Goal: Information Seeking & Learning: Learn about a topic

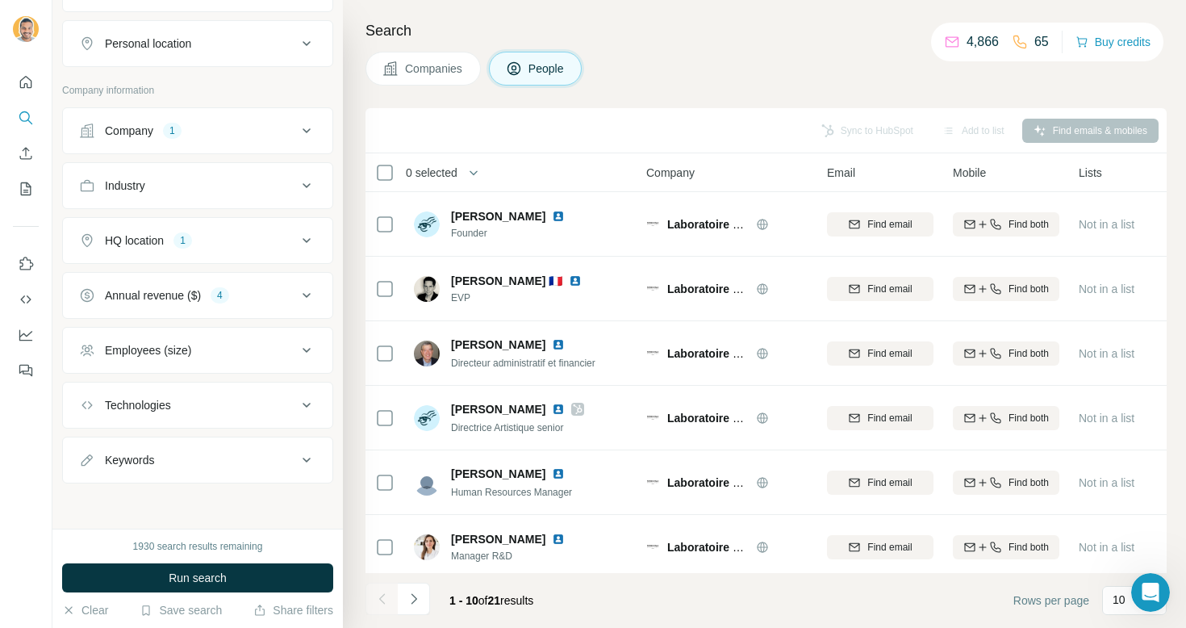
click at [420, 69] on span "Companies" at bounding box center [434, 69] width 59 height 16
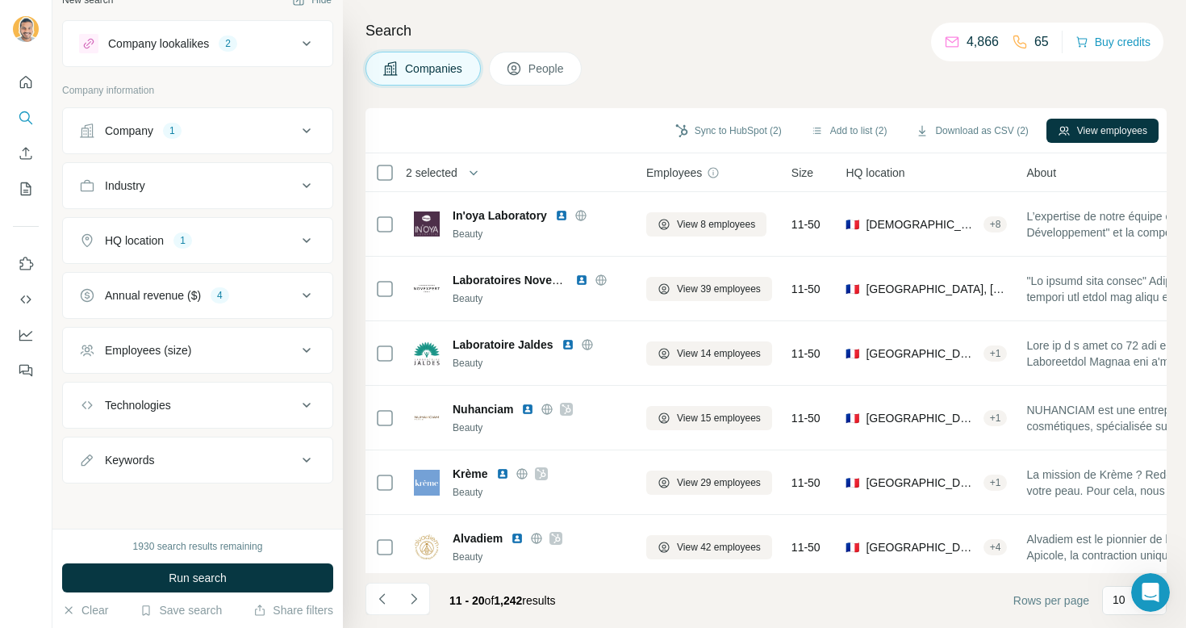
scroll to position [22, 0]
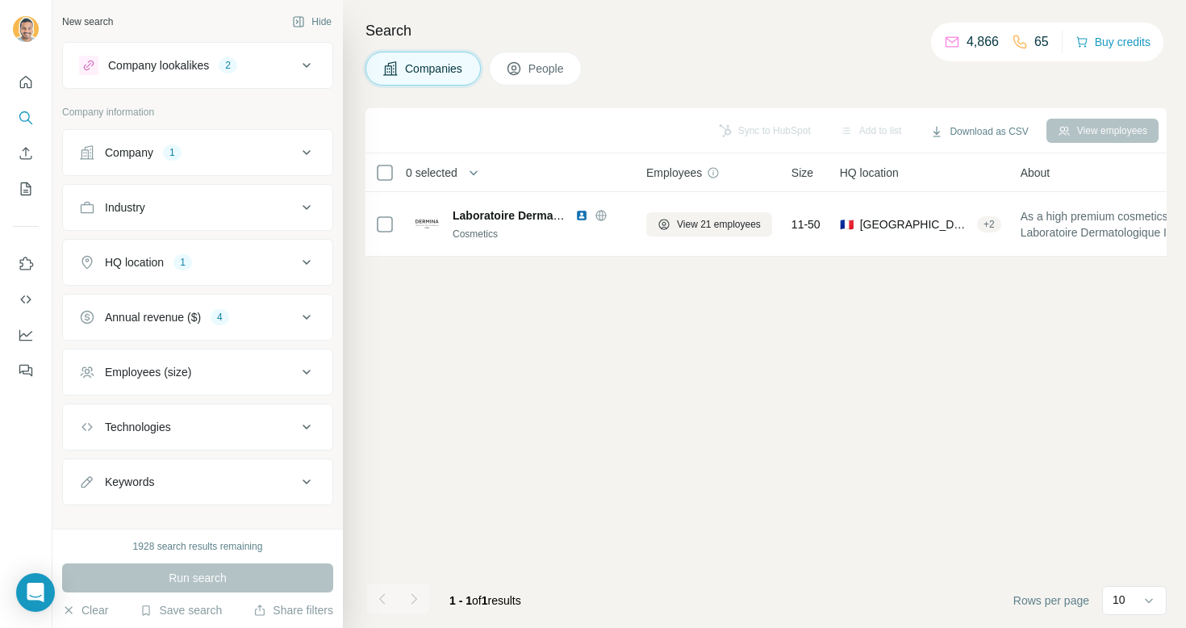
click at [555, 61] on span "People" at bounding box center [546, 69] width 37 height 16
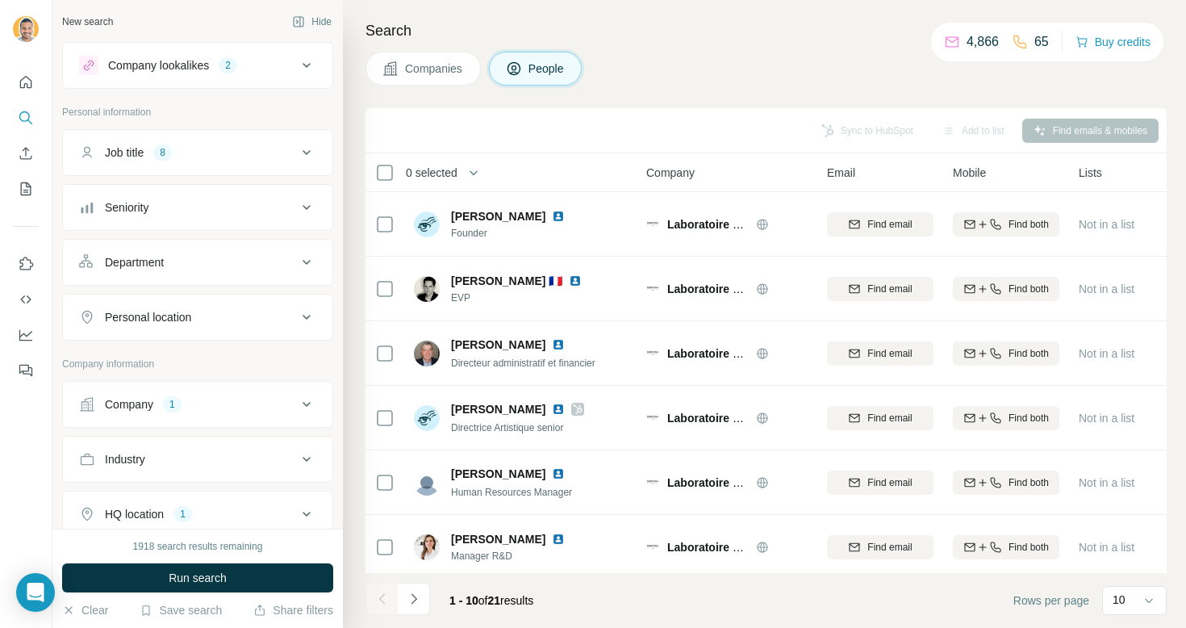
click at [240, 154] on div "Job title 8" at bounding box center [188, 152] width 218 height 16
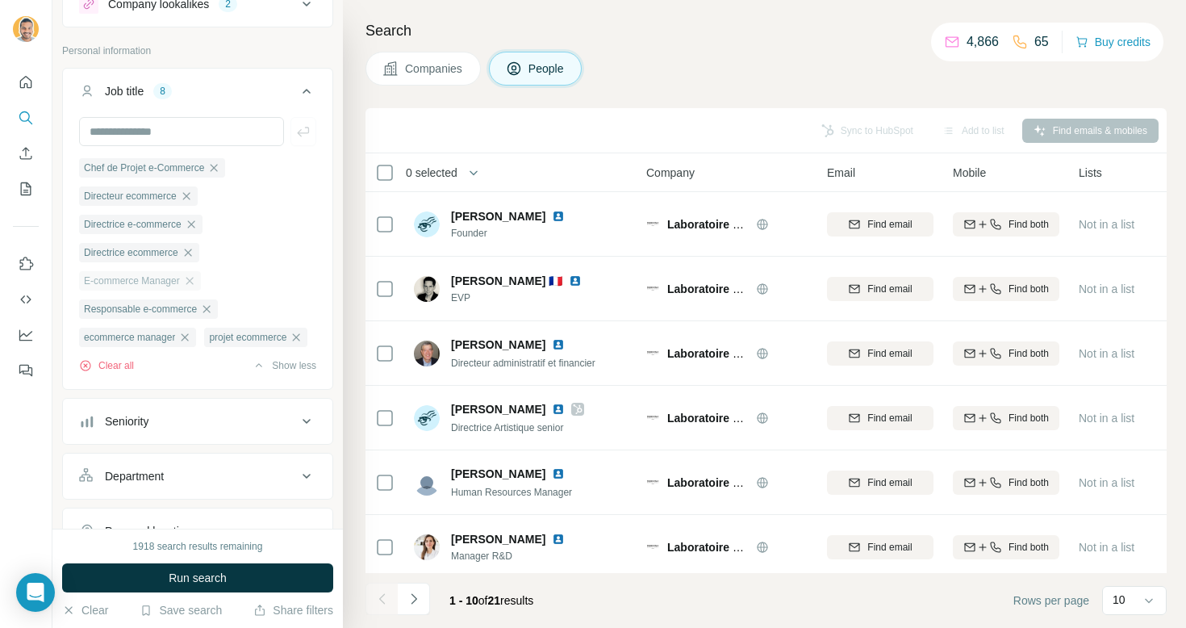
scroll to position [70, 0]
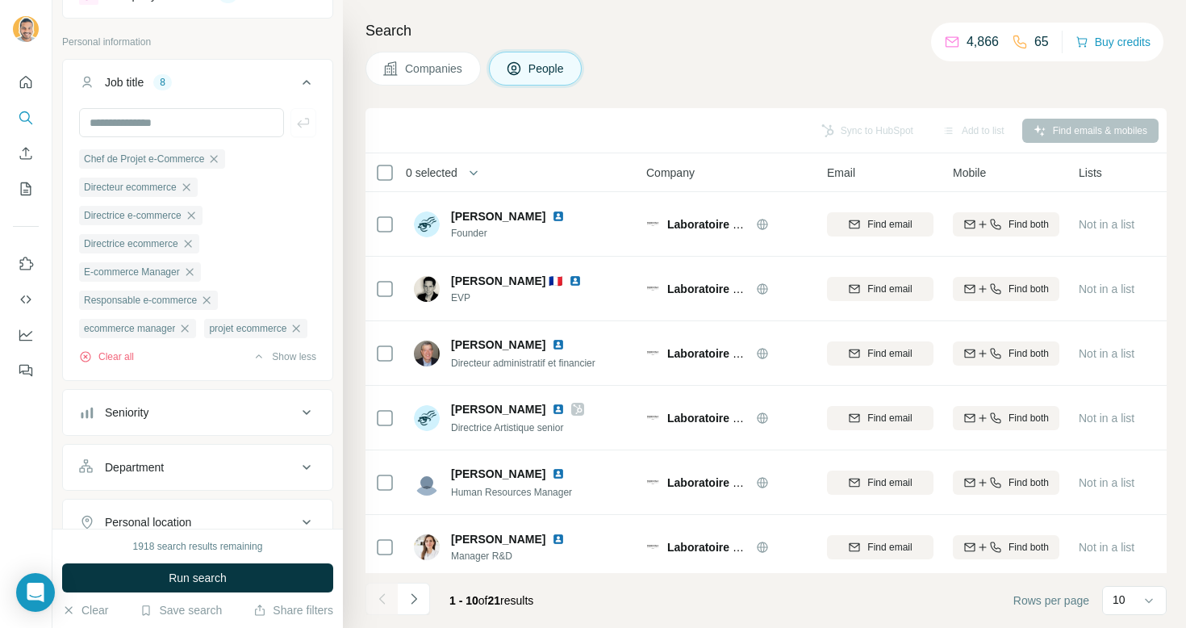
click at [303, 80] on icon at bounding box center [306, 82] width 19 height 19
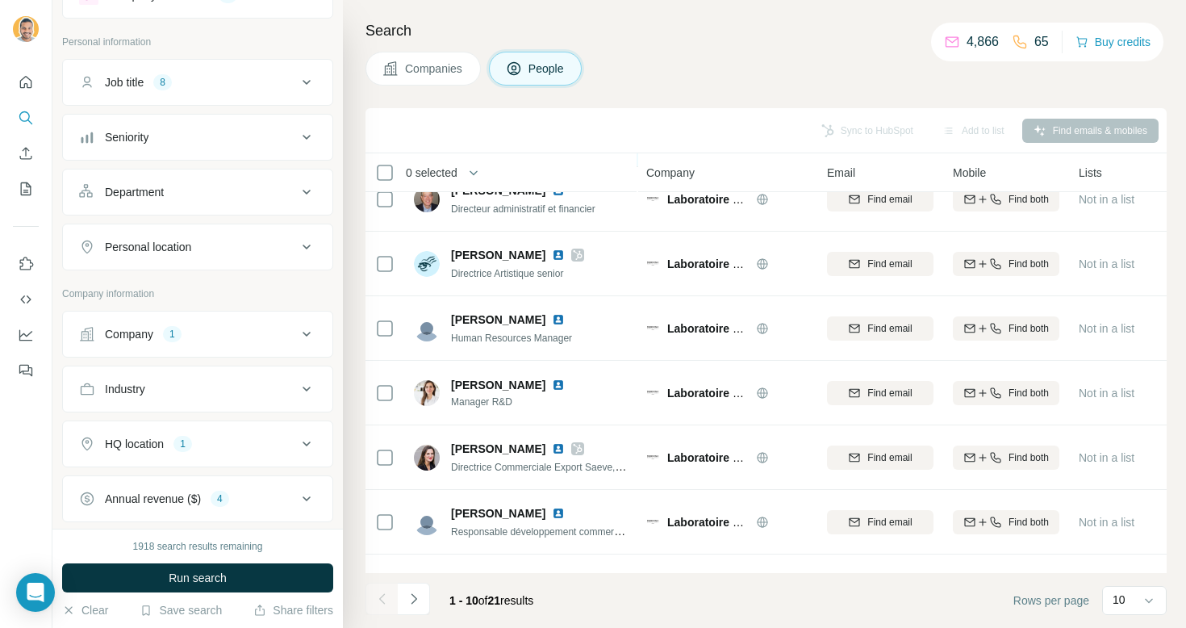
scroll to position [0, 0]
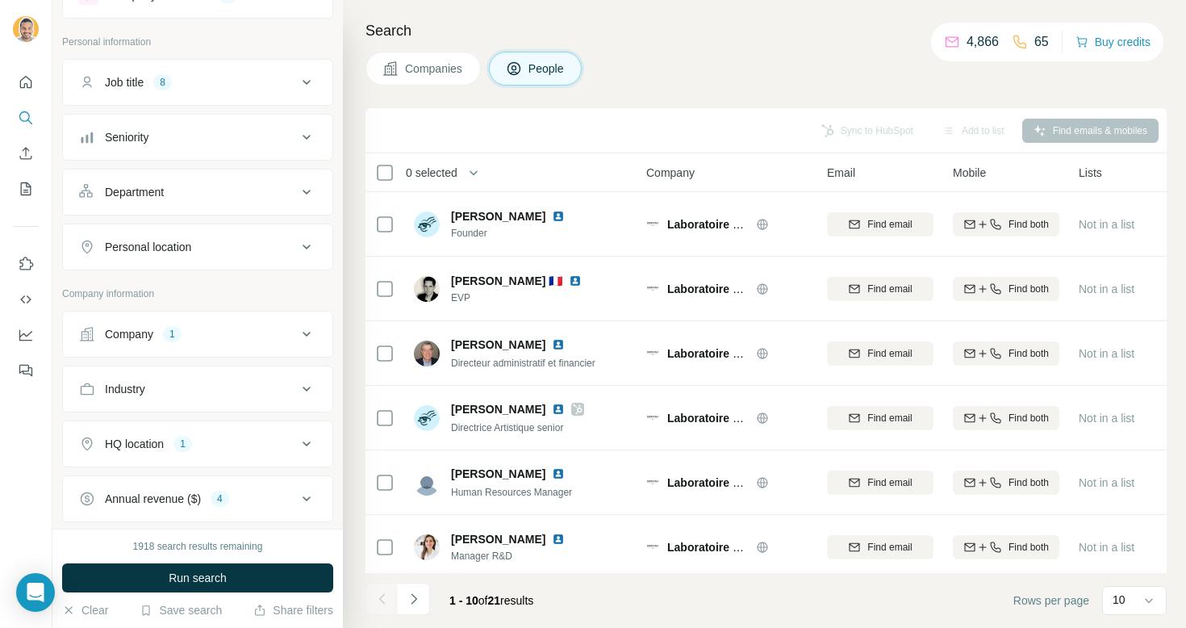
click at [401, 66] on button "Companies" at bounding box center [422, 69] width 115 height 34
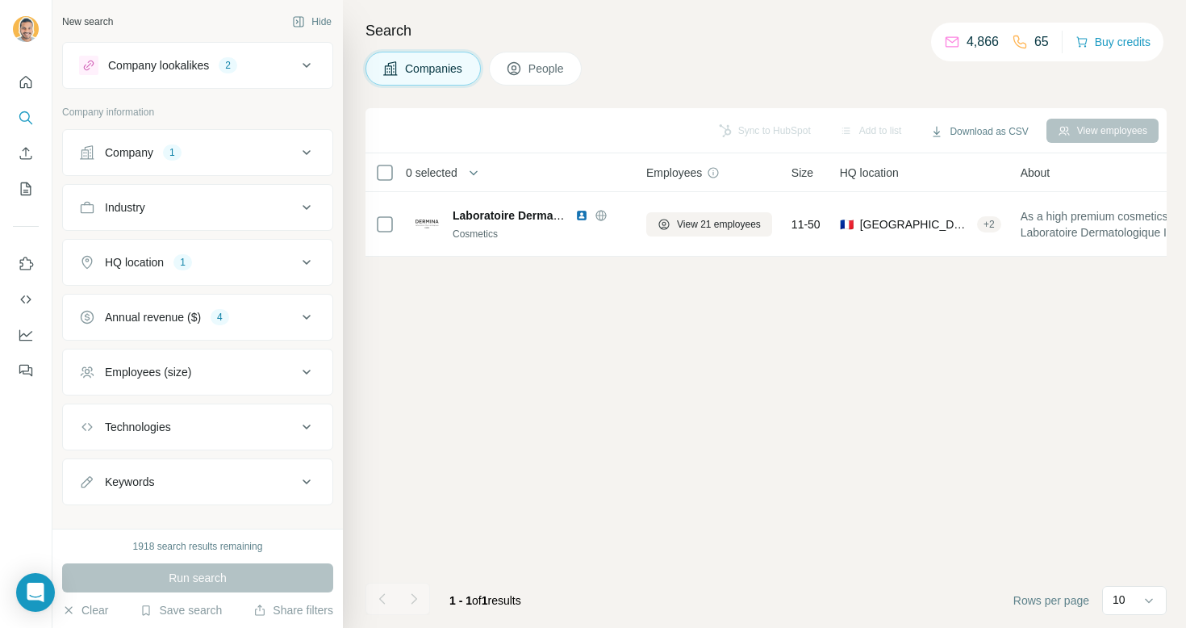
click at [229, 161] on button "Company 1" at bounding box center [197, 152] width 269 height 39
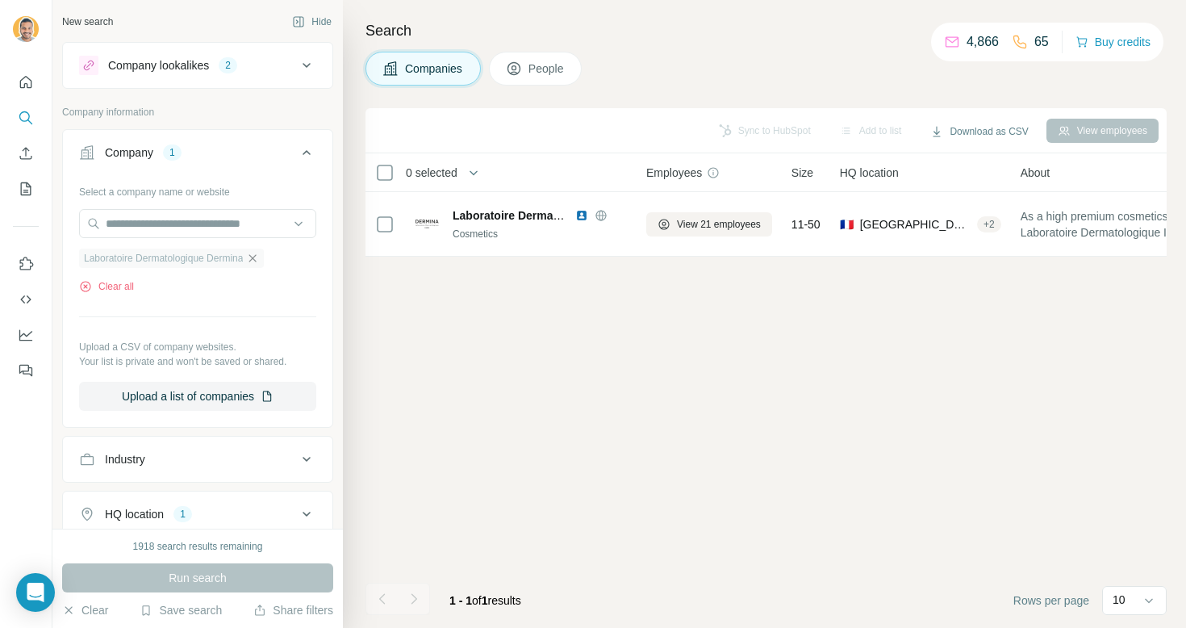
click at [259, 260] on icon "button" at bounding box center [252, 258] width 13 height 13
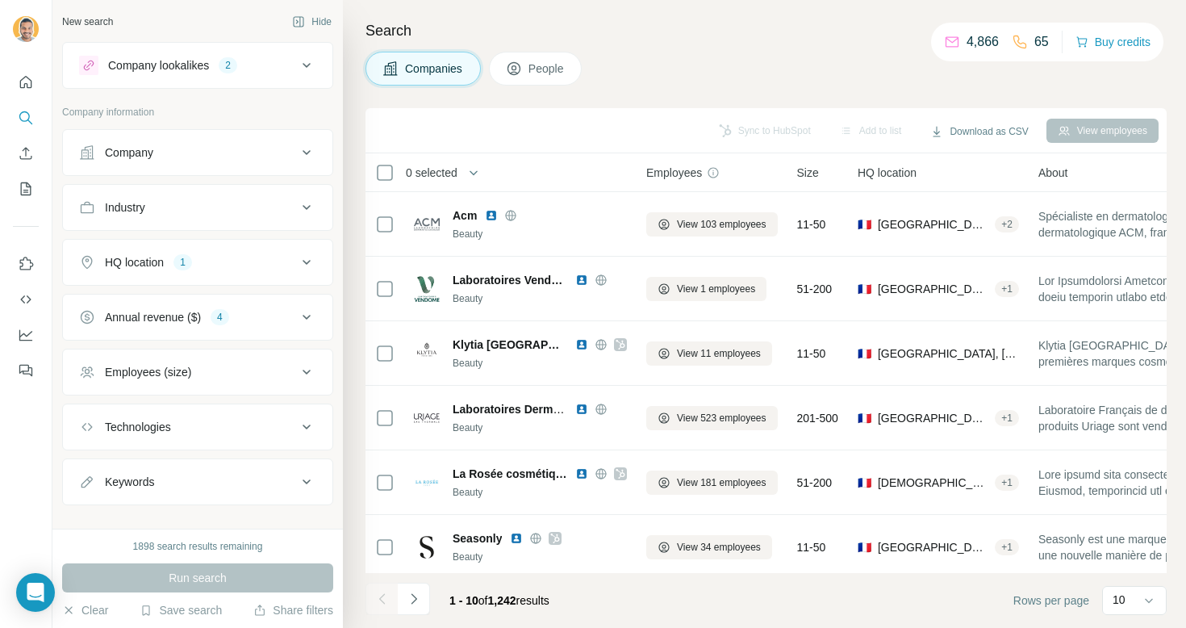
click at [188, 163] on button "Company" at bounding box center [197, 152] width 269 height 39
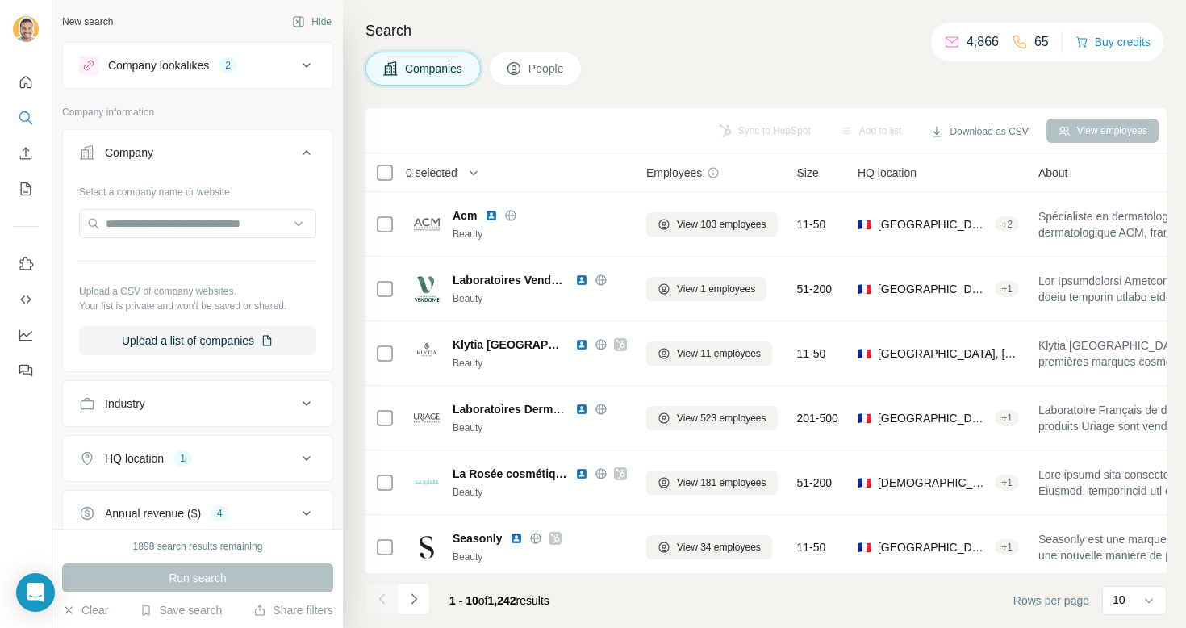
click at [188, 163] on button "Company" at bounding box center [197, 155] width 269 height 45
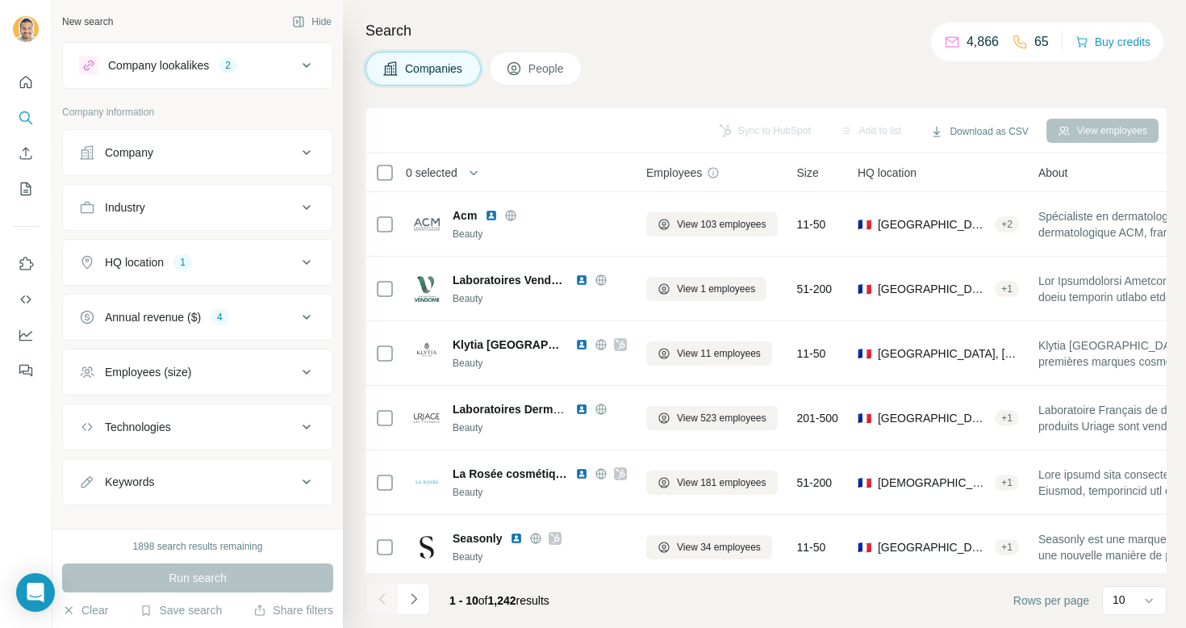
click at [198, 207] on div "Industry" at bounding box center [188, 207] width 218 height 16
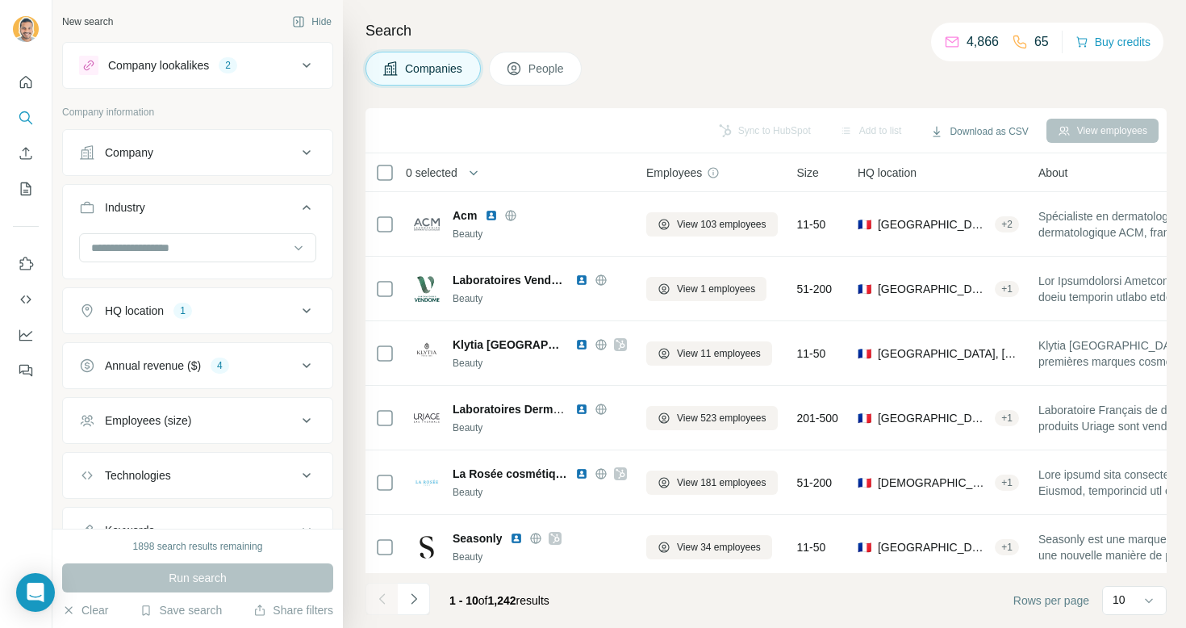
click at [198, 207] on div "Industry" at bounding box center [188, 207] width 218 height 16
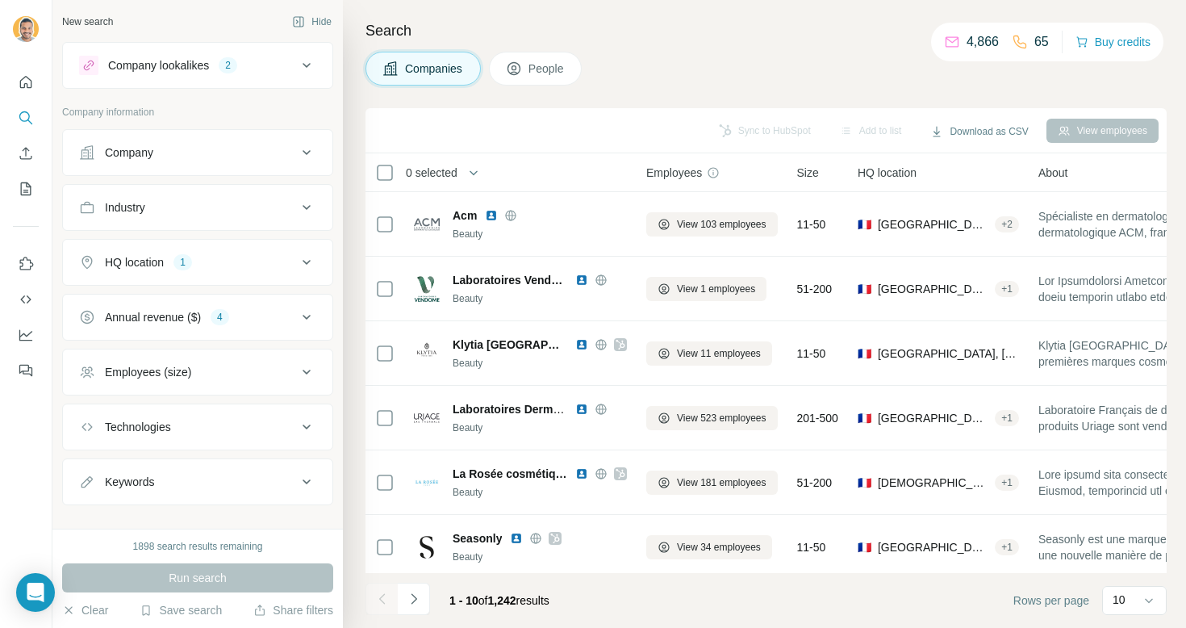
click at [182, 373] on div "Employees (size)" at bounding box center [148, 372] width 86 height 16
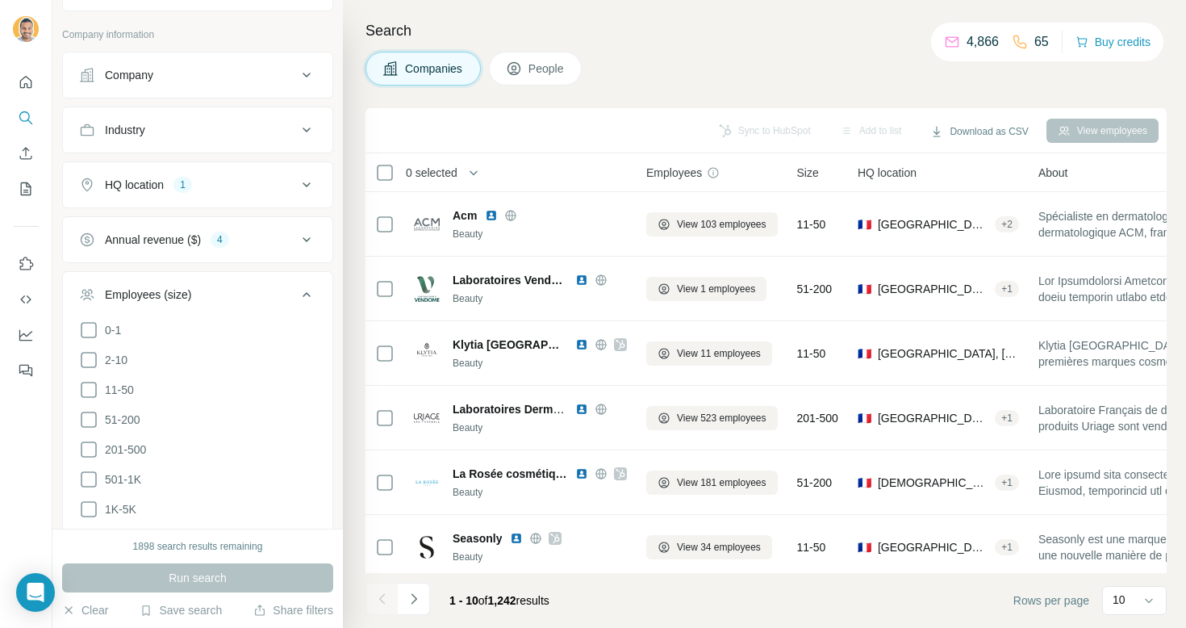
scroll to position [78, 0]
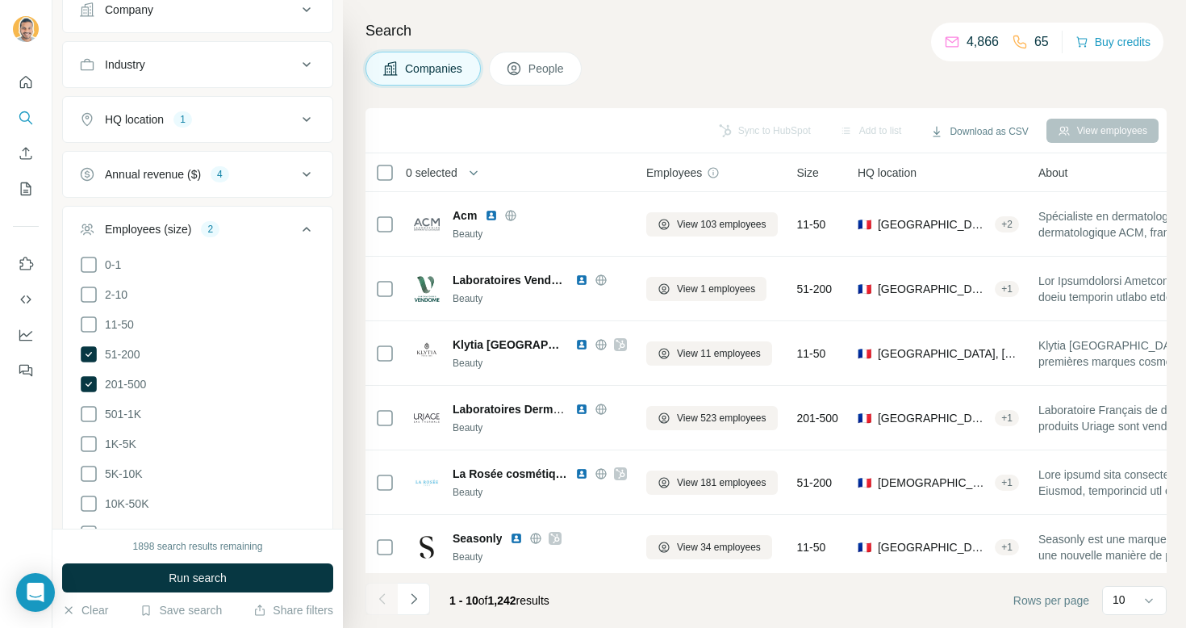
scroll to position [155, 0]
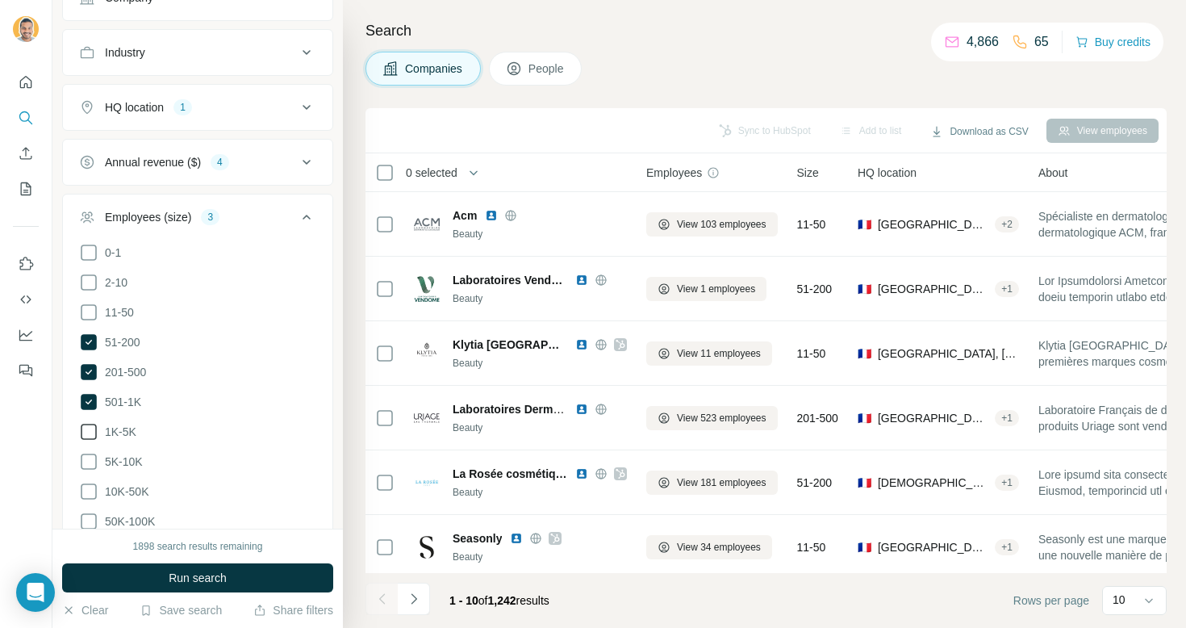
click at [119, 424] on span "1K-5K" at bounding box center [117, 432] width 38 height 16
click at [122, 321] on li "11-50" at bounding box center [197, 313] width 237 height 20
click at [122, 310] on span "11-50" at bounding box center [115, 312] width 35 height 16
click at [120, 461] on span "5K-10K" at bounding box center [120, 461] width 44 height 16
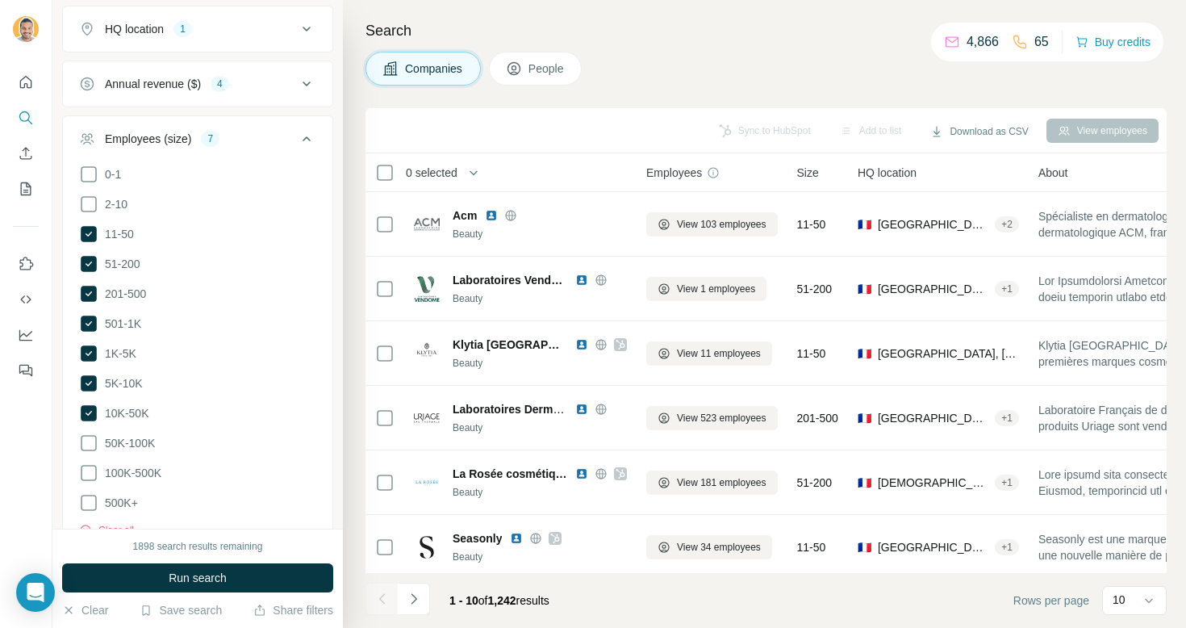
scroll to position [248, 0]
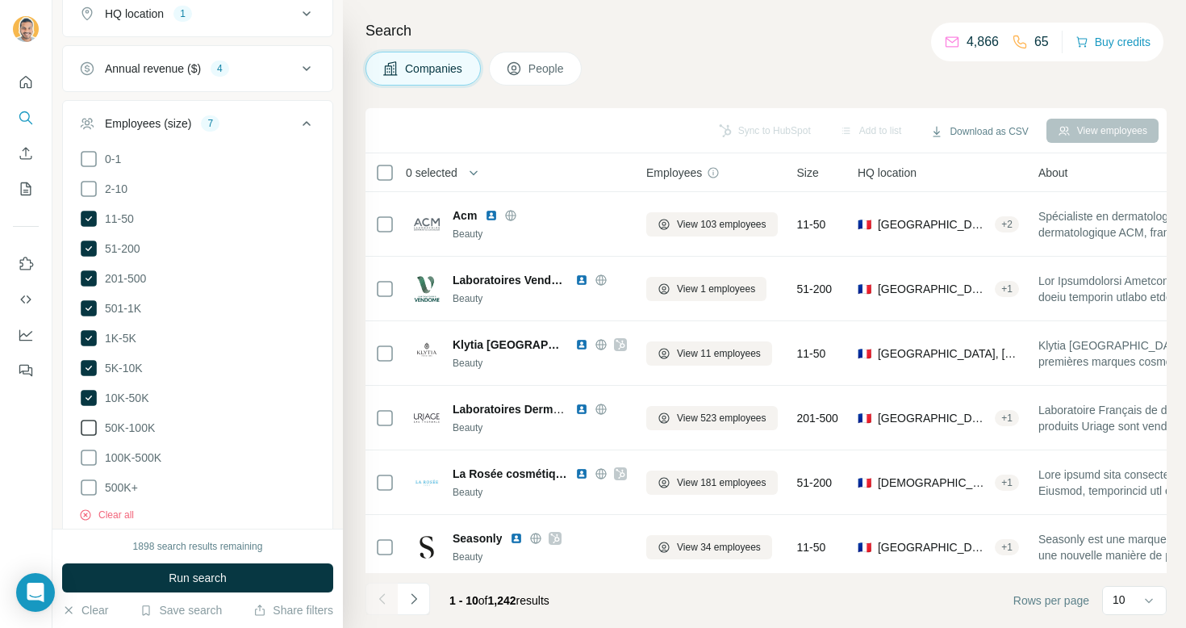
click at [132, 420] on span "50K-100K" at bounding box center [126, 428] width 56 height 16
click at [132, 470] on ul "0-1 2-10 11-50 [PHONE_NUMBER] 501-1K 1K-5K 5K-10K 10K-50K 50K-100K 100K-500K 50…" at bounding box center [197, 323] width 237 height 349
click at [132, 460] on span "100K-500K" at bounding box center [129, 457] width 63 height 16
click at [165, 575] on button "Run search" at bounding box center [197, 577] width 271 height 29
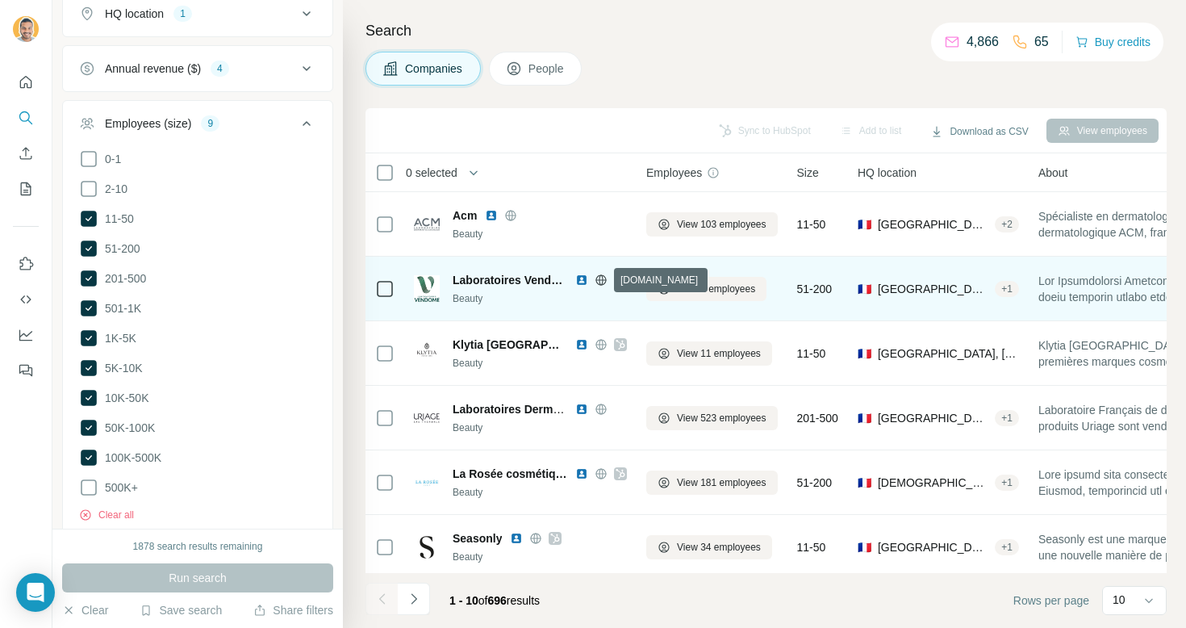
click at [602, 280] on icon at bounding box center [601, 279] width 4 height 10
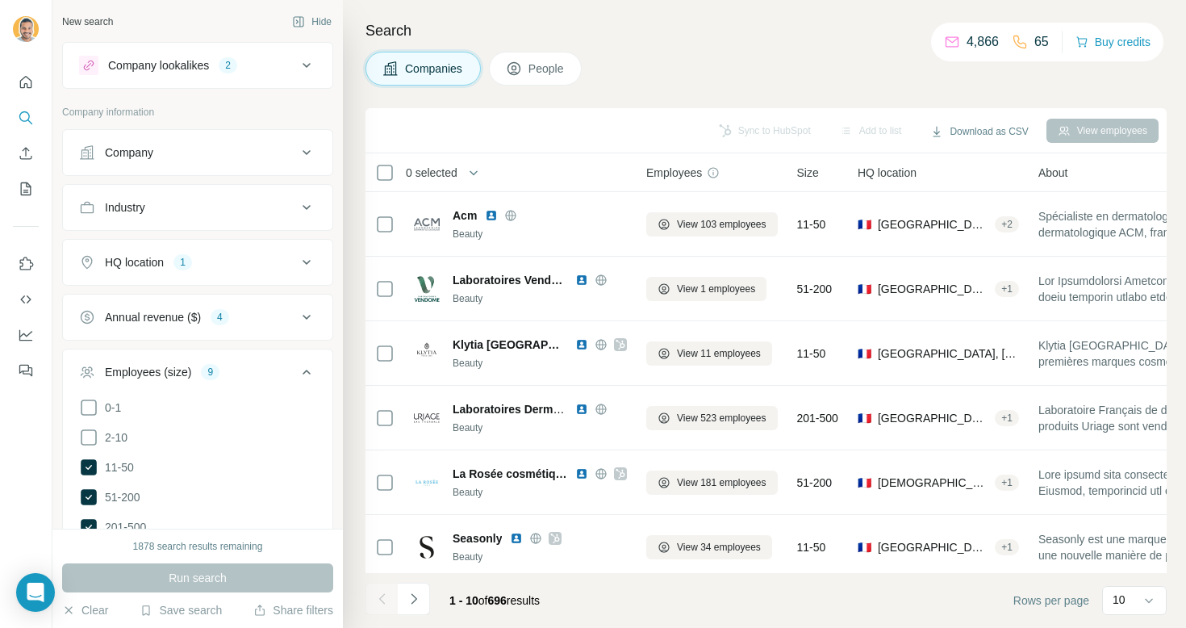
click at [508, 65] on button "People" at bounding box center [536, 69] width 94 height 34
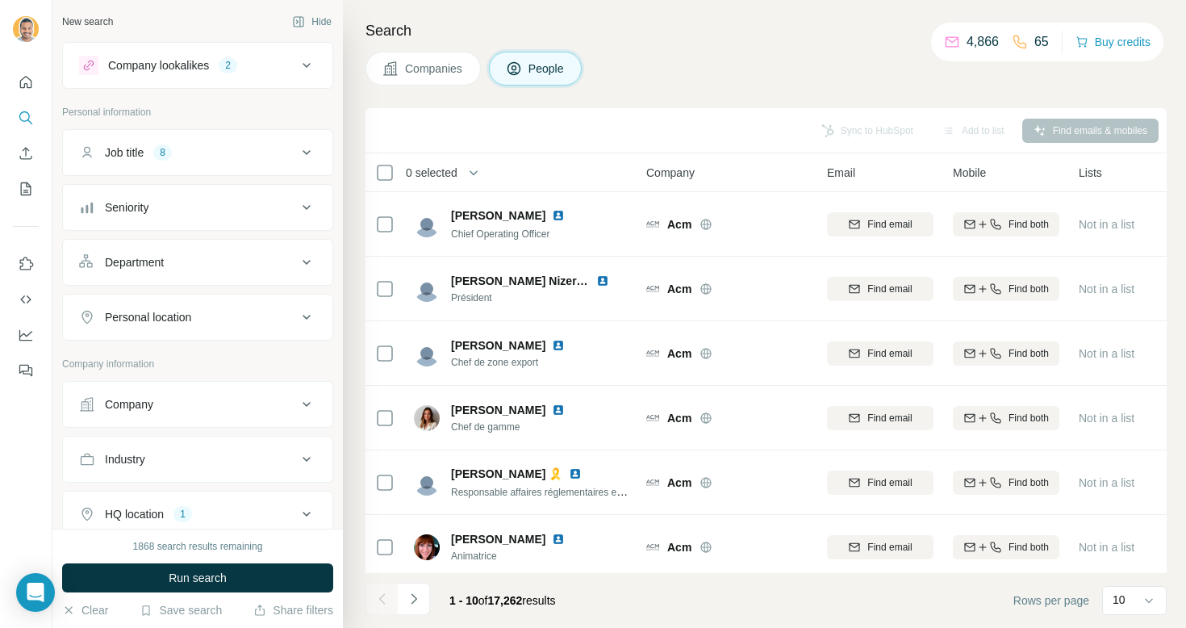
click at [426, 73] on span "Companies" at bounding box center [434, 69] width 59 height 16
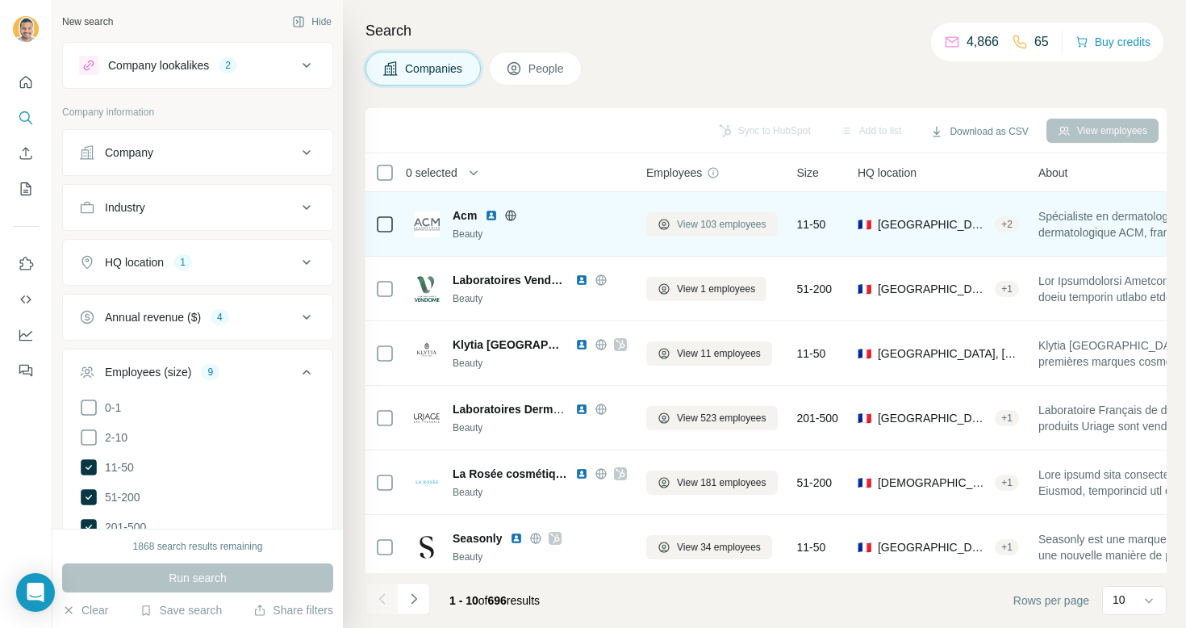
click at [698, 225] on span "View 103 employees" at bounding box center [722, 224] width 90 height 15
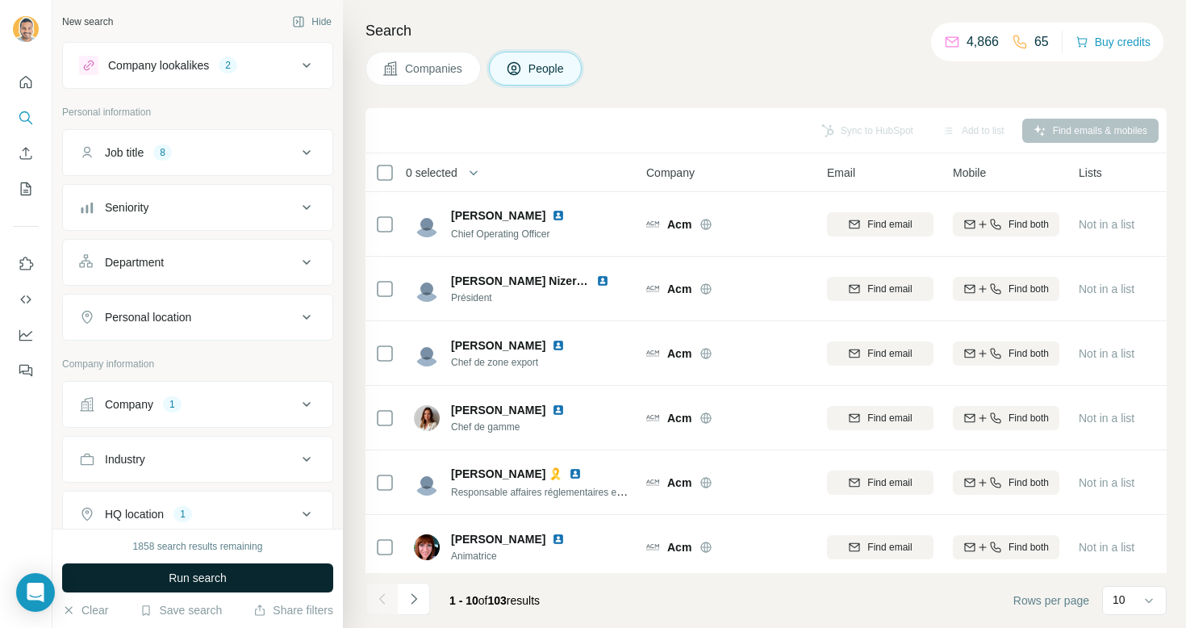
click at [231, 583] on button "Run search" at bounding box center [197, 577] width 271 height 29
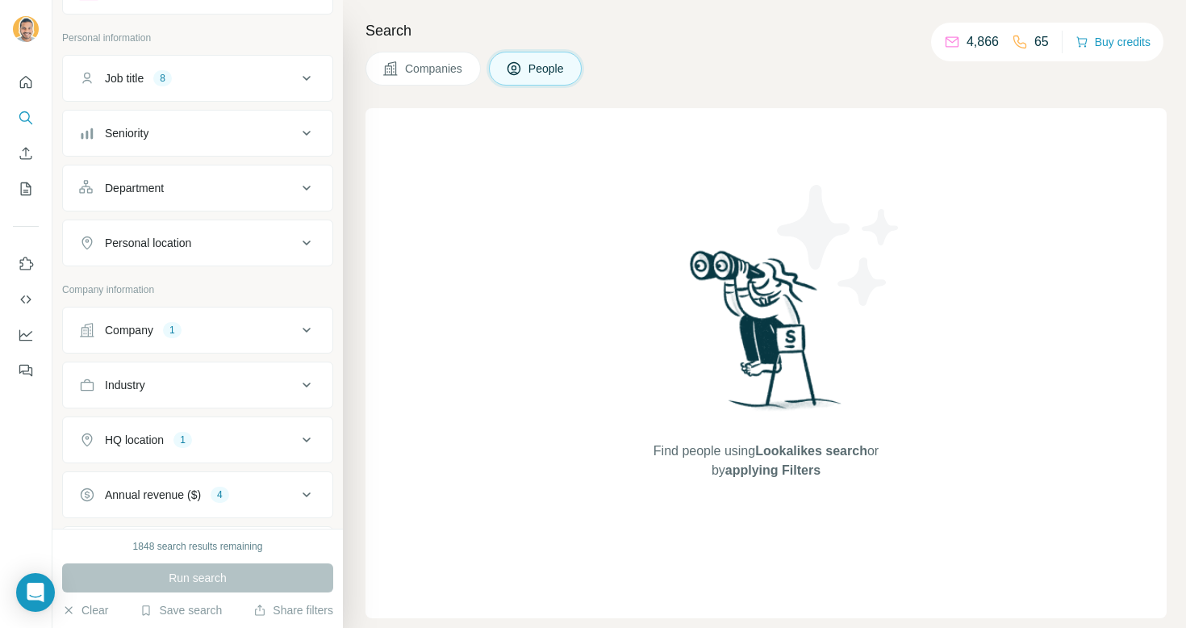
scroll to position [76, 0]
click at [211, 310] on button "Company 1" at bounding box center [197, 328] width 269 height 39
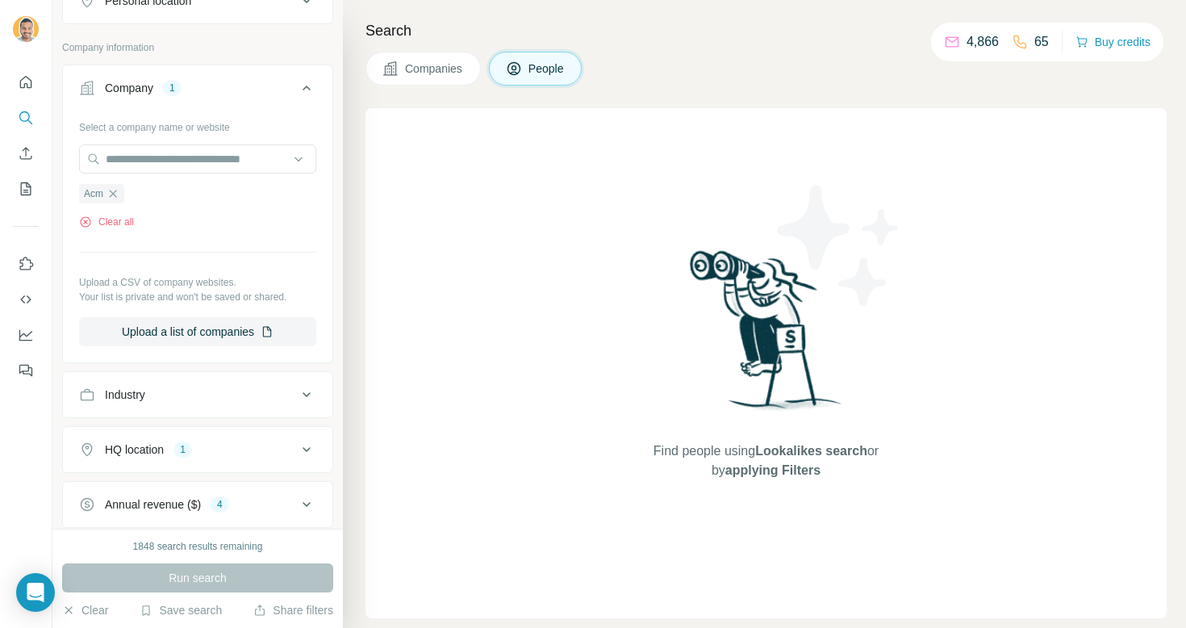
scroll to position [0, 0]
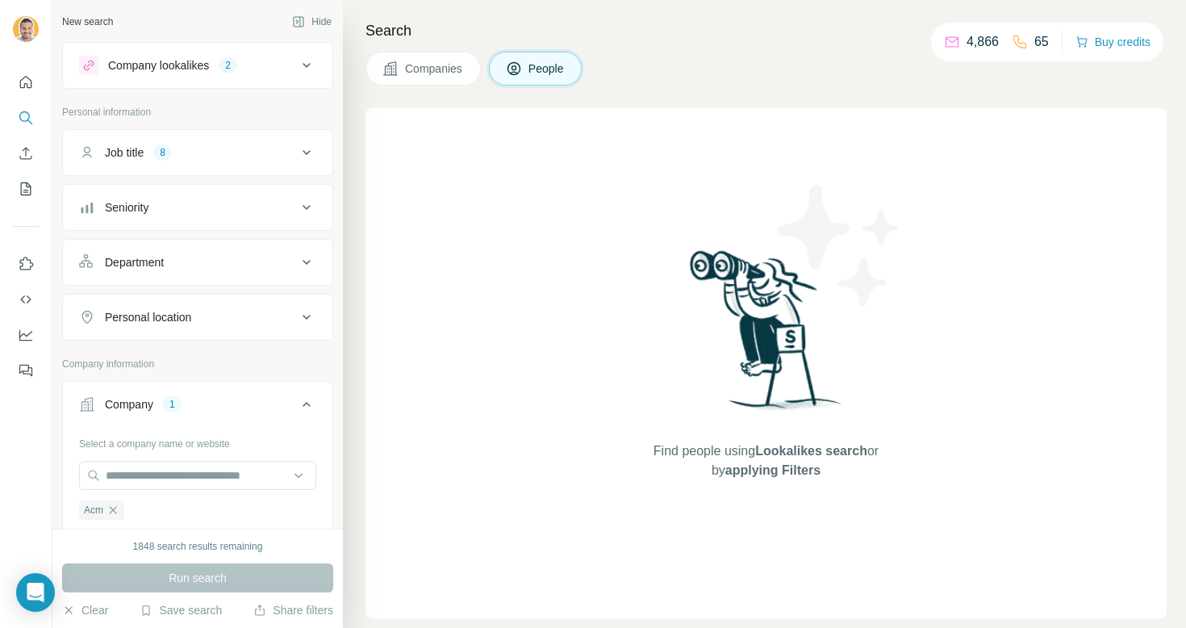
click at [192, 140] on button "Job title 8" at bounding box center [197, 152] width 269 height 39
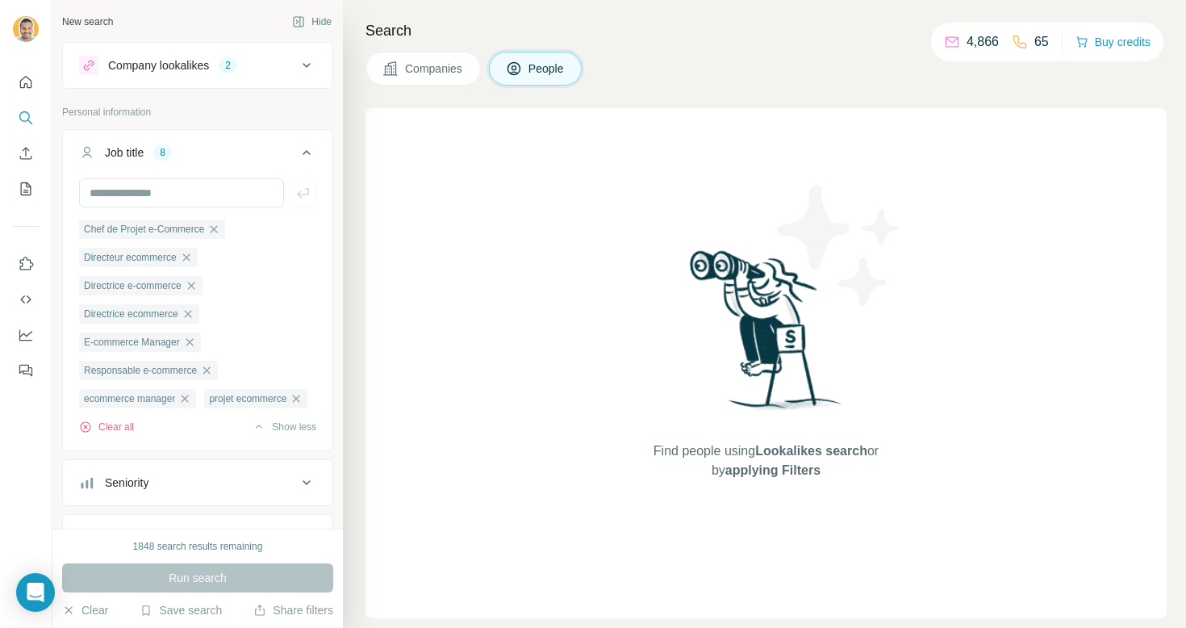
click at [401, 81] on button "Companies" at bounding box center [422, 69] width 115 height 34
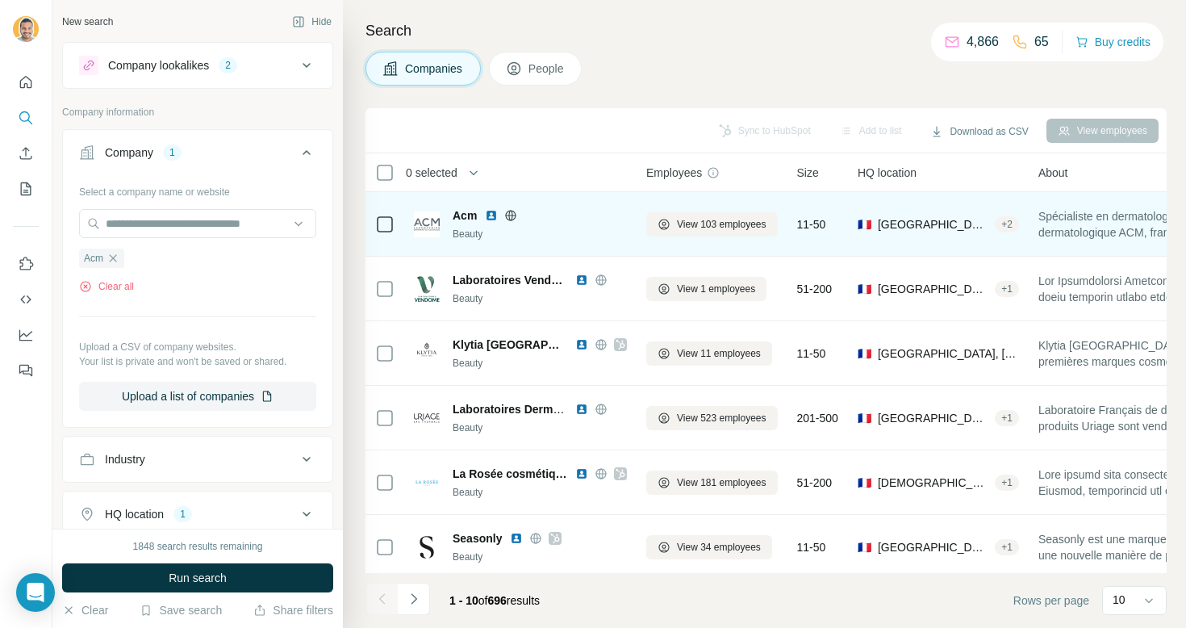
click at [672, 236] on div "View 103 employees" at bounding box center [712, 224] width 132 height 44
click at [672, 232] on button "View 103 employees" at bounding box center [712, 224] width 132 height 24
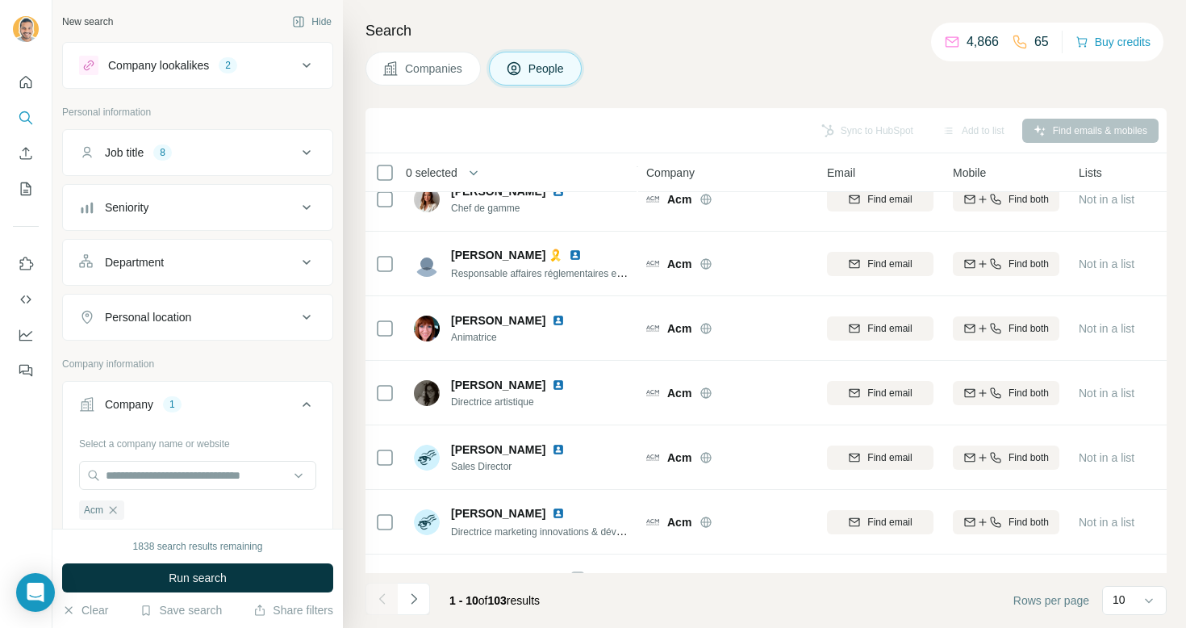
scroll to position [265, 0]
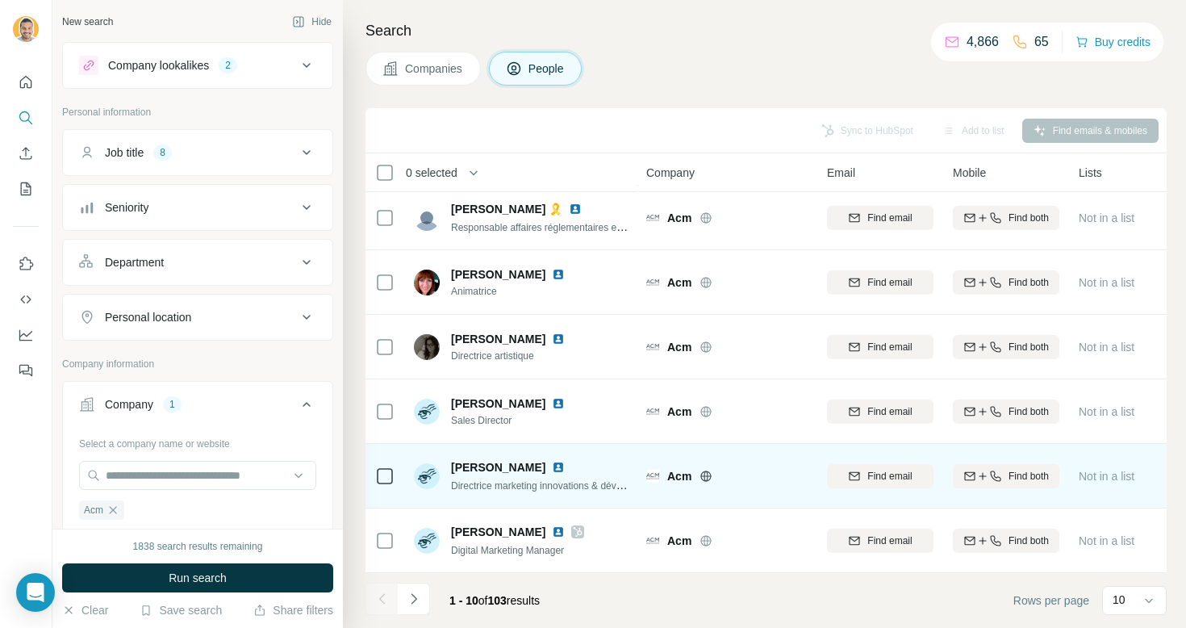
click at [578, 488] on span "Directrice marketing innovations & développement - ACM & Elancyl" at bounding box center [595, 484] width 289 height 13
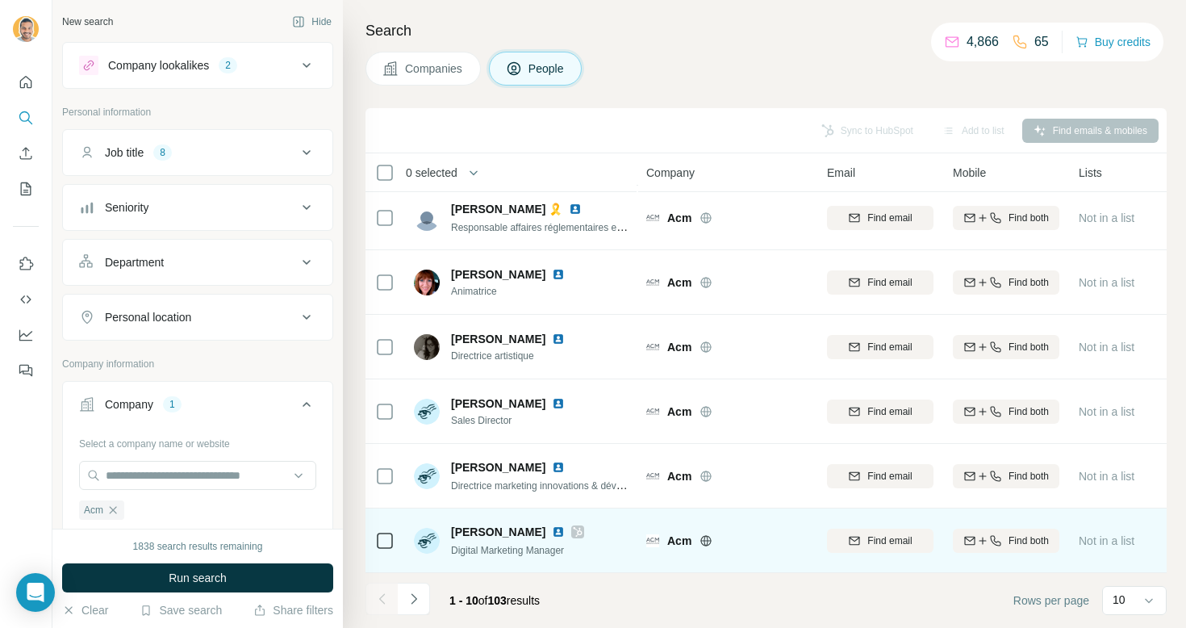
click at [512, 549] on span "Digital Marketing Manager" at bounding box center [507, 550] width 113 height 11
drag, startPoint x: 578, startPoint y: 553, endPoint x: 482, endPoint y: 549, distance: 95.3
click at [482, 549] on div "[PERSON_NAME] Digital Marketing Manager" at bounding box center [521, 540] width 215 height 44
copy span "Marketing Manager"
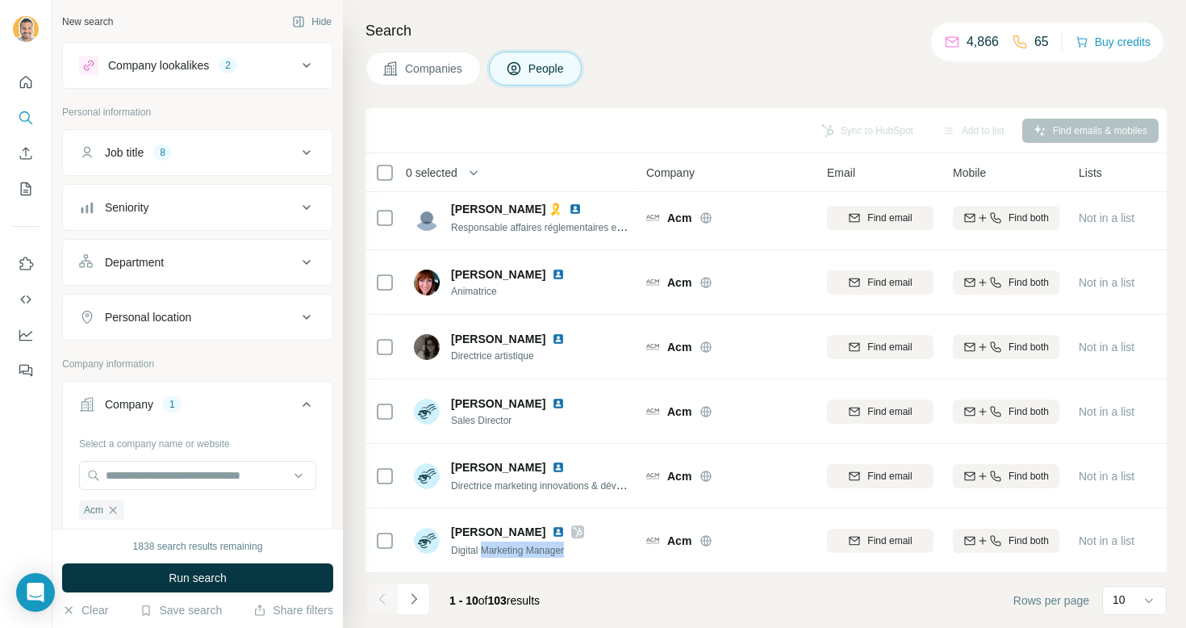
click at [265, 150] on div "Job title 8" at bounding box center [188, 152] width 218 height 16
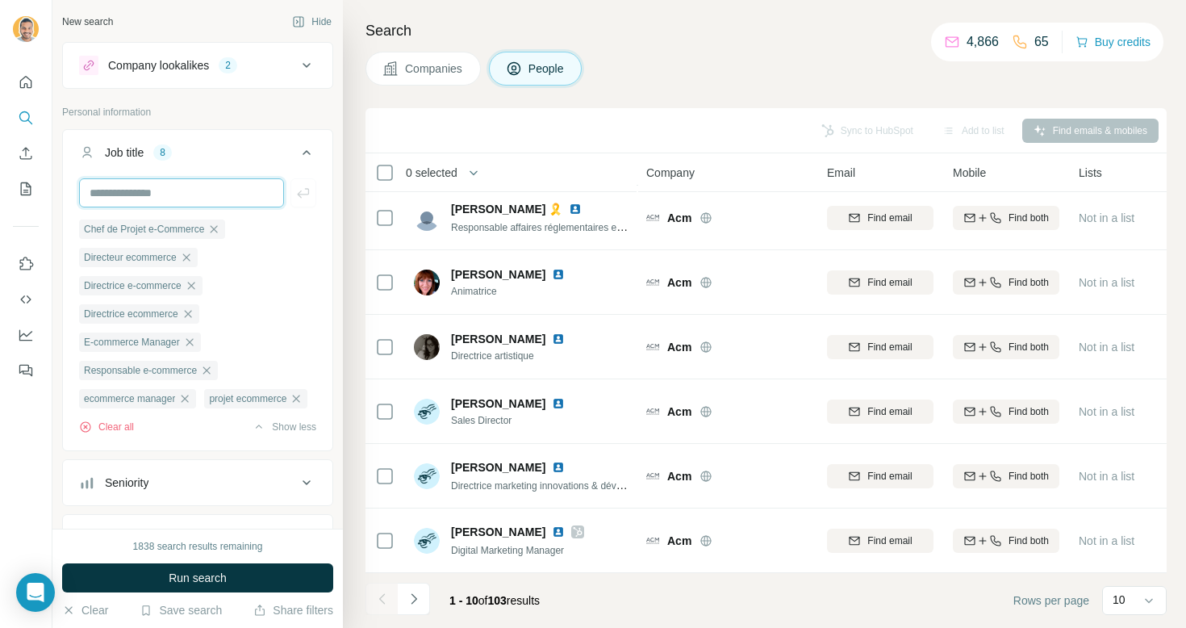
click at [224, 195] on input "text" at bounding box center [181, 192] width 205 height 29
paste input "**********"
type input "**********"
click at [416, 590] on button "Navigate to next page" at bounding box center [414, 599] width 32 height 32
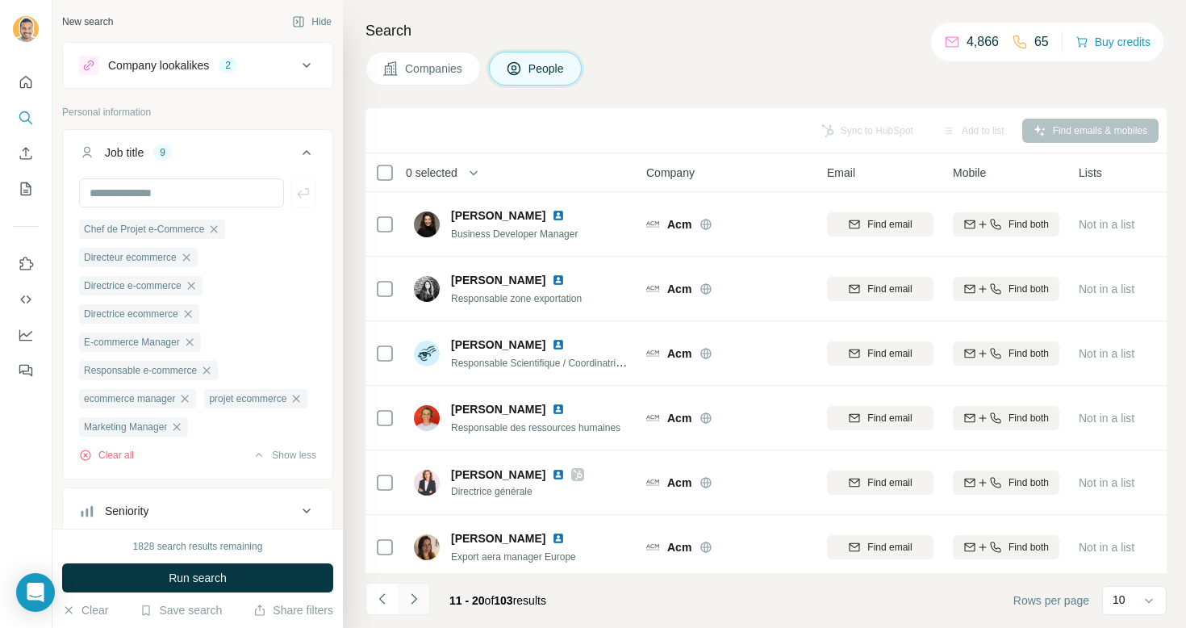
click at [413, 597] on icon "Navigate to next page" at bounding box center [414, 599] width 16 height 16
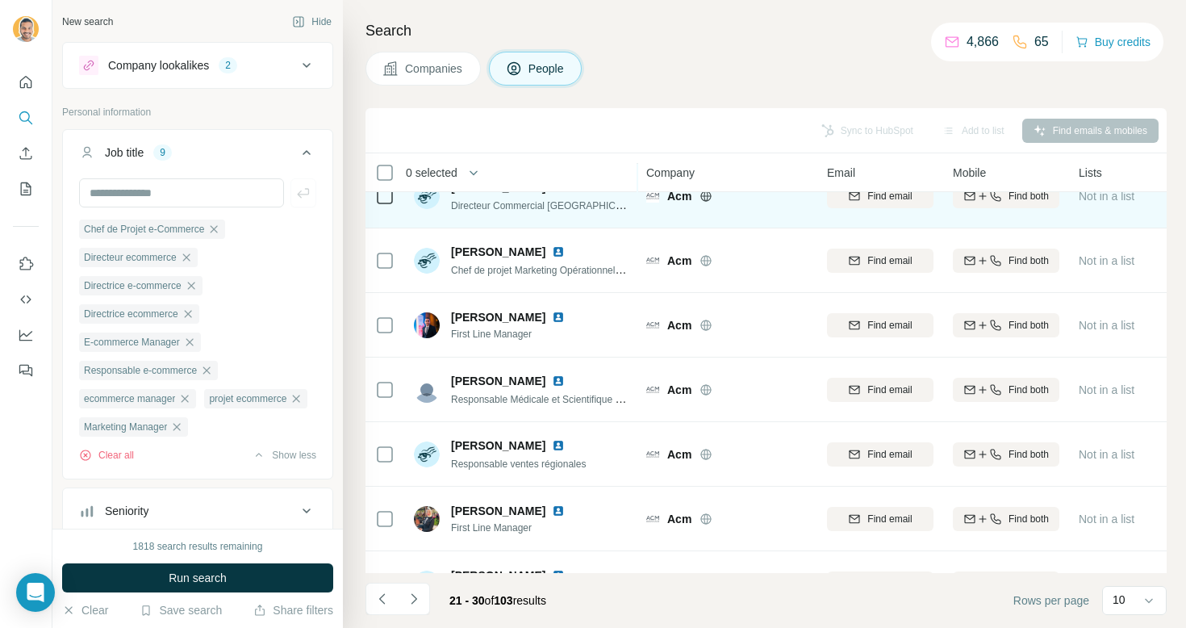
scroll to position [265, 0]
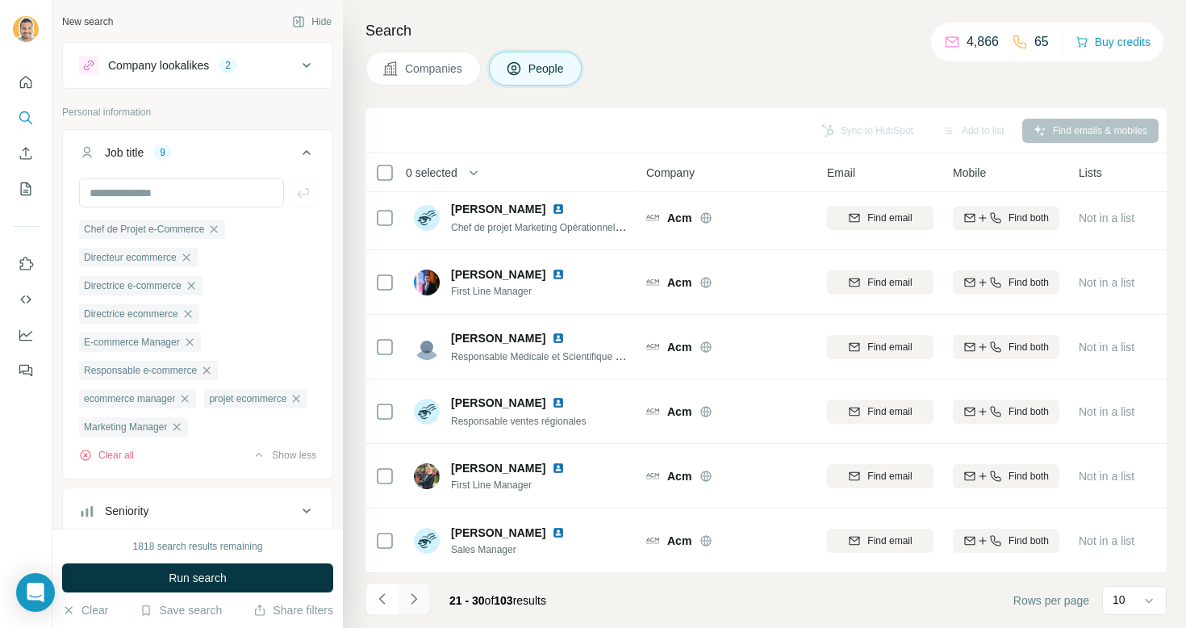
click at [411, 599] on icon "Navigate to next page" at bounding box center [414, 599] width 16 height 16
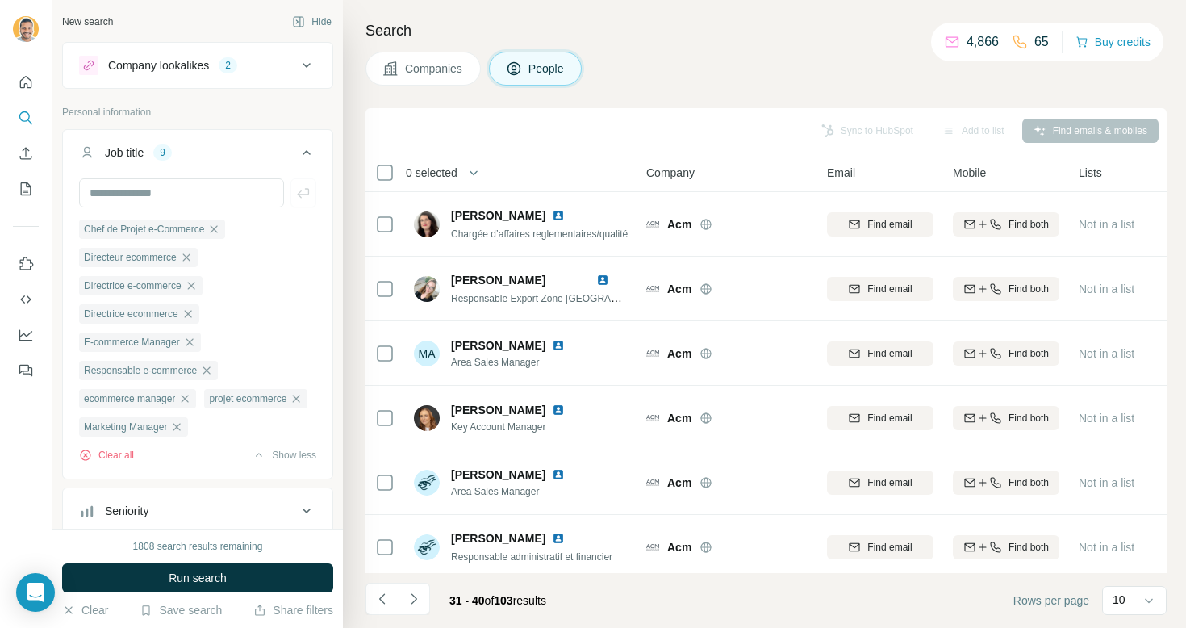
scroll to position [2, 0]
click at [407, 599] on icon "Navigate to next page" at bounding box center [414, 599] width 16 height 16
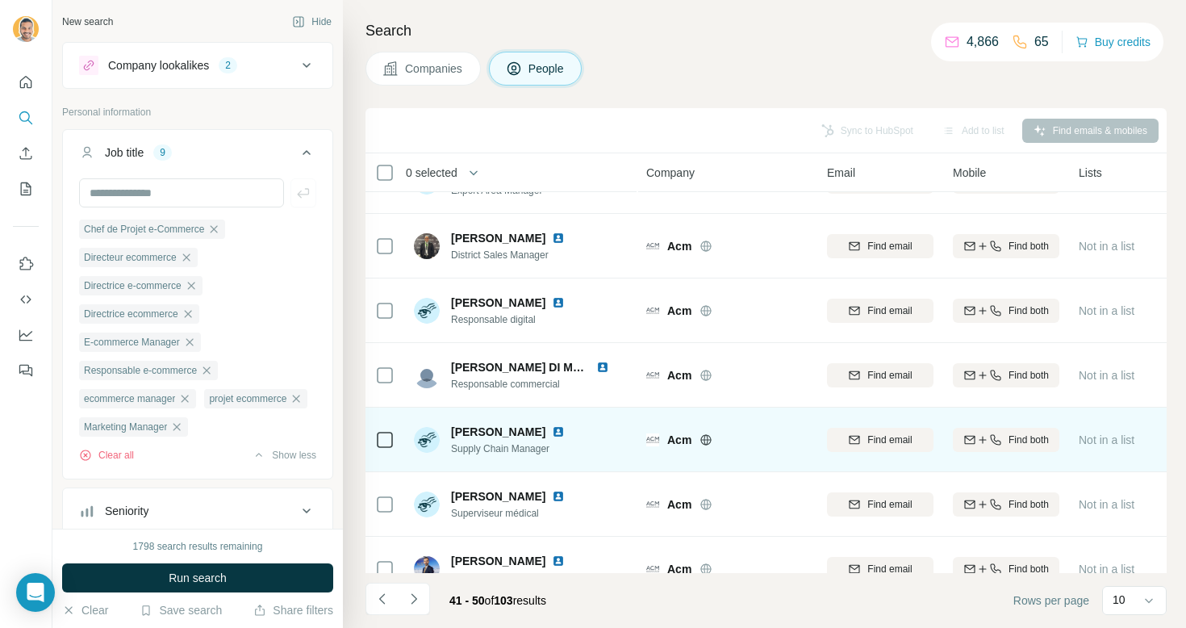
scroll to position [46, 0]
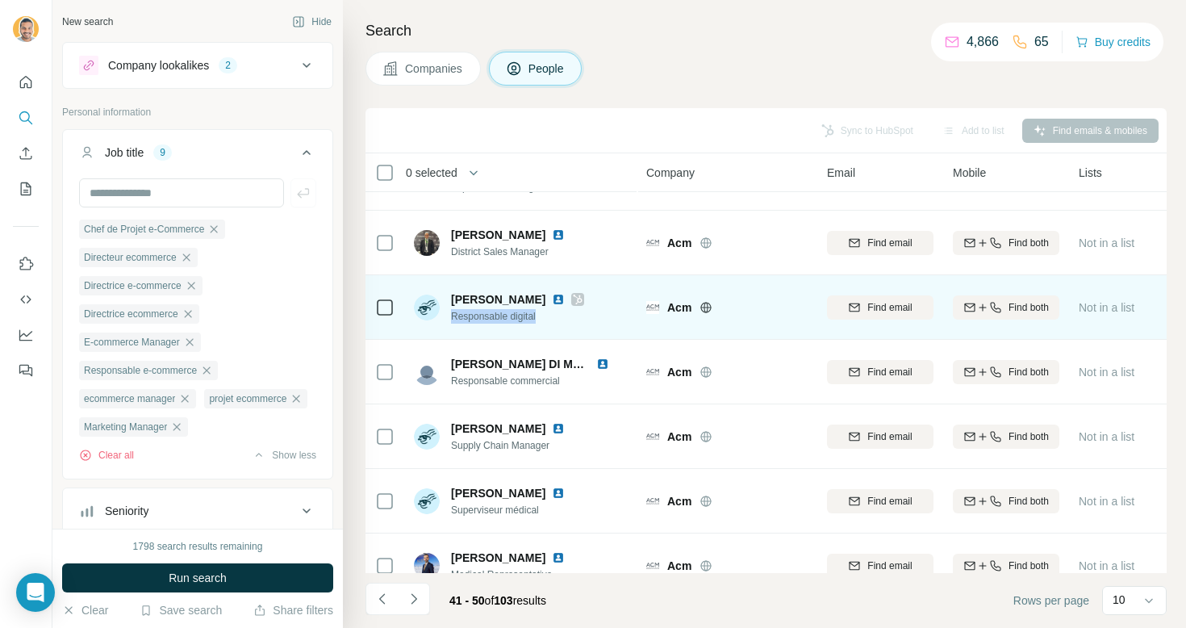
drag, startPoint x: 543, startPoint y: 319, endPoint x: 448, endPoint y: 315, distance: 95.3
click at [447, 315] on div "[PERSON_NAME] Responsable digital" at bounding box center [499, 307] width 170 height 32
copy span "Responsable digital"
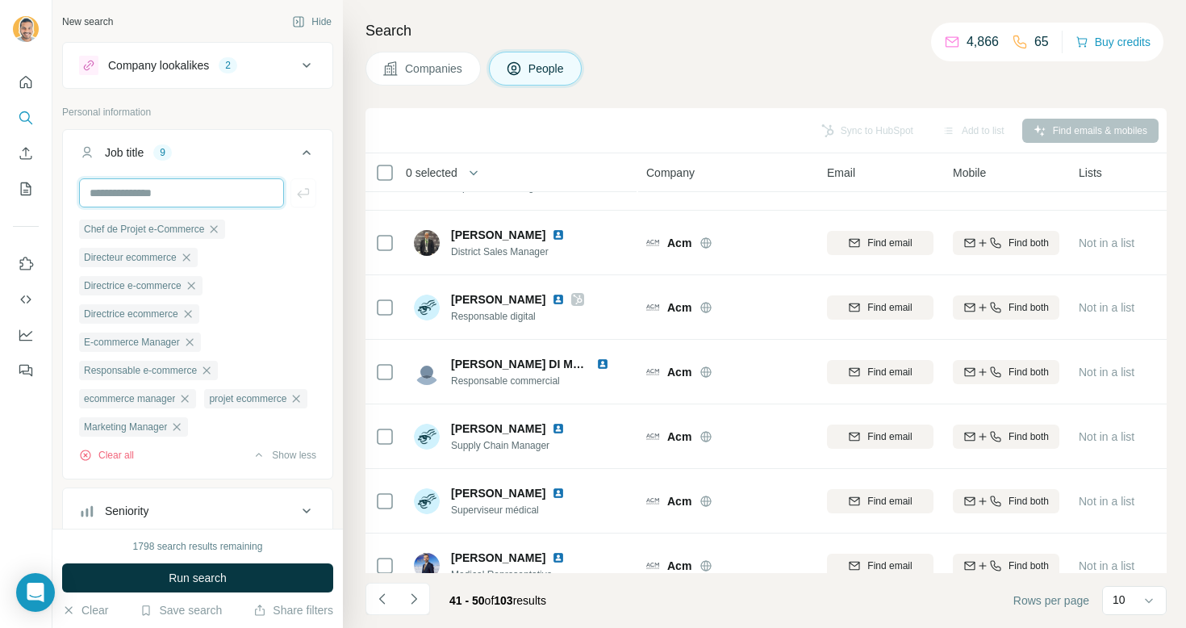
click at [171, 194] on input "text" at bounding box center [181, 192] width 205 height 29
paste input "**********"
type input "**********"
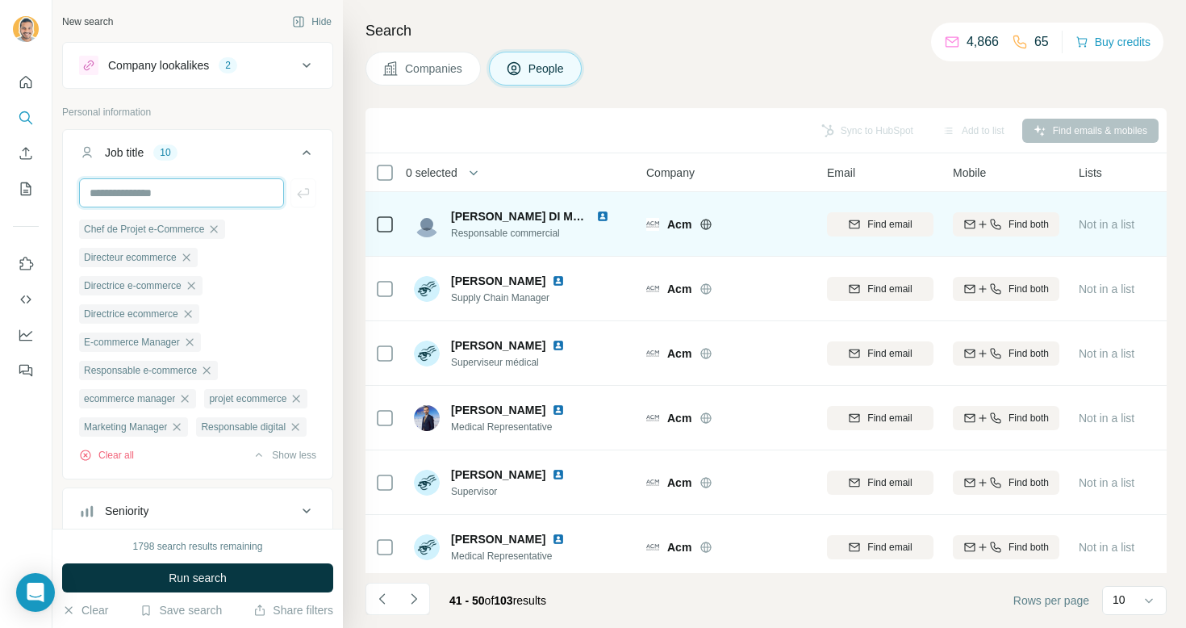
scroll to position [265, 0]
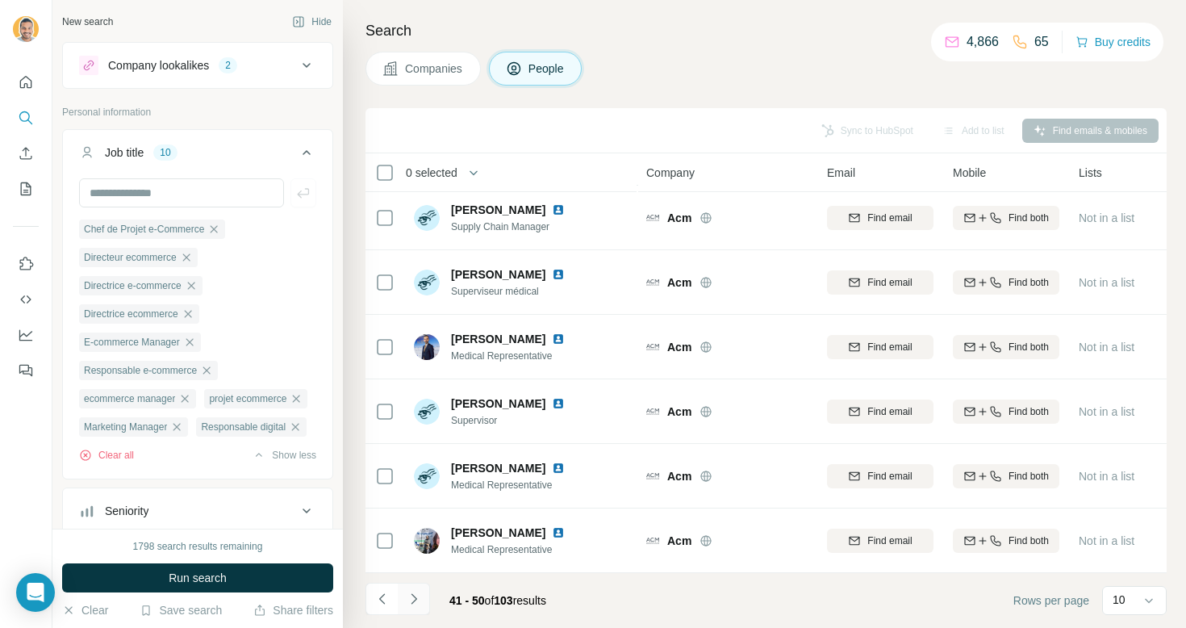
click at [419, 593] on icon "Navigate to next page" at bounding box center [414, 599] width 16 height 16
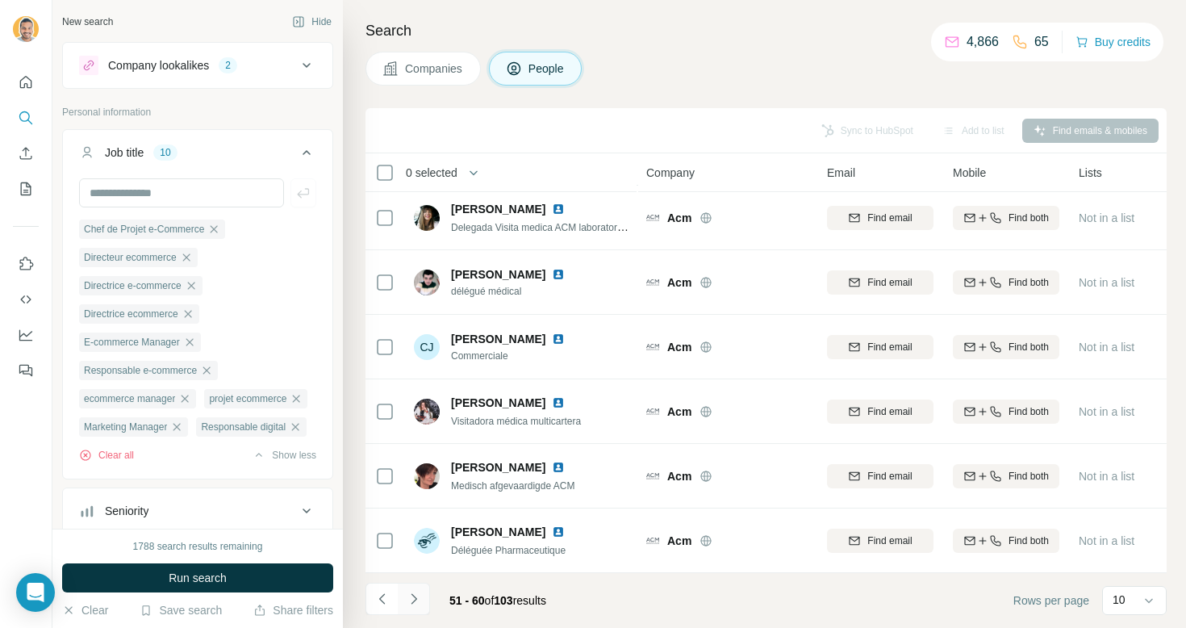
click at [427, 587] on button "Navigate to next page" at bounding box center [414, 599] width 32 height 32
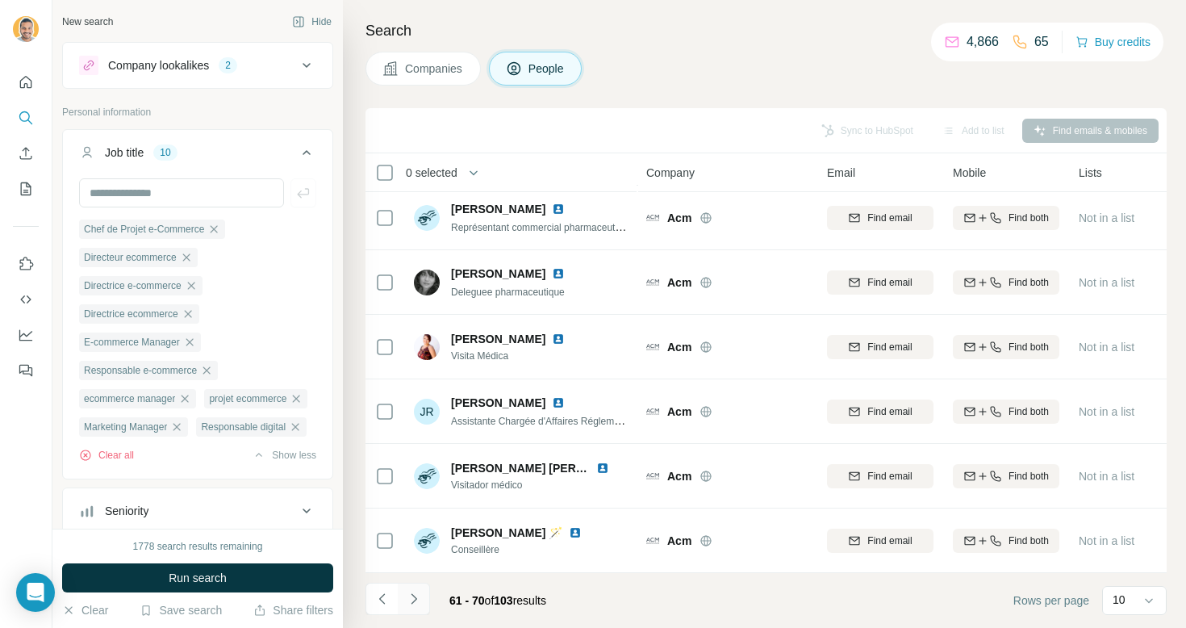
click at [415, 599] on icon "Navigate to next page" at bounding box center [414, 598] width 6 height 10
click at [406, 603] on icon "Navigate to next page" at bounding box center [414, 599] width 16 height 16
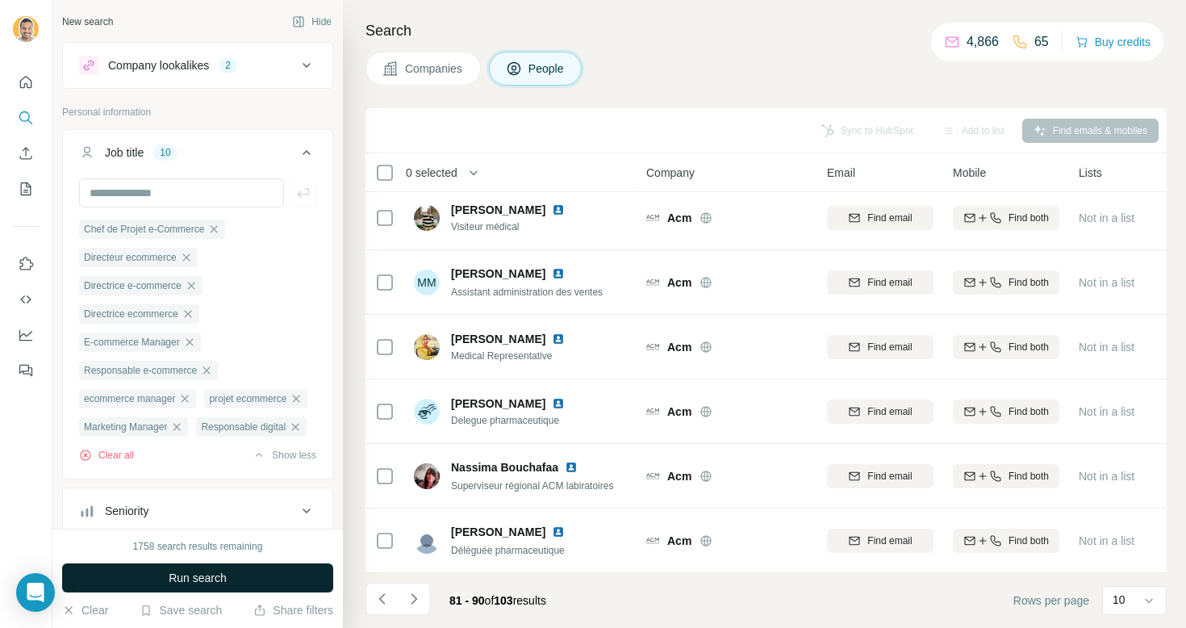
click at [193, 575] on span "Run search" at bounding box center [198, 578] width 58 height 16
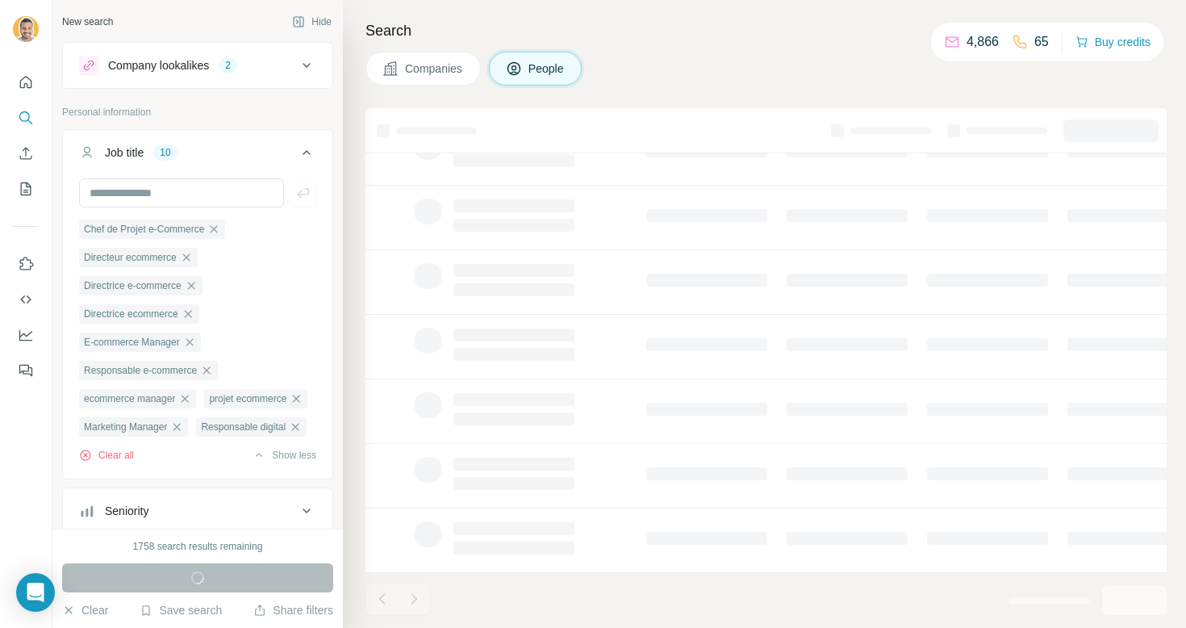
scroll to position [0, 0]
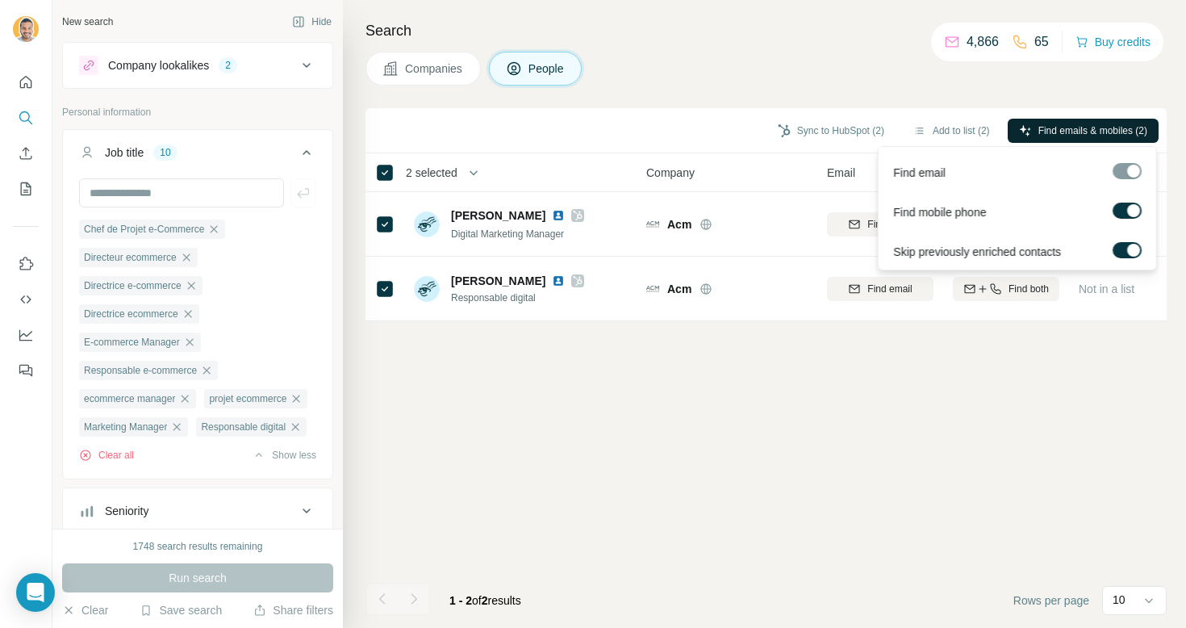
click at [1056, 132] on span "Find emails & mobiles (2)" at bounding box center [1092, 130] width 109 height 15
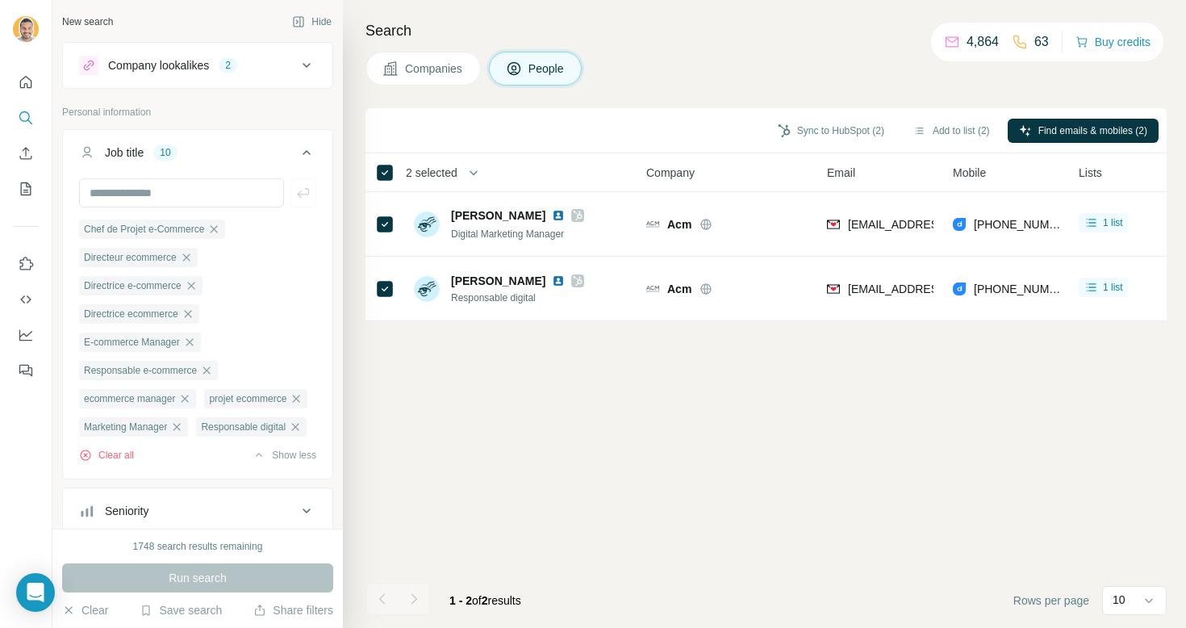
click at [443, 70] on span "Companies" at bounding box center [434, 69] width 59 height 16
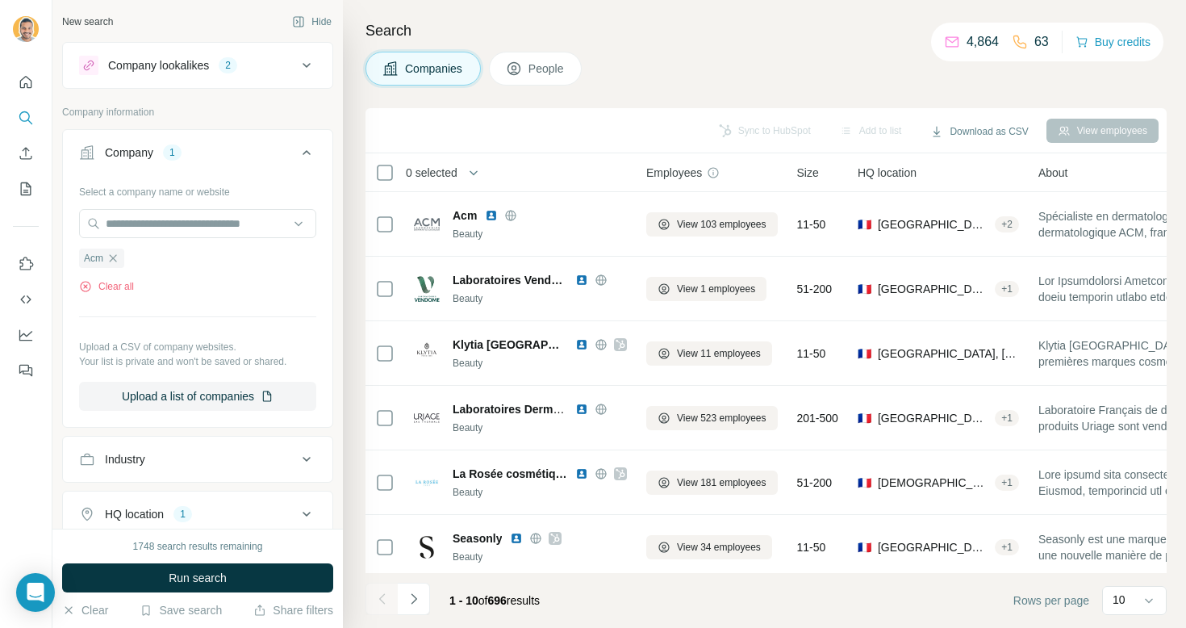
click at [549, 78] on button "People" at bounding box center [536, 69] width 94 height 34
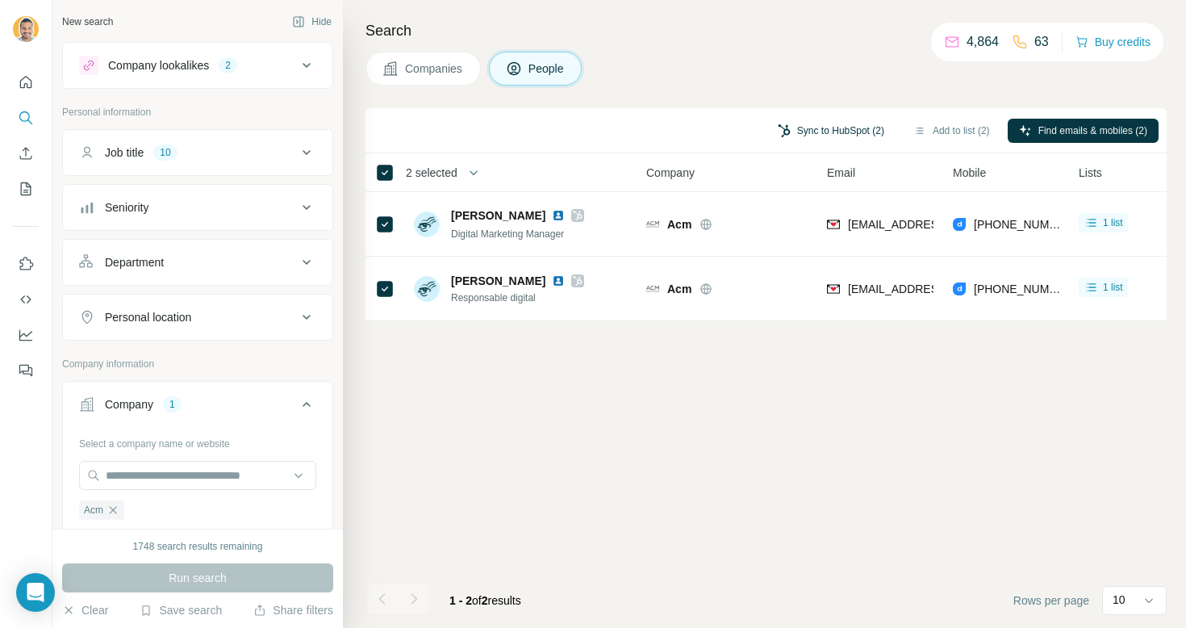
click at [832, 140] on button "Sync to HubSpot (2)" at bounding box center [830, 131] width 129 height 24
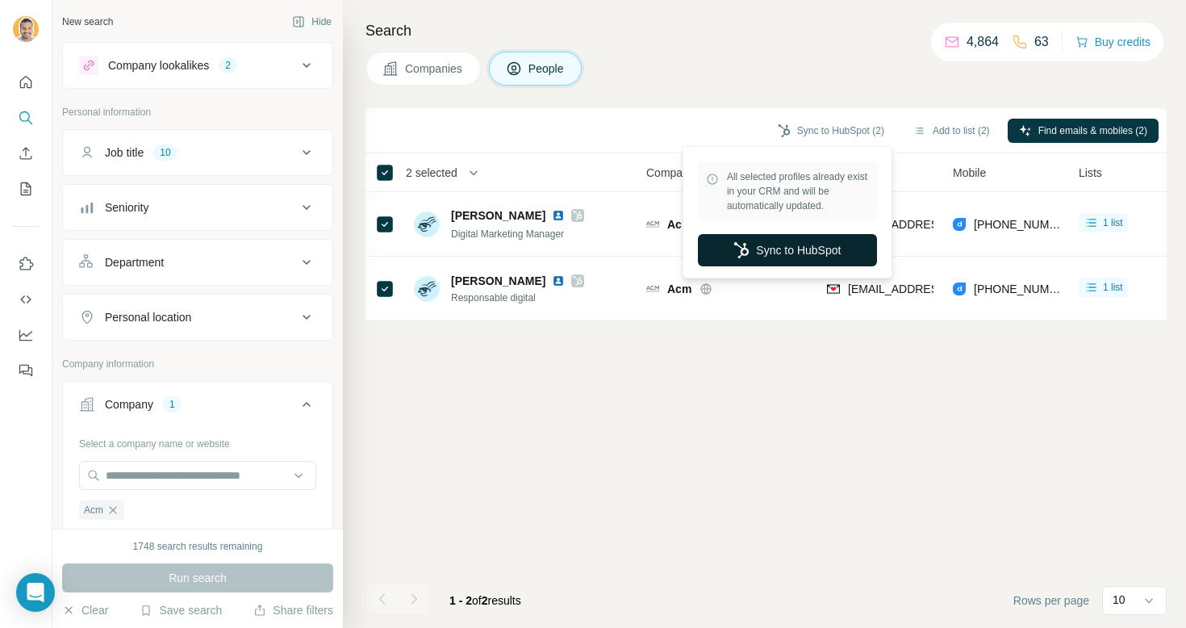
click at [816, 254] on button "Sync to HubSpot" at bounding box center [787, 250] width 179 height 32
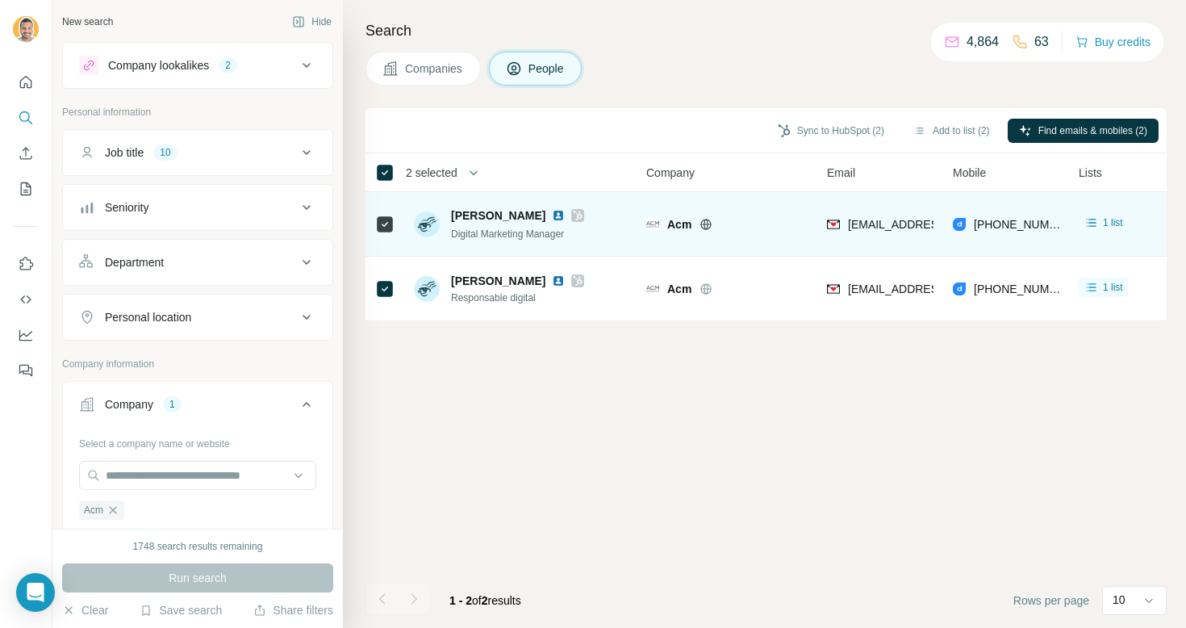
click at [573, 219] on icon at bounding box center [578, 215] width 10 height 13
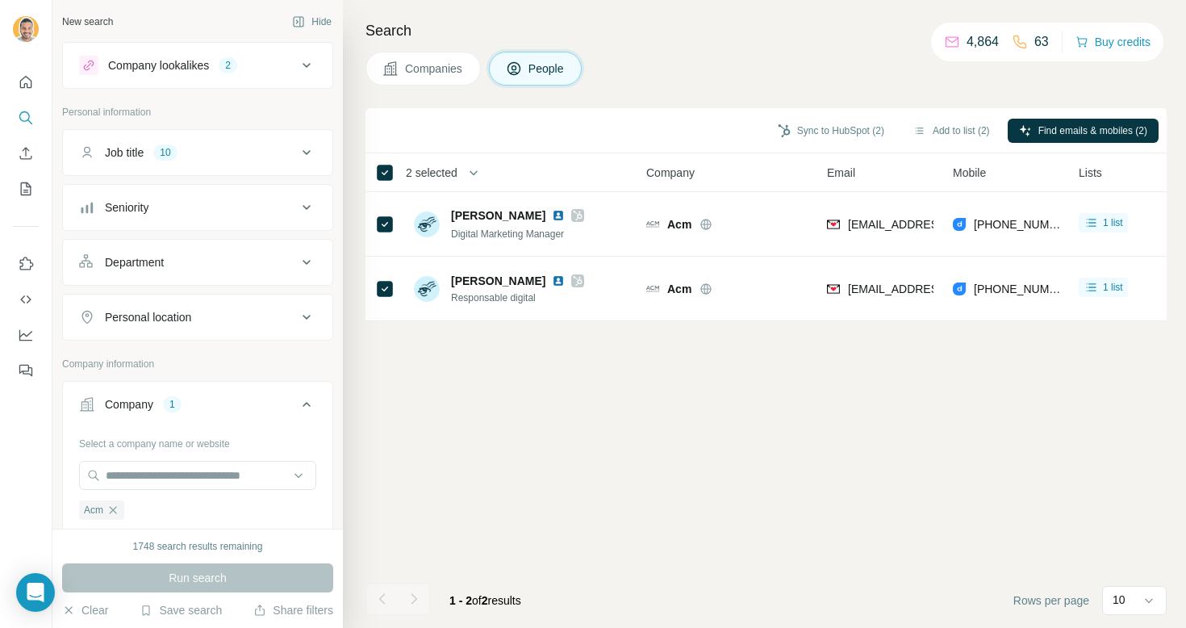
click at [390, 61] on icon at bounding box center [390, 69] width 16 height 16
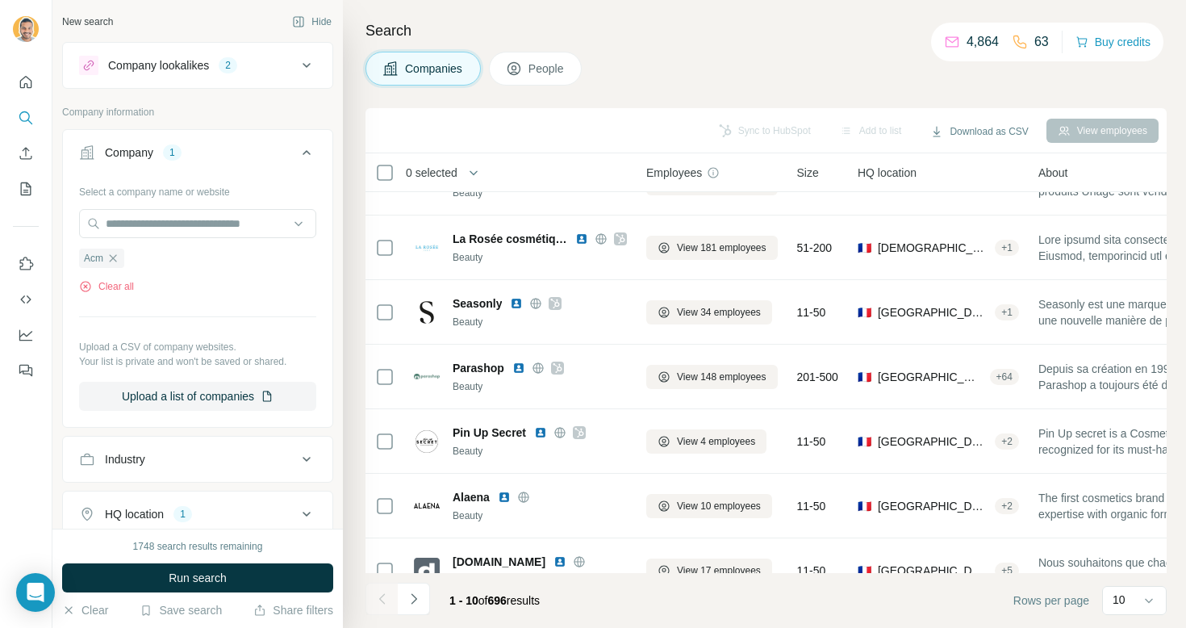
scroll to position [265, 0]
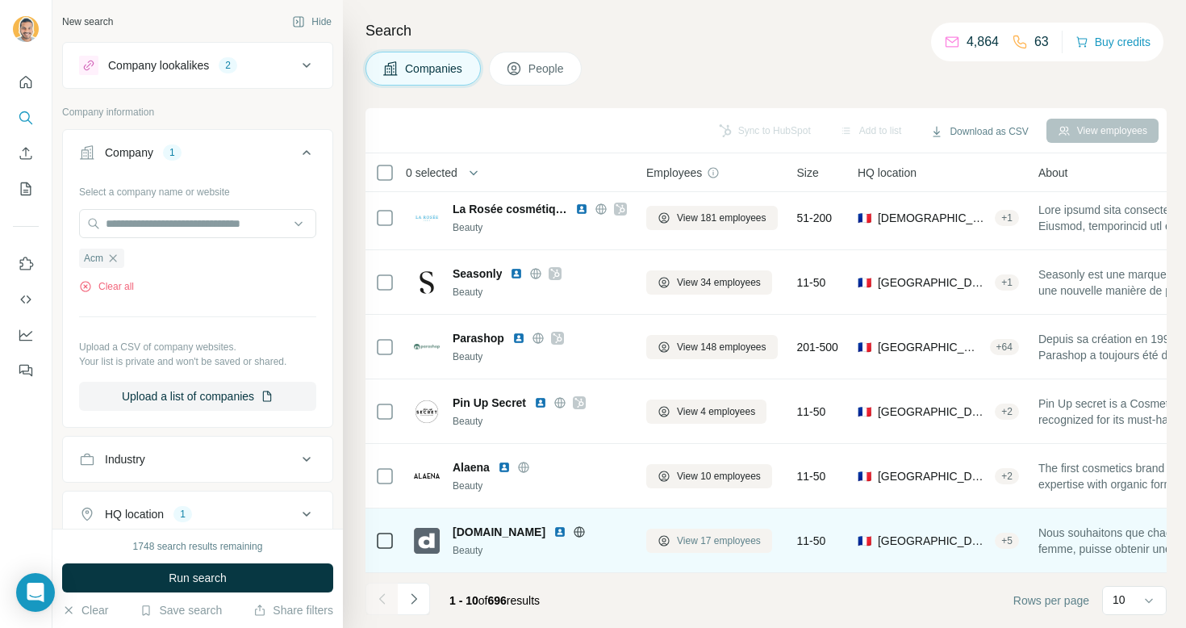
click at [658, 542] on icon at bounding box center [664, 540] width 13 height 13
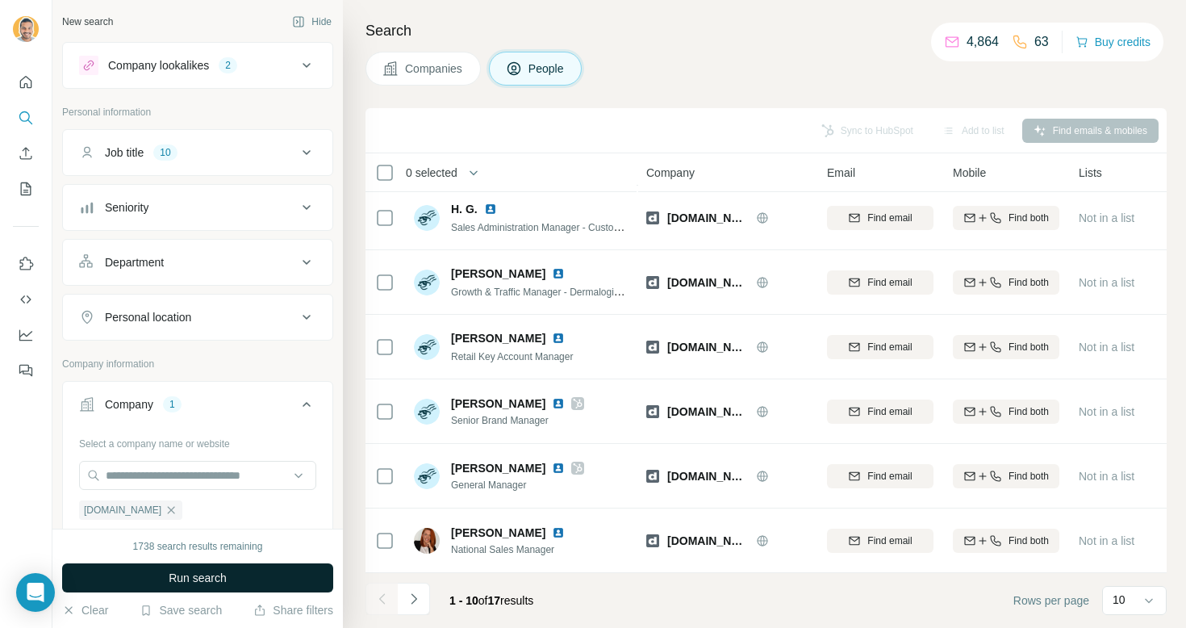
click at [257, 578] on button "Run search" at bounding box center [197, 577] width 271 height 29
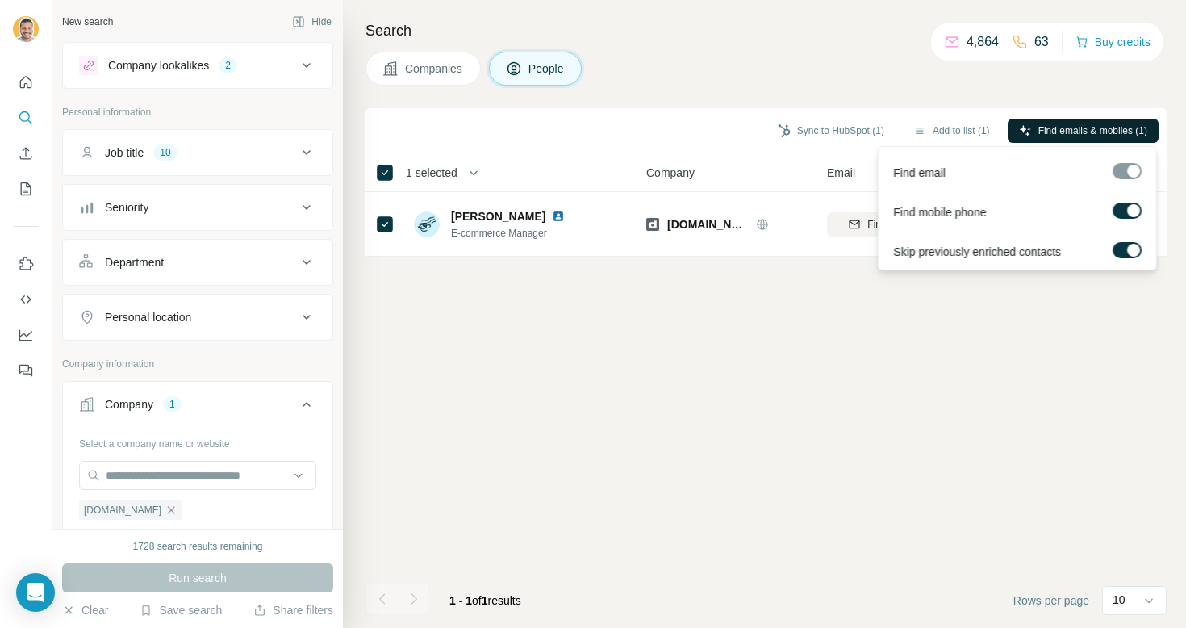
click at [1066, 138] on button "Find emails & mobiles (1)" at bounding box center [1083, 131] width 151 height 24
click at [883, 381] on div "Sync to HubSpot (1) Add to list (1) Find emails & mobiles (1) 1 selected People…" at bounding box center [765, 368] width 801 height 520
click at [1090, 131] on span "Find emails & mobiles (1)" at bounding box center [1092, 130] width 109 height 15
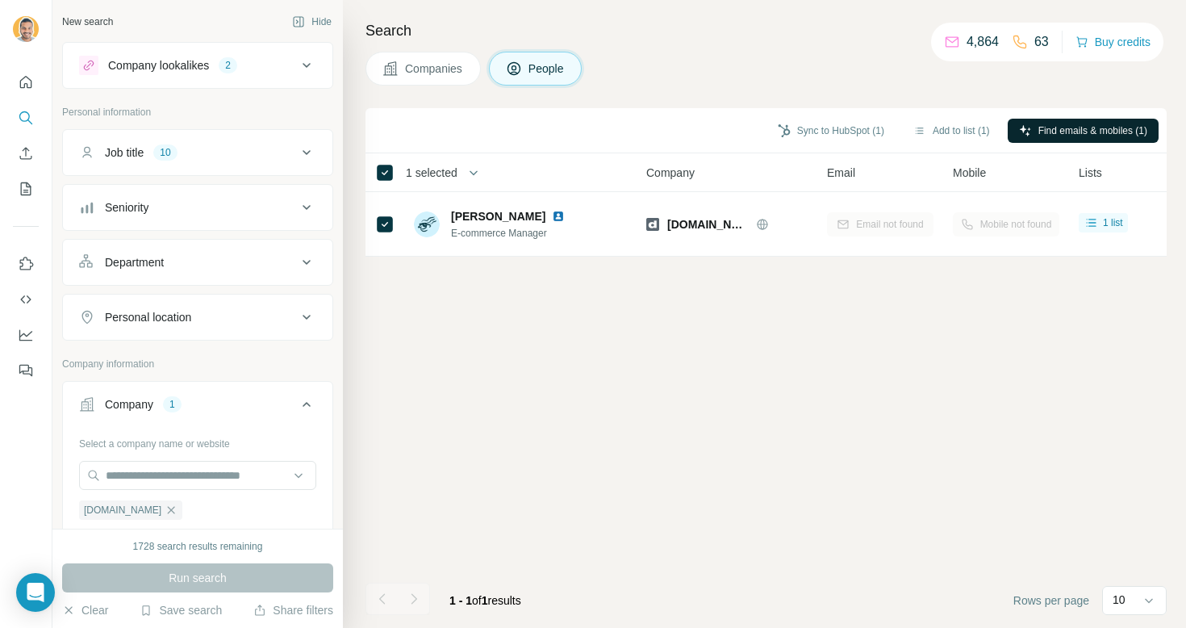
click at [933, 320] on div "Sync to HubSpot (1) Add to list (1) Find emails & mobiles (1) 1 selected People…" at bounding box center [765, 368] width 801 height 520
click at [442, 77] on button "Companies" at bounding box center [422, 69] width 115 height 34
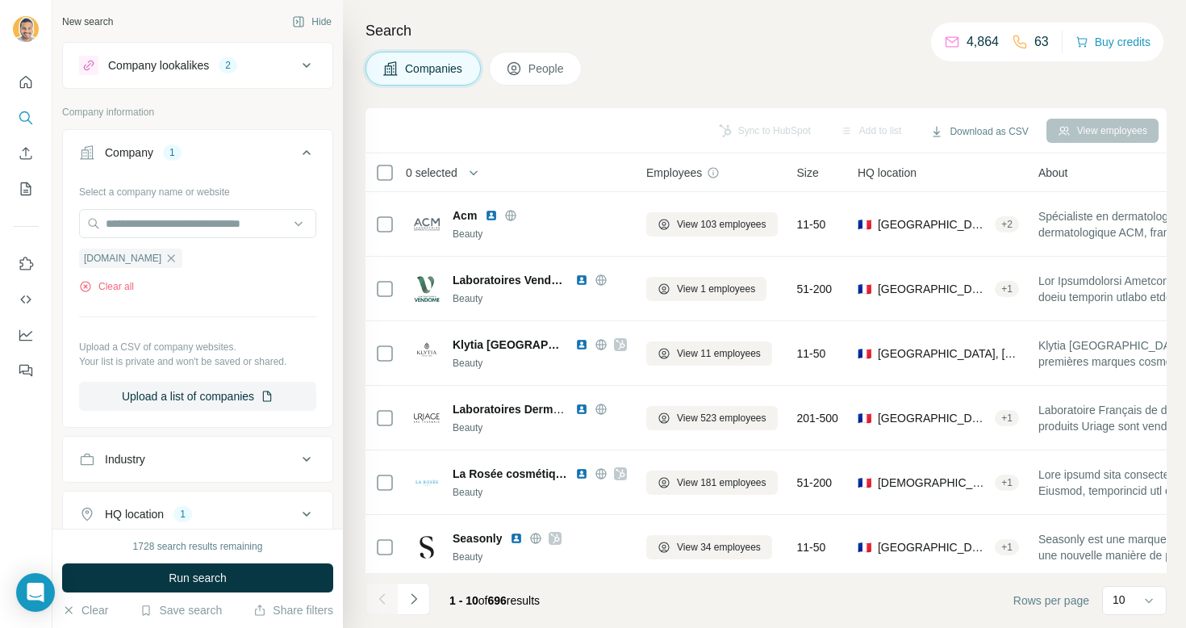
click at [516, 68] on icon at bounding box center [514, 69] width 8 height 9
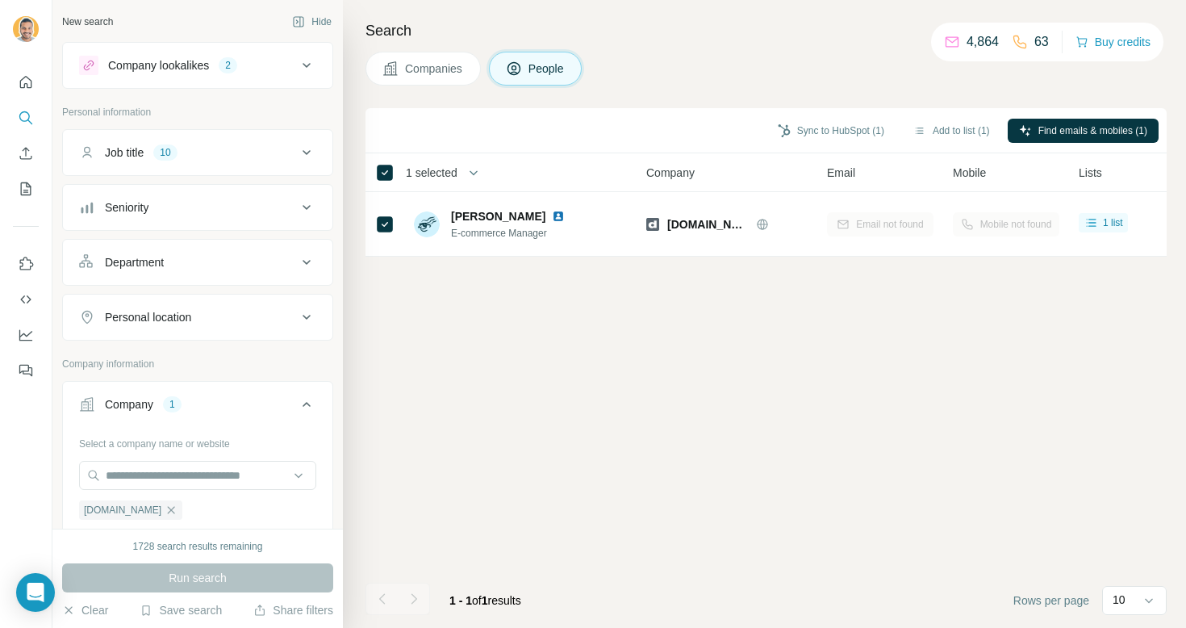
click at [432, 67] on span "Companies" at bounding box center [434, 69] width 59 height 16
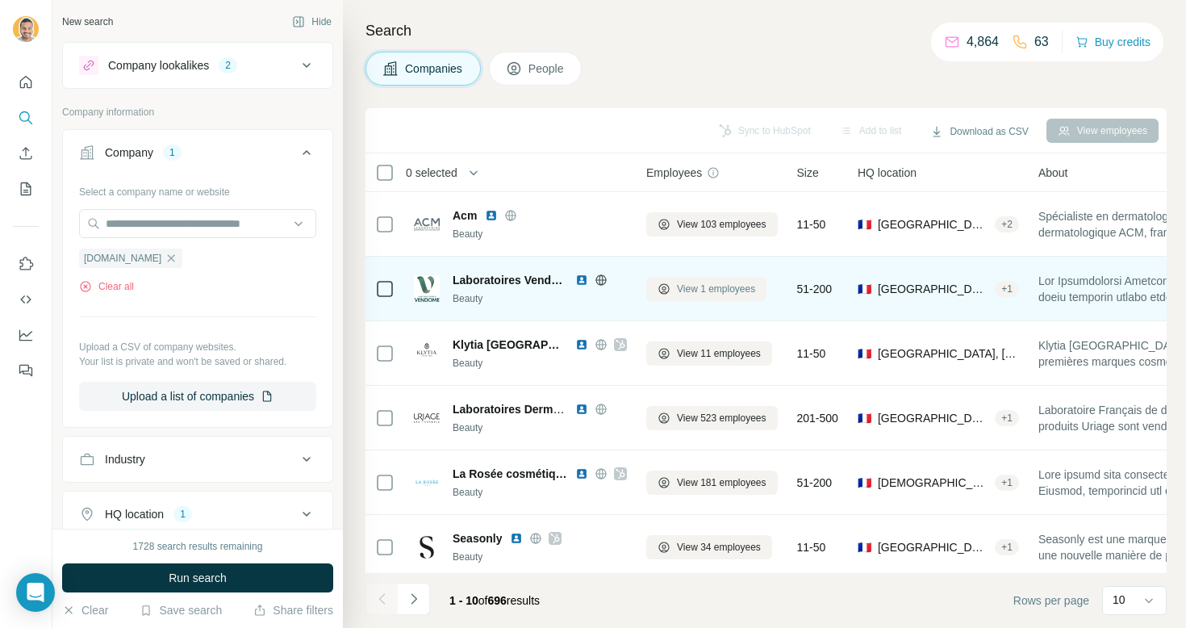
click at [674, 286] on button "View 1 employees" at bounding box center [706, 289] width 120 height 24
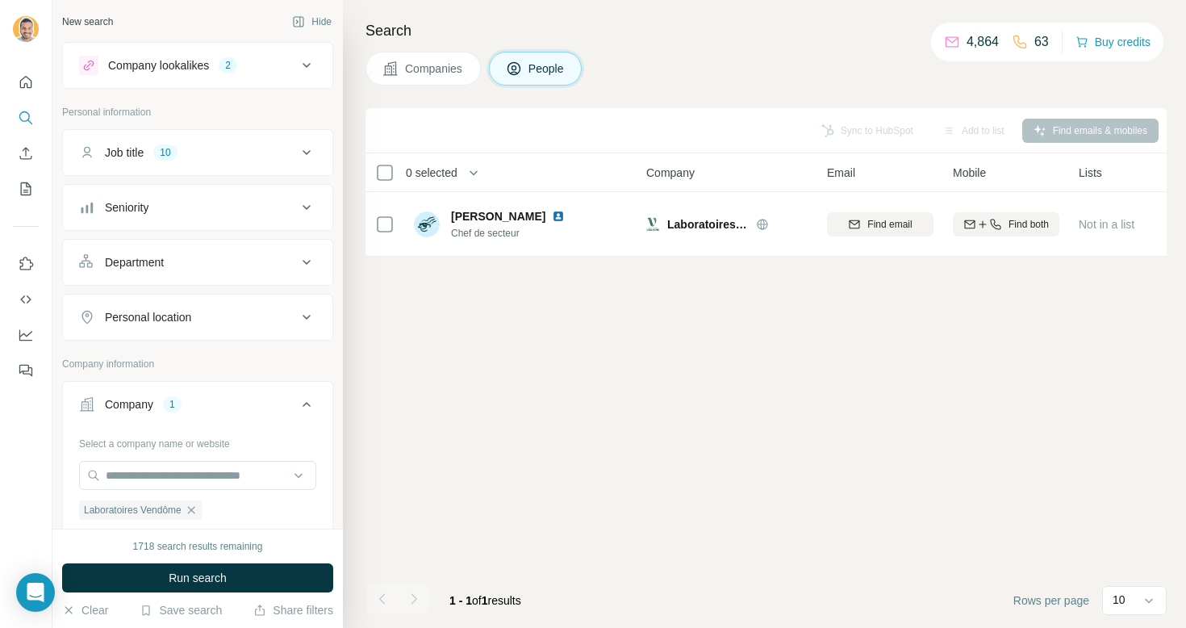
click at [455, 56] on button "Companies" at bounding box center [422, 69] width 115 height 34
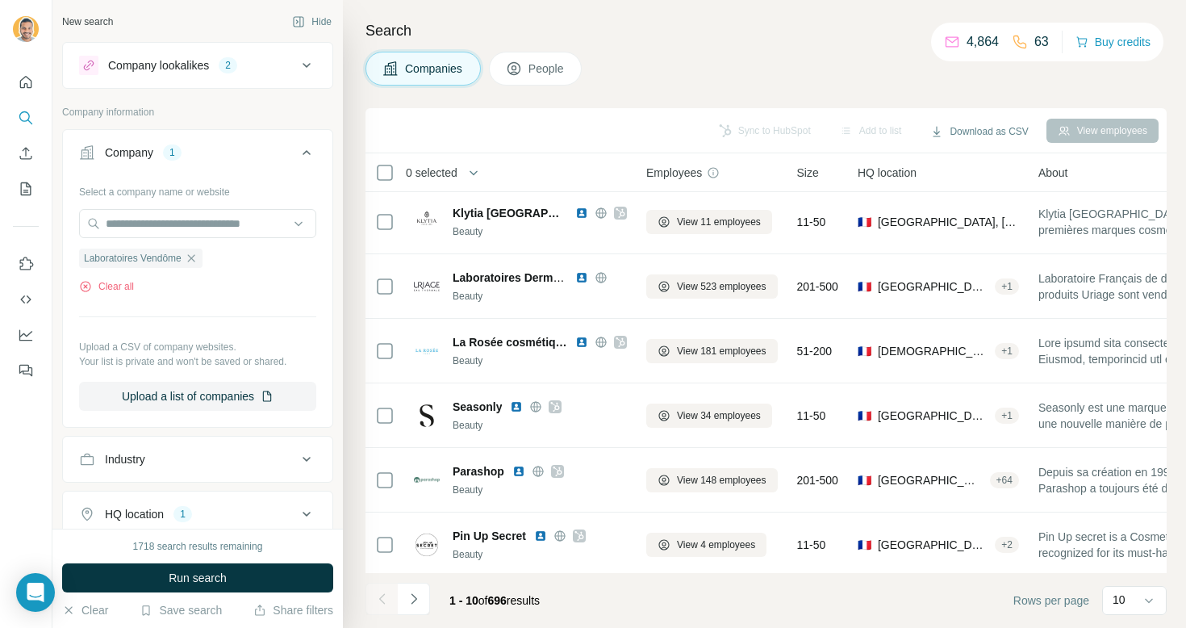
scroll to position [132, 0]
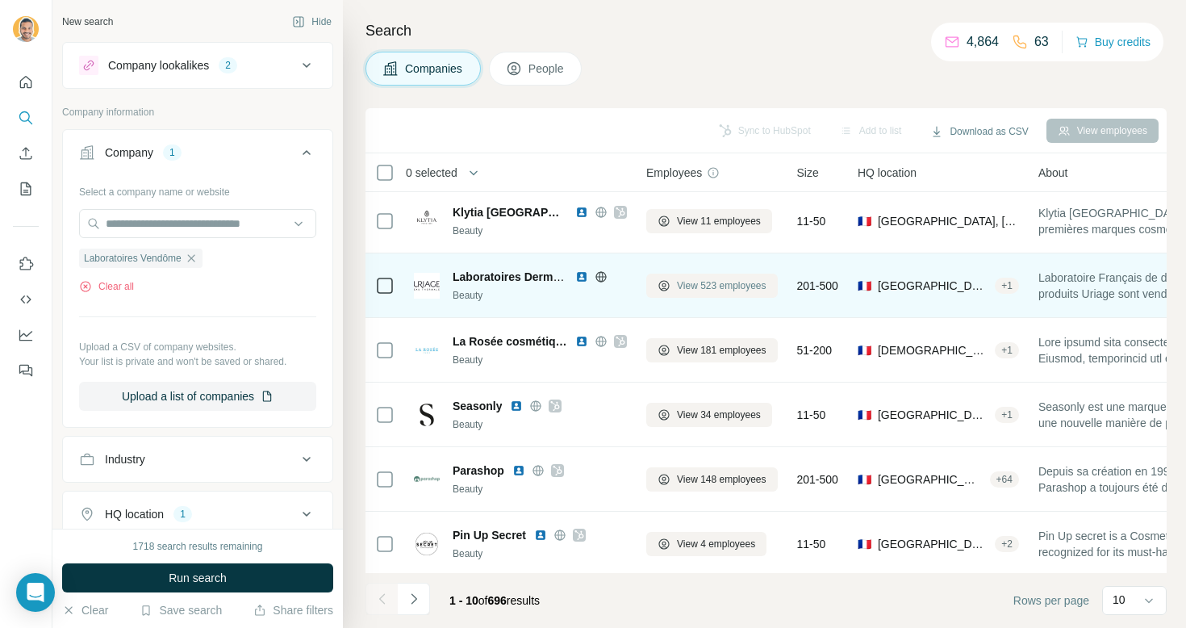
click at [667, 291] on icon at bounding box center [664, 285] width 13 height 13
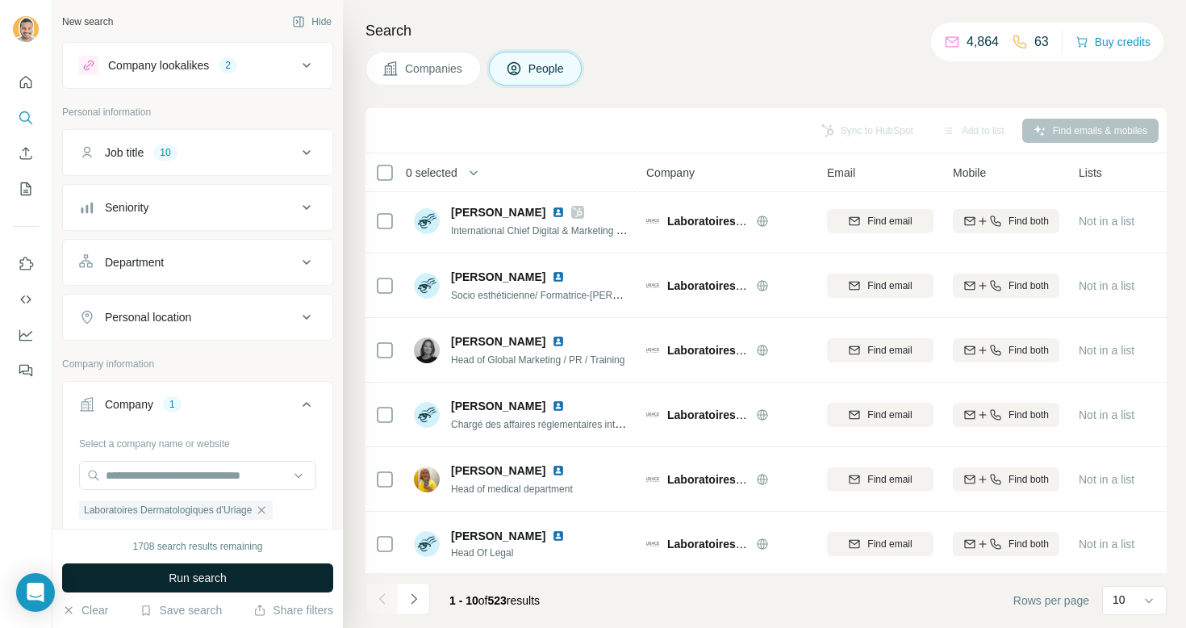
click at [248, 577] on button "Run search" at bounding box center [197, 577] width 271 height 29
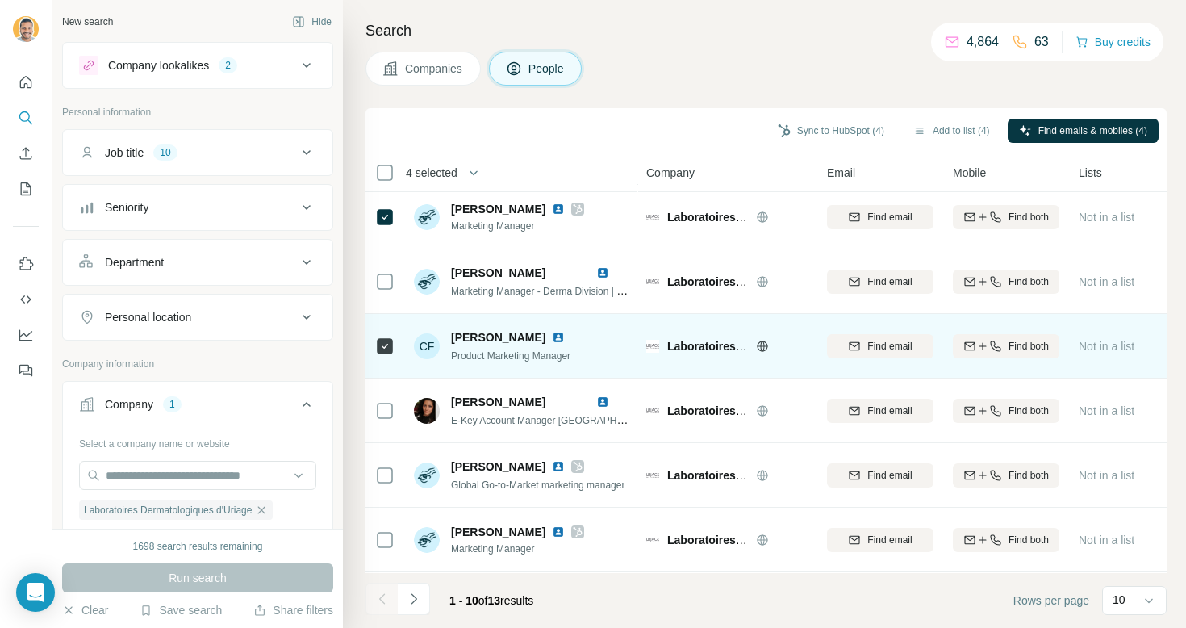
scroll to position [265, 0]
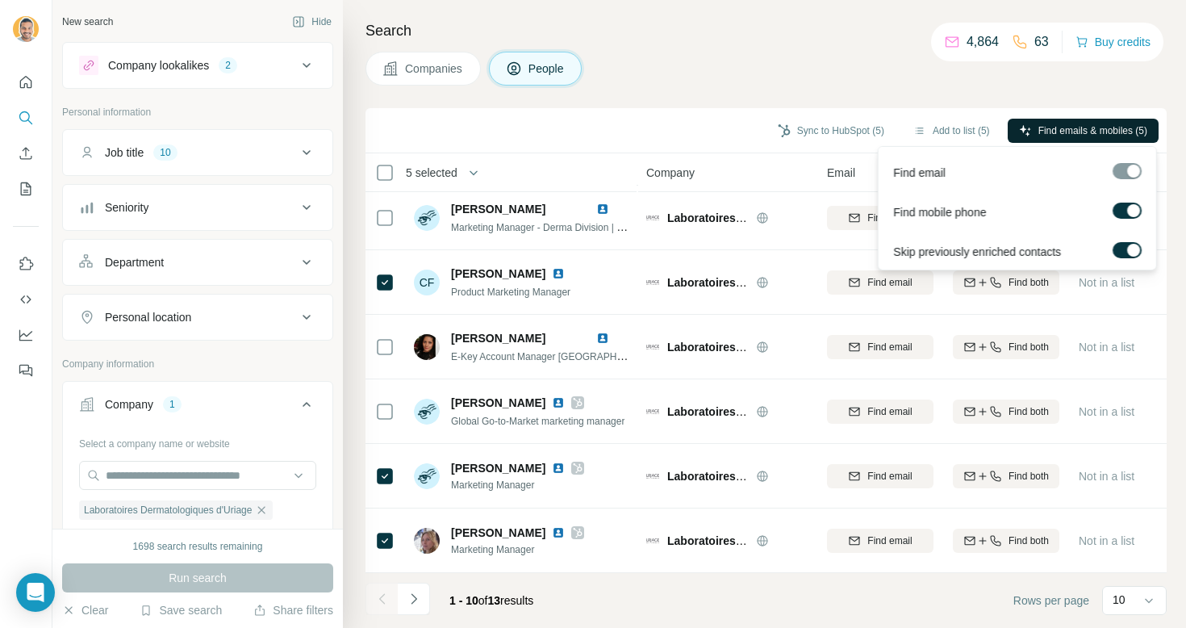
click at [1045, 130] on span "Find emails & mobiles (5)" at bounding box center [1092, 130] width 109 height 15
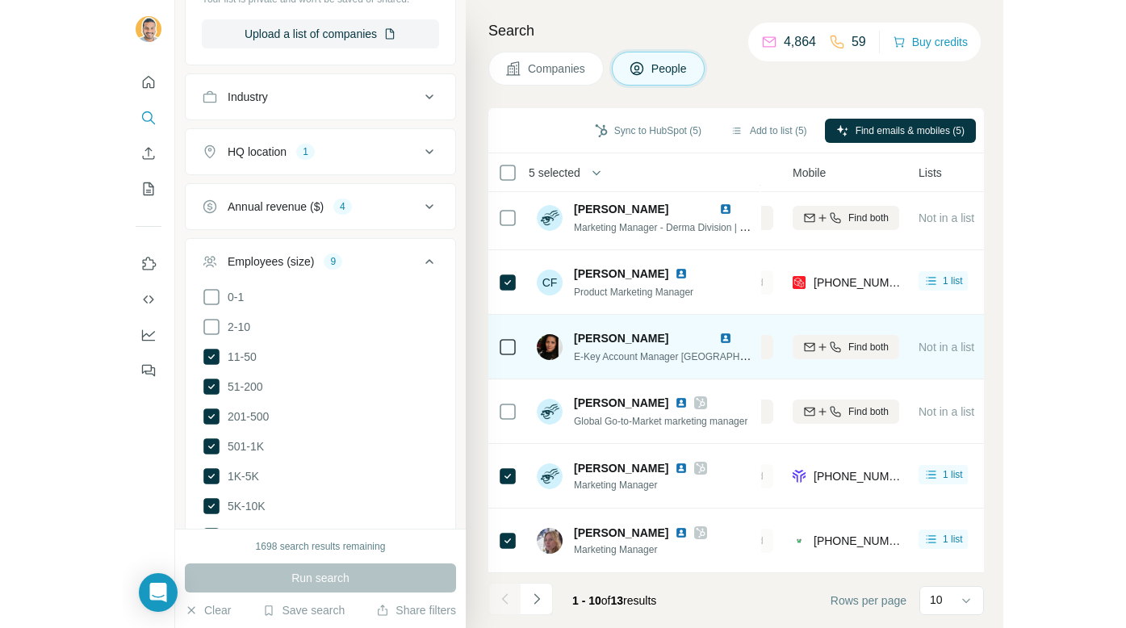
scroll to position [265, 291]
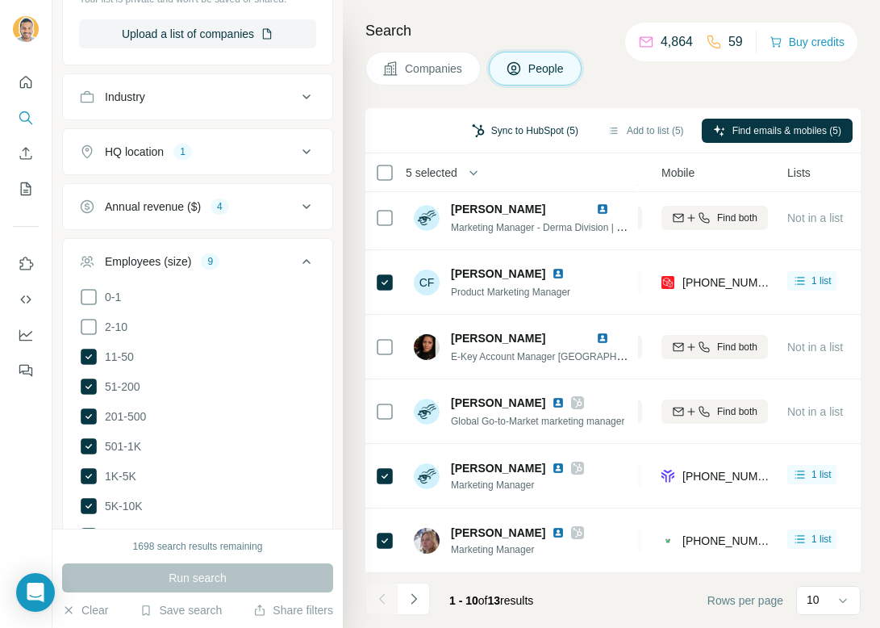
click at [513, 128] on button "Sync to HubSpot (5)" at bounding box center [525, 131] width 129 height 24
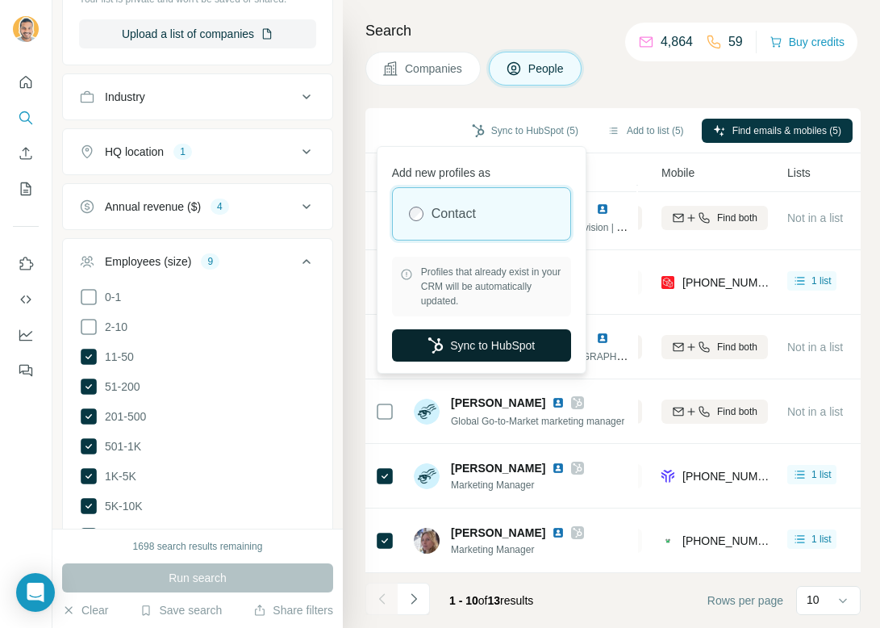
click at [520, 349] on button "Sync to HubSpot" at bounding box center [481, 345] width 179 height 32
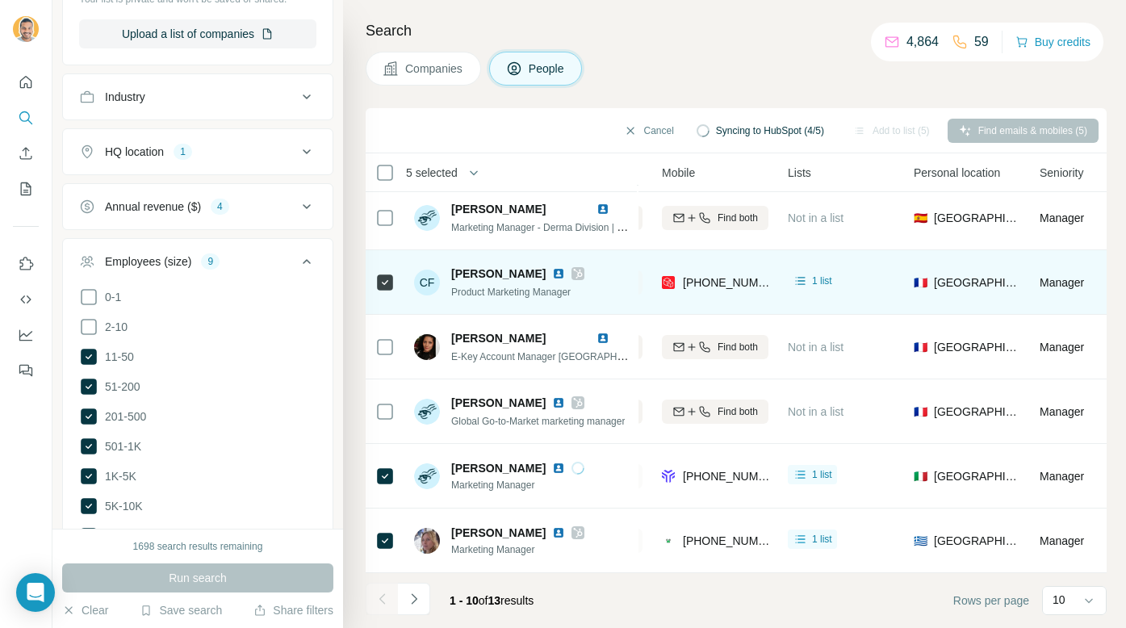
click at [583, 268] on icon at bounding box center [578, 273] width 10 height 13
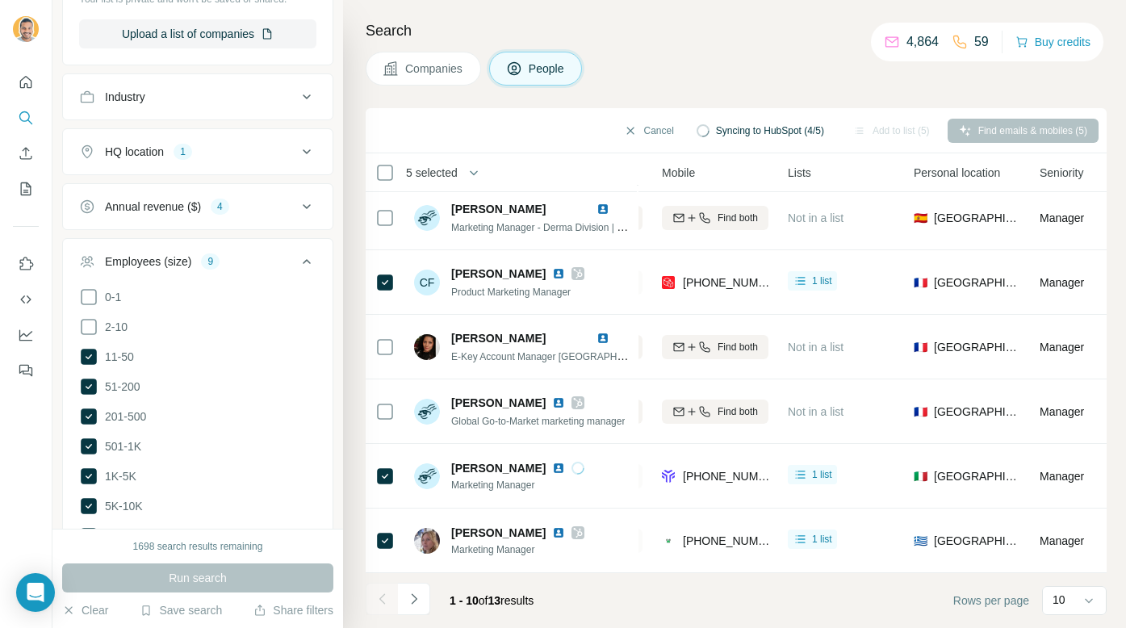
click at [400, 75] on button "Companies" at bounding box center [422, 69] width 115 height 34
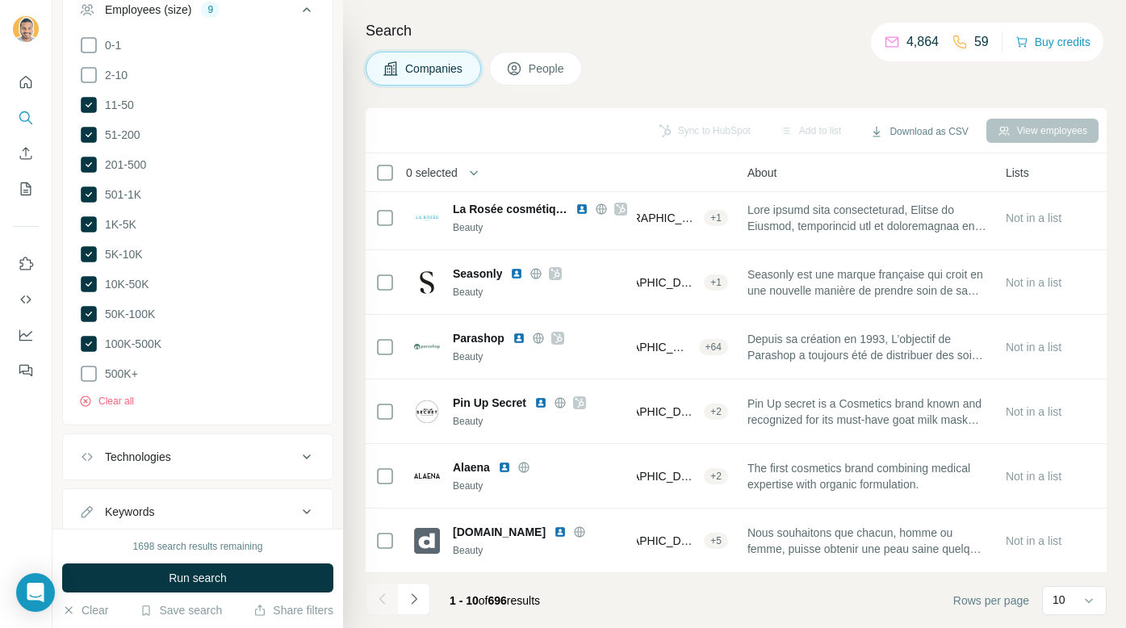
scroll to position [362, 0]
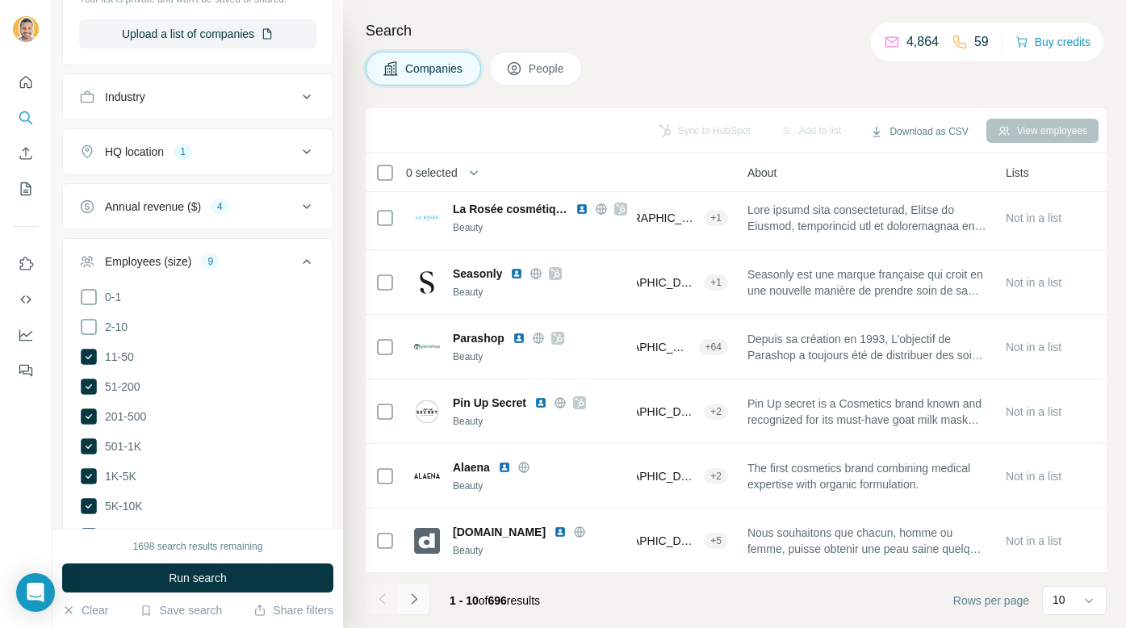
click at [416, 599] on icon "Navigate to next page" at bounding box center [414, 599] width 16 height 16
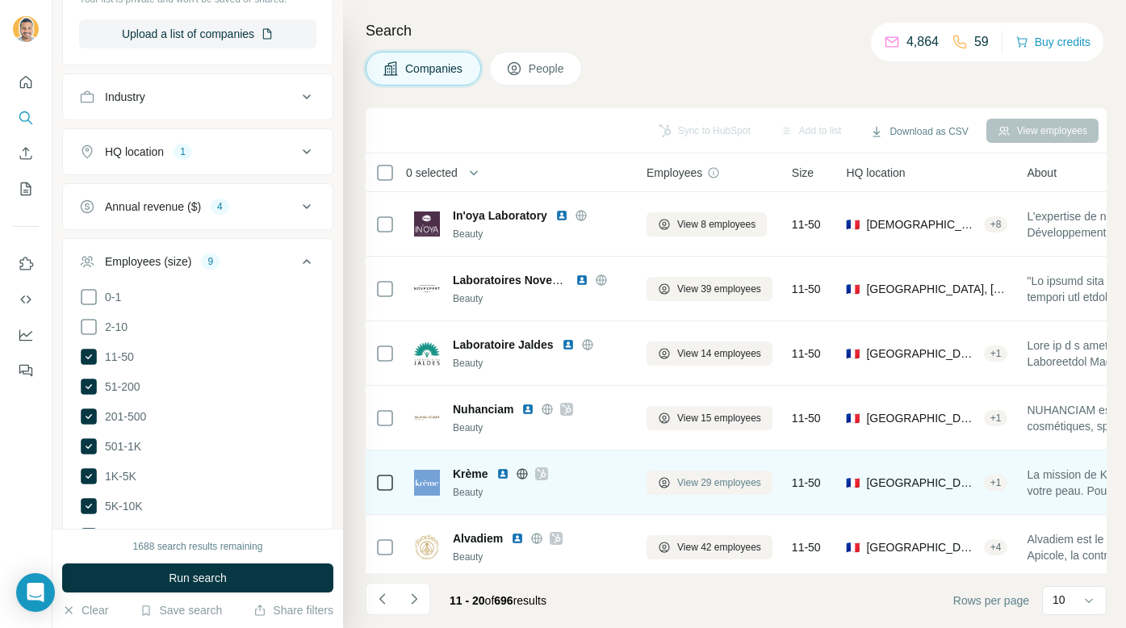
click at [722, 484] on span "View 29 employees" at bounding box center [719, 482] width 84 height 15
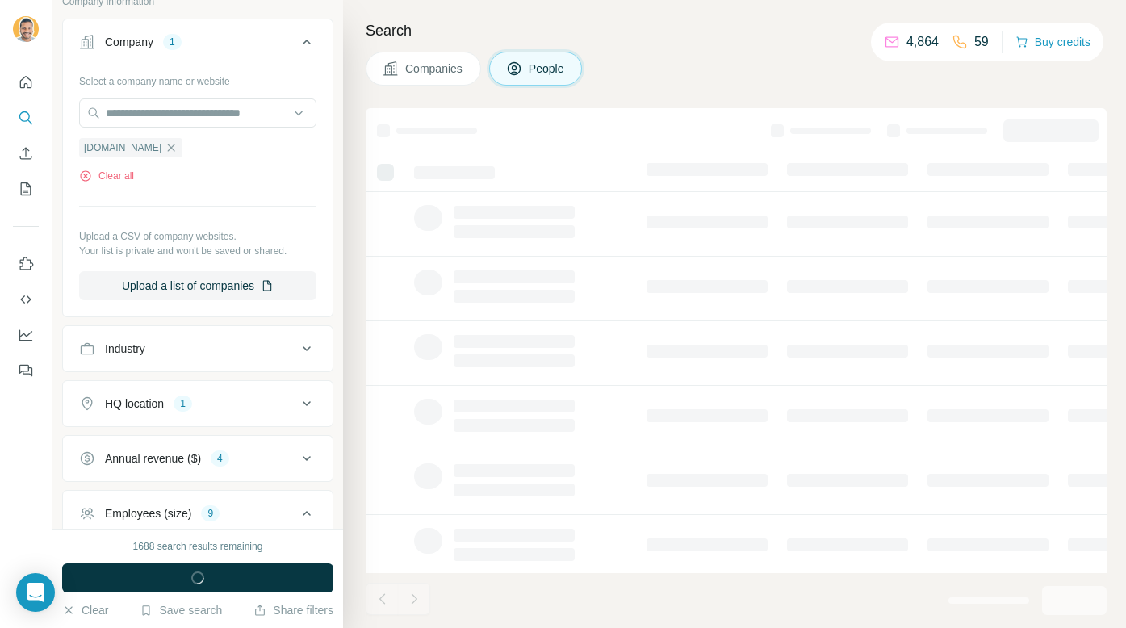
scroll to position [614, 0]
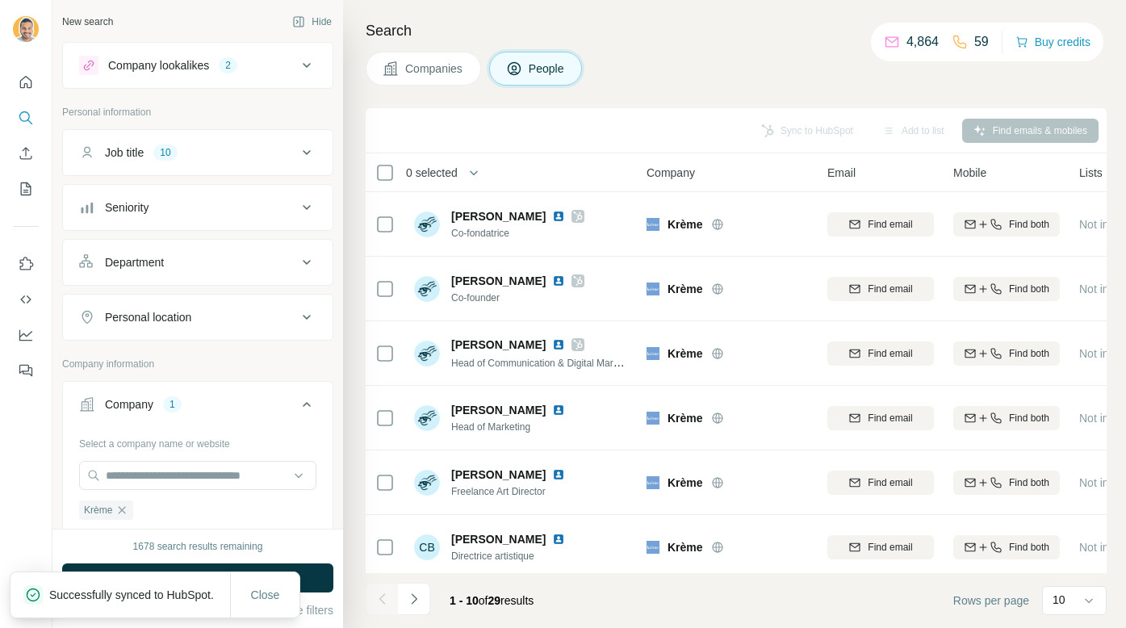
click at [231, 163] on button "Job title 10" at bounding box center [197, 152] width 269 height 39
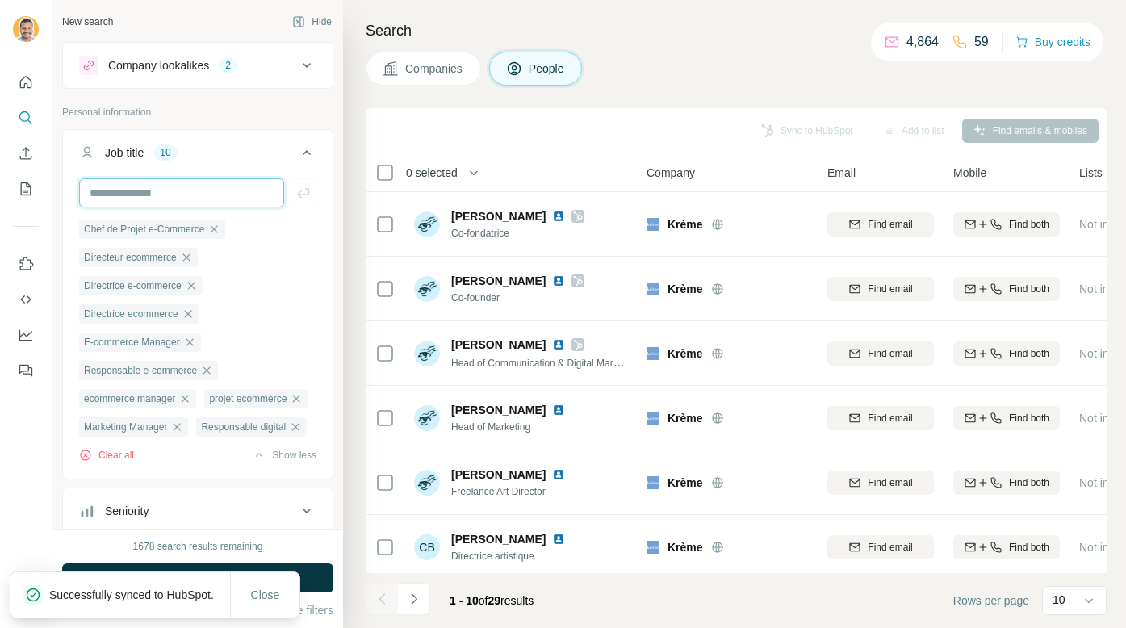
click at [228, 197] on input "text" at bounding box center [181, 192] width 205 height 29
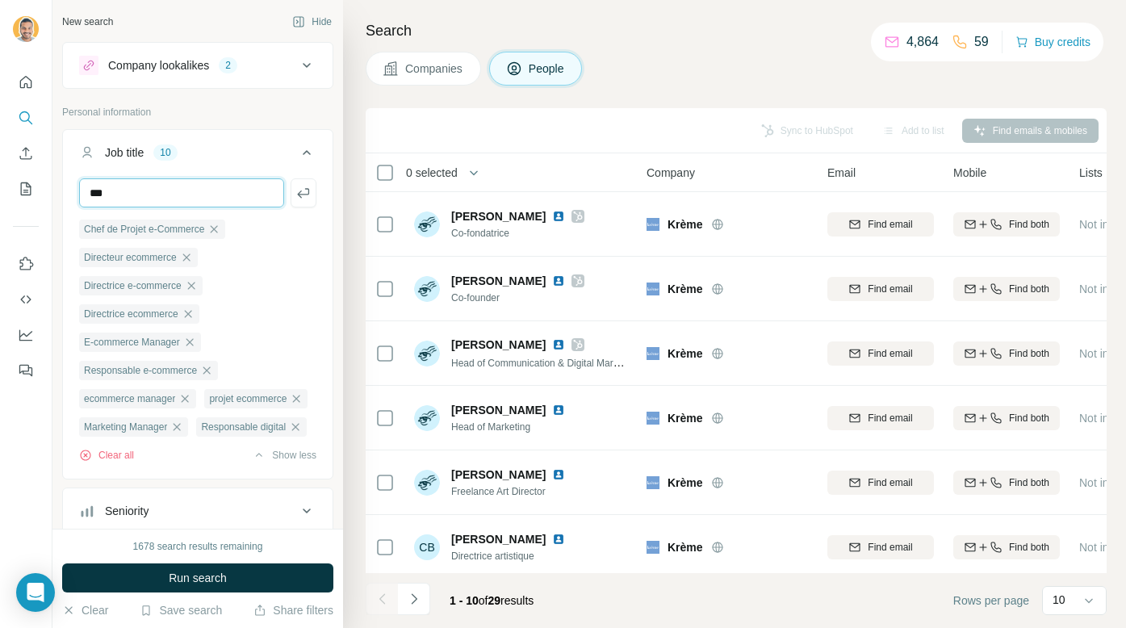
type input "***"
type input "*********"
type input "**********"
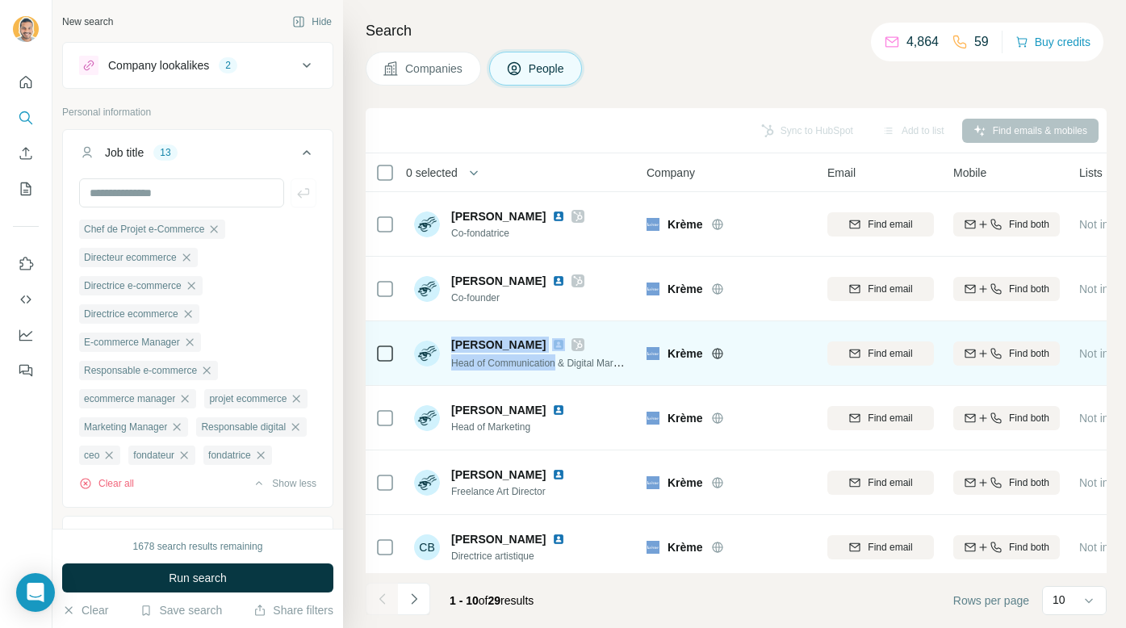
drag, startPoint x: 561, startPoint y: 361, endPoint x: 439, endPoint y: 361, distance: 121.8
click at [439, 361] on div "[PERSON_NAME] Head of Communication & Digital Marketing" at bounding box center [521, 353] width 215 height 34
click at [555, 357] on span "Head of Communication & Digital Marketing" at bounding box center [545, 362] width 188 height 13
drag, startPoint x: 563, startPoint y: 359, endPoint x: 448, endPoint y: 359, distance: 115.4
click at [448, 359] on div "[PERSON_NAME] Head of Communication & Digital Marketing" at bounding box center [521, 353] width 215 height 34
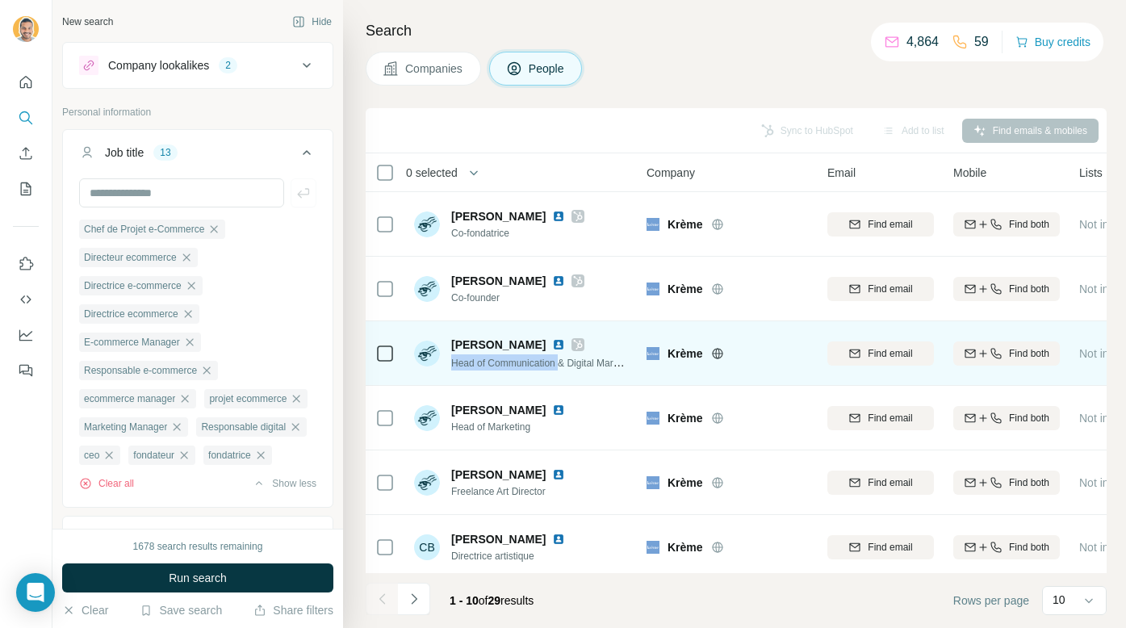
copy span "Head of Communication"
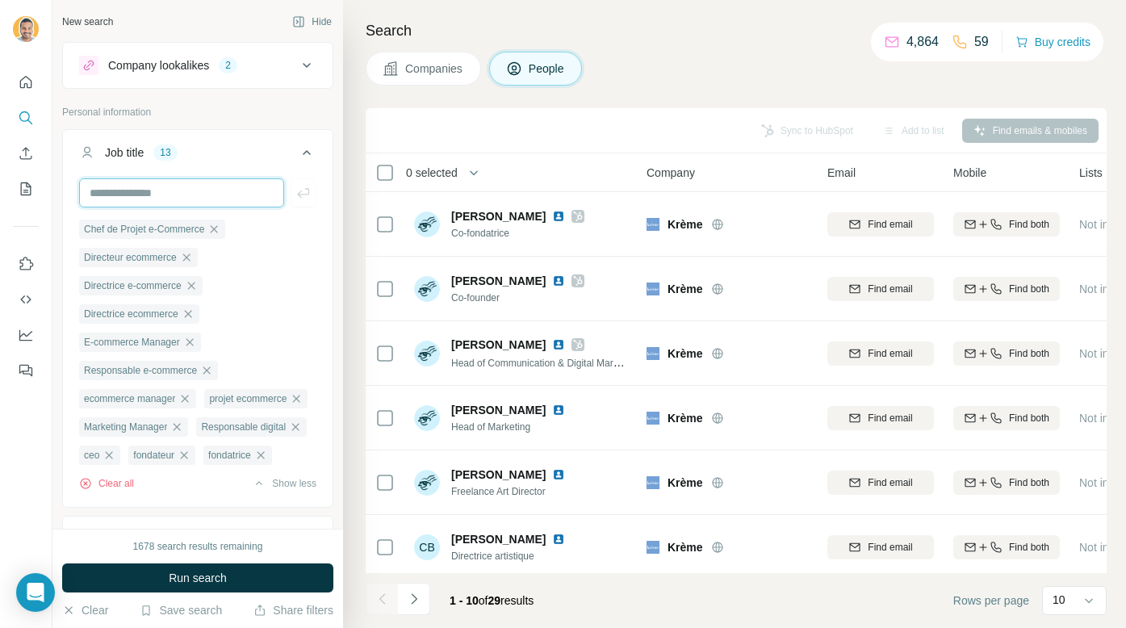
click at [180, 196] on input "text" at bounding box center [181, 192] width 205 height 29
paste input "**********"
type input "**********"
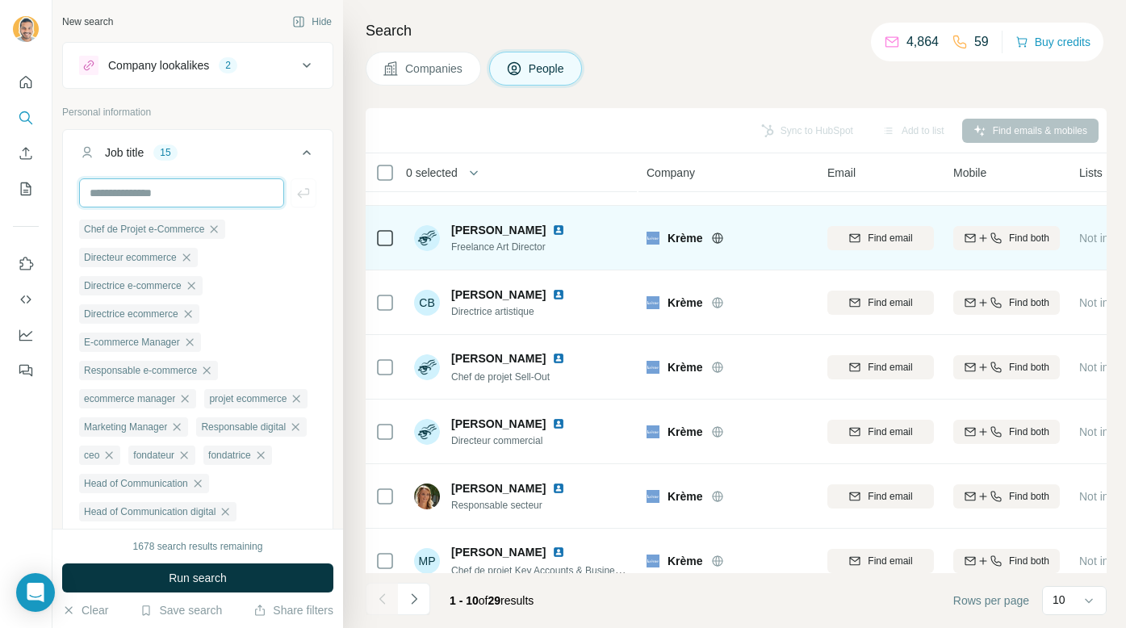
scroll to position [265, 0]
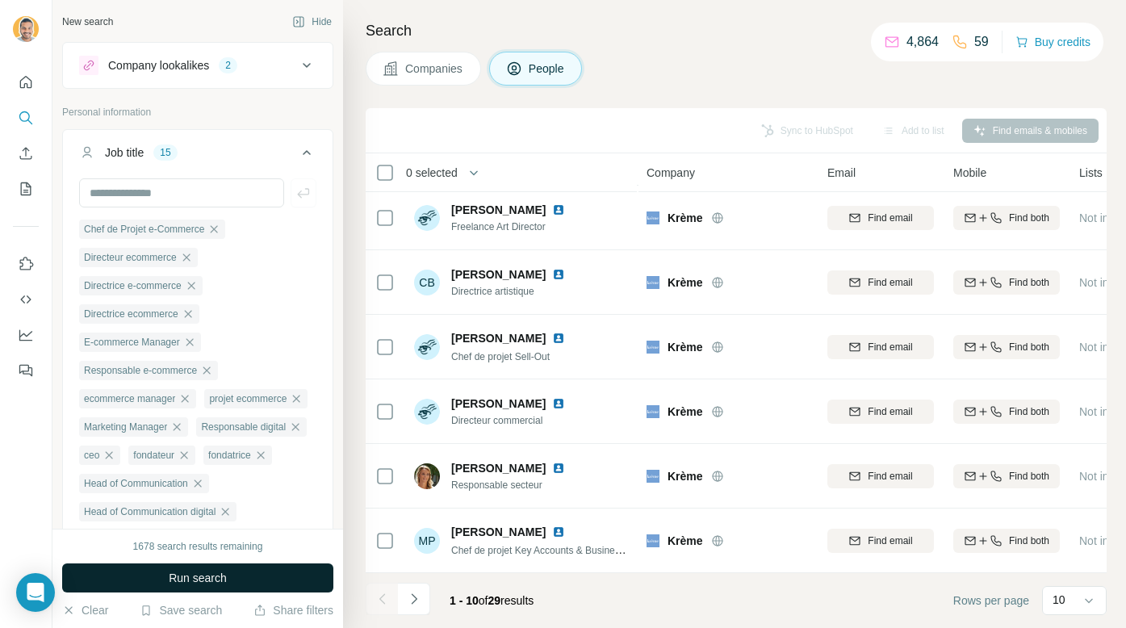
click at [232, 578] on button "Run search" at bounding box center [197, 577] width 271 height 29
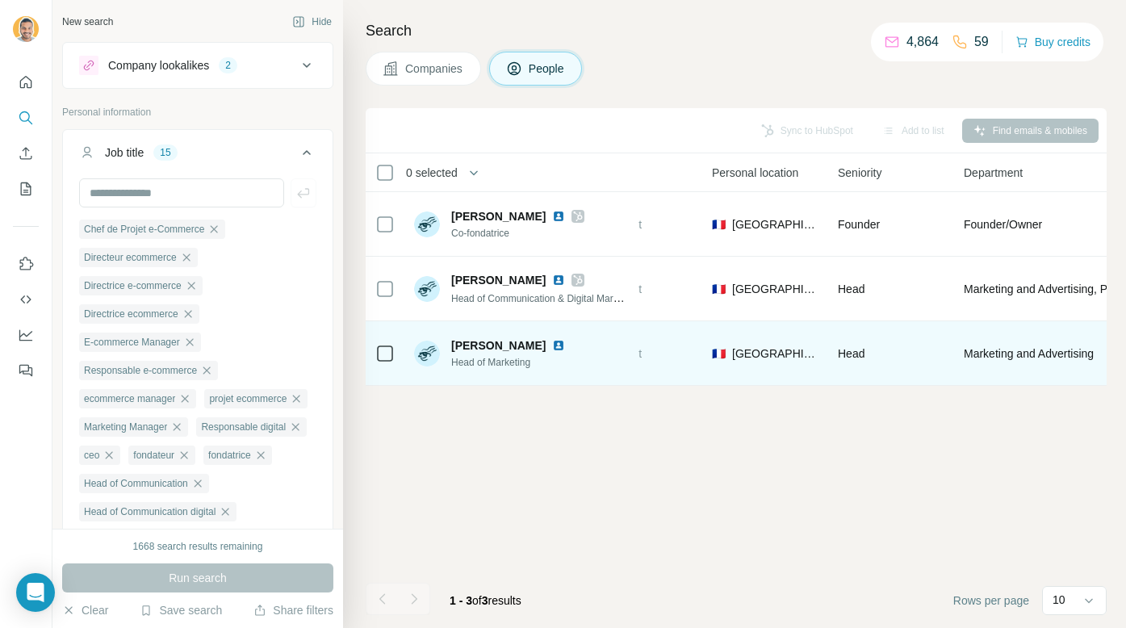
scroll to position [0, 647]
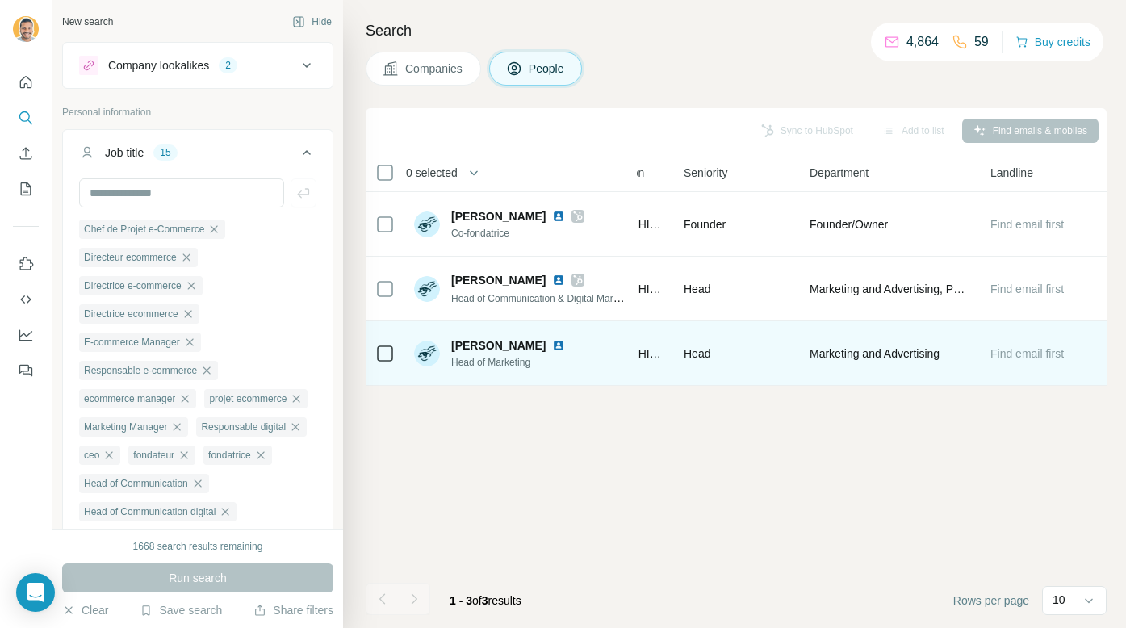
click at [375, 348] on icon at bounding box center [384, 353] width 19 height 19
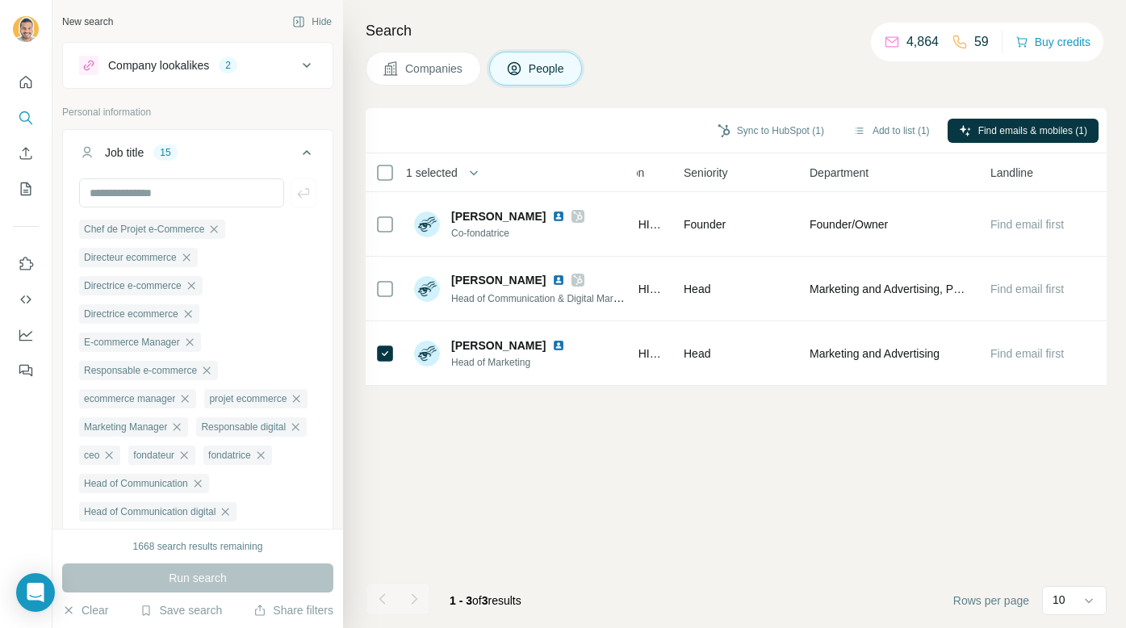
click at [977, 116] on div "Sync to HubSpot (1) Add to list (1) Find emails & mobiles (1)" at bounding box center [736, 130] width 725 height 28
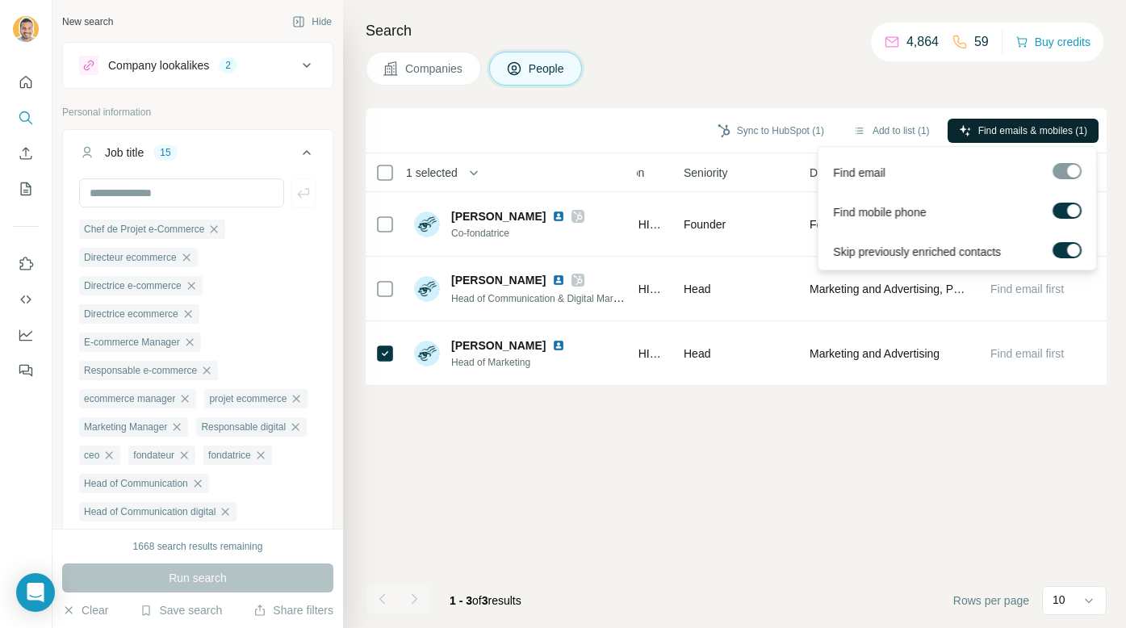
click at [977, 121] on button "Find emails & mobiles (1)" at bounding box center [1022, 131] width 151 height 24
click at [981, 130] on span "Find emails & mobiles (1)" at bounding box center [1032, 130] width 109 height 15
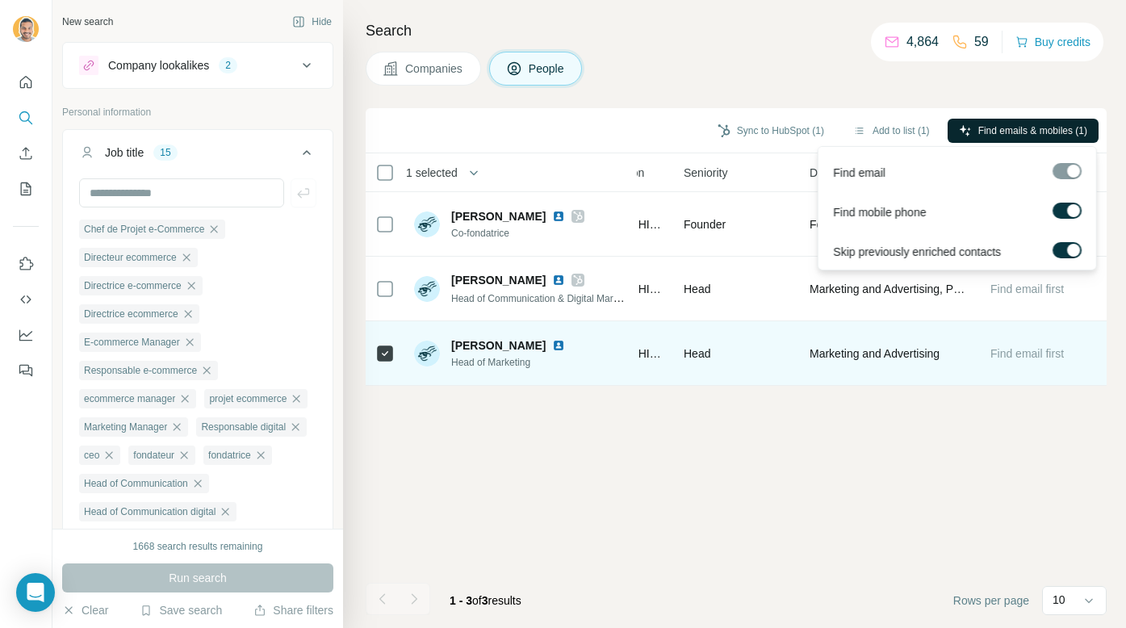
click at [1081, 375] on td "Find email first" at bounding box center [1043, 353] width 126 height 65
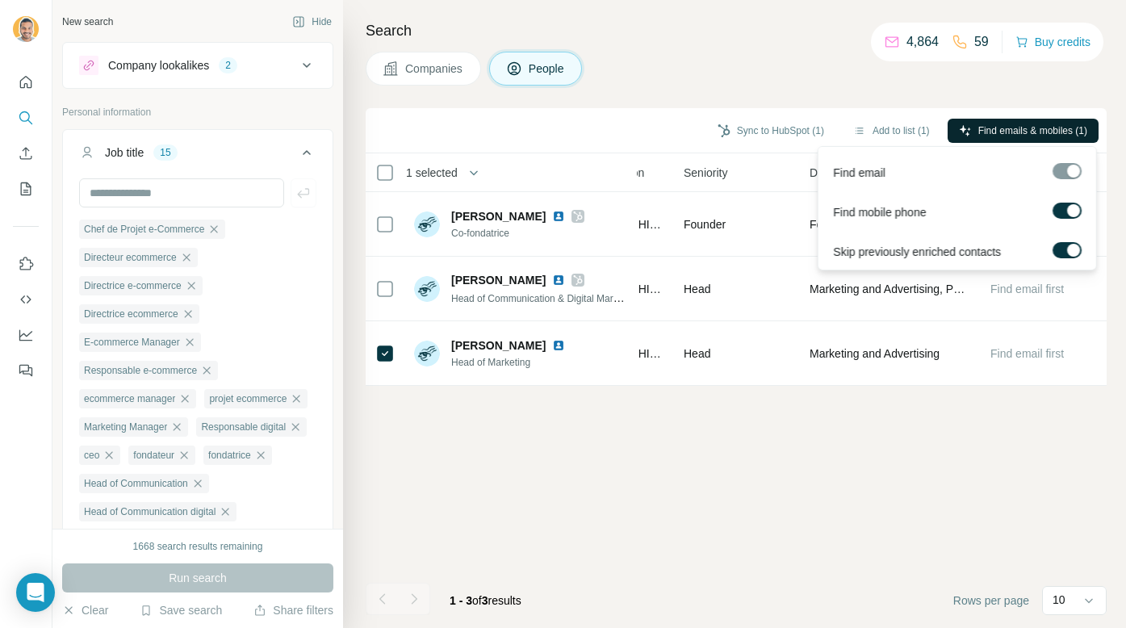
click at [1038, 127] on span "Find emails & mobiles (1)" at bounding box center [1032, 130] width 109 height 15
click at [968, 406] on div "Sync to HubSpot (1) Add to list (1) Find emails & mobiles (1) 1 selected People…" at bounding box center [735, 368] width 741 height 520
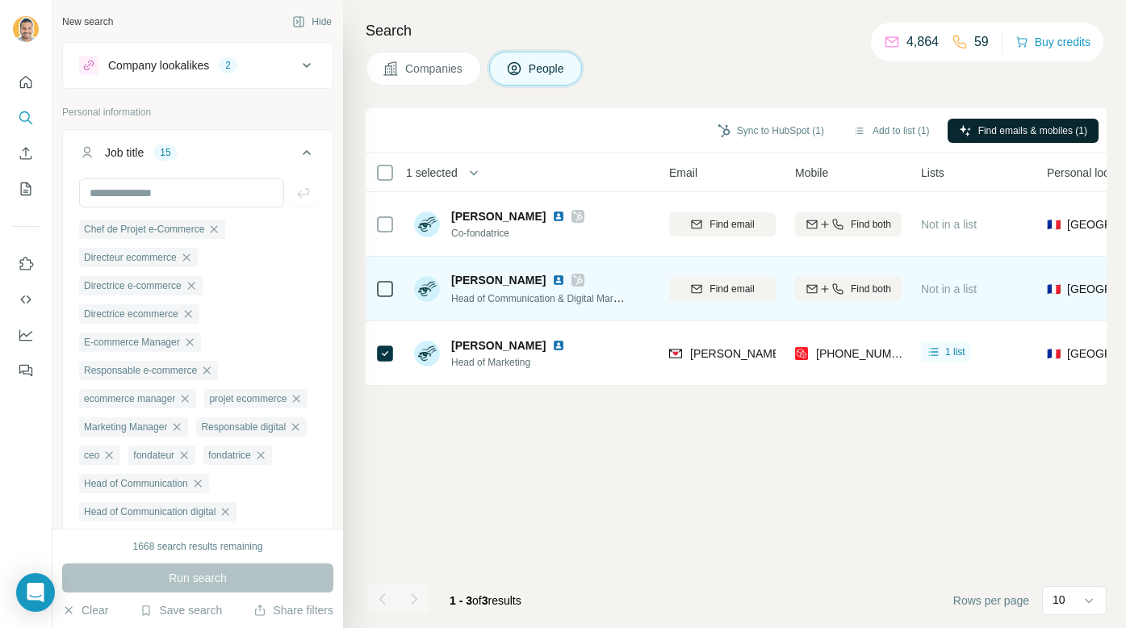
scroll to position [0, 137]
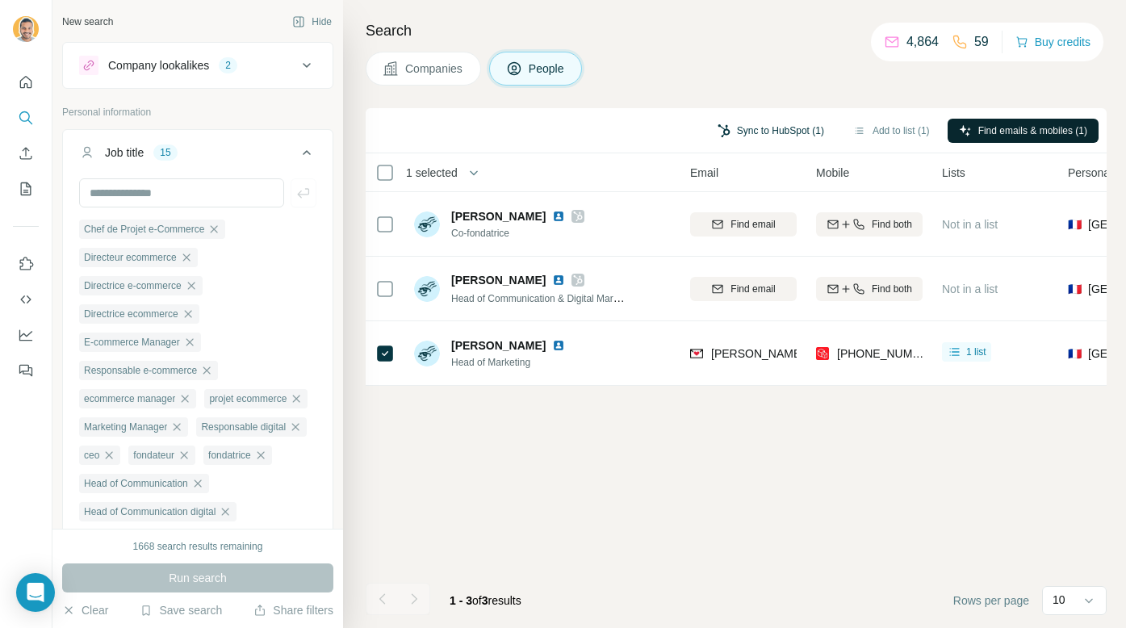
click at [779, 127] on button "Sync to HubSpot (1)" at bounding box center [770, 131] width 129 height 24
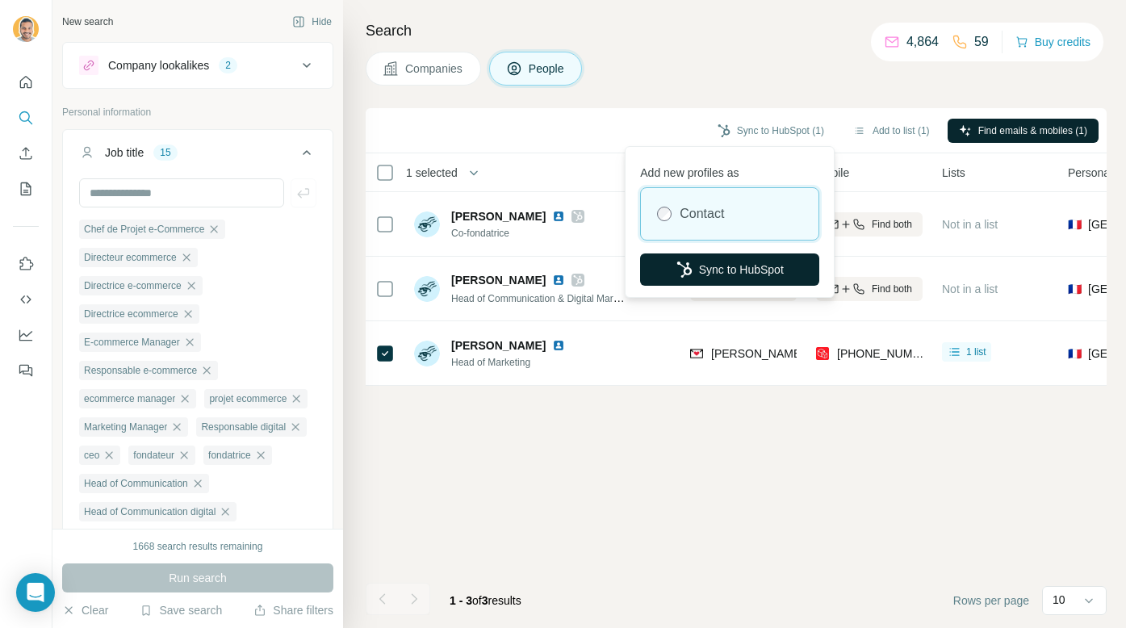
click at [715, 267] on button "Sync to HubSpot" at bounding box center [729, 269] width 179 height 32
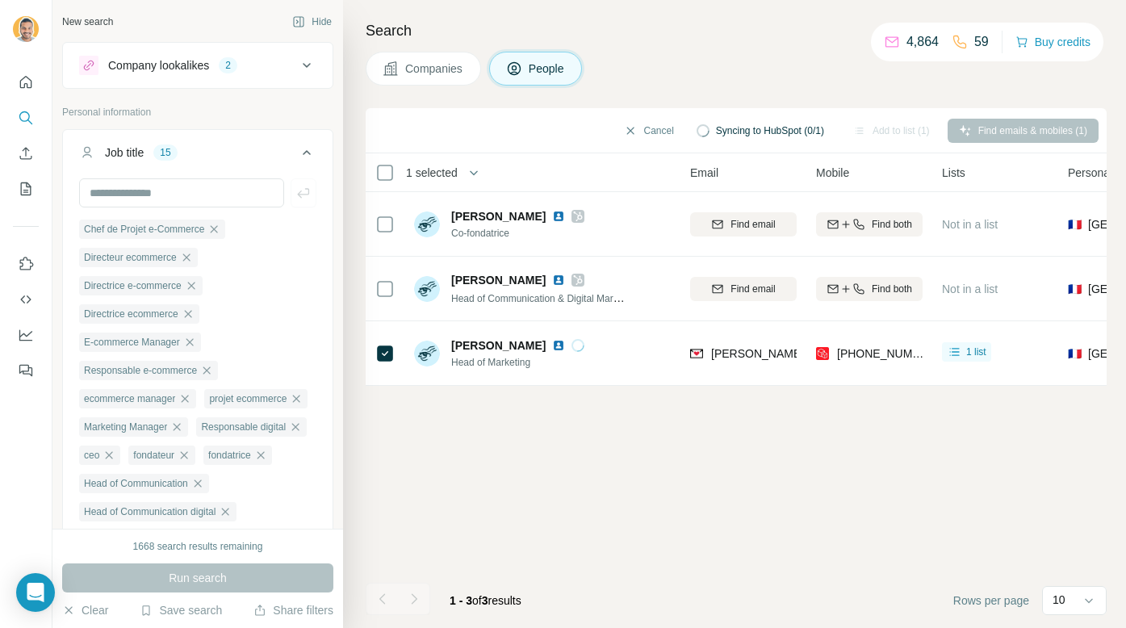
click at [385, 65] on icon at bounding box center [390, 69] width 16 height 16
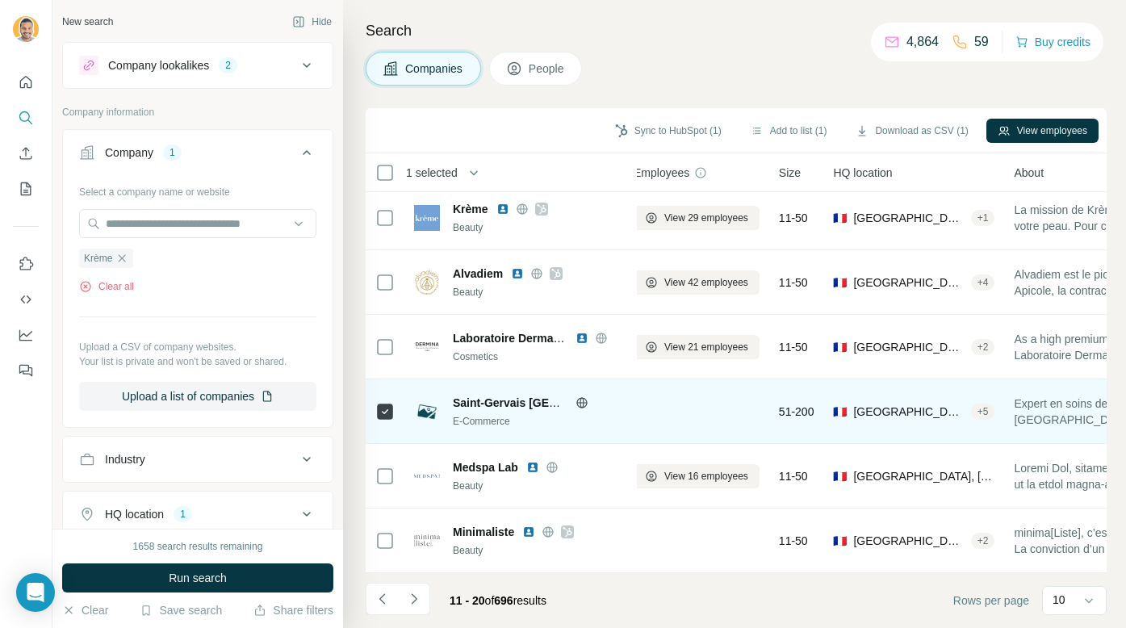
scroll to position [265, 0]
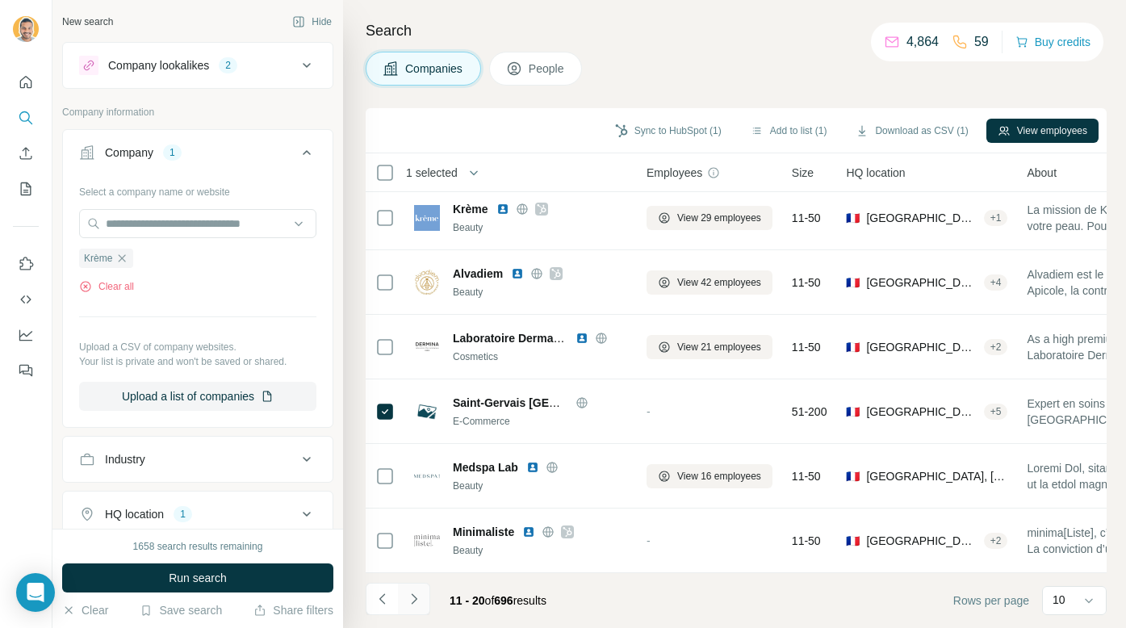
click at [416, 597] on icon "Navigate to next page" at bounding box center [414, 599] width 16 height 16
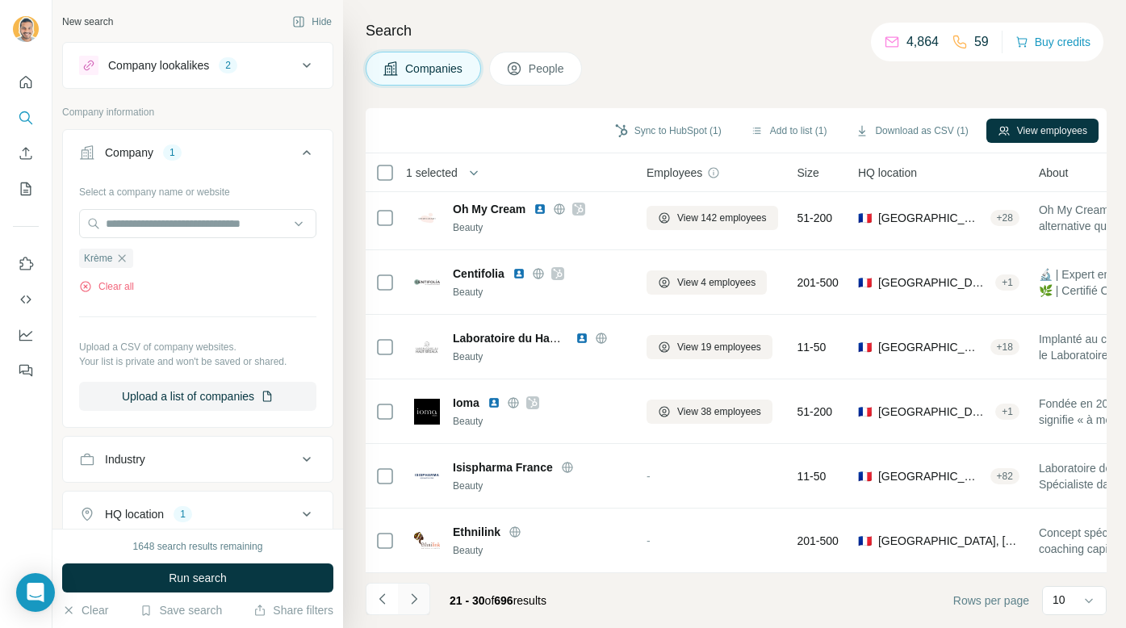
click at [411, 599] on icon "Navigate to next page" at bounding box center [414, 599] width 16 height 16
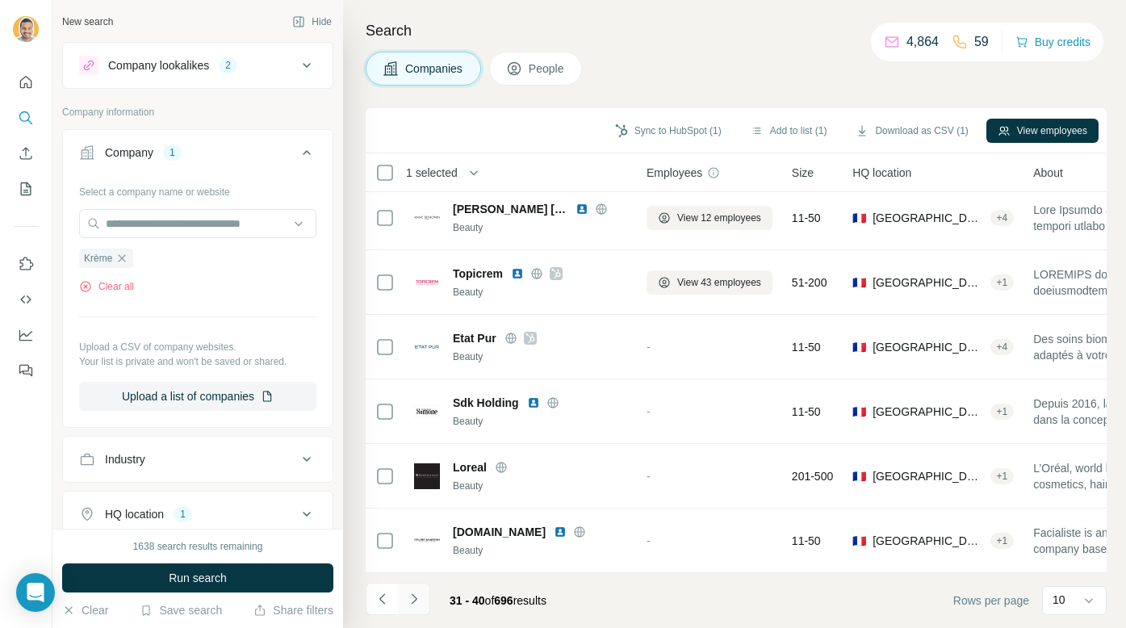
click at [415, 604] on icon "Navigate to next page" at bounding box center [414, 599] width 16 height 16
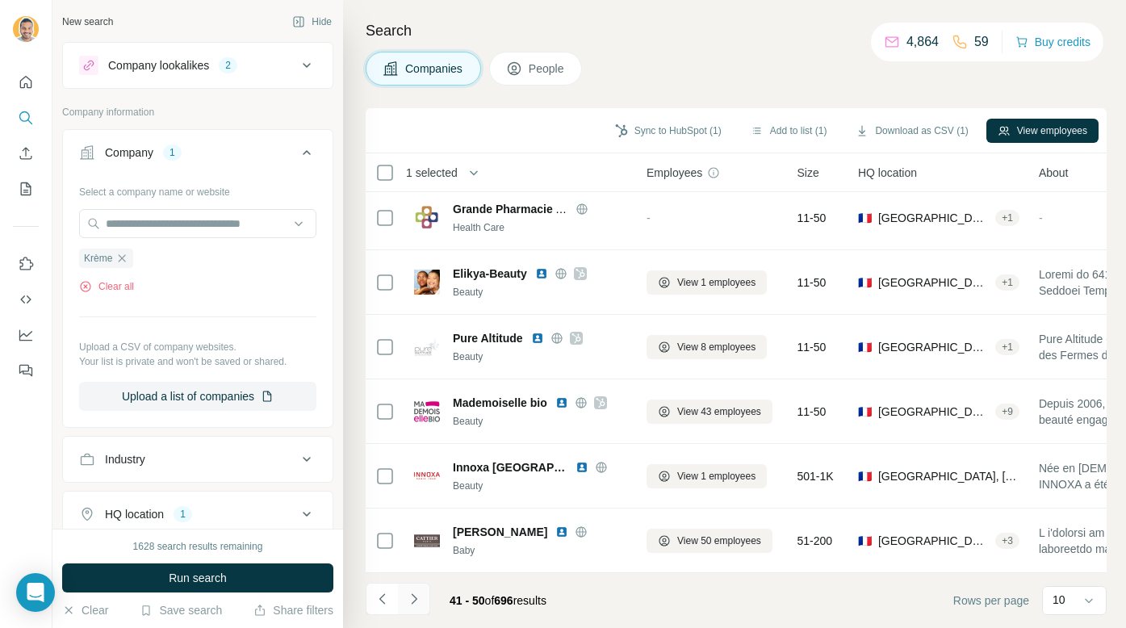
click at [419, 592] on icon "Navigate to next page" at bounding box center [414, 599] width 16 height 16
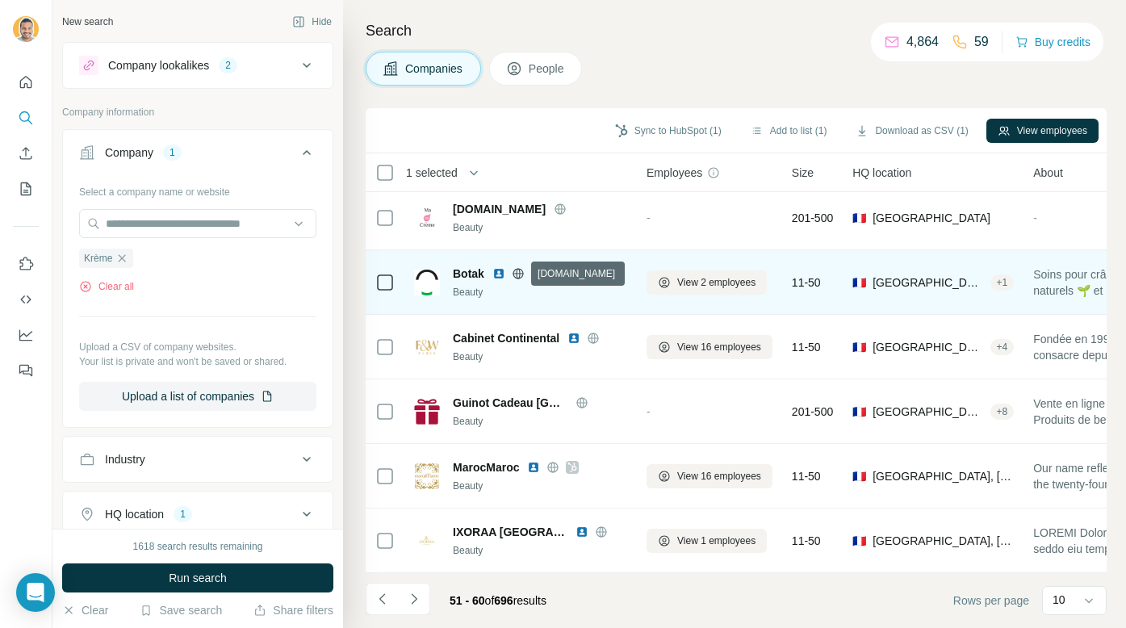
click at [521, 273] on icon at bounding box center [517, 273] width 10 height 1
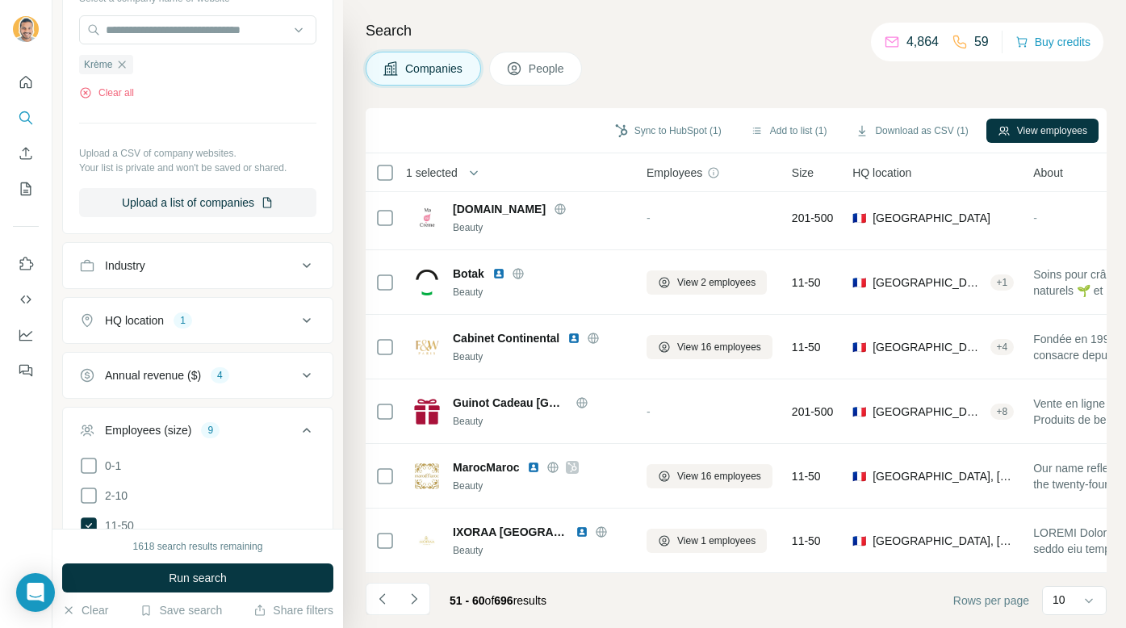
scroll to position [224, 0]
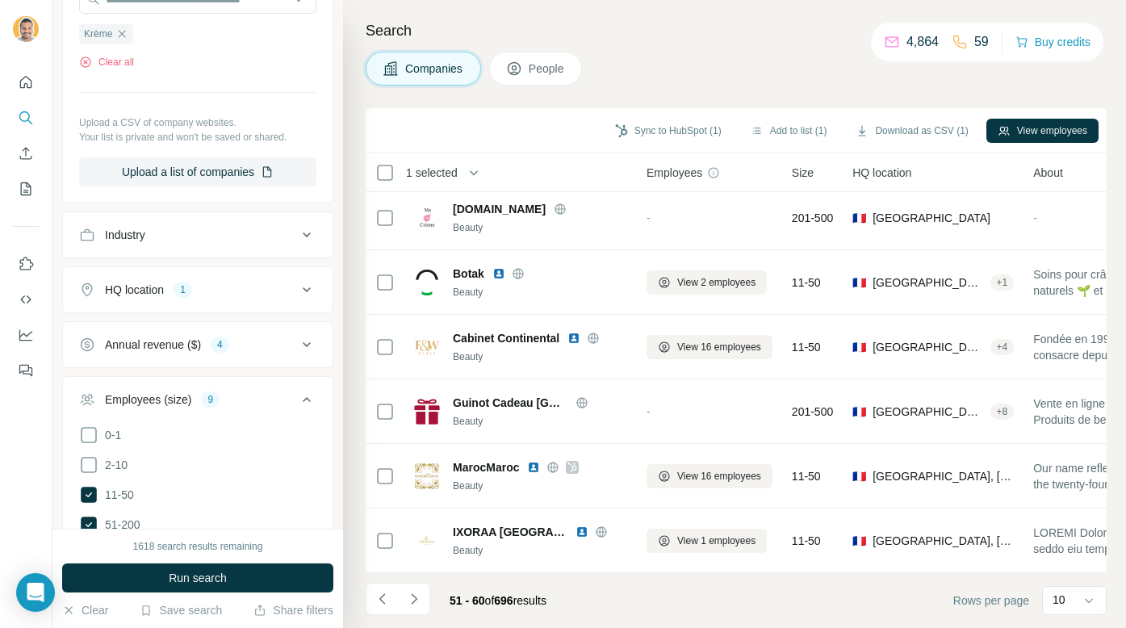
click at [104, 480] on ul "0-1 2-10 11-50 [PHONE_NUMBER] 501-1K 1K-5K 5K-10K 10K-50K 50K-100K 100K-500K 50…" at bounding box center [197, 599] width 237 height 349
click at [220, 582] on span "Run search" at bounding box center [198, 578] width 58 height 16
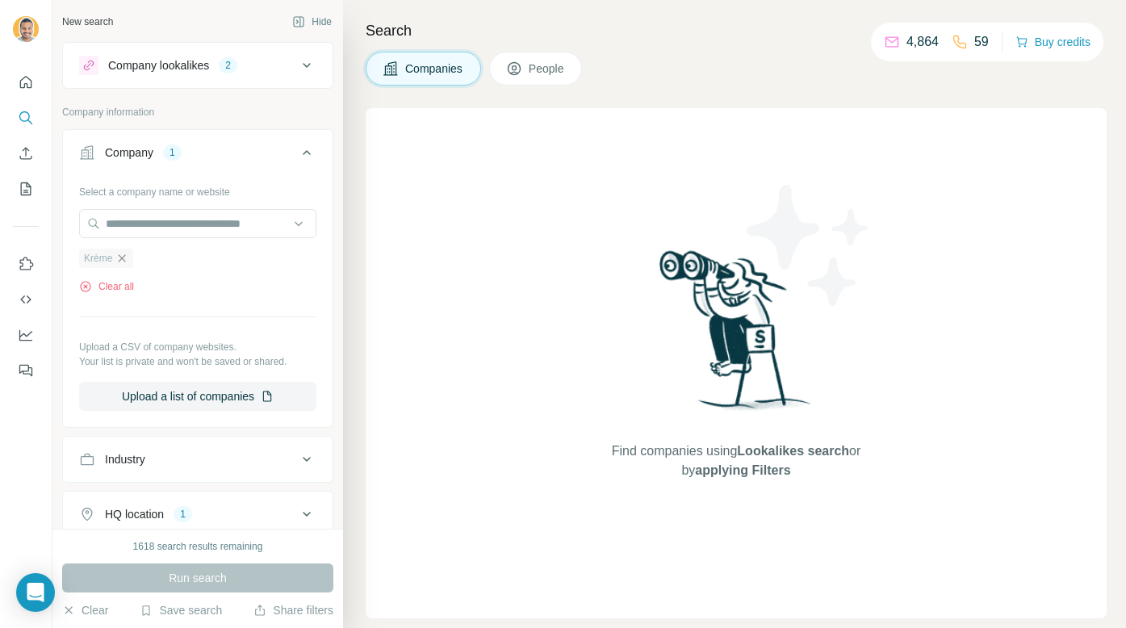
click at [124, 258] on icon "button" at bounding box center [121, 258] width 13 height 13
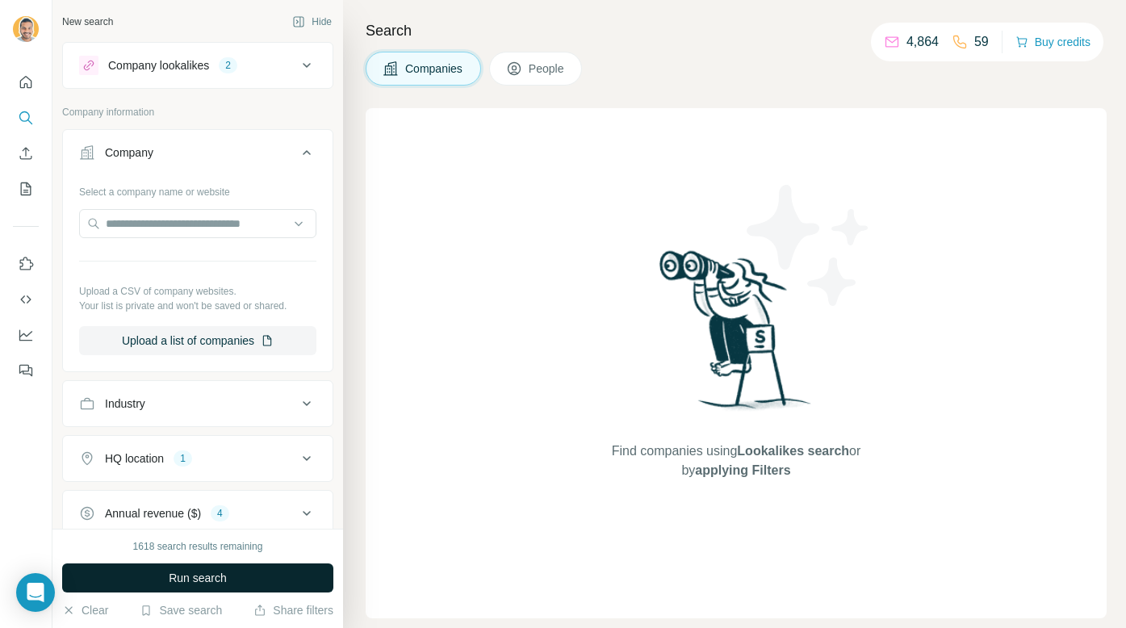
click at [257, 570] on button "Run search" at bounding box center [197, 577] width 271 height 29
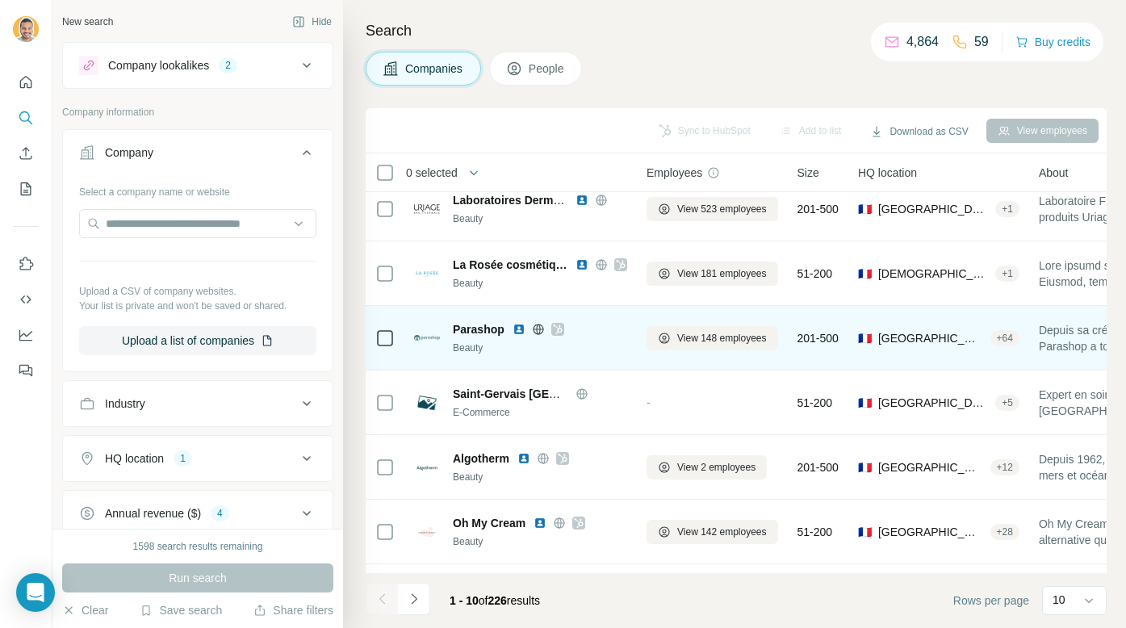
scroll to position [265, 0]
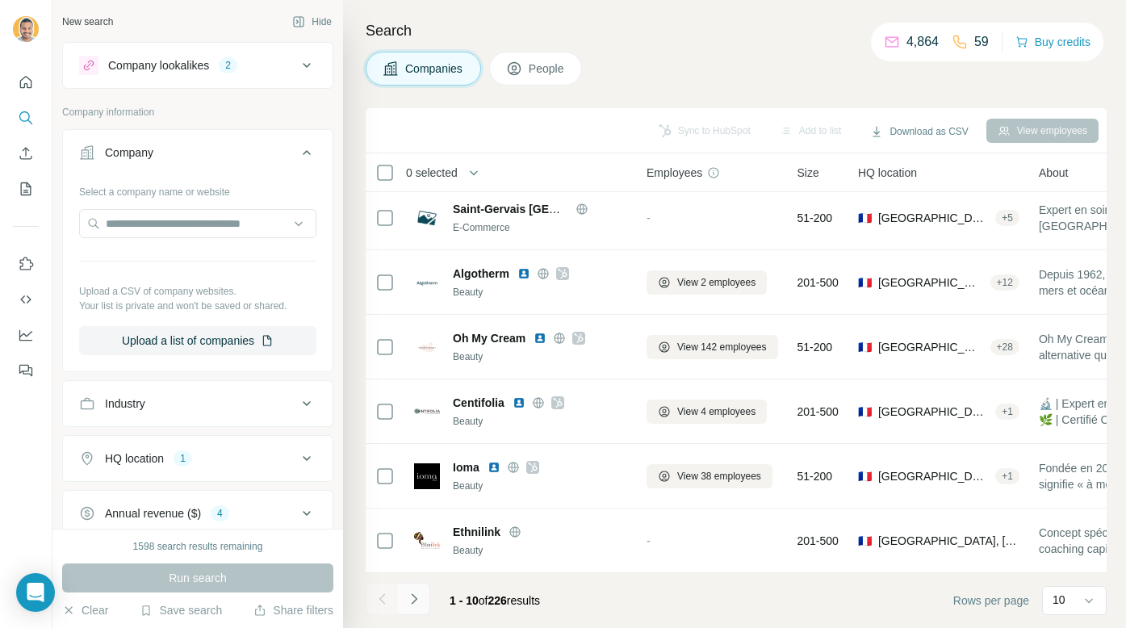
click at [421, 608] on button "Navigate to next page" at bounding box center [414, 599] width 32 height 32
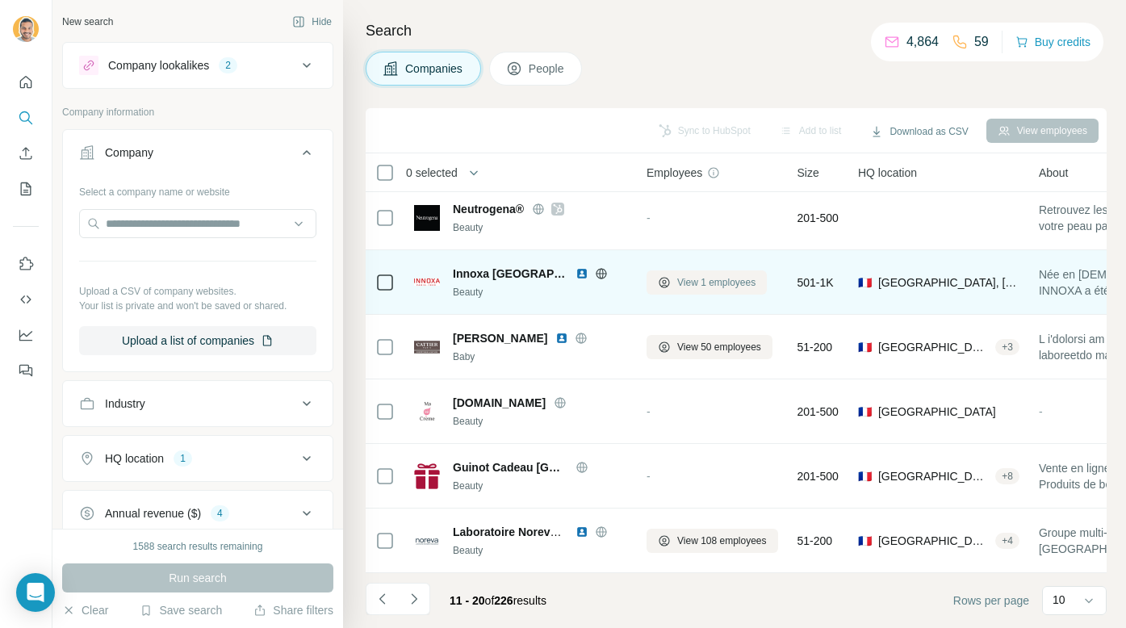
click at [701, 282] on span "View 1 employees" at bounding box center [716, 282] width 78 height 15
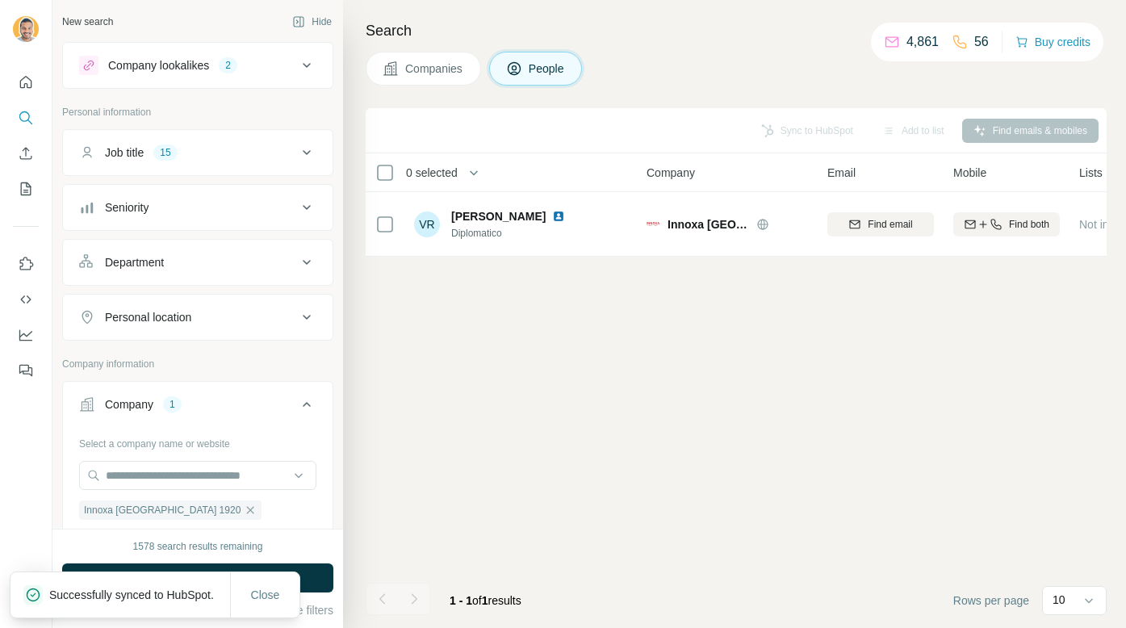
click at [401, 65] on button "Companies" at bounding box center [422, 69] width 115 height 34
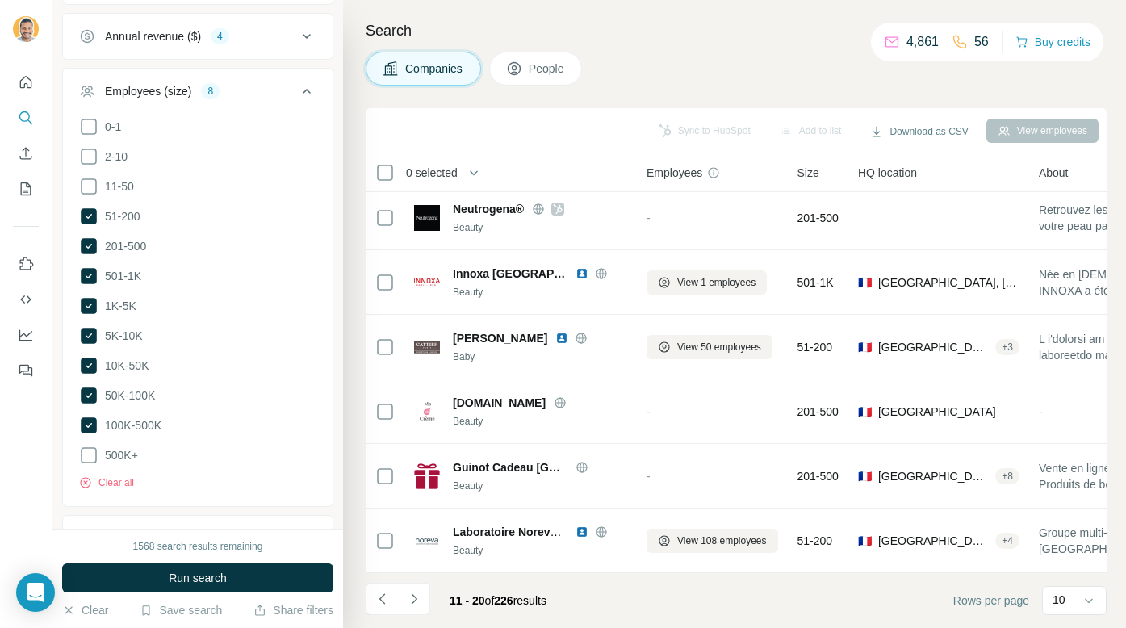
scroll to position [511, 0]
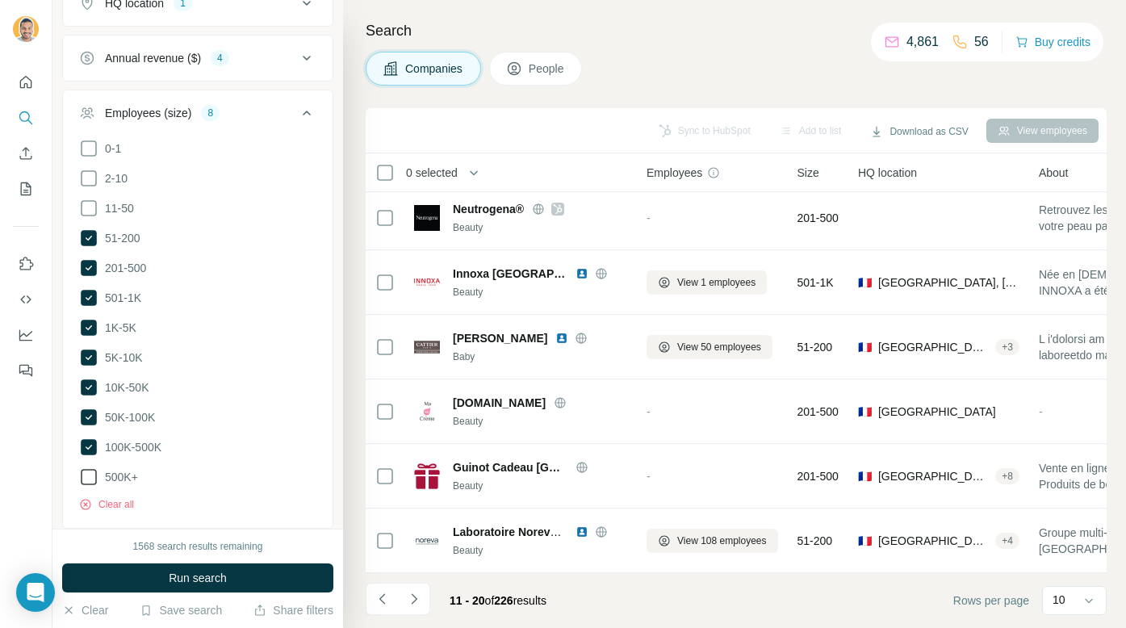
click at [94, 472] on icon at bounding box center [88, 476] width 19 height 19
click at [89, 475] on icon at bounding box center [89, 477] width 16 height 16
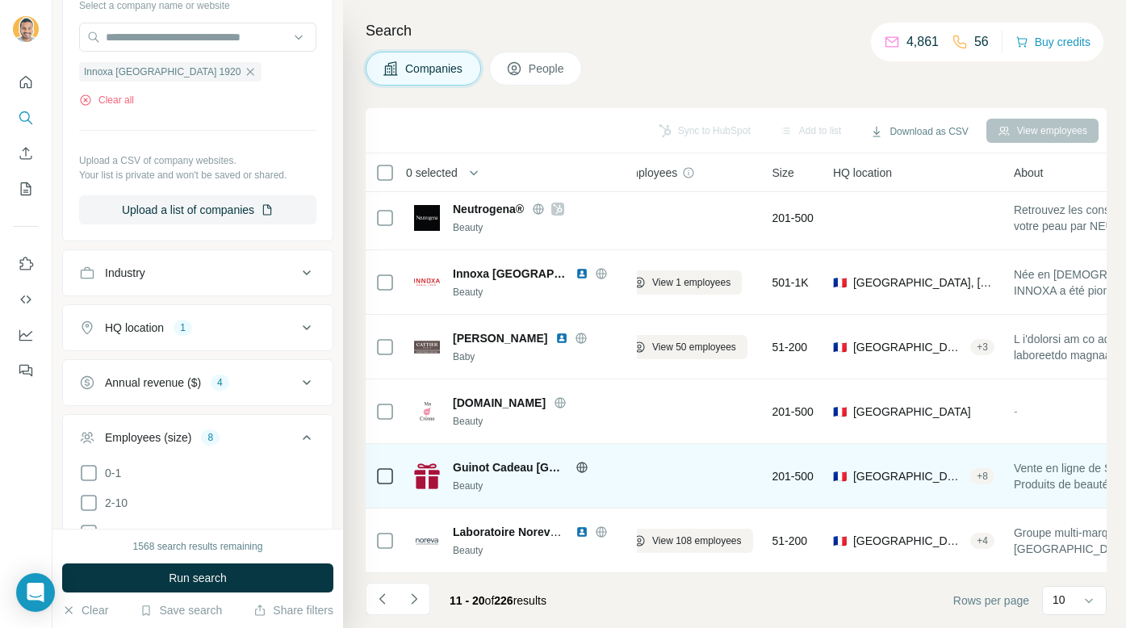
scroll to position [265, 0]
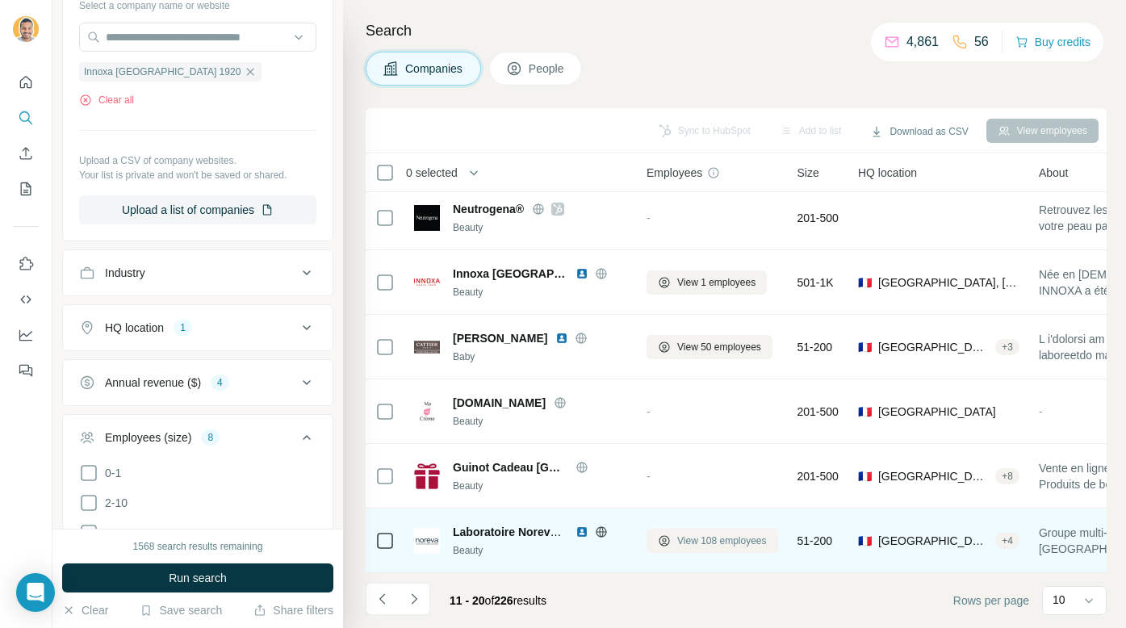
click at [663, 544] on icon at bounding box center [664, 540] width 13 height 13
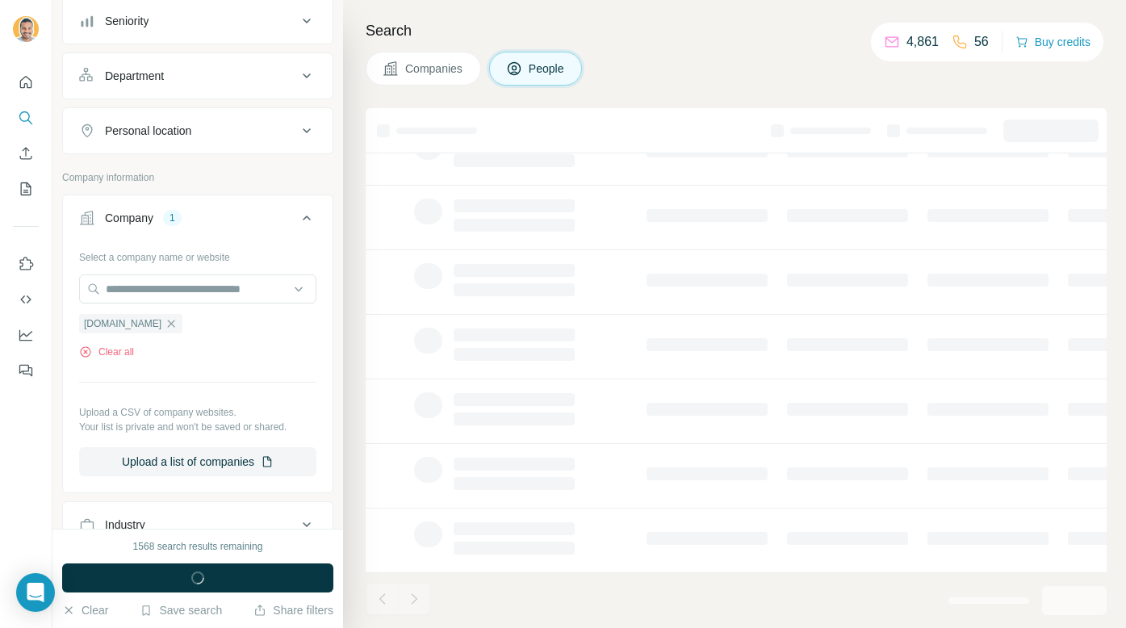
scroll to position [438, 0]
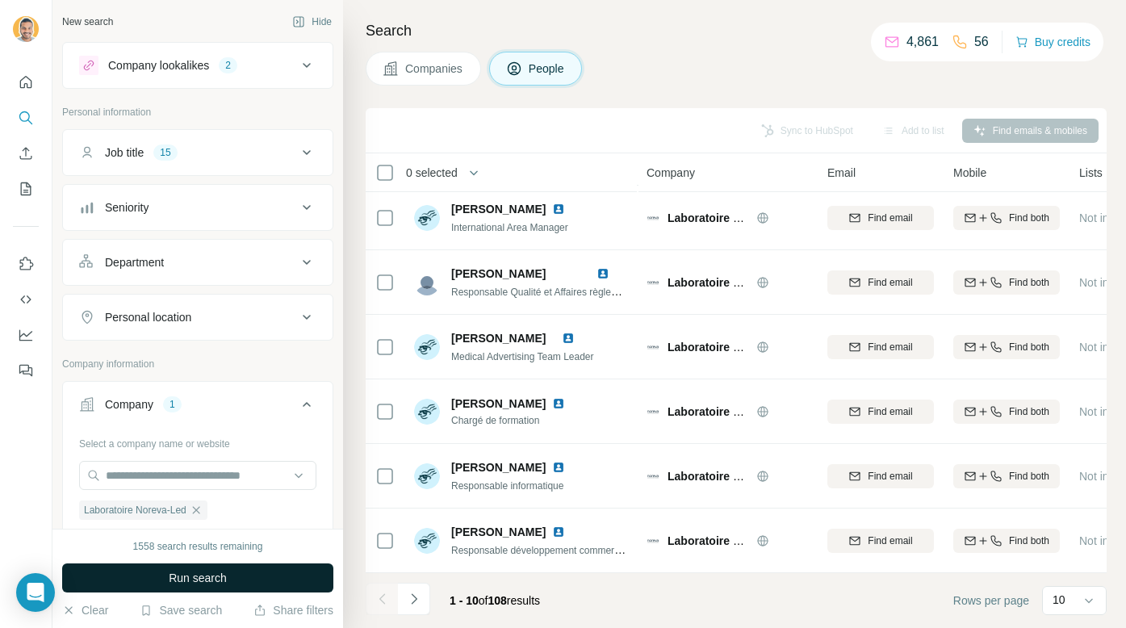
click at [257, 572] on button "Run search" at bounding box center [197, 577] width 271 height 29
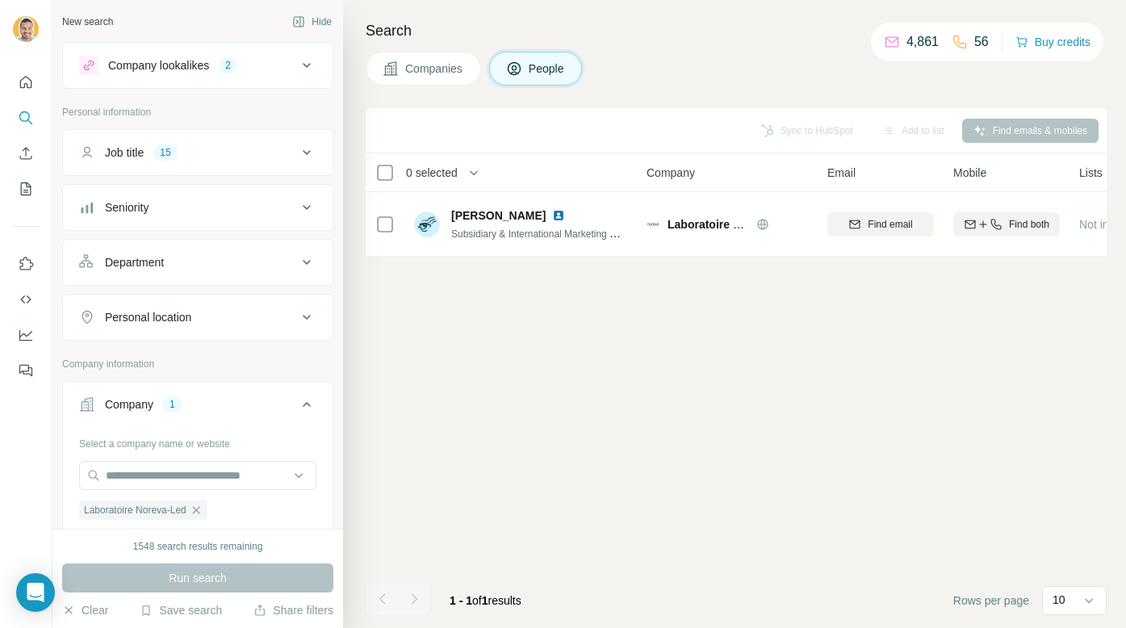
click at [217, 148] on div "Job title 15" at bounding box center [188, 152] width 218 height 16
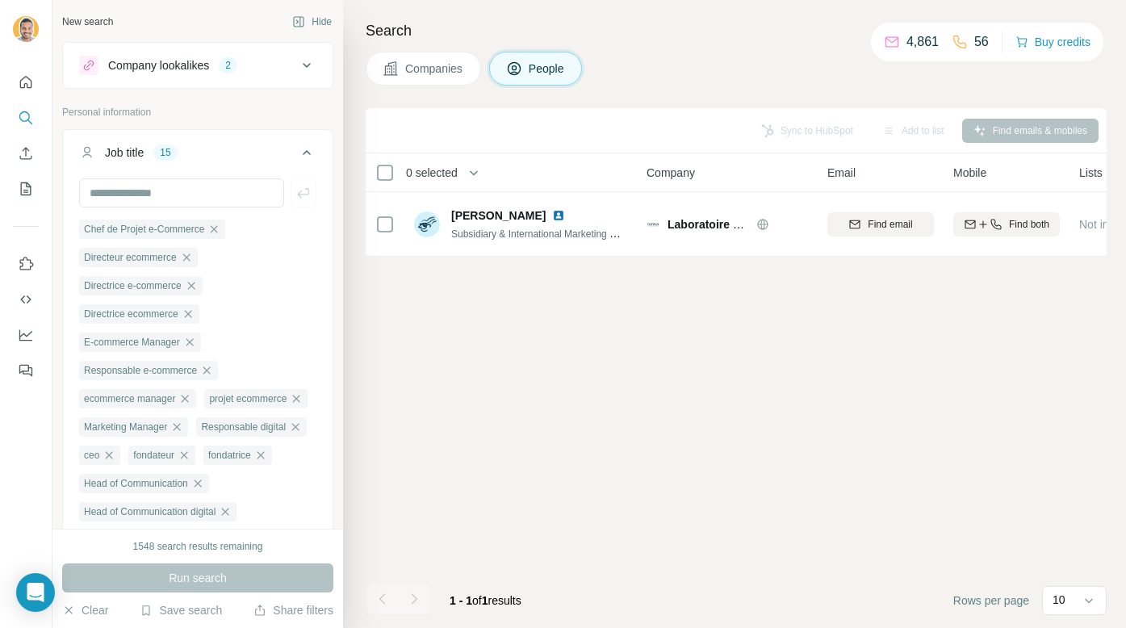
click at [405, 68] on span "Companies" at bounding box center [434, 69] width 59 height 16
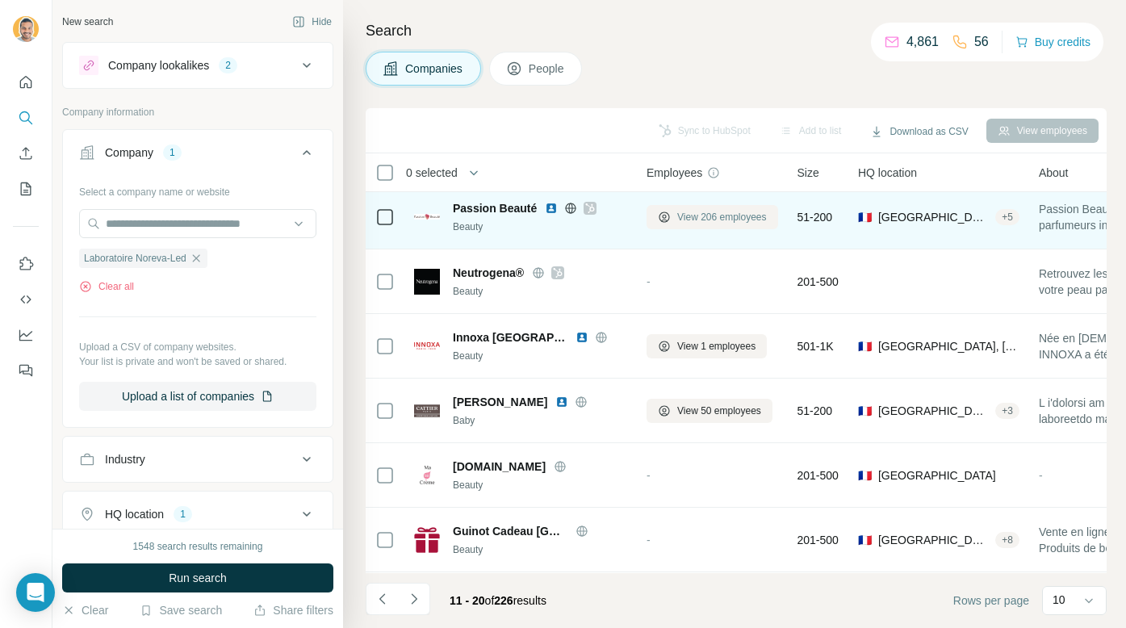
scroll to position [265, 0]
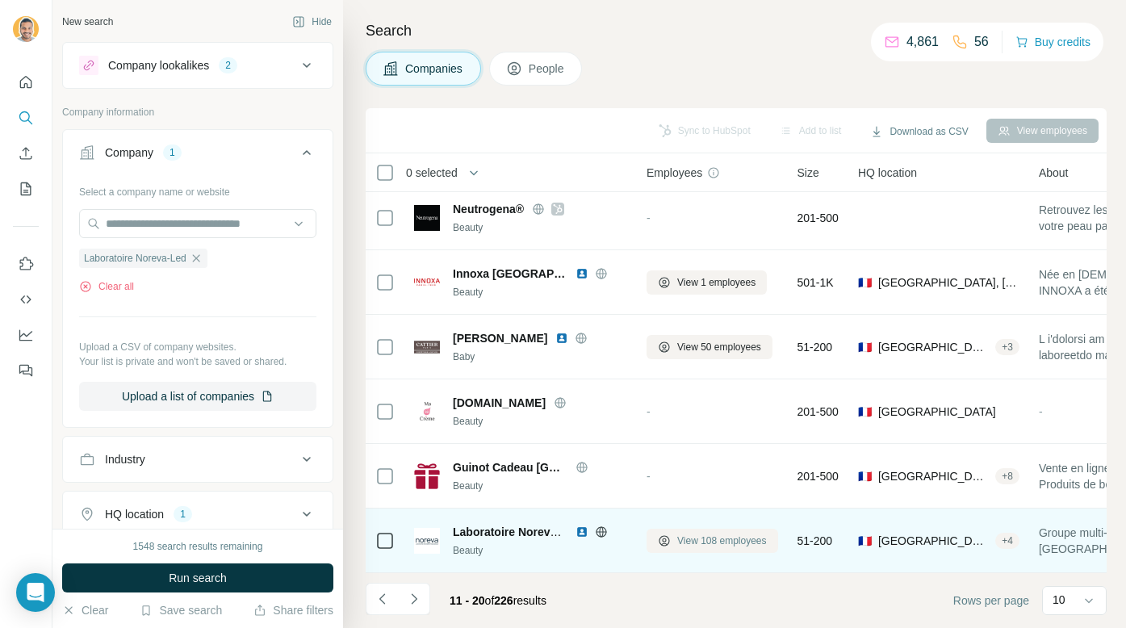
click at [681, 541] on span "View 108 employees" at bounding box center [722, 540] width 90 height 15
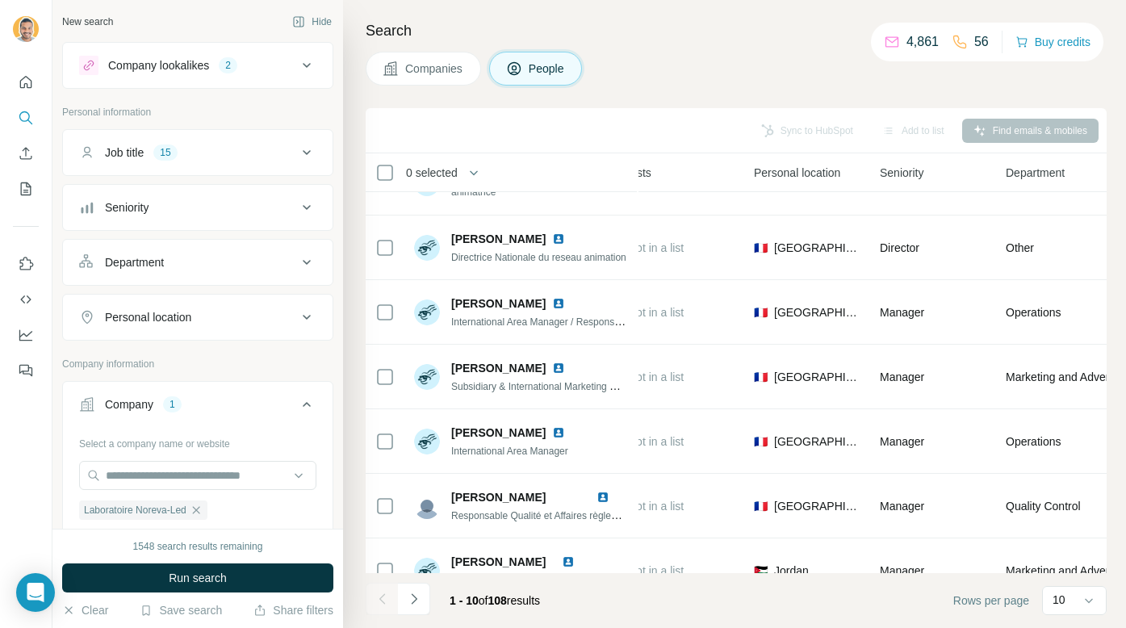
scroll to position [0, 451]
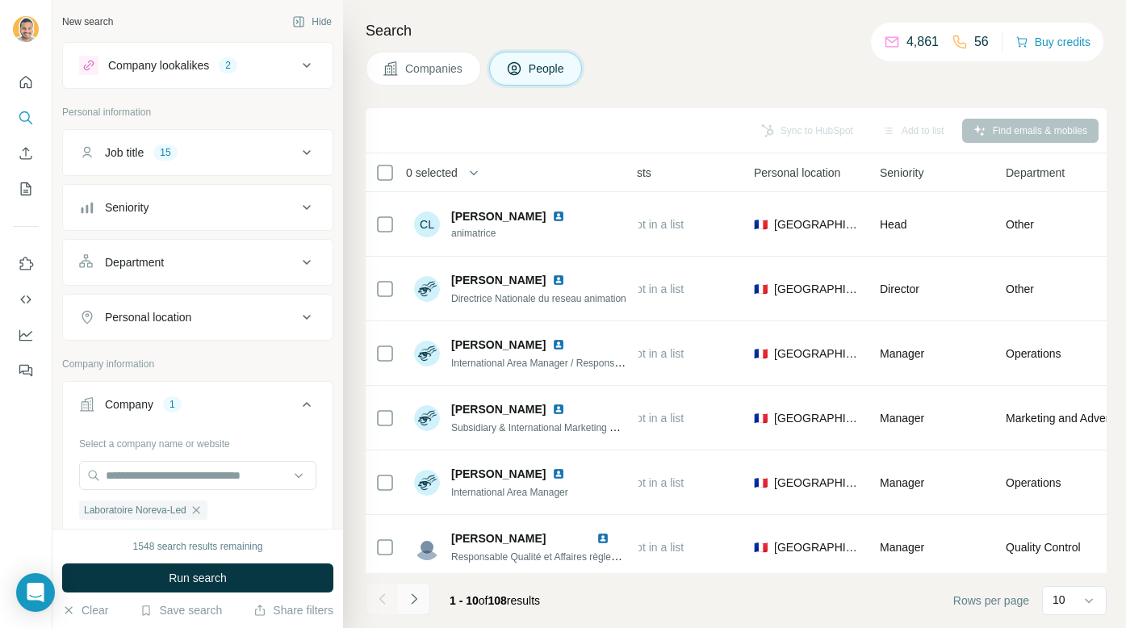
click at [425, 598] on button "Navigate to next page" at bounding box center [414, 599] width 32 height 32
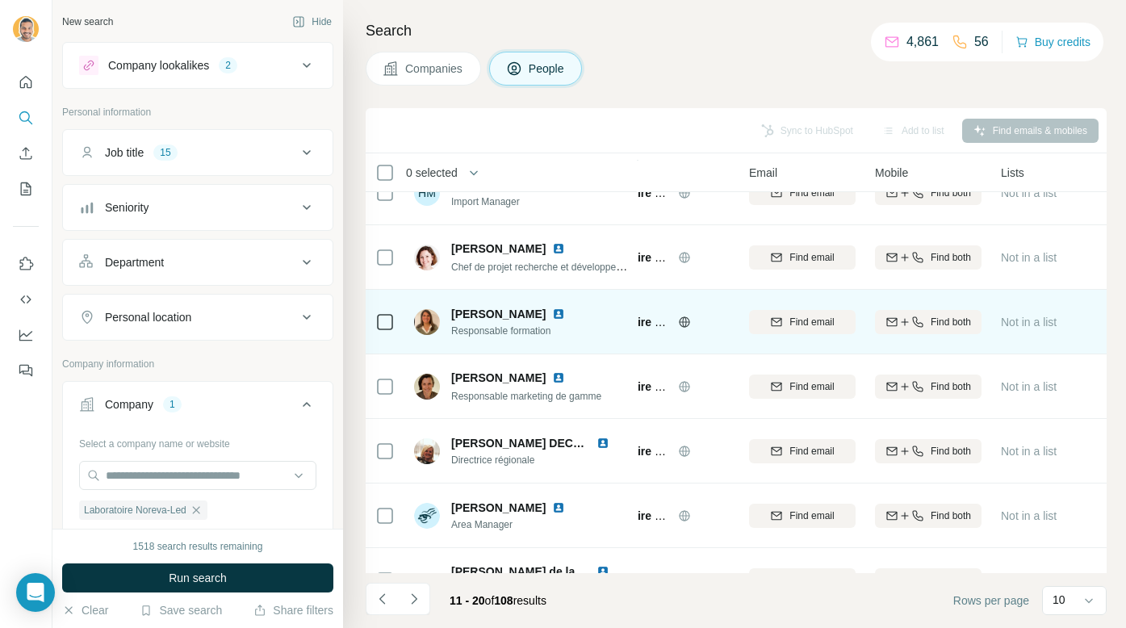
scroll to position [265, 78]
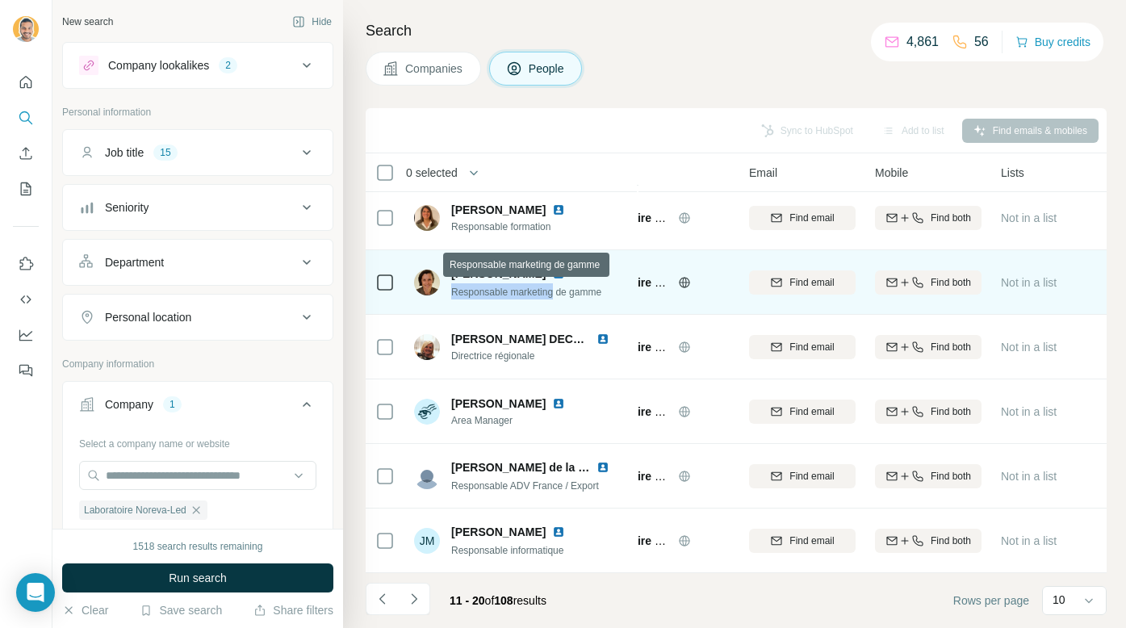
copy span "Responsable marketing"
drag, startPoint x: 450, startPoint y: 288, endPoint x: 558, endPoint y: 293, distance: 107.4
click at [559, 294] on span "Responsable marketing de gamme" at bounding box center [526, 291] width 150 height 11
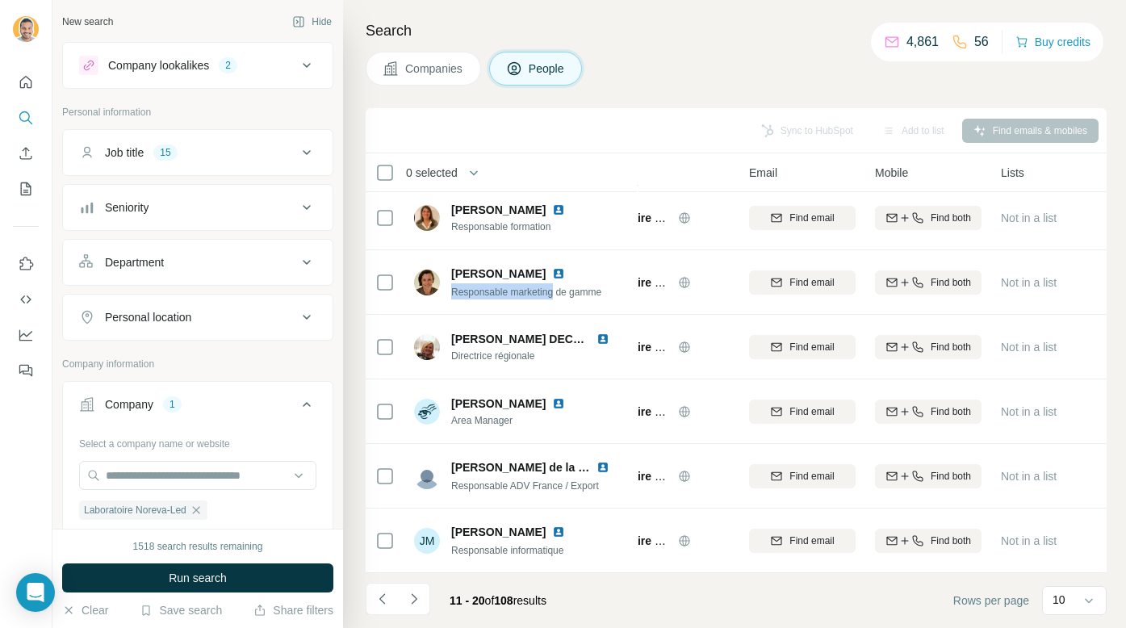
click at [232, 161] on button "Job title 15" at bounding box center [197, 152] width 269 height 39
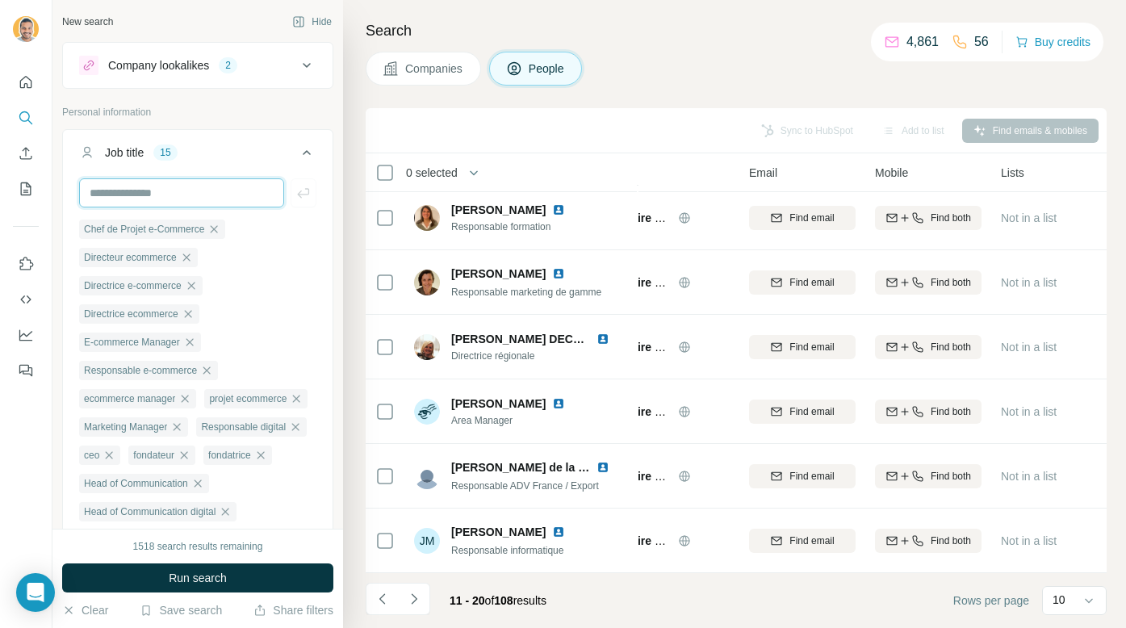
click at [224, 190] on input "text" at bounding box center [181, 192] width 205 height 29
paste input "**********"
type input "**********"
click at [410, 600] on icon "Navigate to next page" at bounding box center [414, 599] width 16 height 16
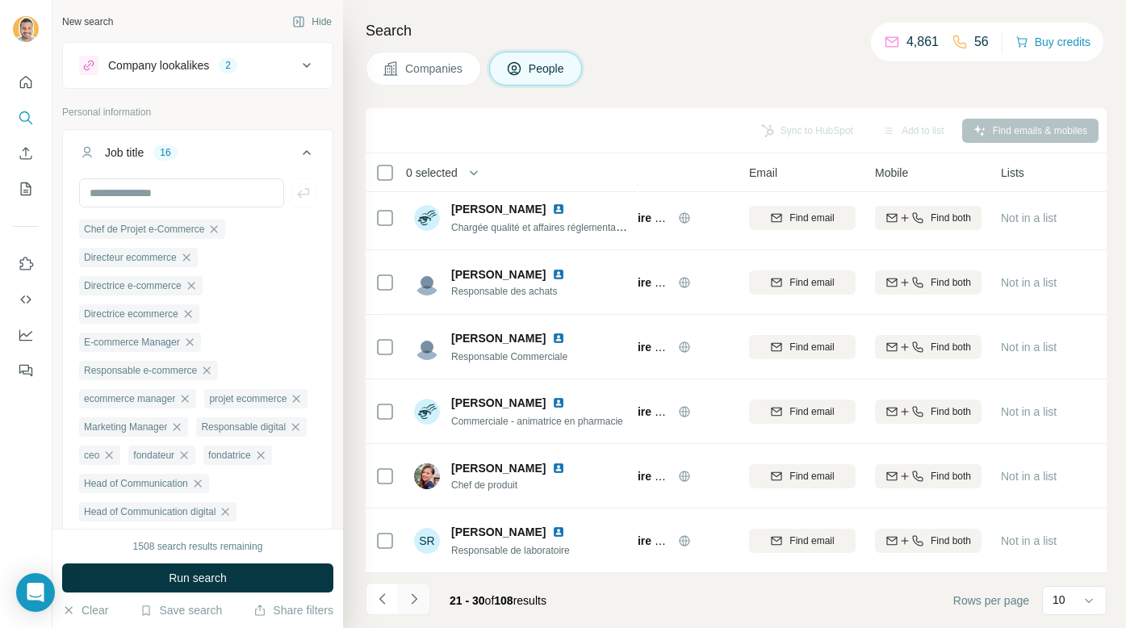
click at [420, 599] on icon "Navigate to next page" at bounding box center [414, 599] width 16 height 16
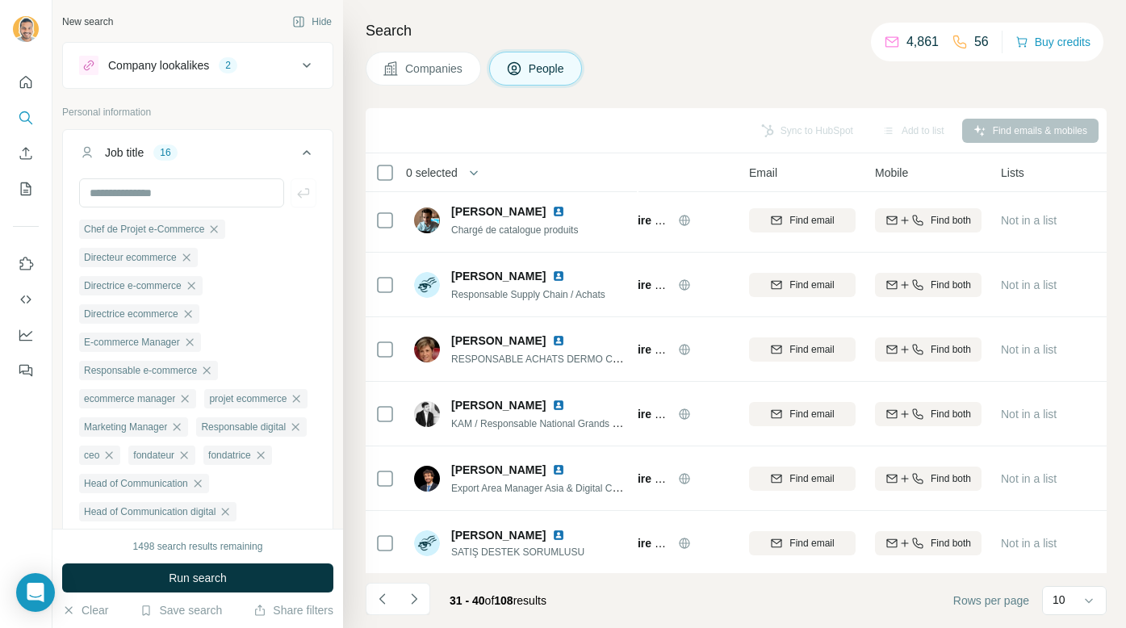
scroll to position [0, 78]
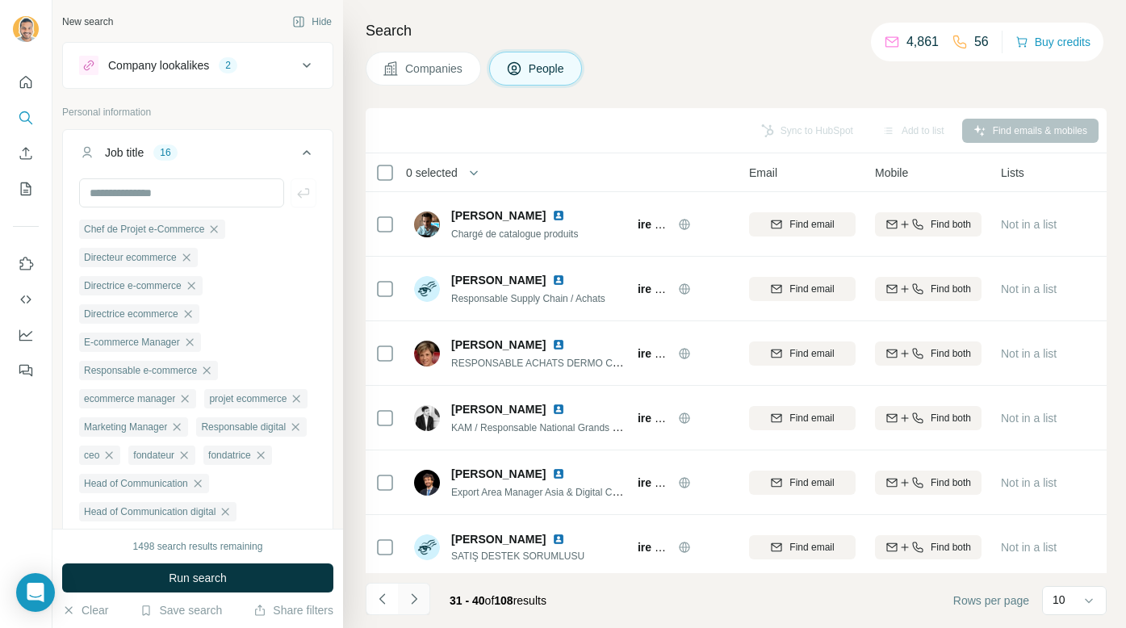
click at [409, 605] on icon "Navigate to next page" at bounding box center [414, 599] width 16 height 16
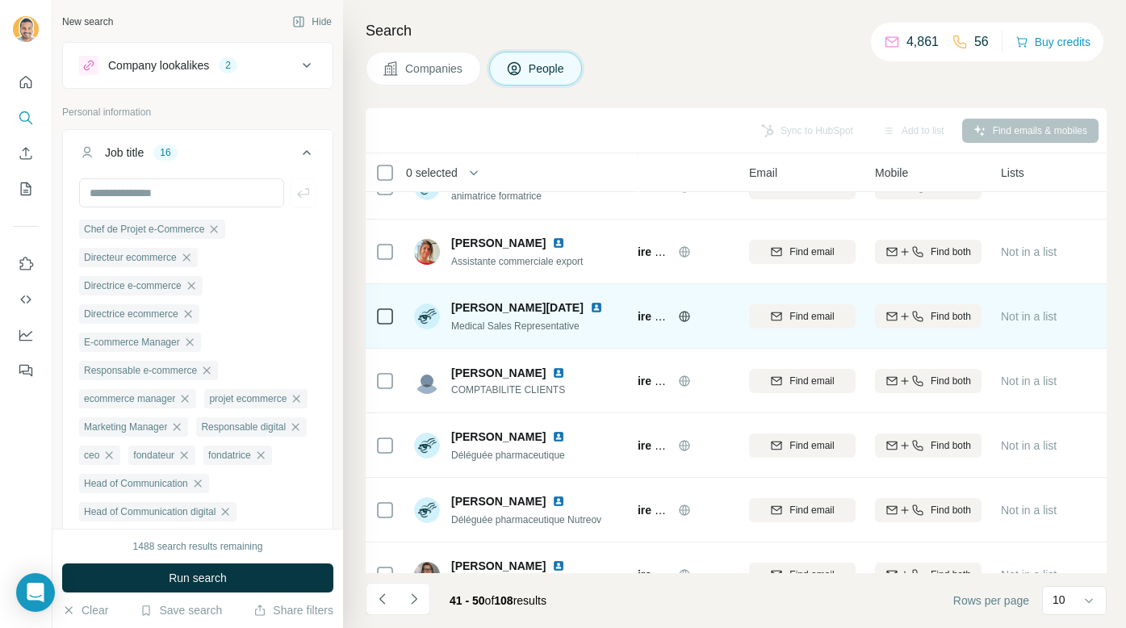
scroll to position [265, 78]
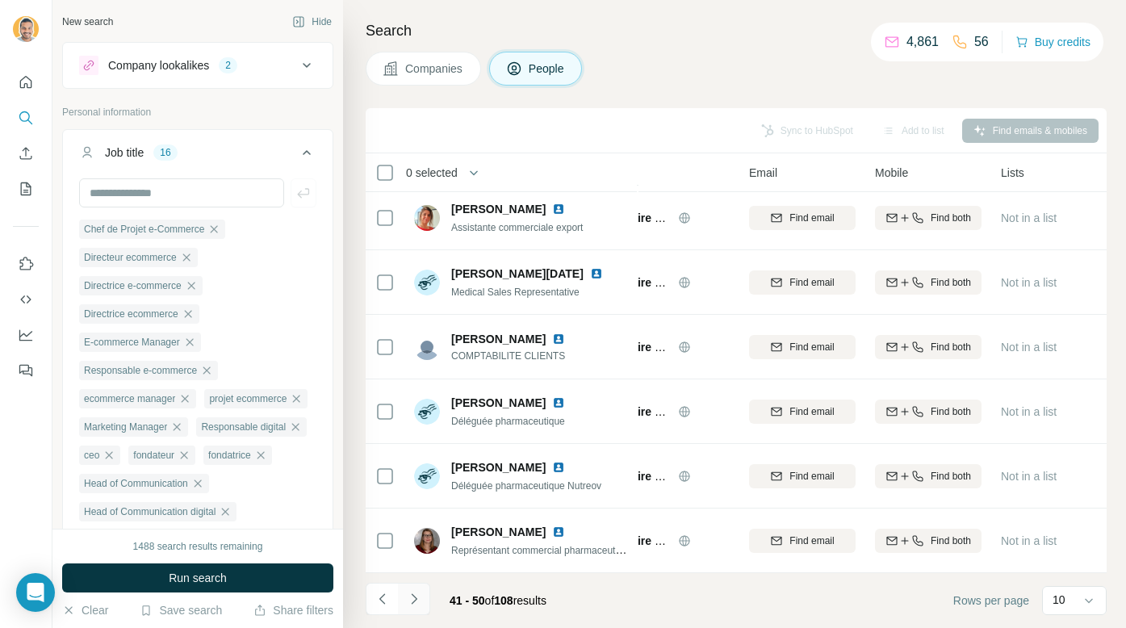
click at [419, 608] on button "Navigate to next page" at bounding box center [414, 599] width 32 height 32
click at [413, 602] on icon "Navigate to next page" at bounding box center [414, 599] width 16 height 16
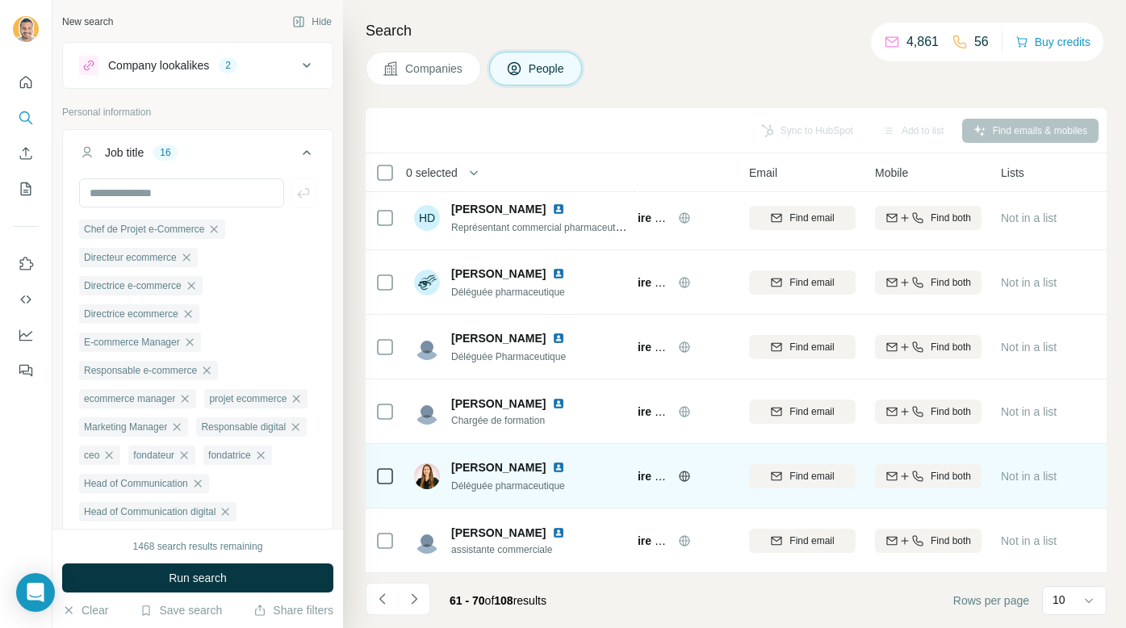
scroll to position [0, 78]
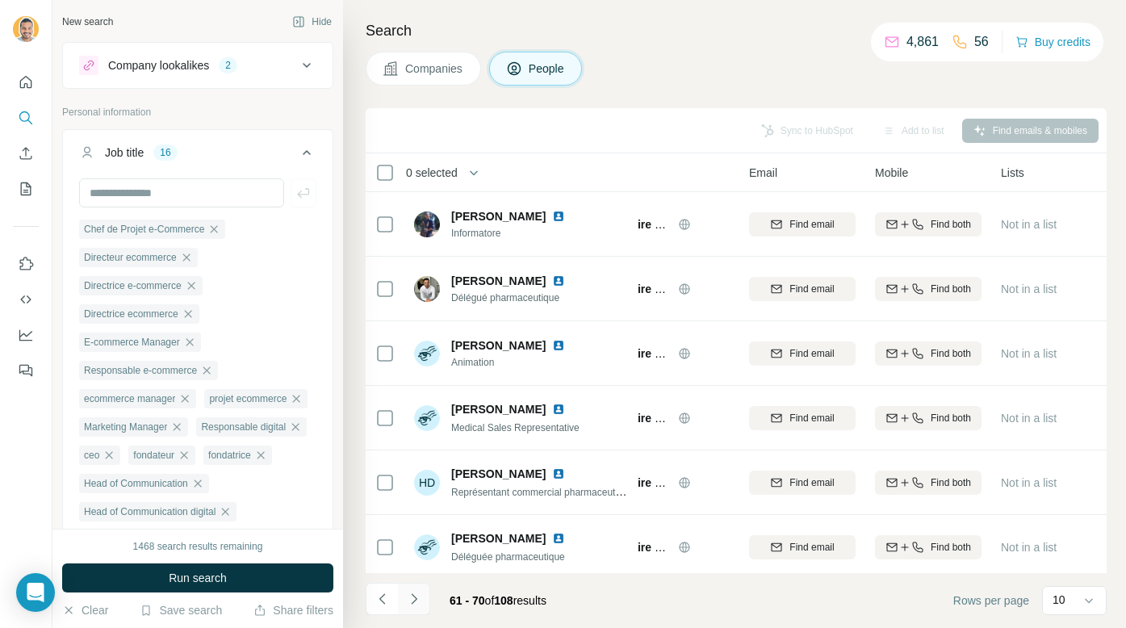
click at [420, 599] on icon "Navigate to next page" at bounding box center [414, 599] width 16 height 16
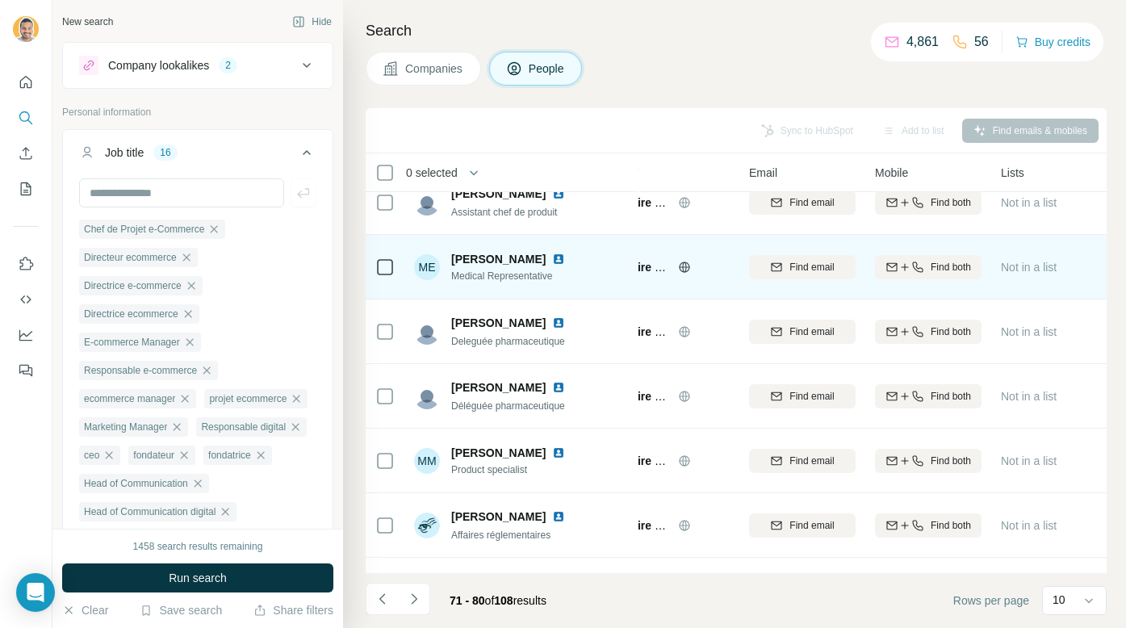
scroll to position [265, 78]
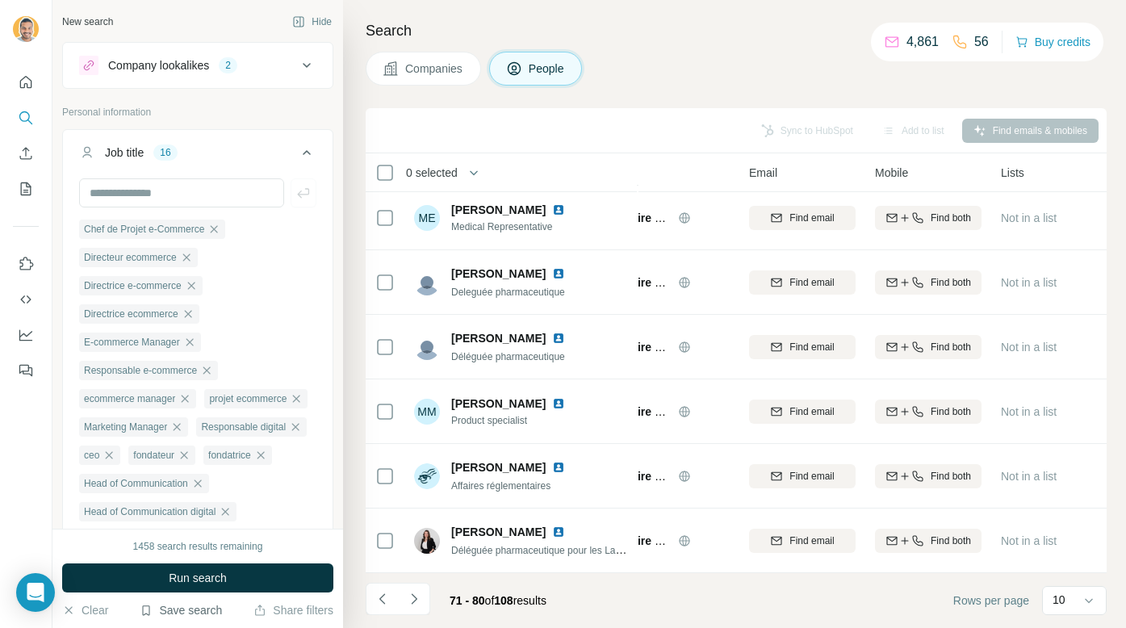
click at [198, 617] on button "Save search" at bounding box center [181, 610] width 82 height 16
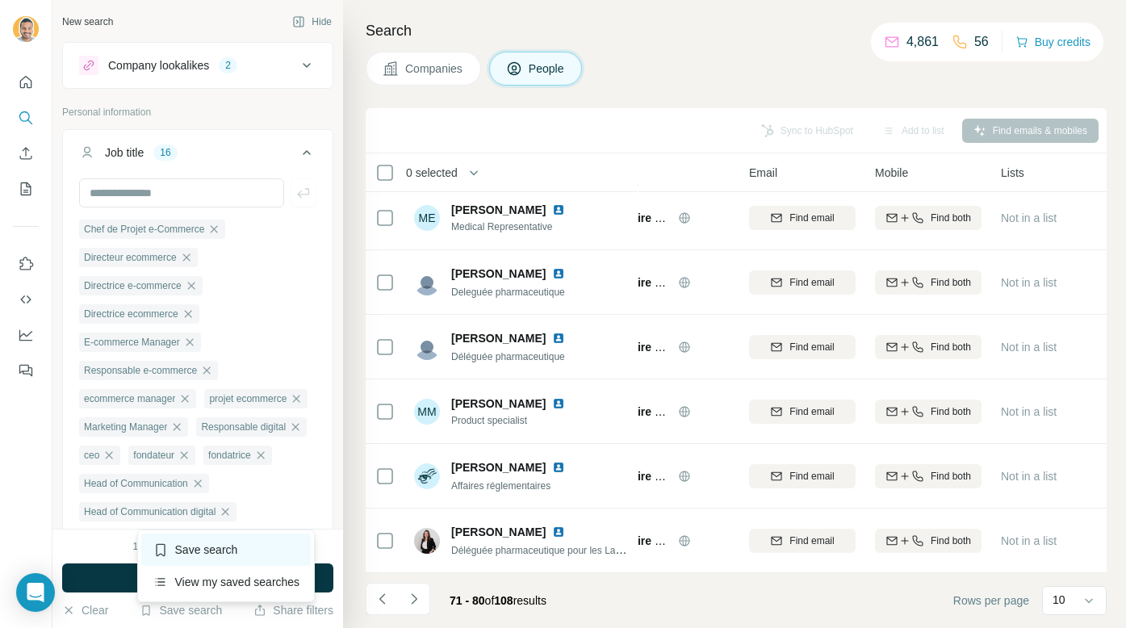
click at [229, 549] on div "Save search" at bounding box center [226, 549] width 170 height 32
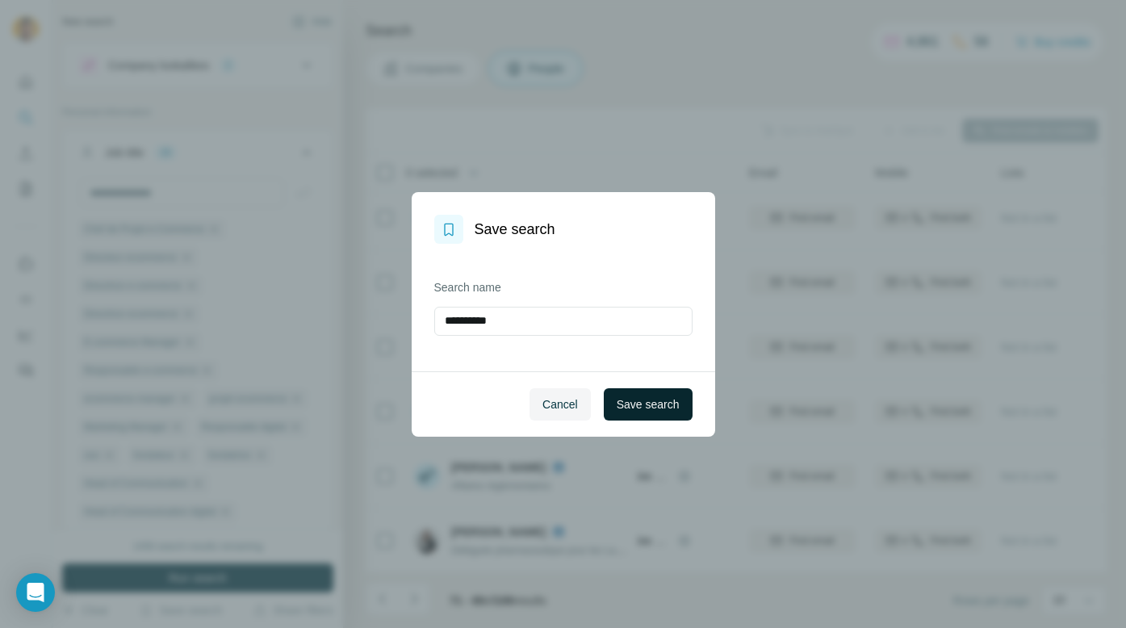
click at [666, 411] on span "Save search" at bounding box center [647, 404] width 63 height 16
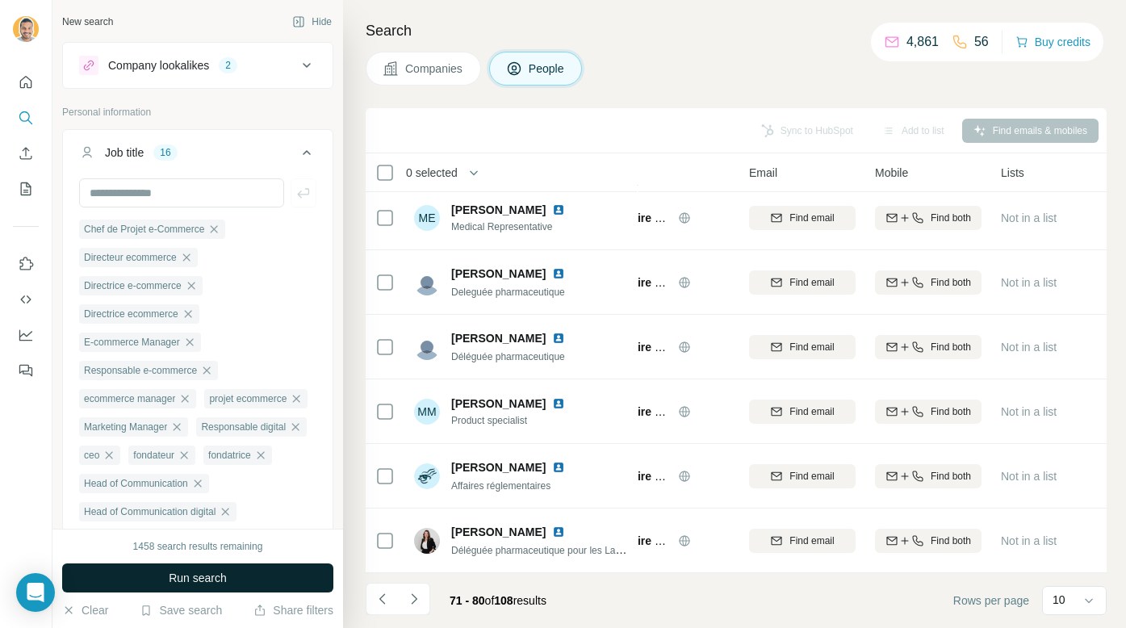
click at [315, 566] on button "Run search" at bounding box center [197, 577] width 271 height 29
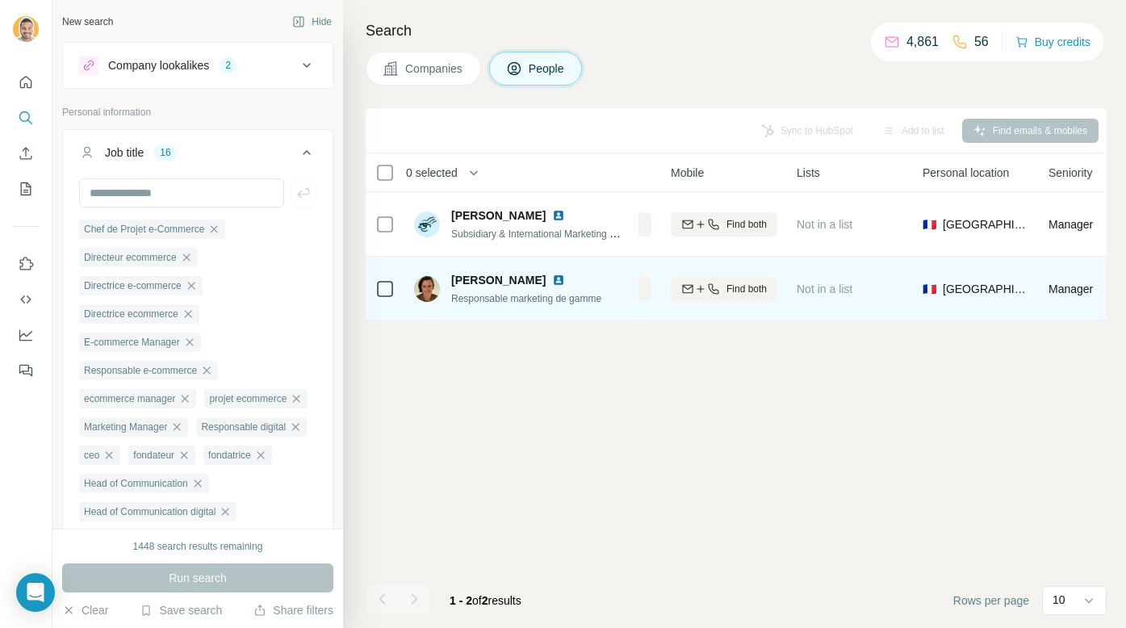
scroll to position [0, 412]
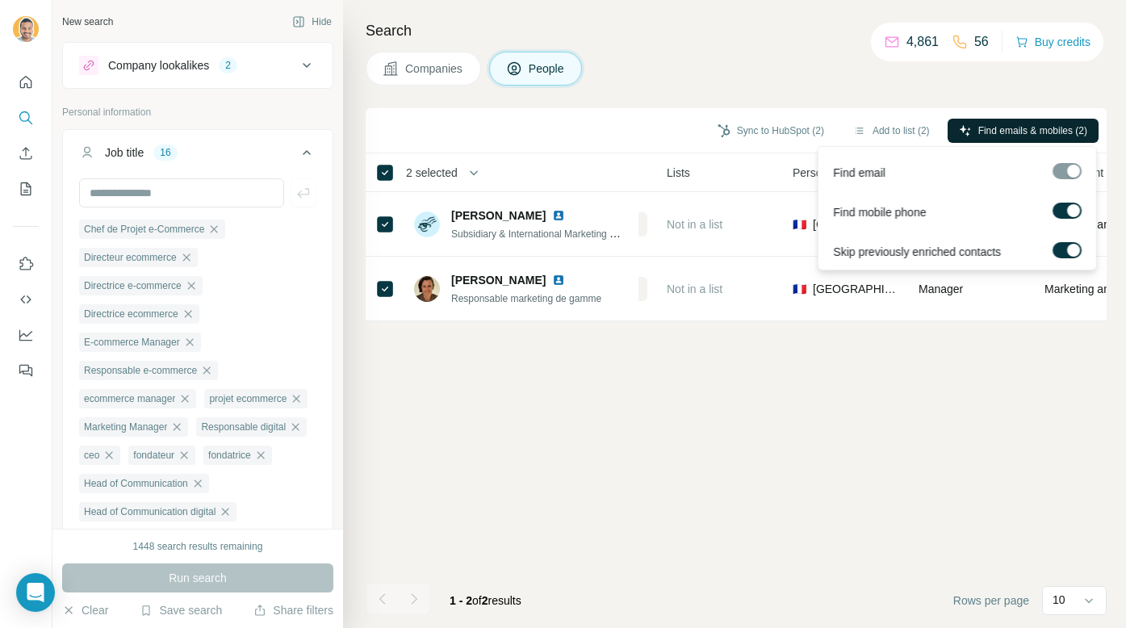
click at [993, 136] on span "Find emails & mobiles (2)" at bounding box center [1032, 130] width 109 height 15
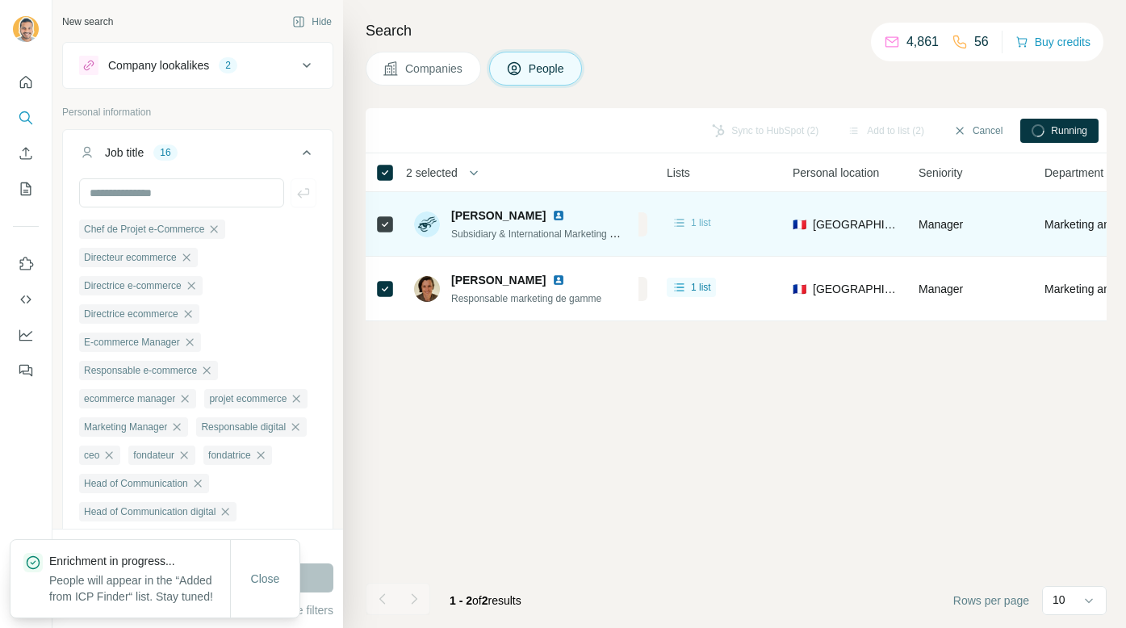
click at [688, 219] on div "1 list" at bounding box center [691, 223] width 40 height 16
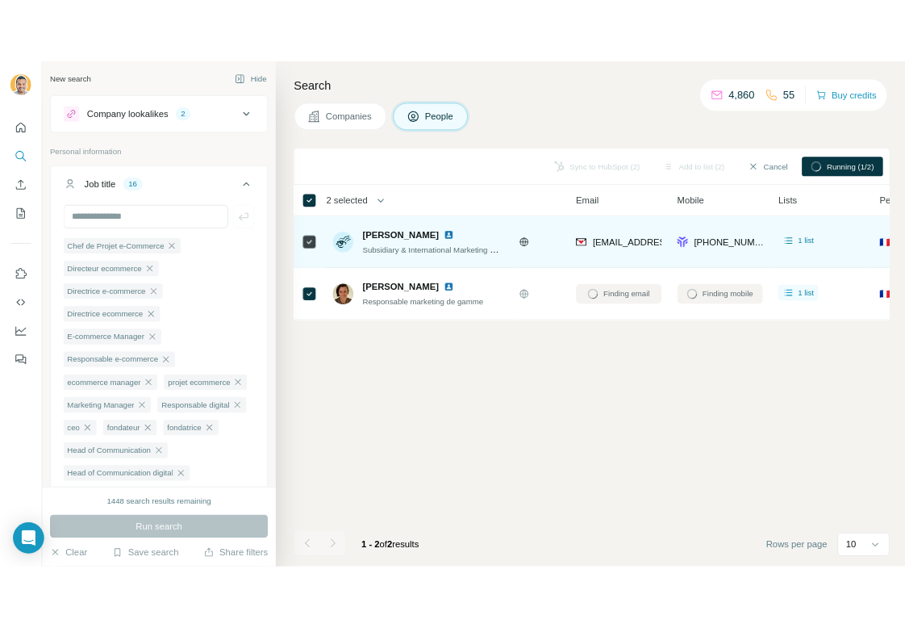
scroll to position [0, 98]
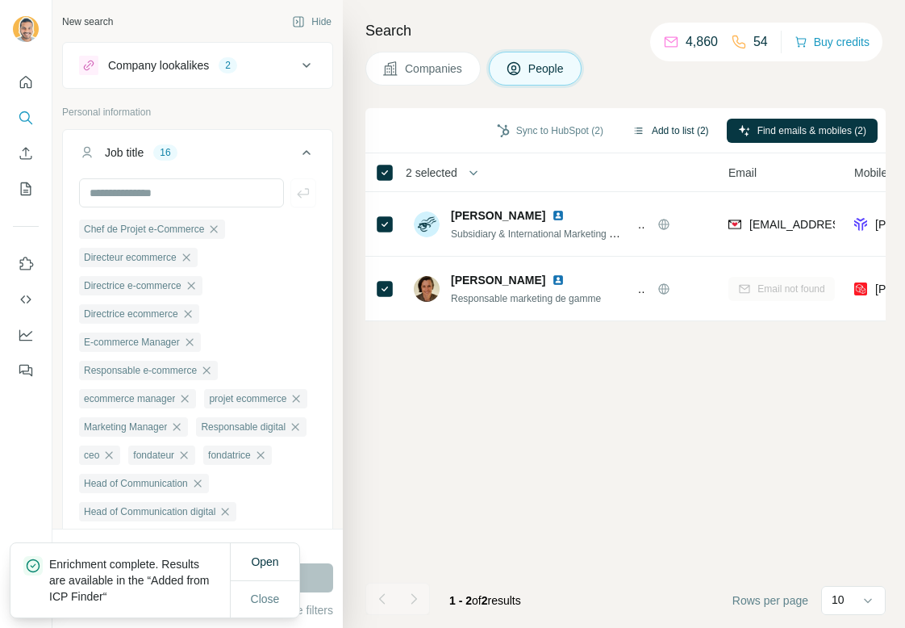
click at [671, 133] on button "Add to list (2)" at bounding box center [670, 131] width 99 height 24
click at [544, 133] on button "Sync to HubSpot (2)" at bounding box center [550, 131] width 129 height 24
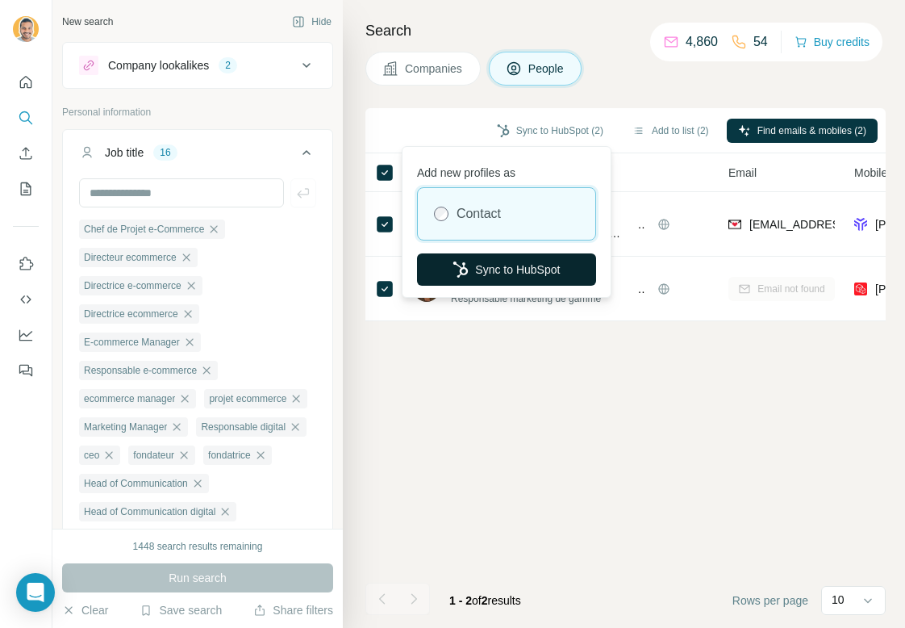
click at [551, 261] on button "Sync to HubSpot" at bounding box center [506, 269] width 179 height 32
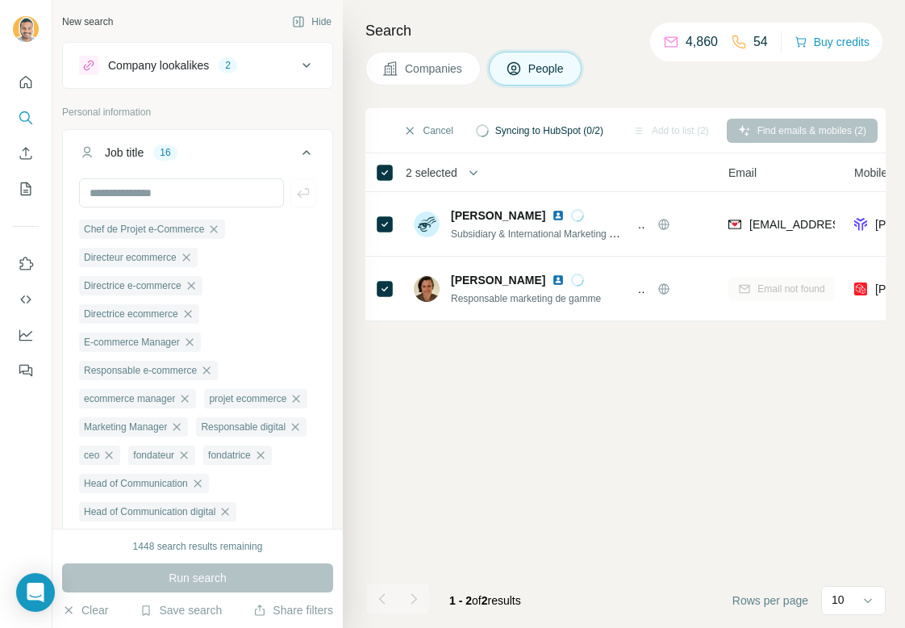
click at [421, 65] on span "Companies" at bounding box center [434, 69] width 59 height 16
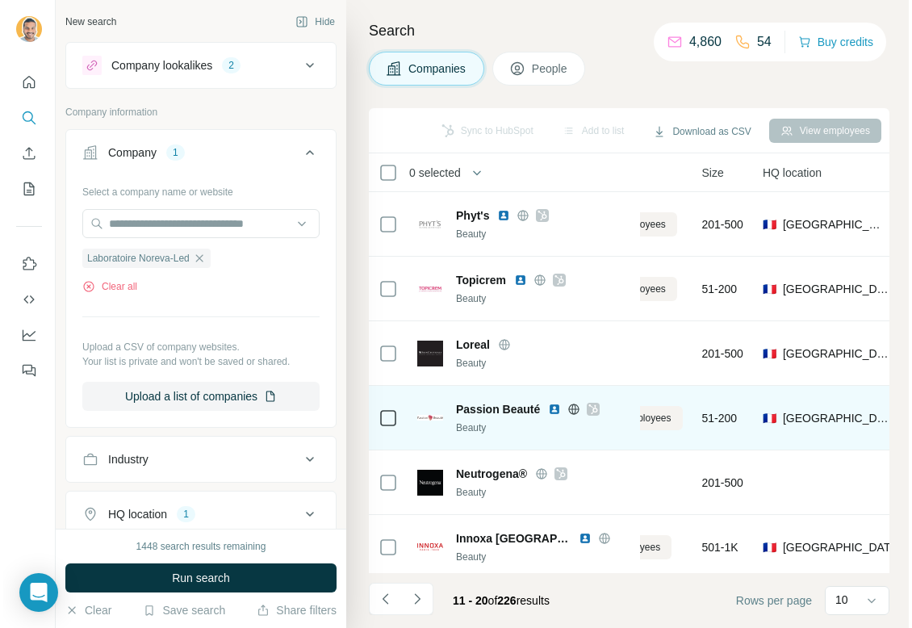
scroll to position [265, 98]
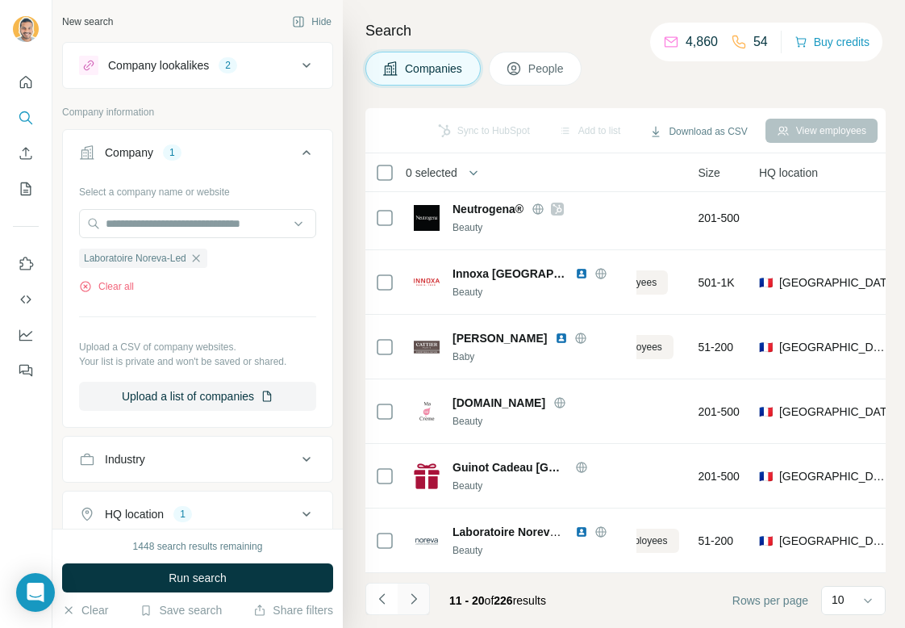
click at [416, 593] on icon "Navigate to next page" at bounding box center [414, 599] width 16 height 16
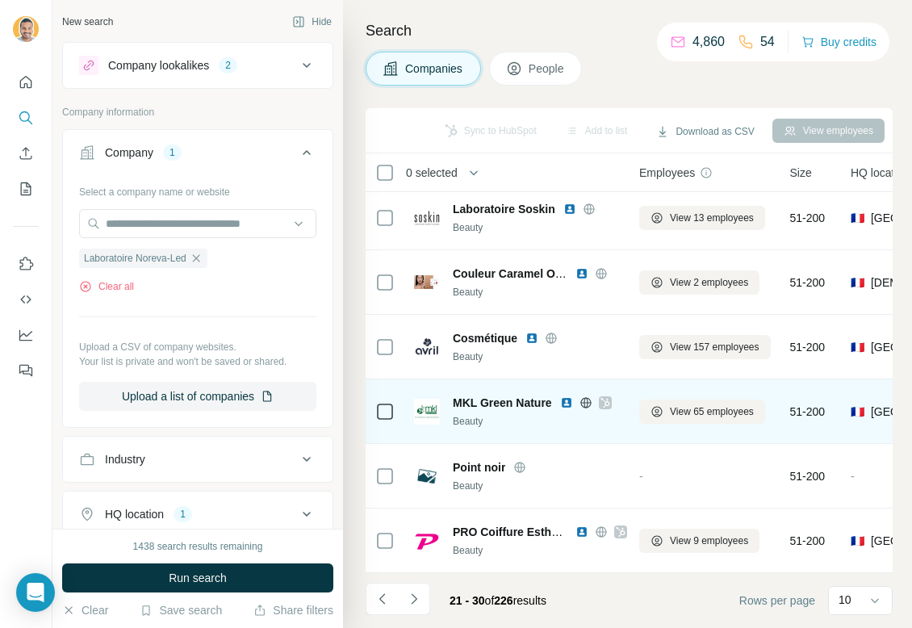
scroll to position [265, 0]
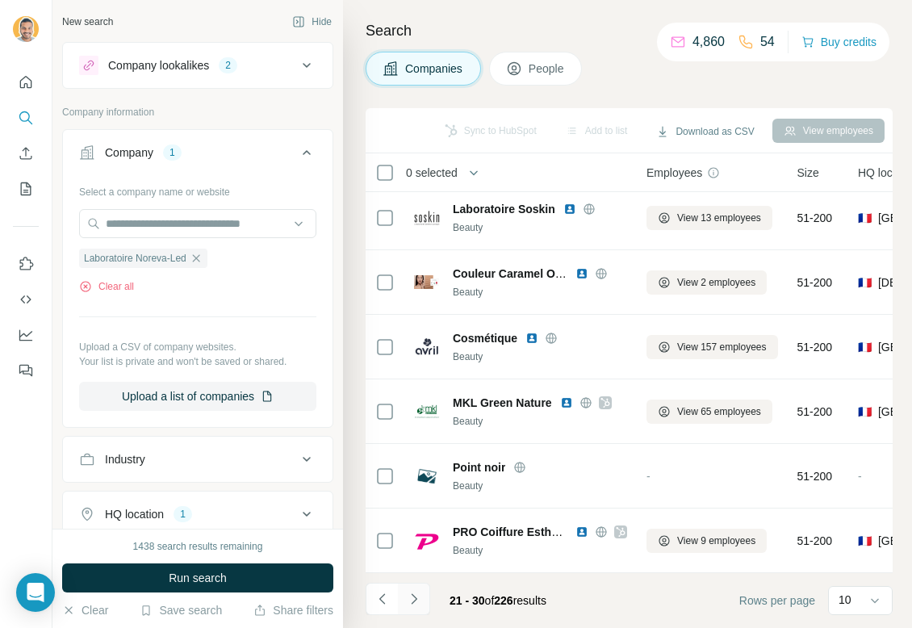
click at [423, 604] on button "Navigate to next page" at bounding box center [414, 599] width 32 height 32
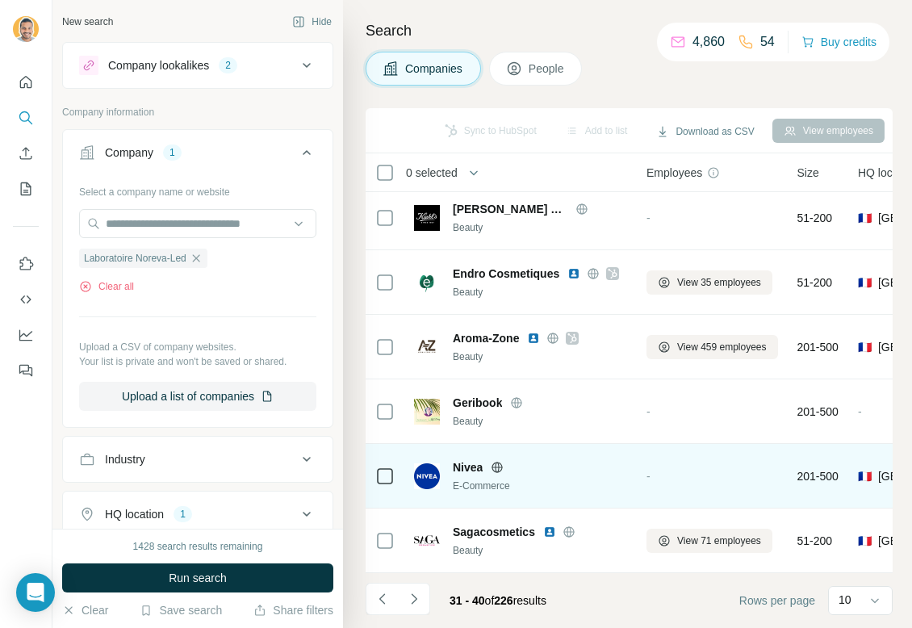
click at [424, 478] on img at bounding box center [427, 476] width 26 height 26
click at [469, 467] on span "Nivea" at bounding box center [468, 467] width 30 height 16
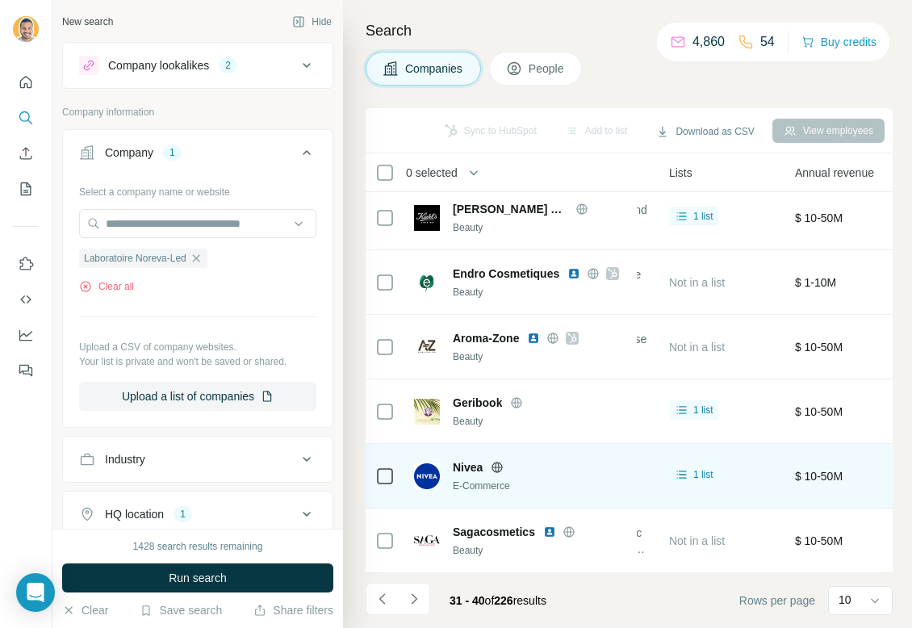
scroll to position [265, 636]
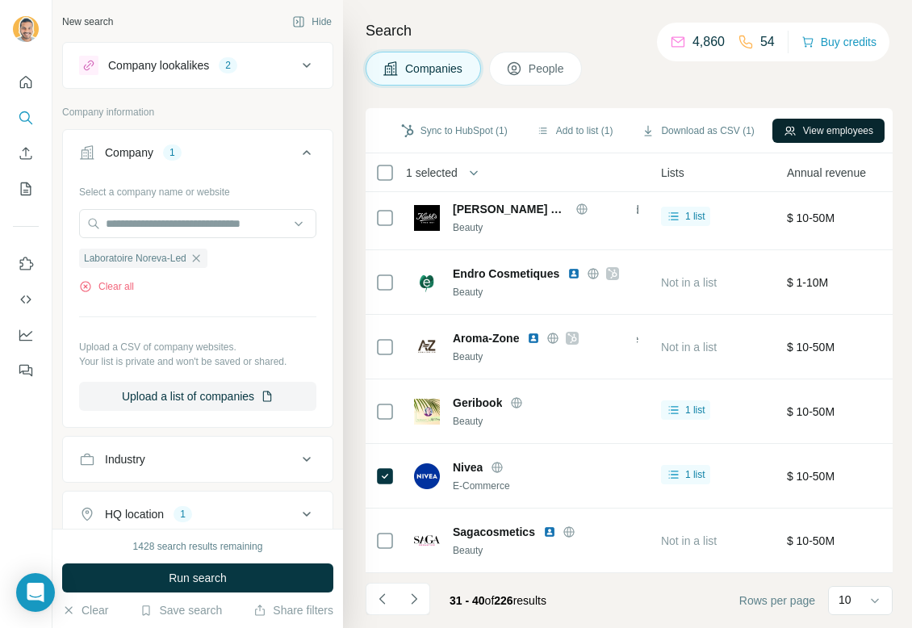
click at [808, 129] on button "View employees" at bounding box center [828, 131] width 112 height 24
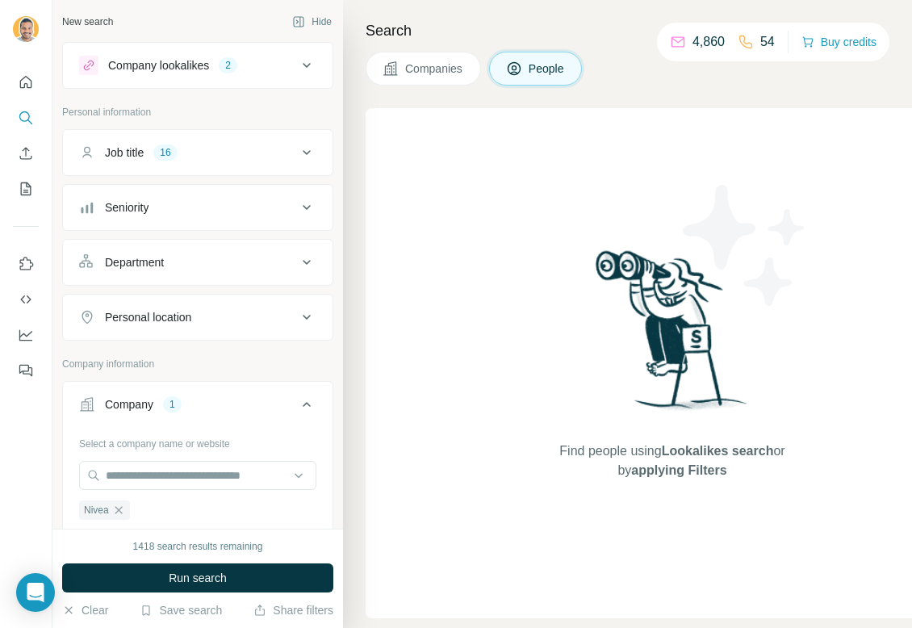
click at [441, 80] on button "Companies" at bounding box center [422, 69] width 115 height 34
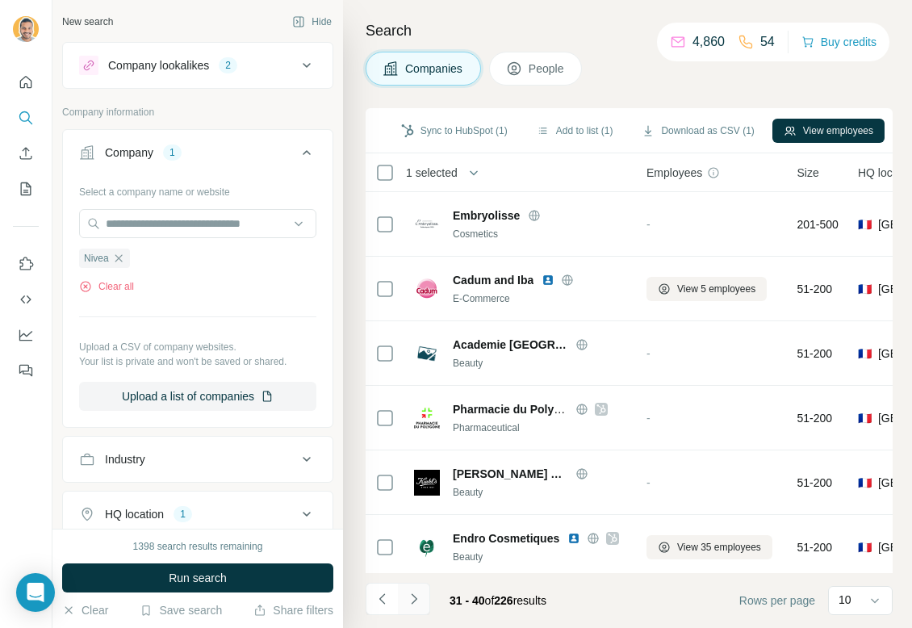
click at [415, 591] on icon "Navigate to next page" at bounding box center [414, 599] width 16 height 16
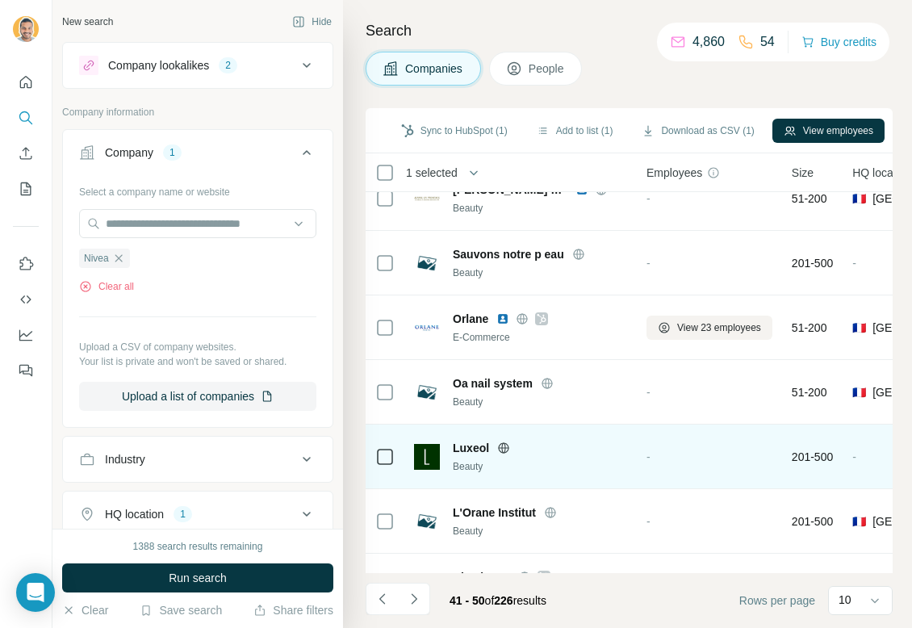
scroll to position [265, 0]
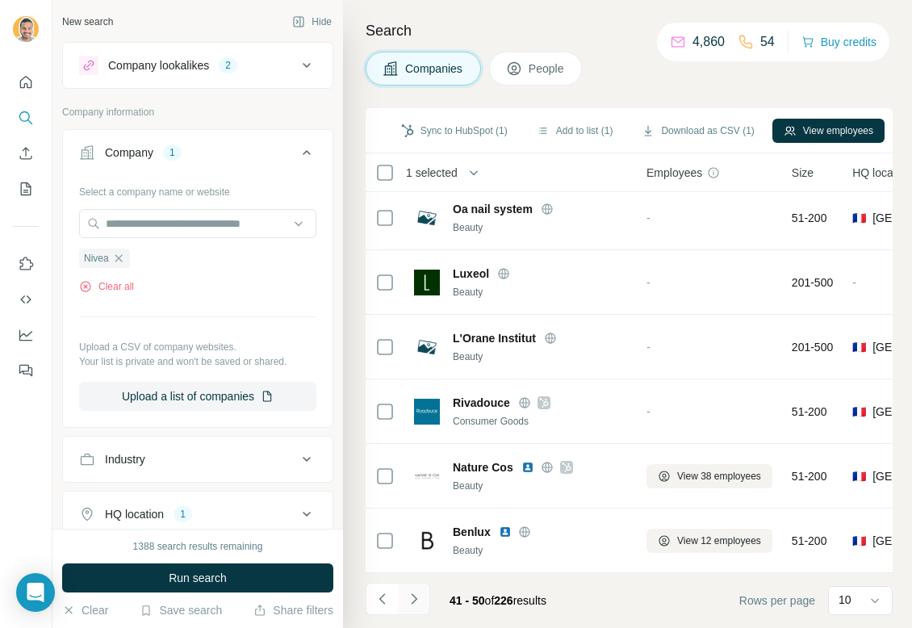
click at [422, 597] on button "Navigate to next page" at bounding box center [414, 599] width 32 height 32
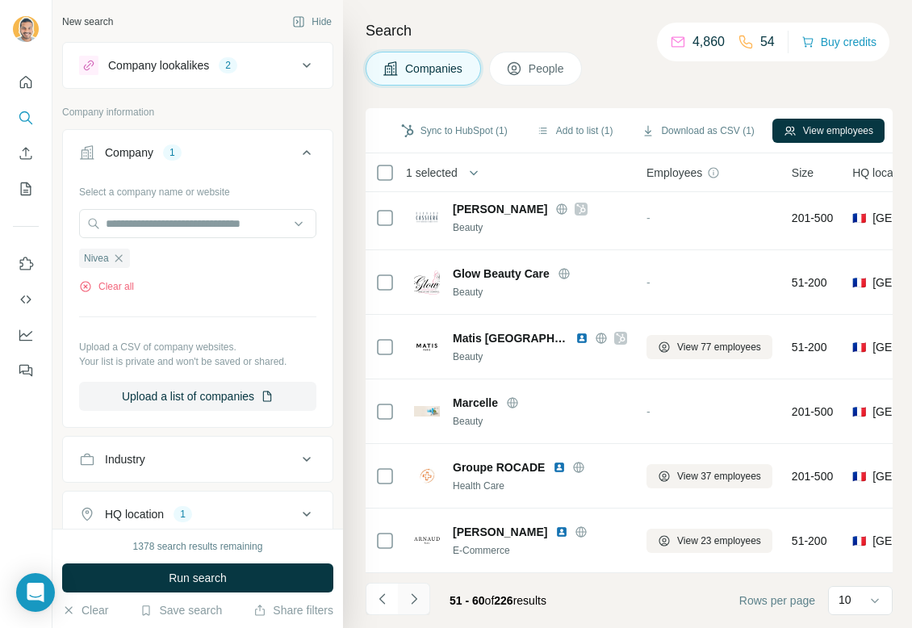
click at [422, 596] on button "Navigate to next page" at bounding box center [414, 599] width 32 height 32
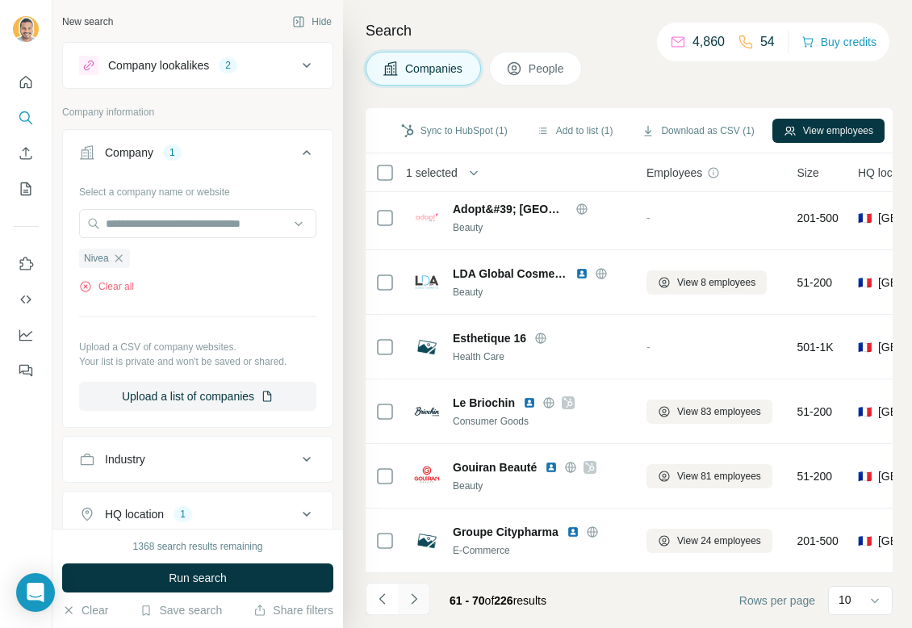
click at [424, 601] on button "Navigate to next page" at bounding box center [414, 599] width 32 height 32
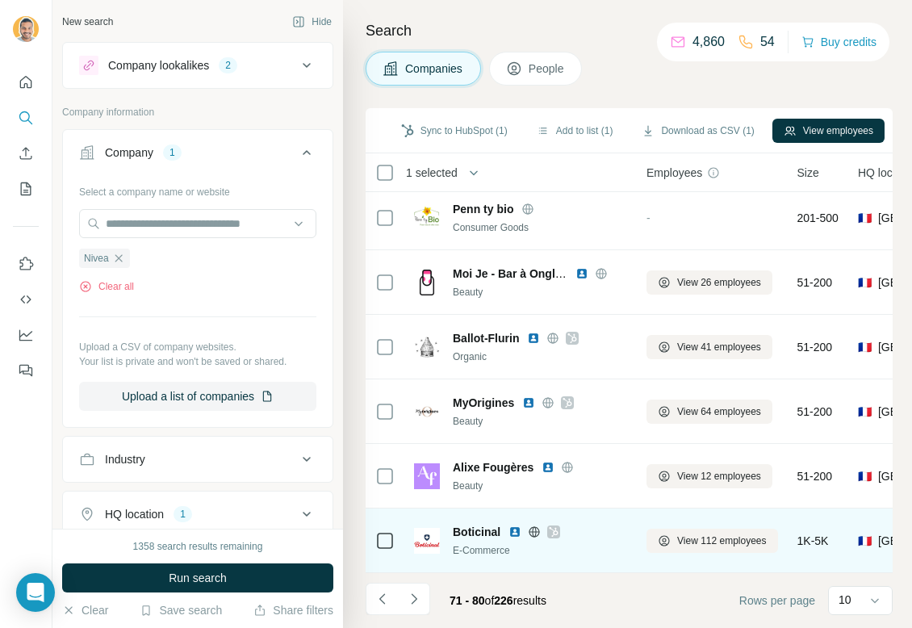
drag, startPoint x: 416, startPoint y: 601, endPoint x: 460, endPoint y: 507, distance: 103.6
click at [460, 507] on div "Sync to HubSpot (1) Add to list (1) Download as CSV (1) View employees 1 select…" at bounding box center [628, 368] width 527 height 520
click at [677, 549] on button "View 112 employees" at bounding box center [712, 540] width 132 height 24
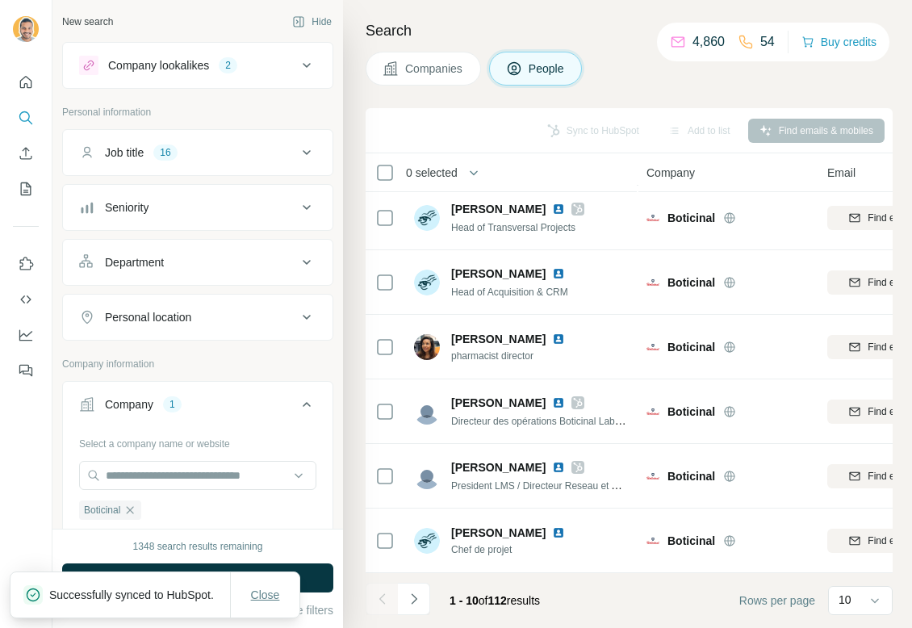
click at [265, 580] on button "Close" at bounding box center [266, 594] width 52 height 29
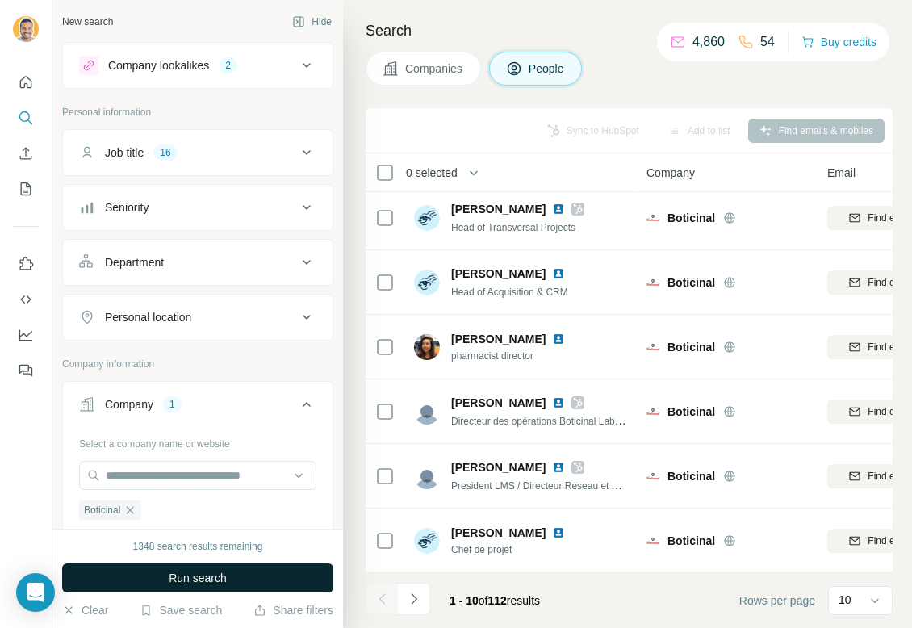
click at [278, 588] on button "Run search" at bounding box center [197, 577] width 271 height 29
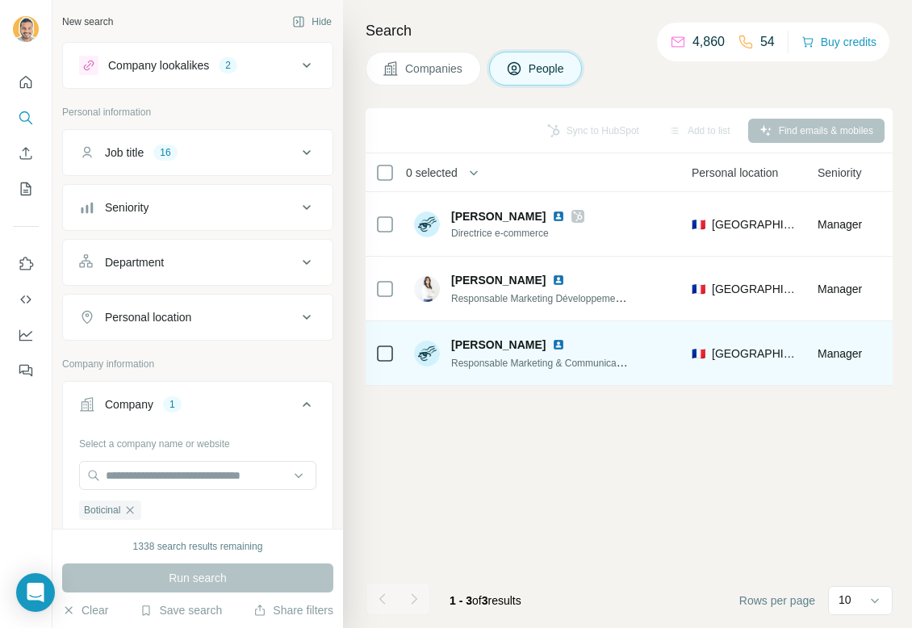
scroll to position [0, 511]
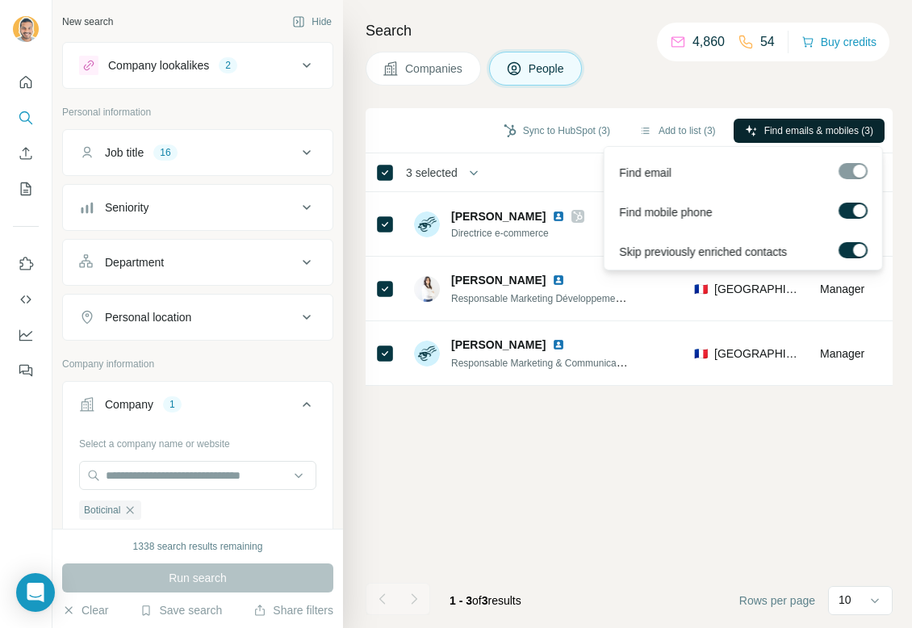
click at [773, 136] on span "Find emails & mobiles (3)" at bounding box center [818, 130] width 109 height 15
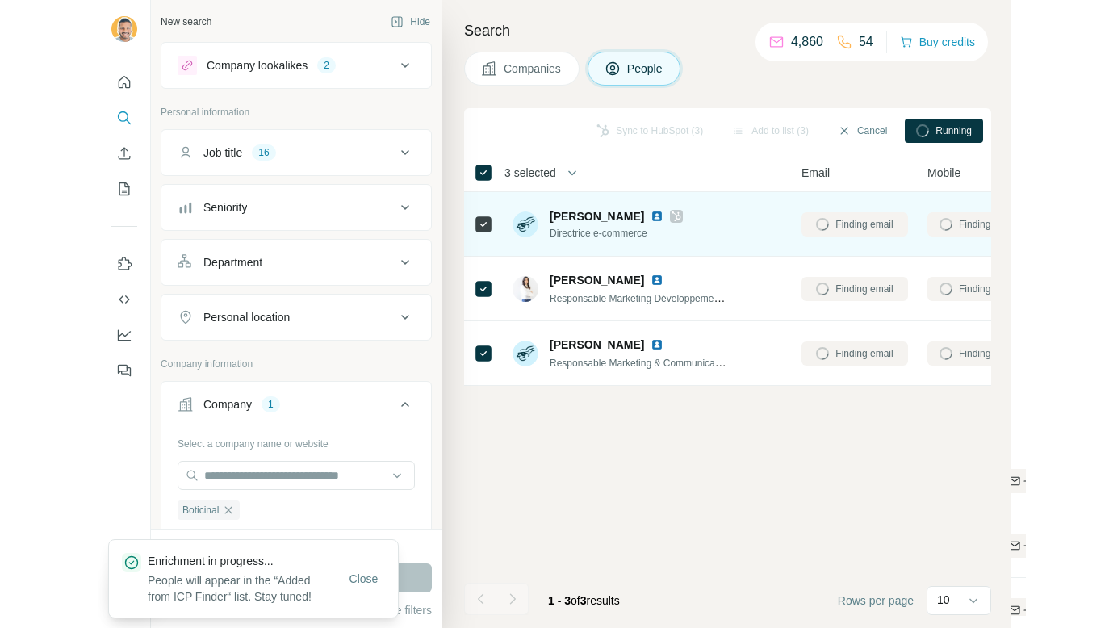
scroll to position [0, 116]
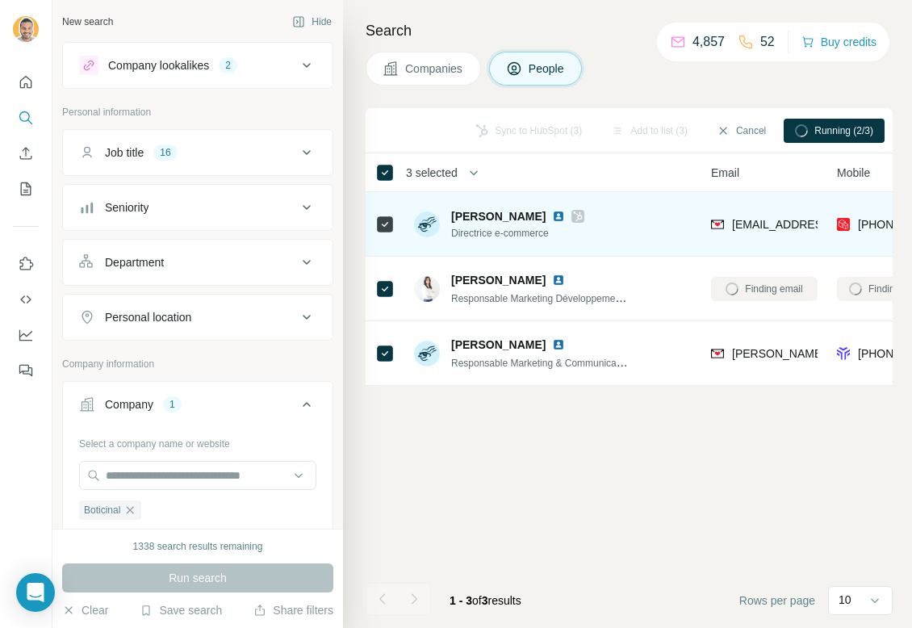
click at [573, 215] on icon at bounding box center [578, 216] width 10 height 13
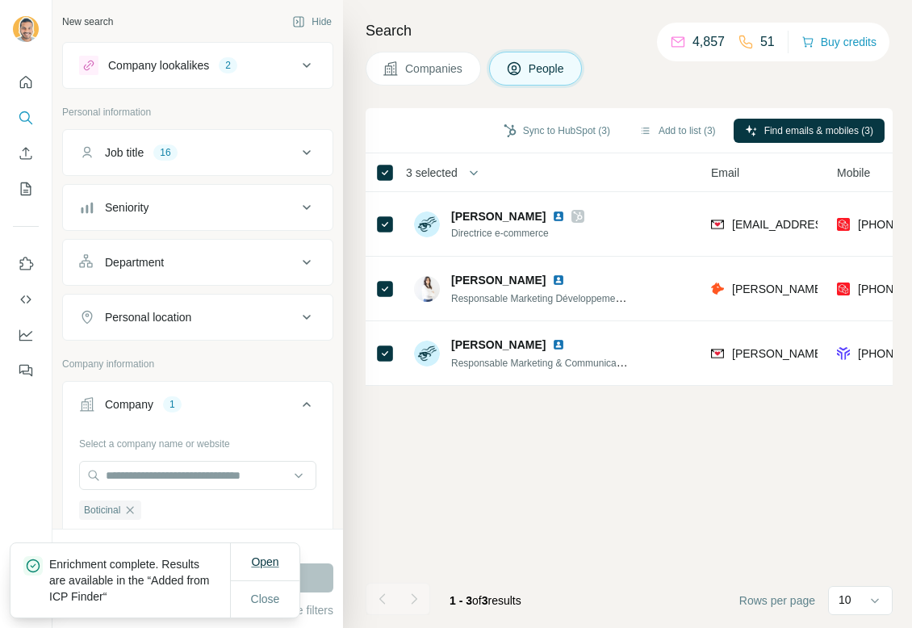
click at [258, 566] on span "Open" at bounding box center [264, 561] width 27 height 13
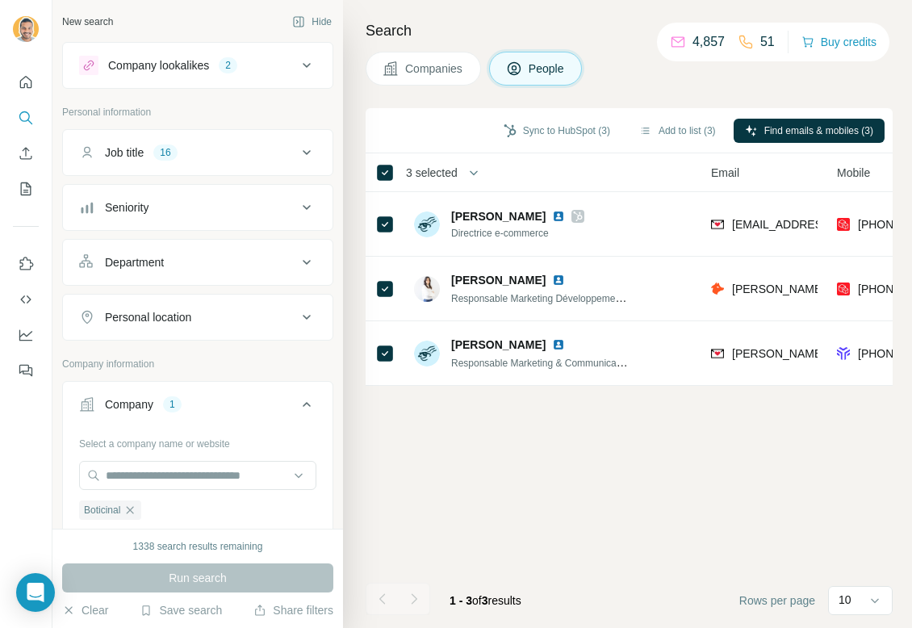
click at [3, 134] on div at bounding box center [26, 221] width 52 height 327
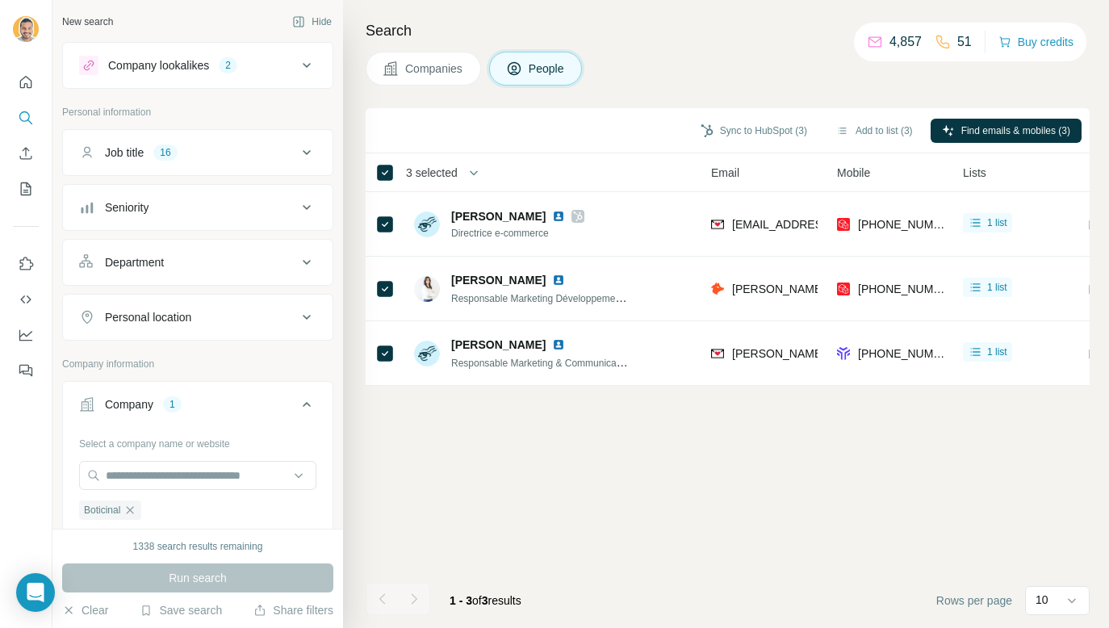
click at [462, 65] on span "Companies" at bounding box center [434, 69] width 59 height 16
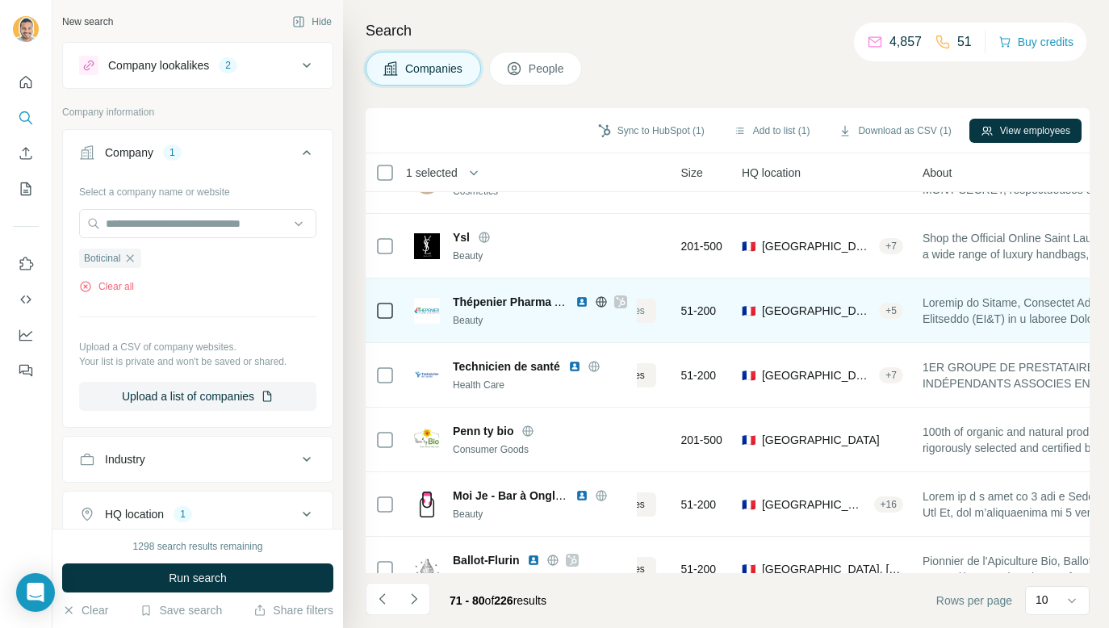
scroll to position [265, 116]
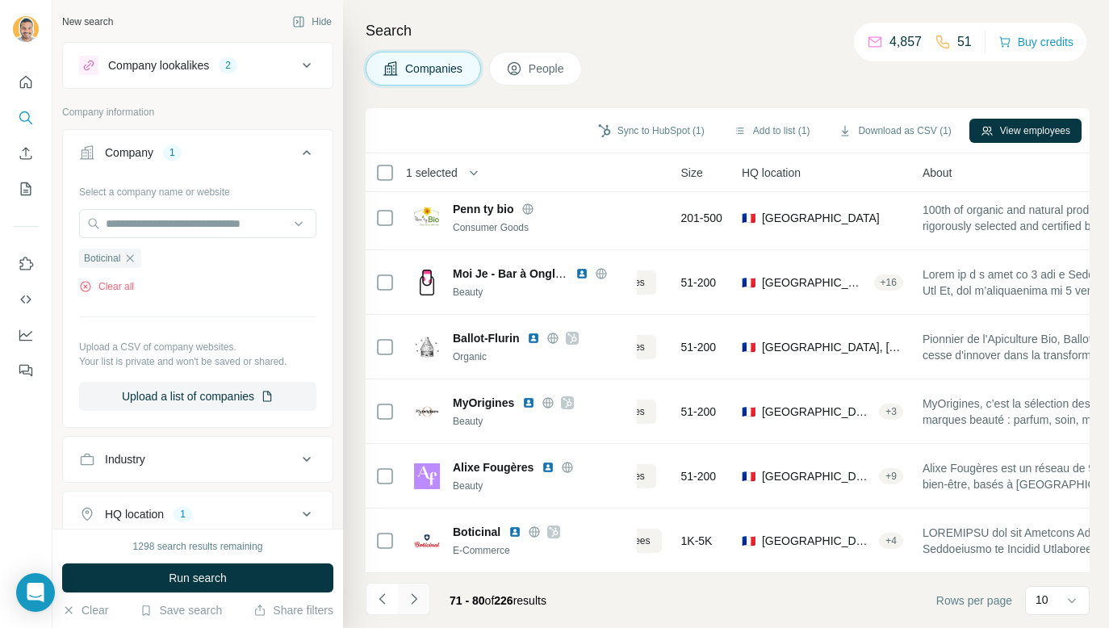
click at [425, 595] on button "Navigate to next page" at bounding box center [414, 599] width 32 height 32
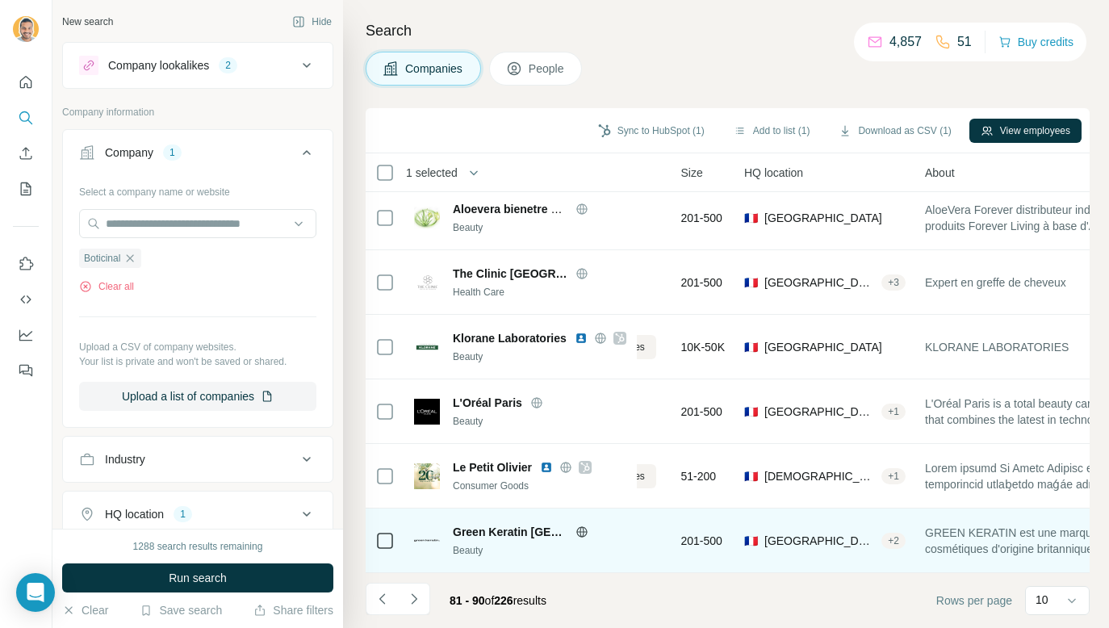
scroll to position [265, 0]
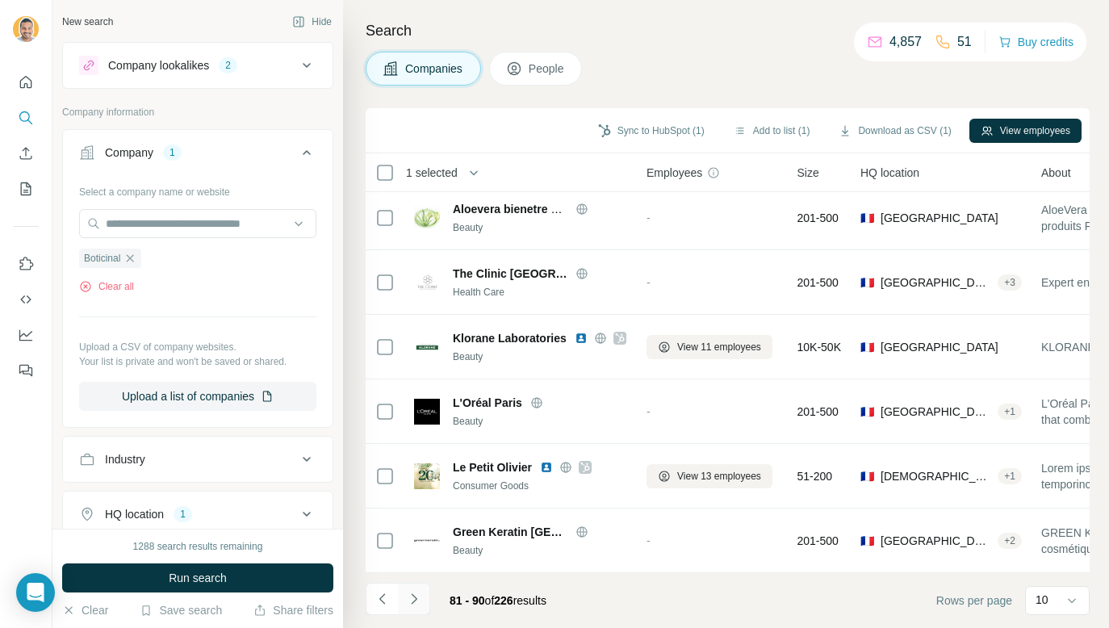
click at [407, 597] on icon "Navigate to next page" at bounding box center [414, 599] width 16 height 16
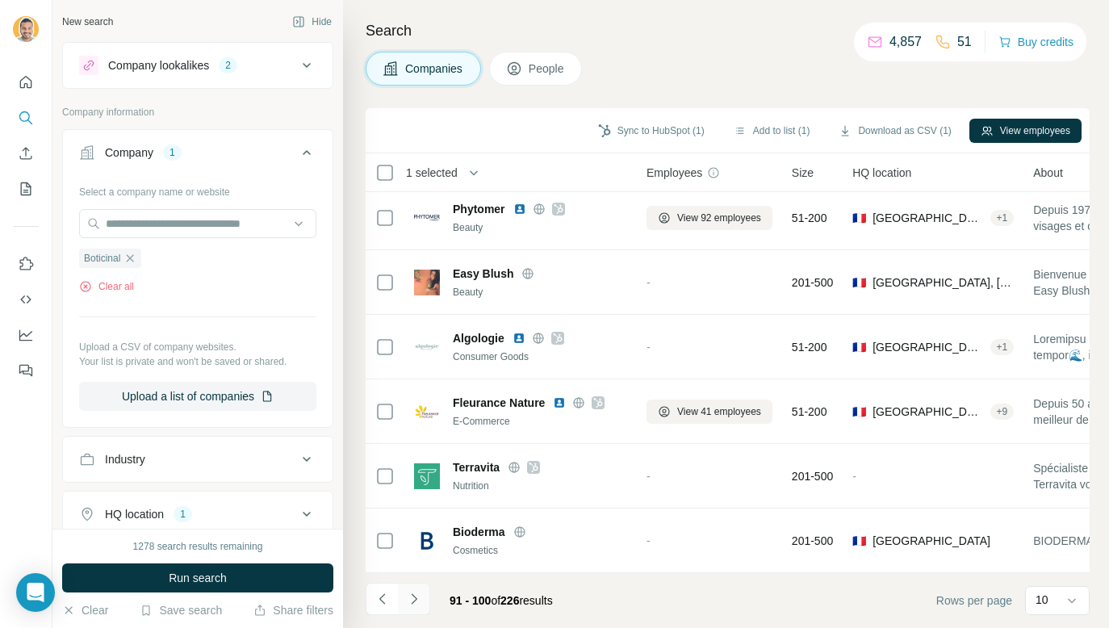
click at [416, 607] on button "Navigate to next page" at bounding box center [414, 599] width 32 height 32
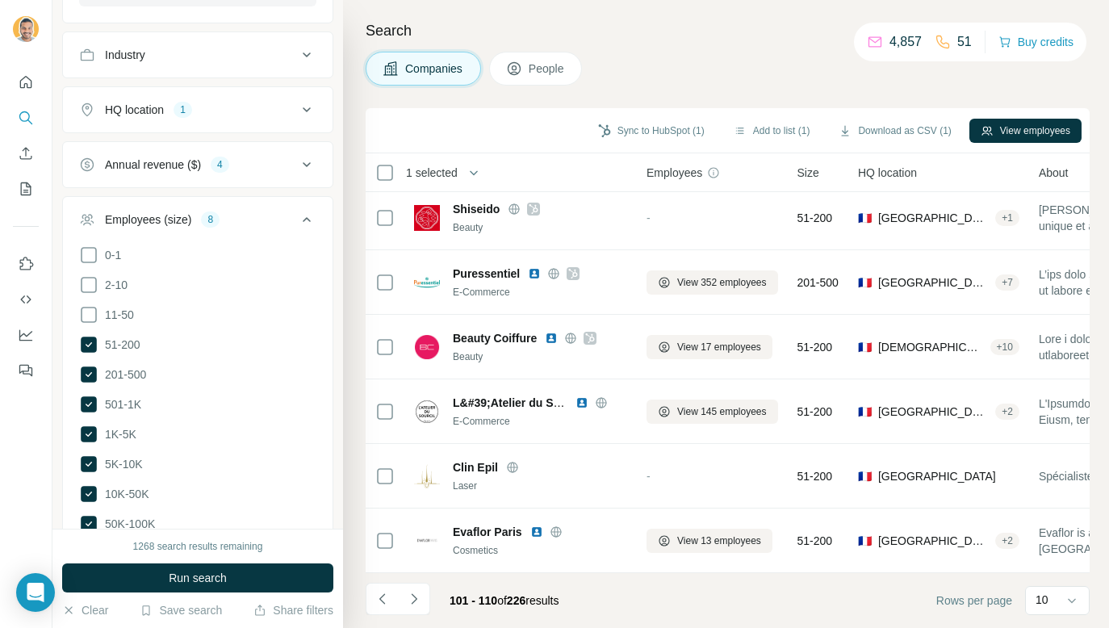
scroll to position [444, 0]
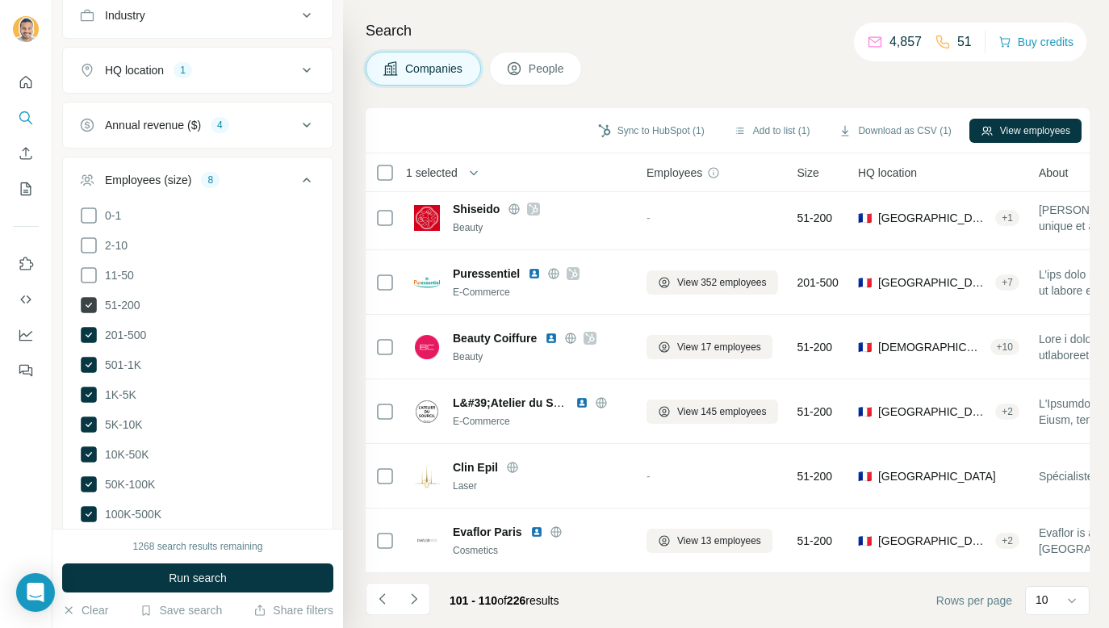
click at [93, 297] on icon at bounding box center [89, 305] width 16 height 16
click at [93, 327] on icon at bounding box center [89, 335] width 16 height 16
click at [94, 305] on icon at bounding box center [88, 304] width 19 height 19
click at [94, 317] on ul "0-1 2-10 11-50 [PHONE_NUMBER] 501-1K 1K-5K 5K-10K 10K-50K 50K-100K 100K-500K 50…" at bounding box center [197, 380] width 237 height 349
click at [94, 325] on icon at bounding box center [88, 334] width 19 height 19
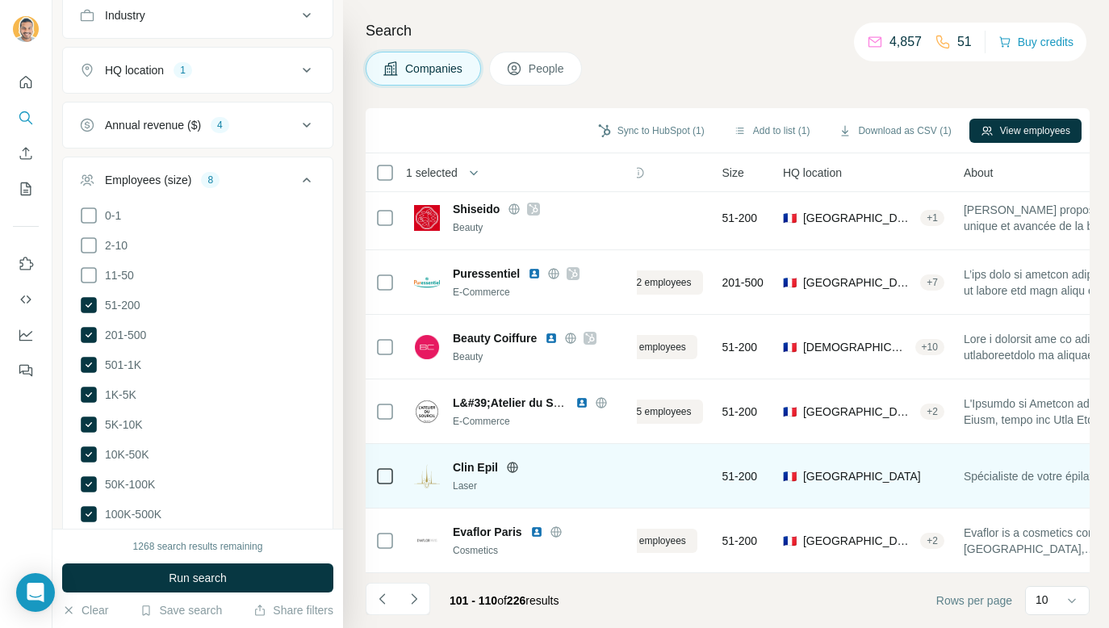
scroll to position [265, 83]
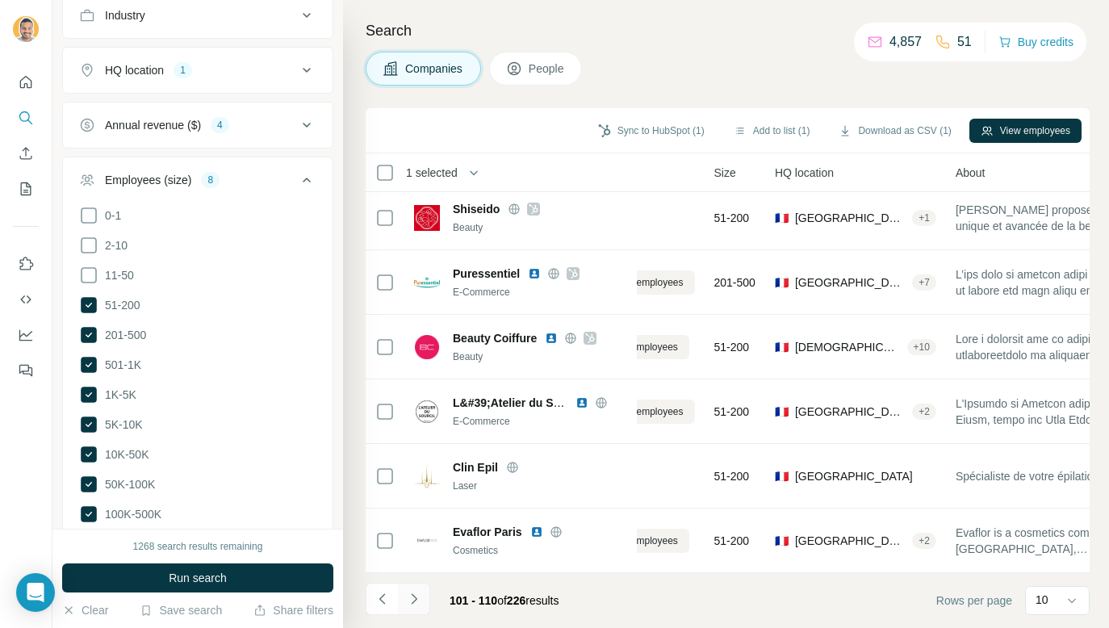
click at [420, 603] on icon "Navigate to next page" at bounding box center [414, 599] width 16 height 16
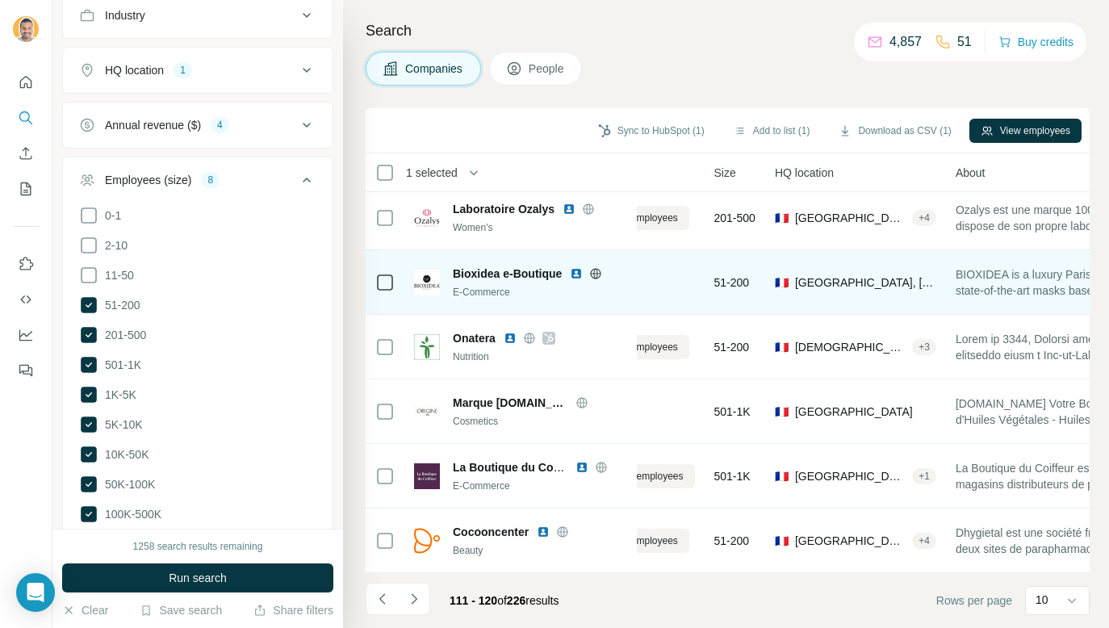
scroll to position [265, 0]
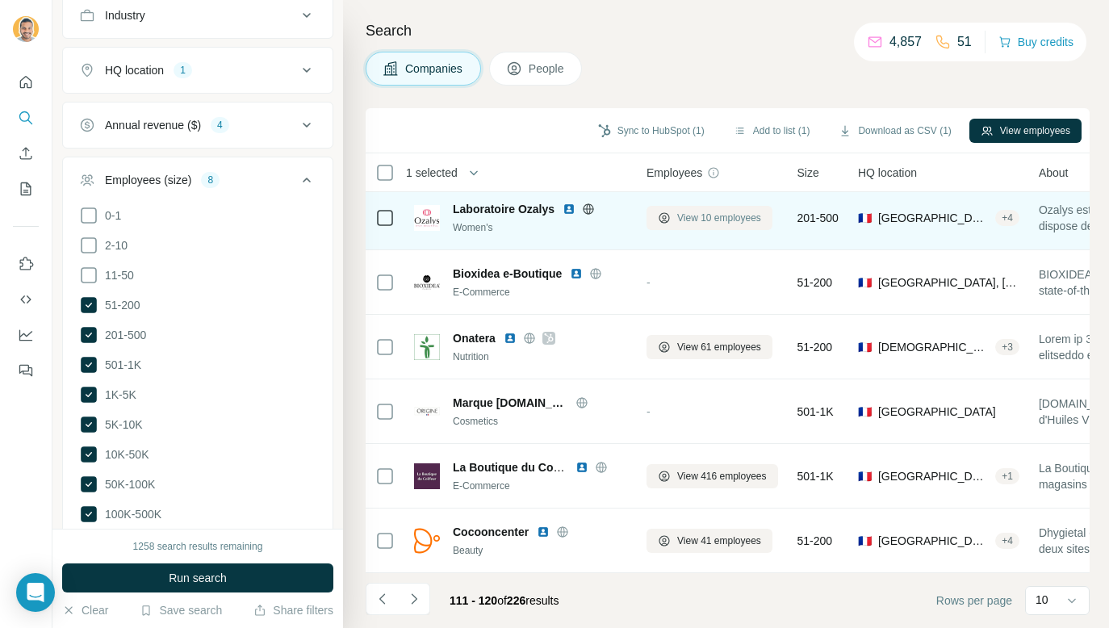
click at [736, 222] on span "View 10 employees" at bounding box center [719, 218] width 84 height 15
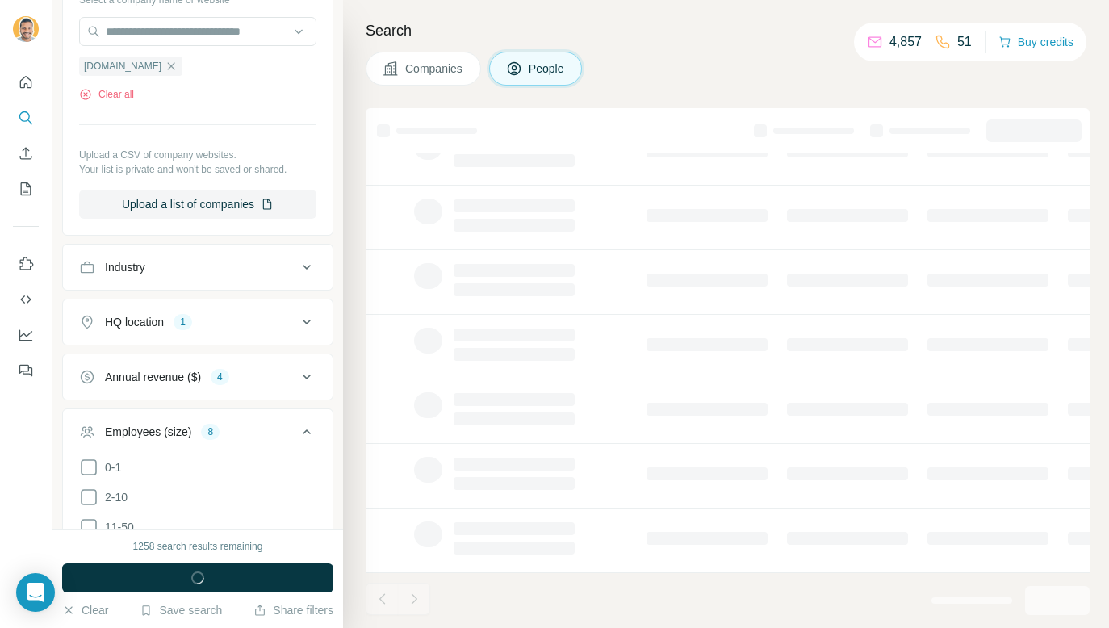
scroll to position [695, 0]
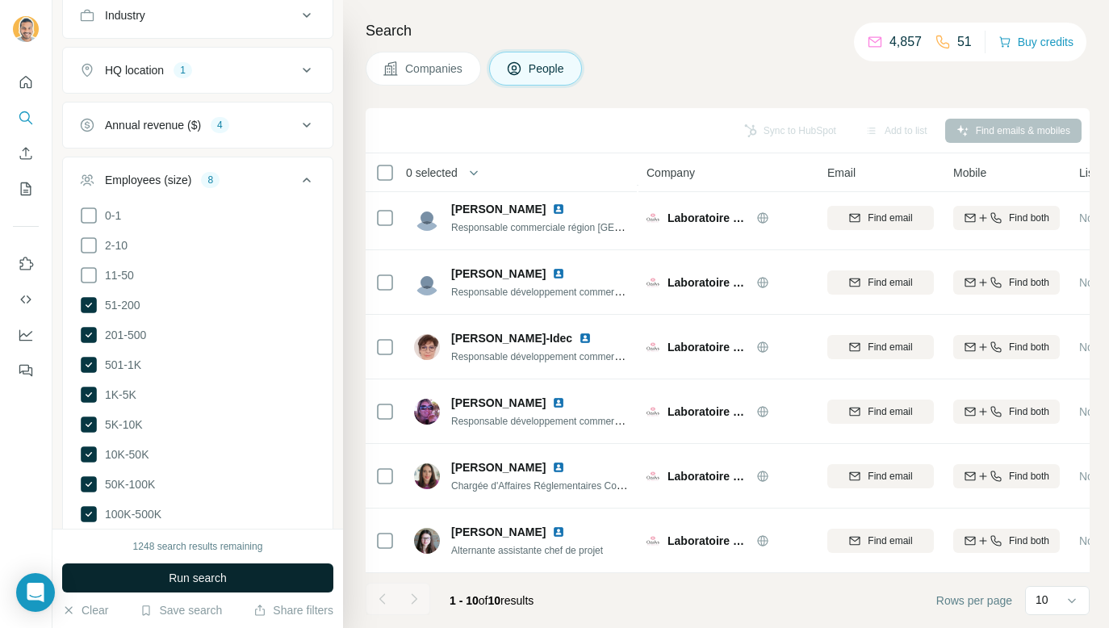
click at [244, 583] on button "Run search" at bounding box center [197, 577] width 271 height 29
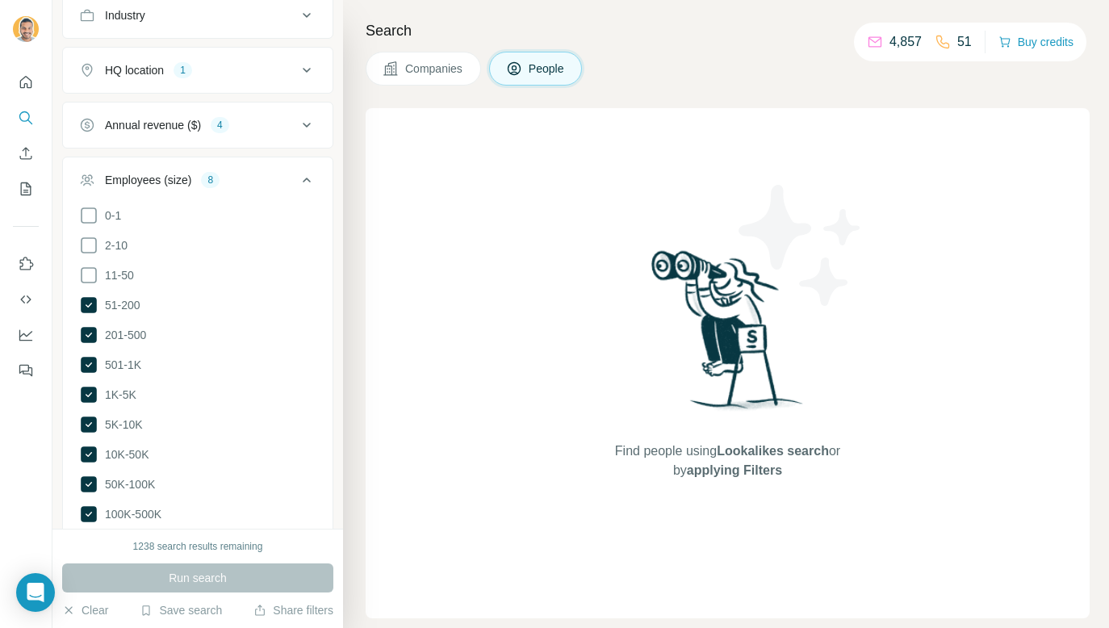
click at [449, 67] on span "Companies" at bounding box center [434, 69] width 59 height 16
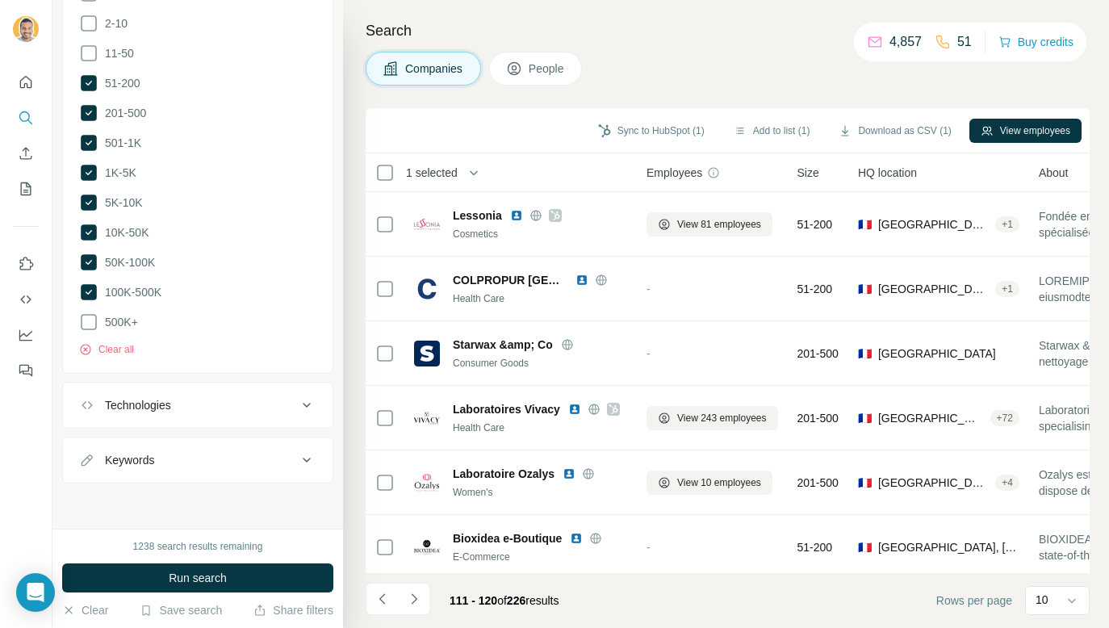
scroll to position [444, 0]
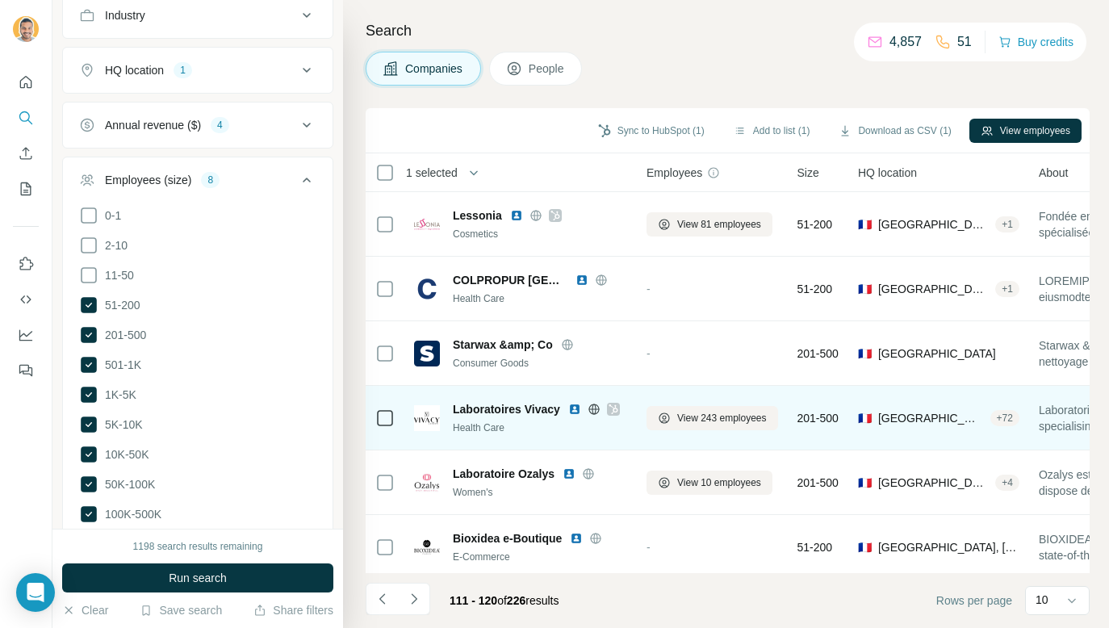
drag, startPoint x: 687, startPoint y: 228, endPoint x: 677, endPoint y: 449, distance: 220.5
click at [0, 0] on tbody "Lessonia Cosmetics View 81 employees 51-200 🇫🇷 [GEOGRAPHIC_DATA], [GEOGRAPHIC_D…" at bounding box center [0, 0] width 0 height 0
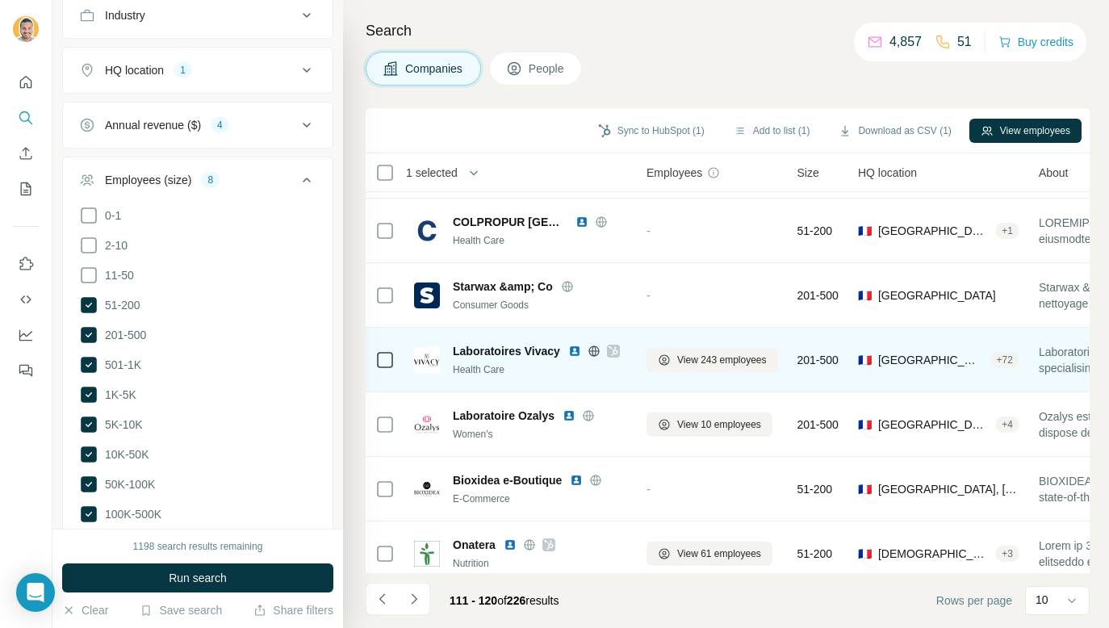
scroll to position [61, 0]
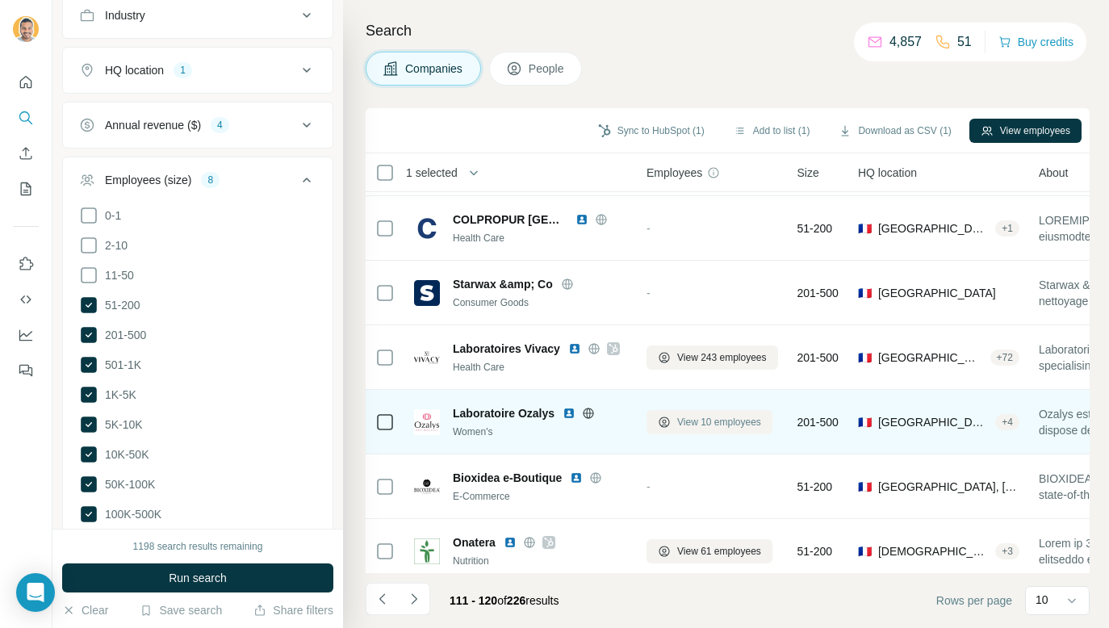
click at [683, 426] on span "View 10 employees" at bounding box center [719, 422] width 84 height 15
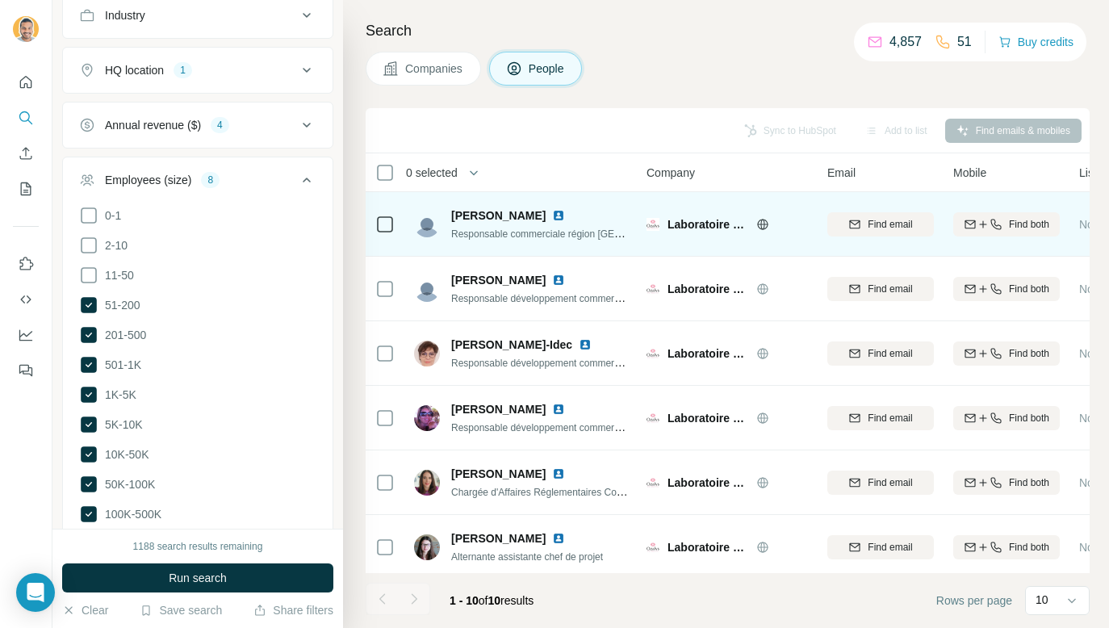
scroll to position [265, 0]
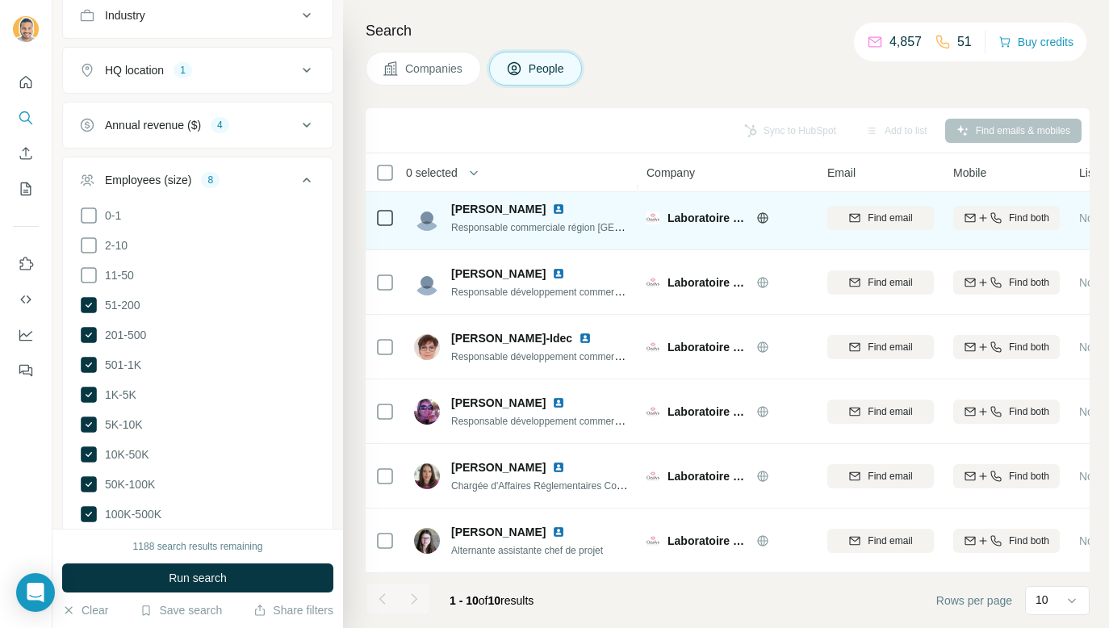
click at [409, 77] on button "Companies" at bounding box center [422, 69] width 115 height 34
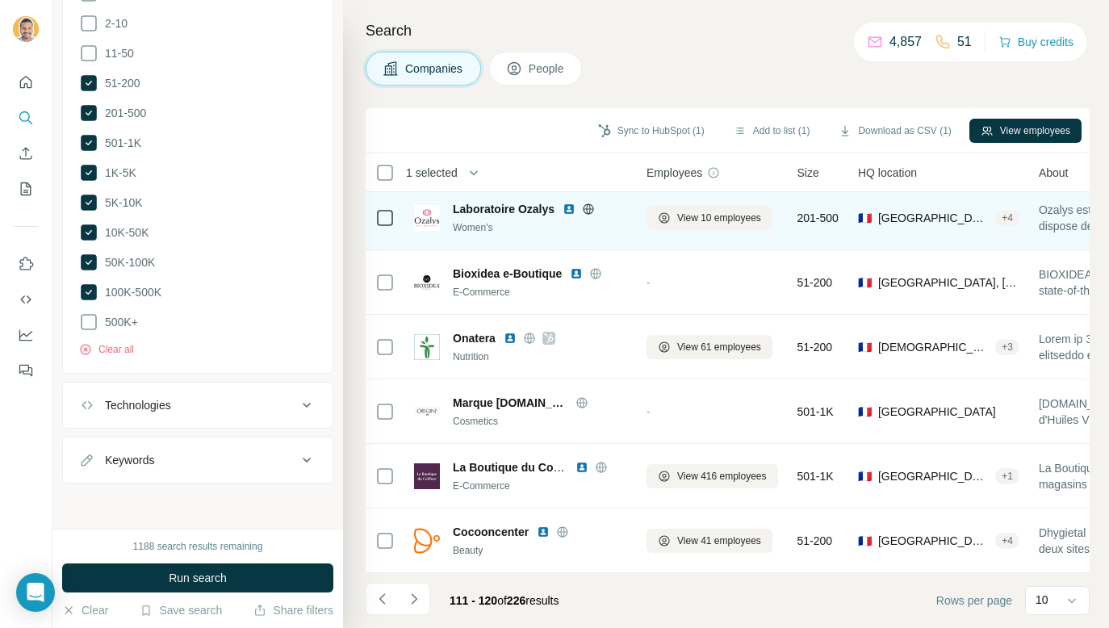
scroll to position [444, 0]
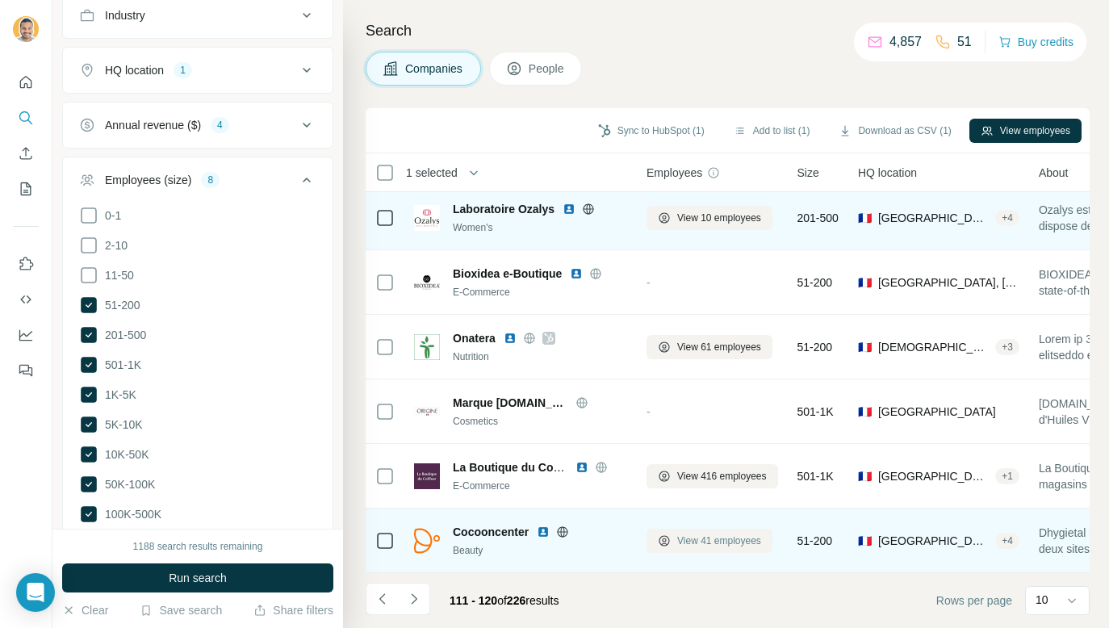
click at [708, 544] on span "View 41 employees" at bounding box center [719, 540] width 84 height 15
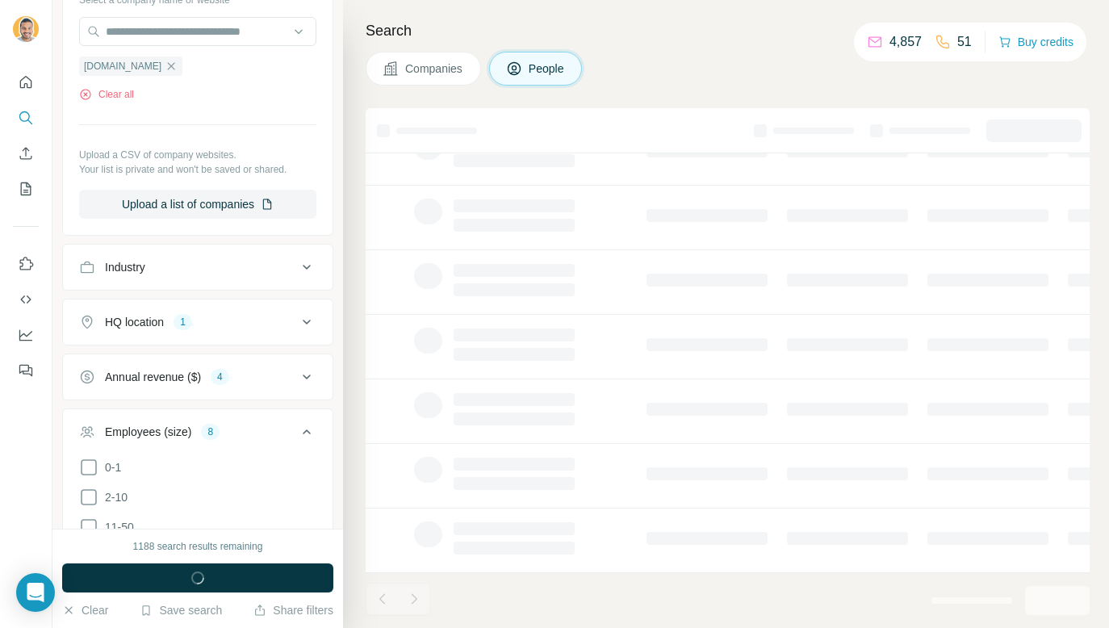
scroll to position [695, 0]
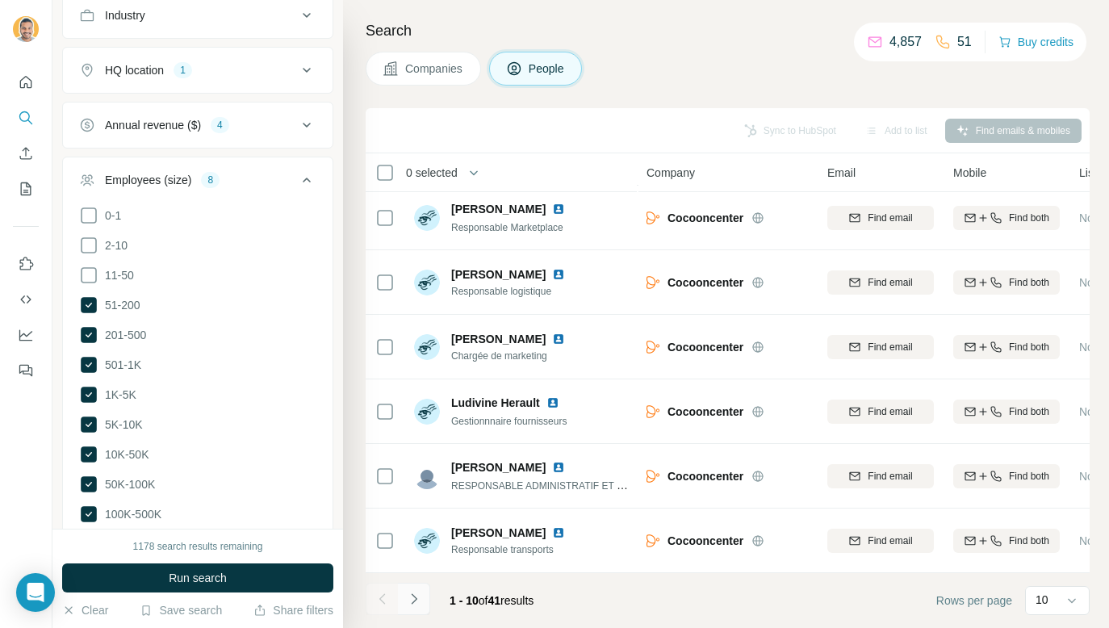
click at [409, 595] on icon "Navigate to next page" at bounding box center [414, 599] width 16 height 16
click at [424, 597] on button "Navigate to next page" at bounding box center [414, 599] width 32 height 32
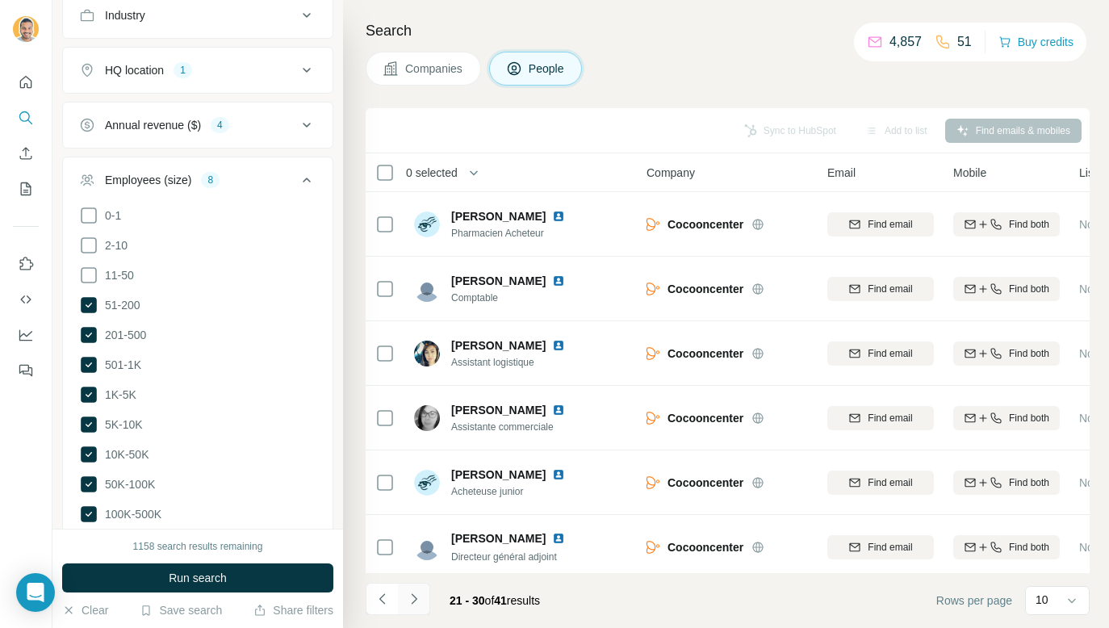
click at [399, 603] on button "Navigate to next page" at bounding box center [414, 599] width 32 height 32
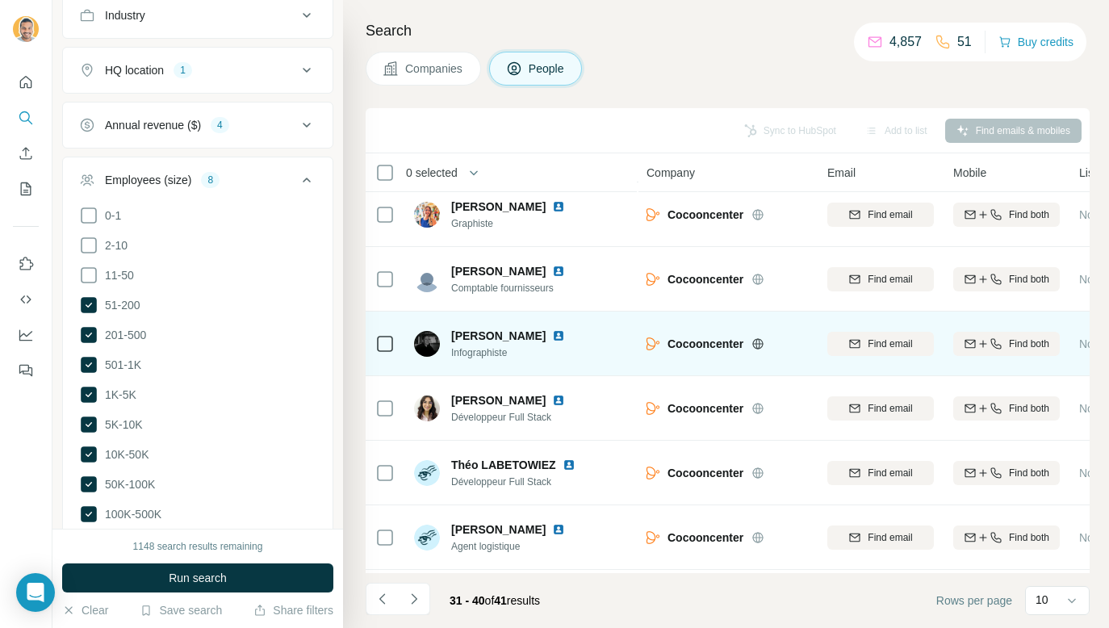
scroll to position [265, 0]
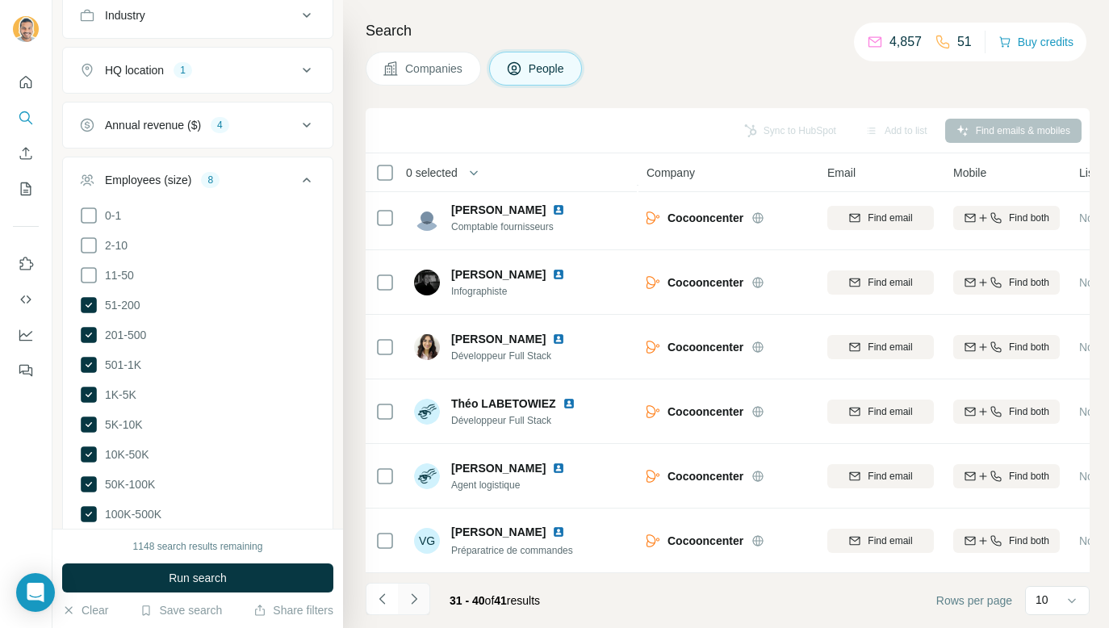
click at [415, 608] on button "Navigate to next page" at bounding box center [414, 599] width 32 height 32
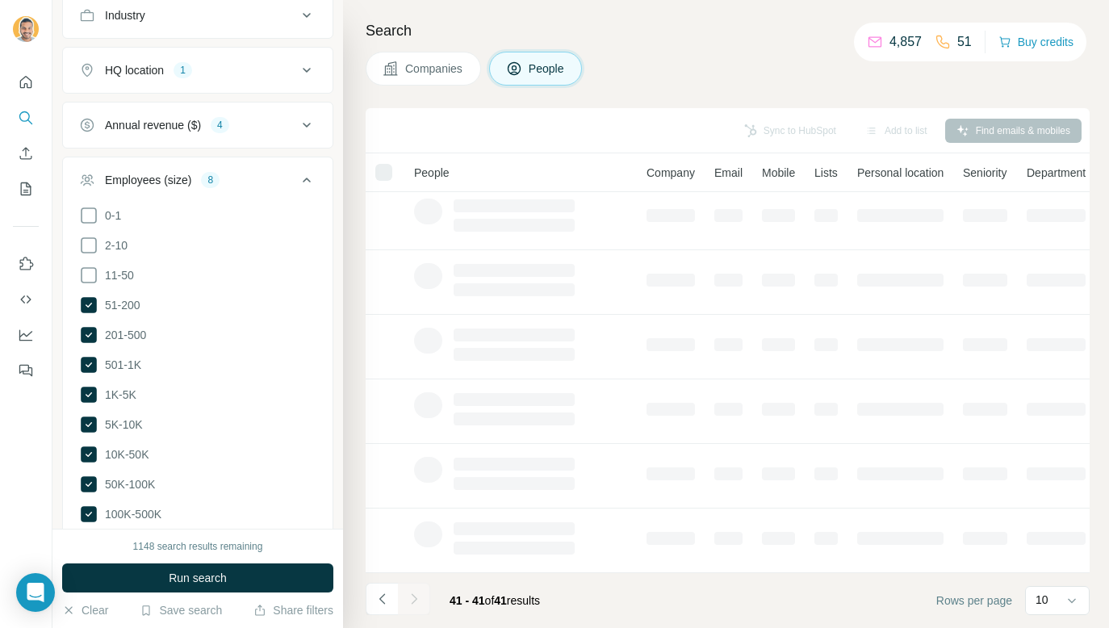
scroll to position [0, 0]
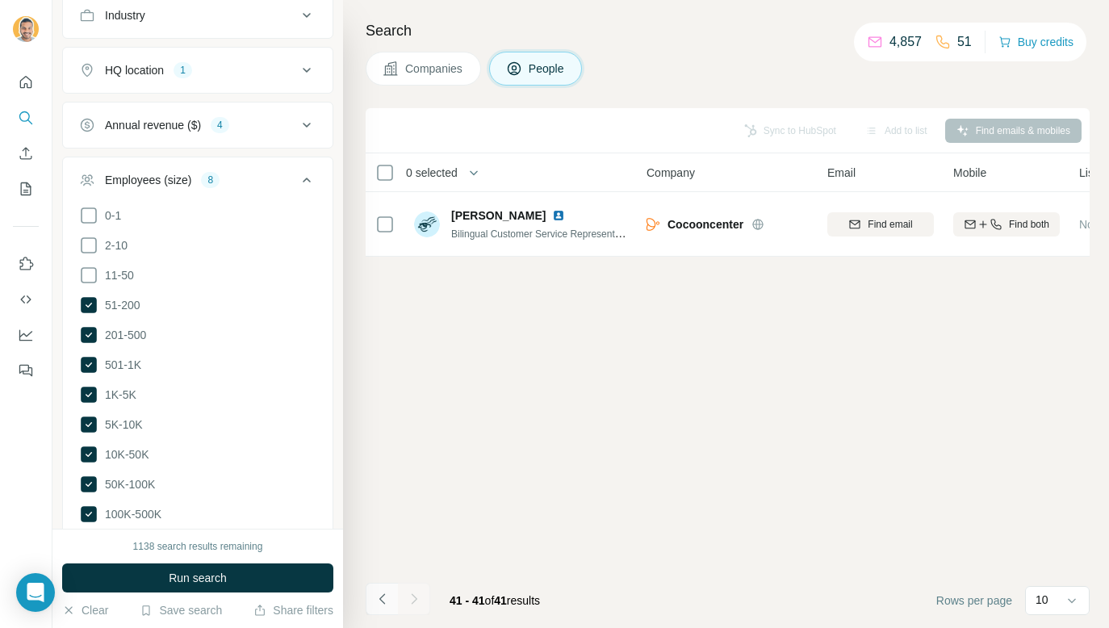
click at [385, 599] on icon "Navigate to previous page" at bounding box center [382, 599] width 16 height 16
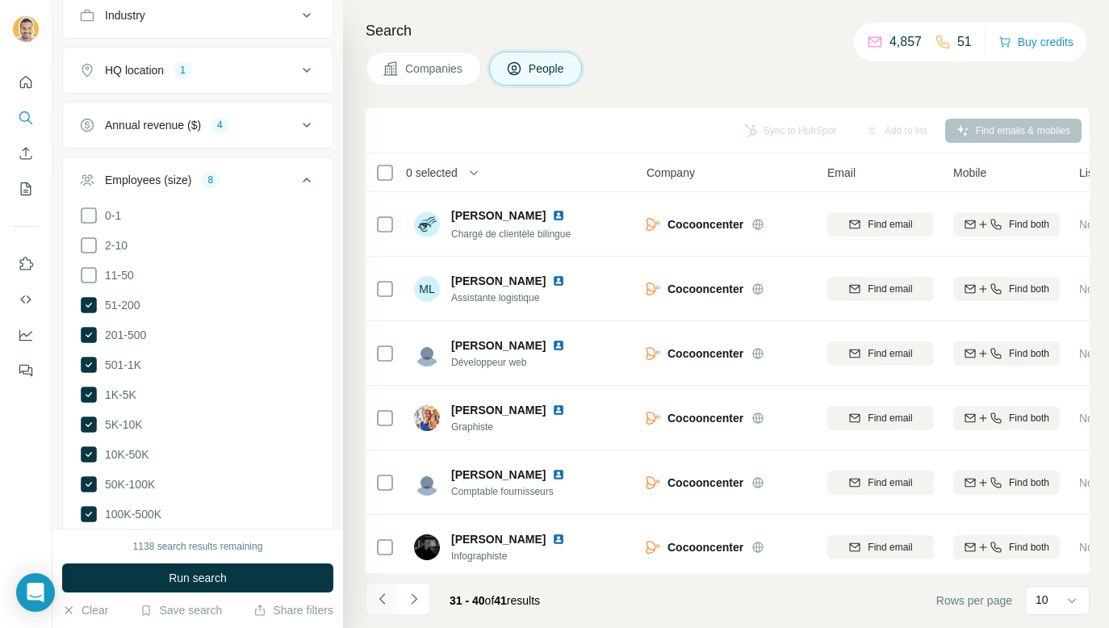
click at [385, 599] on icon "Navigate to previous page" at bounding box center [382, 599] width 16 height 16
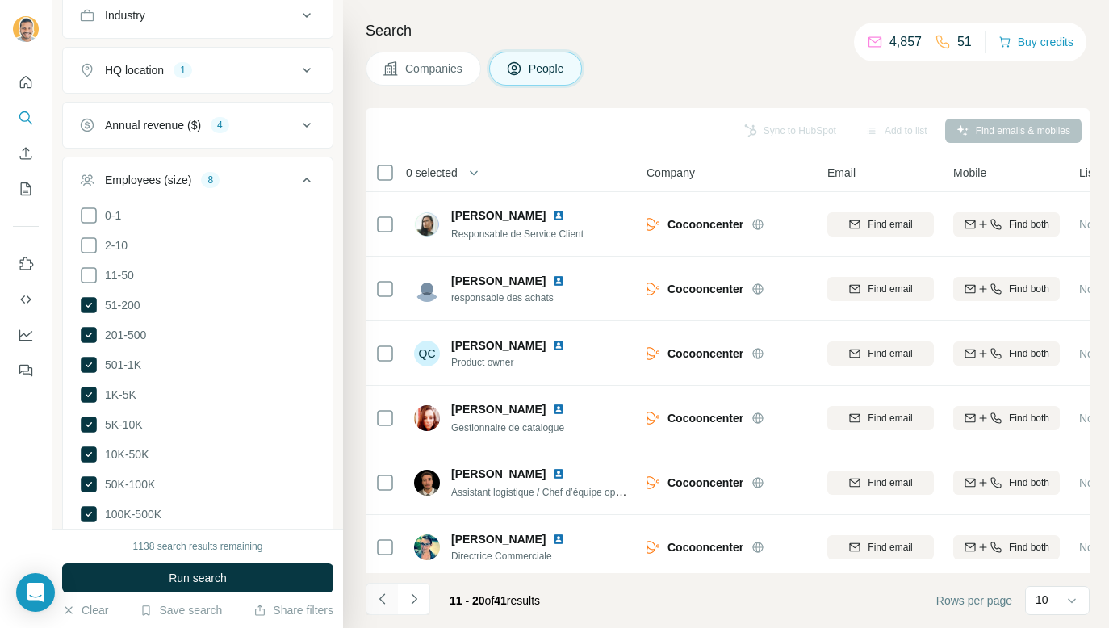
click at [385, 599] on icon "Navigate to previous page" at bounding box center [382, 599] width 16 height 16
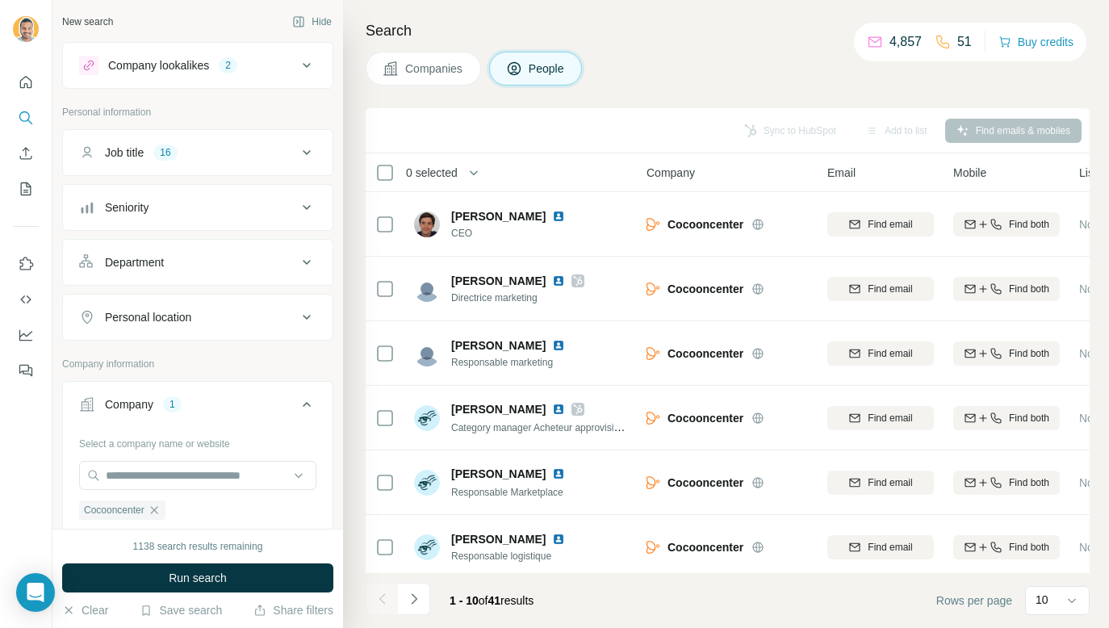
click at [243, 167] on button "Job title 16" at bounding box center [197, 152] width 269 height 39
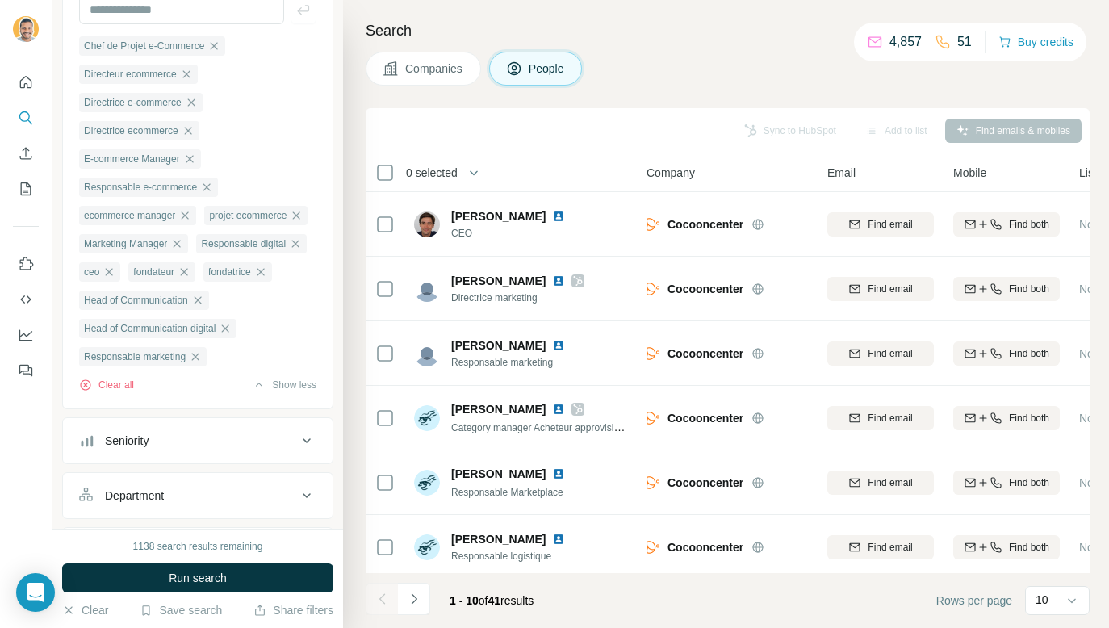
scroll to position [176, 0]
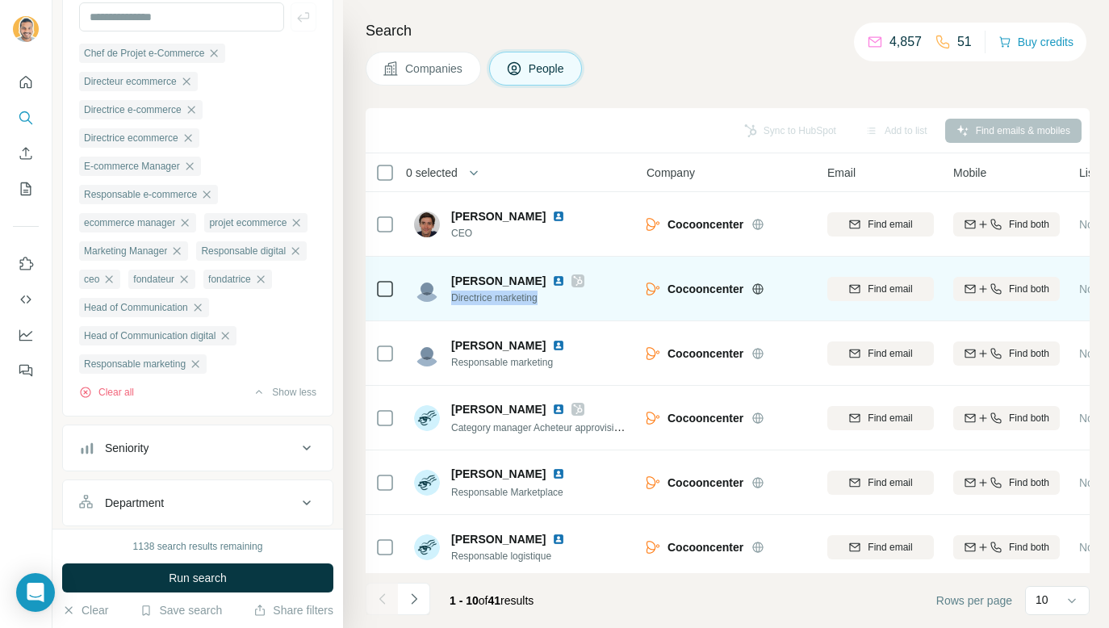
drag, startPoint x: 558, startPoint y: 302, endPoint x: 451, endPoint y: 301, distance: 106.5
click at [451, 301] on div "[PERSON_NAME] Directrice marketing" at bounding box center [521, 288] width 215 height 44
copy span "Directrice marketing"
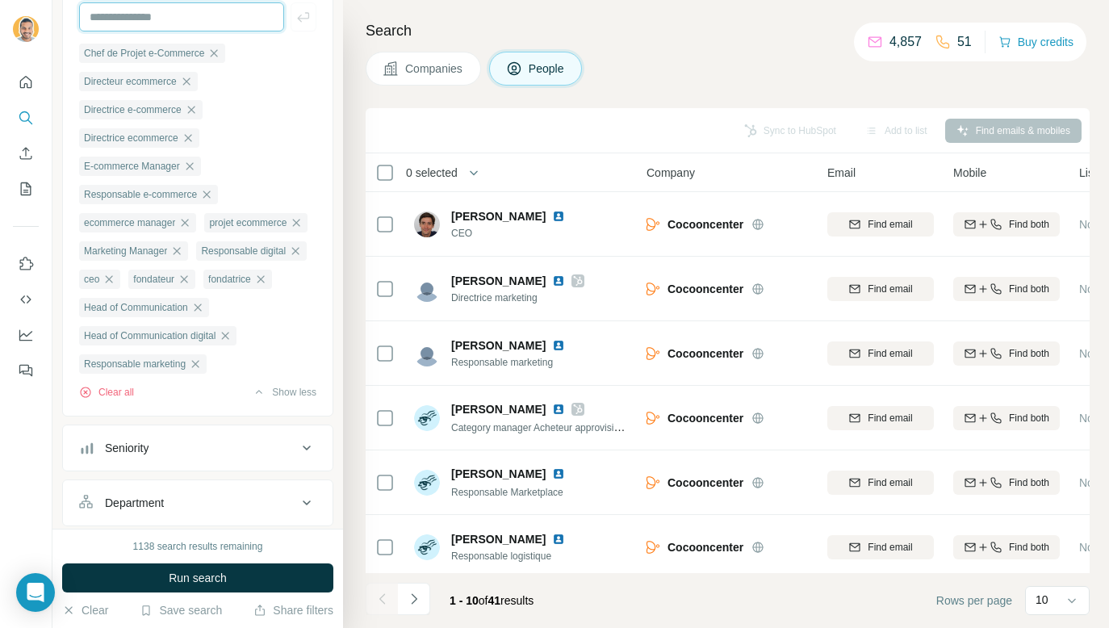
click at [216, 9] on input "text" at bounding box center [181, 16] width 205 height 29
paste input "**********"
type input "**********"
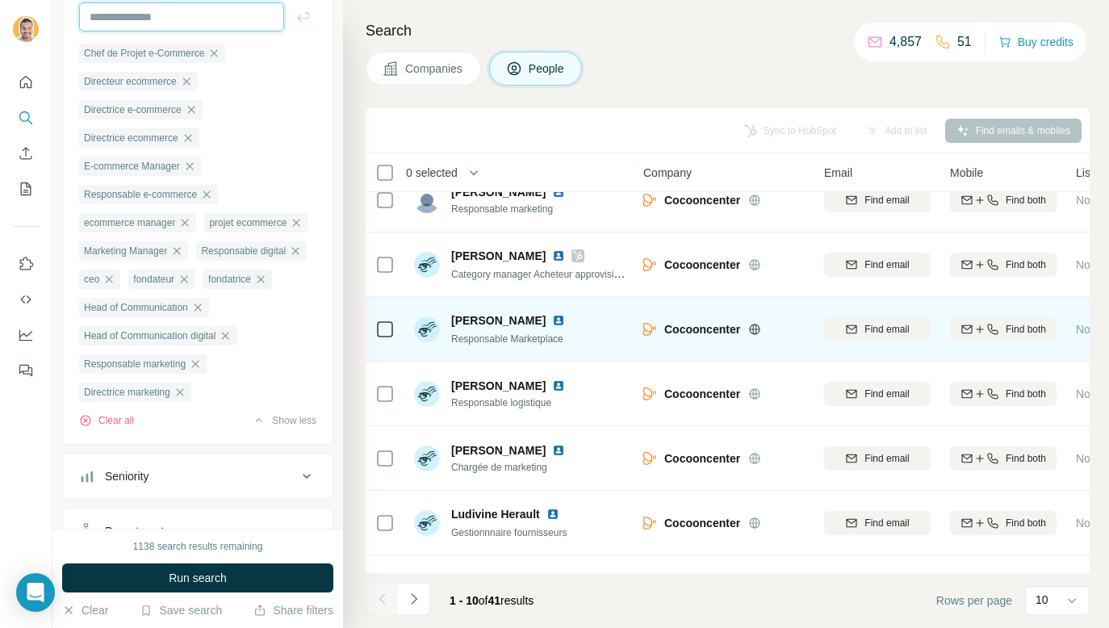
scroll to position [173, 3]
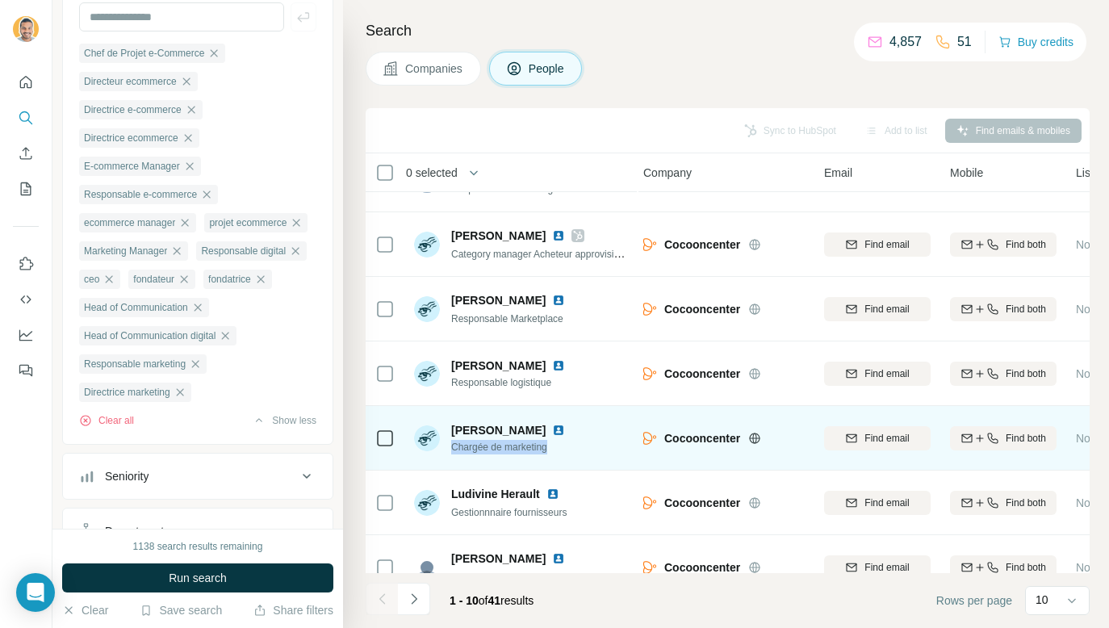
copy span "Chargée de marketing"
drag, startPoint x: 578, startPoint y: 457, endPoint x: 426, endPoint y: 443, distance: 153.2
click at [452, 448] on div "[PERSON_NAME] Chargée de marketing" at bounding box center [521, 438] width 215 height 44
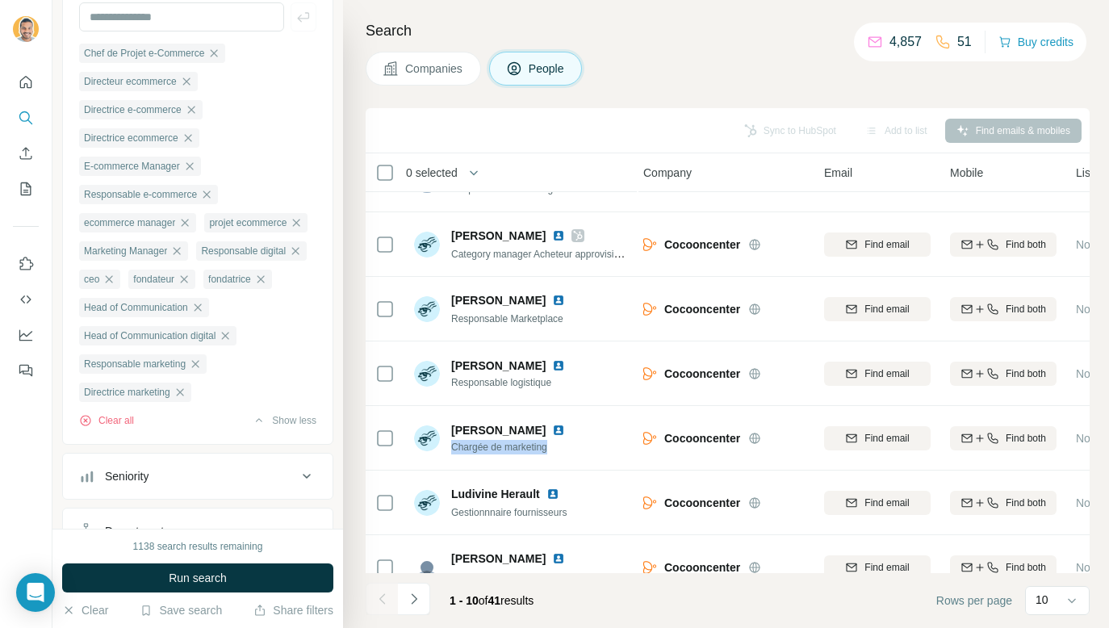
scroll to position [0, 0]
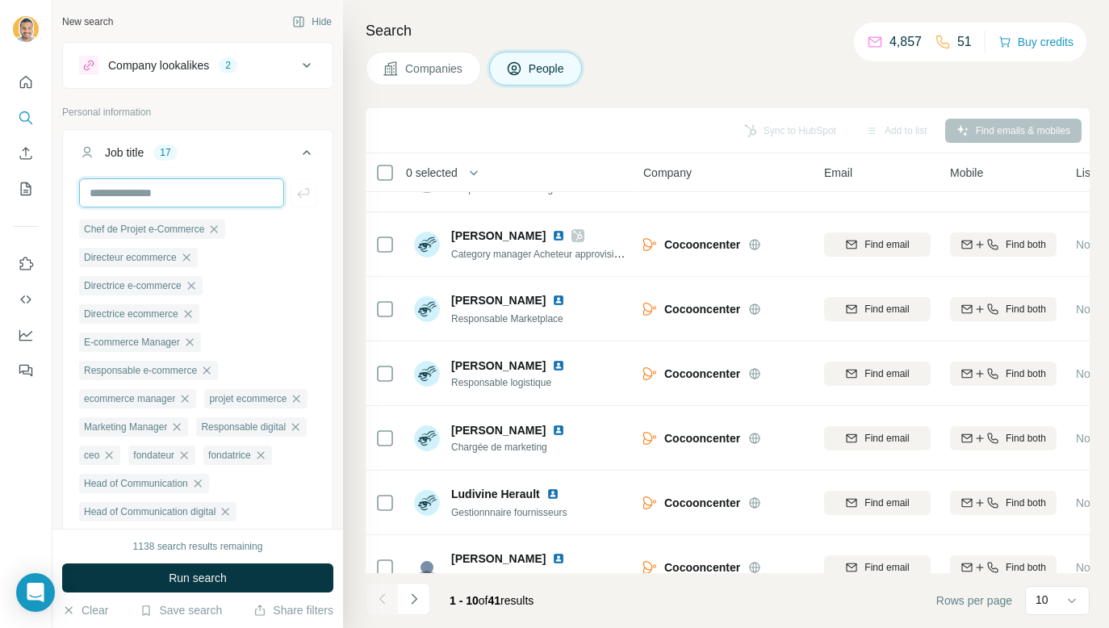
click at [237, 182] on input "text" at bounding box center [181, 192] width 205 height 29
paste input "**********"
type input "**********"
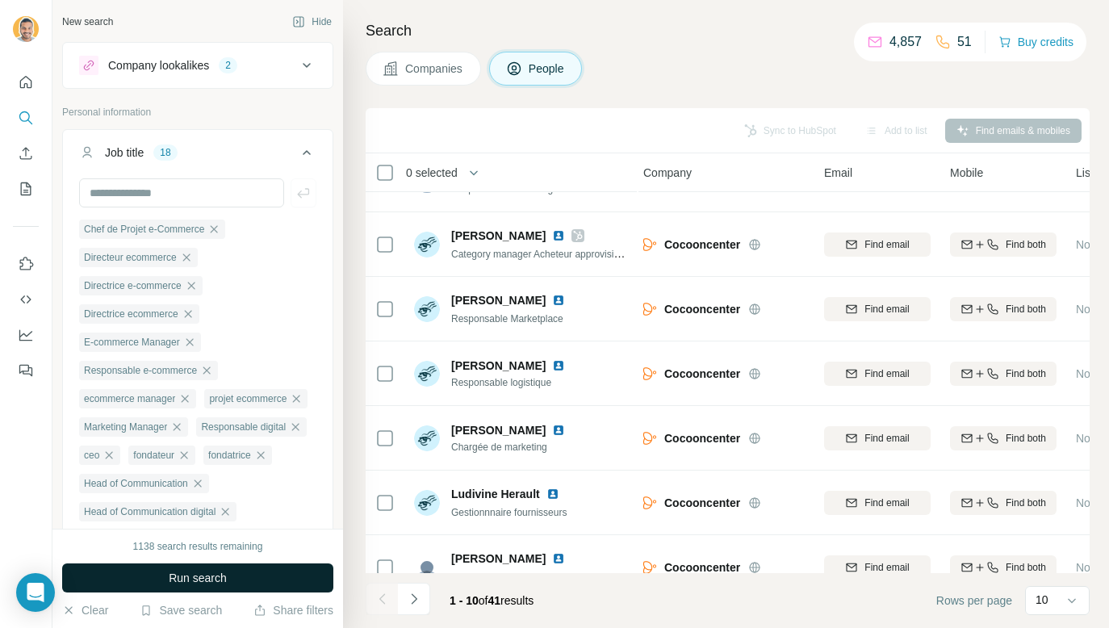
click at [240, 579] on button "Run search" at bounding box center [197, 577] width 271 height 29
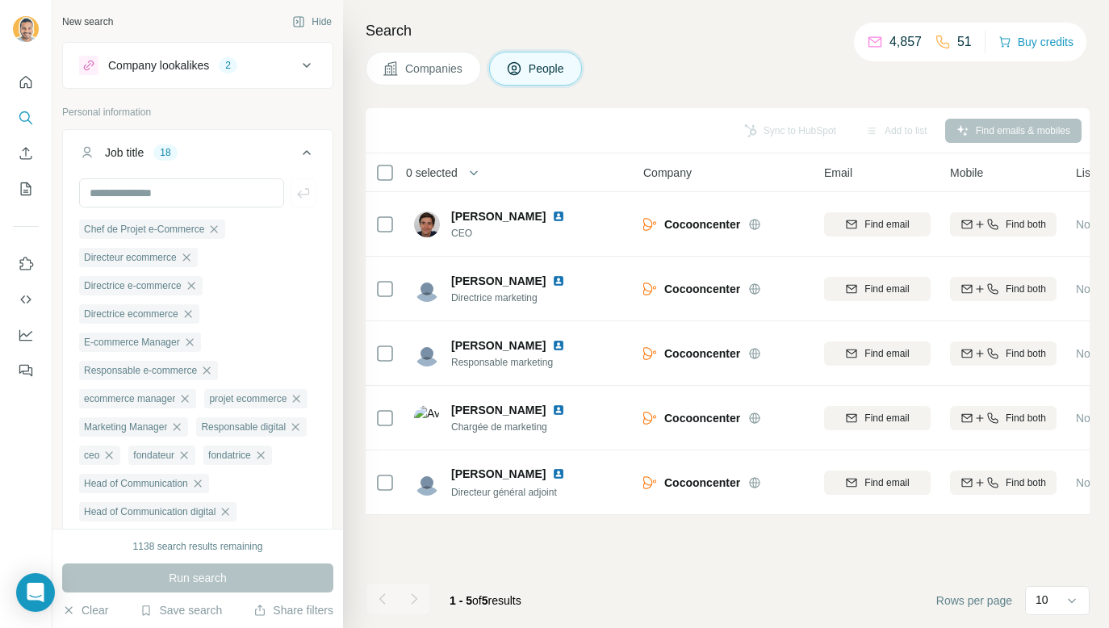
scroll to position [0, 3]
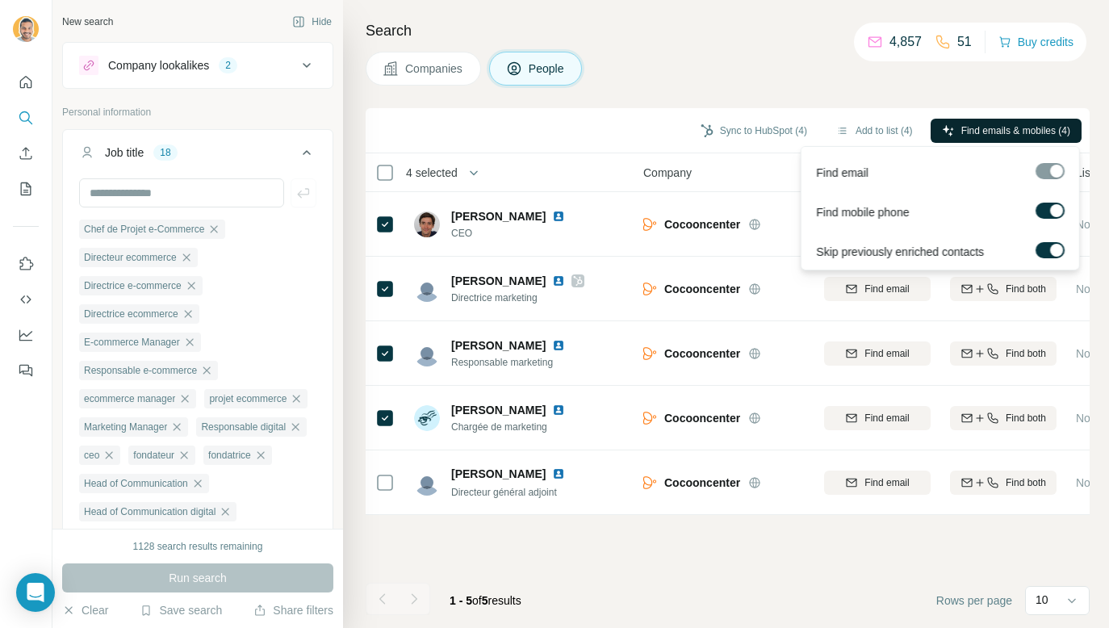
click at [973, 136] on span "Find emails & mobiles (4)" at bounding box center [1015, 130] width 109 height 15
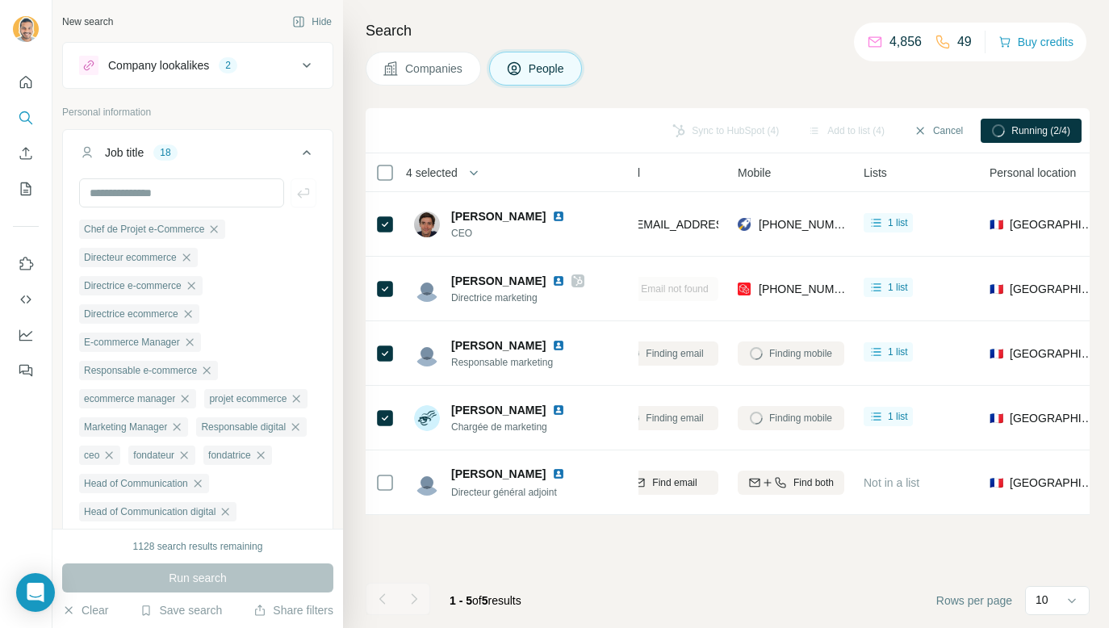
scroll to position [0, 182]
